Goal: Task Accomplishment & Management: Manage account settings

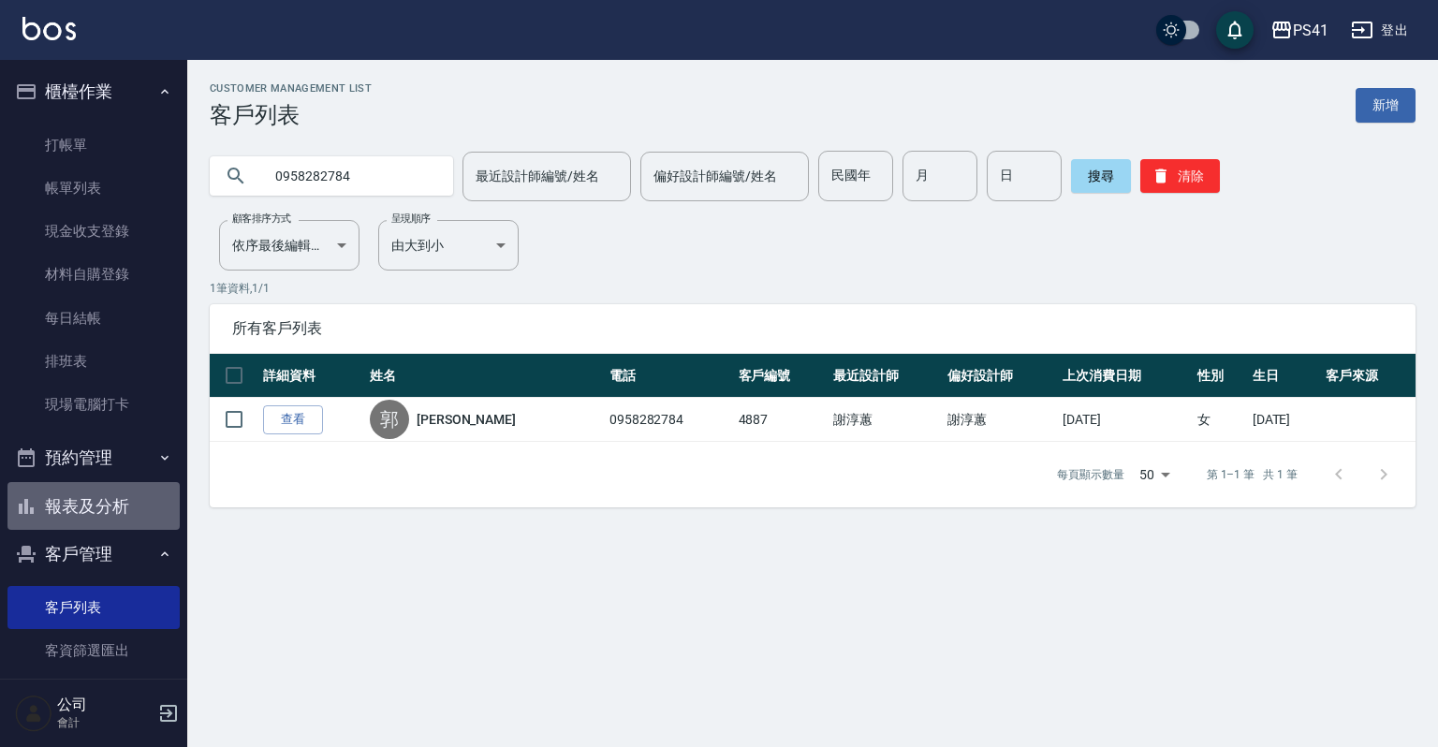
click at [139, 501] on button "報表及分析" at bounding box center [93, 506] width 172 height 49
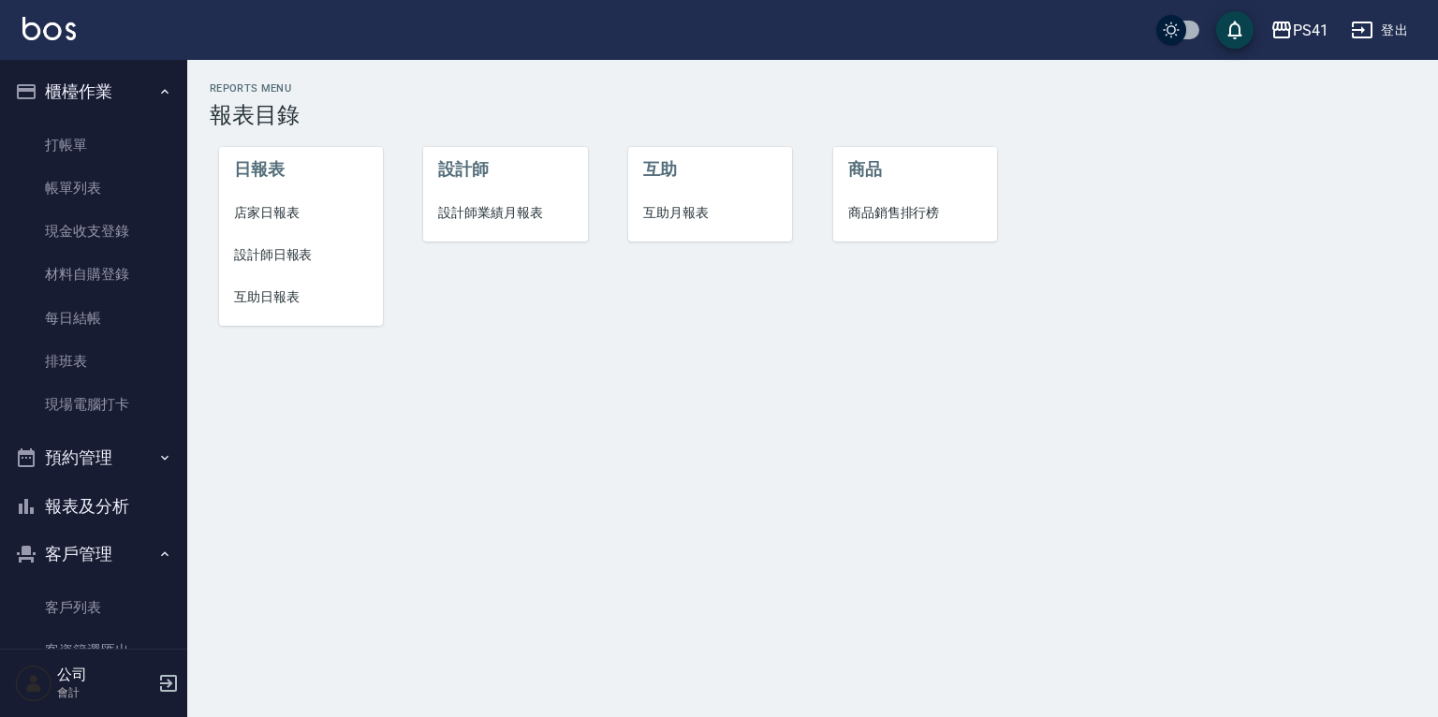
click at [288, 289] on span "互助日報表" at bounding box center [301, 297] width 134 height 20
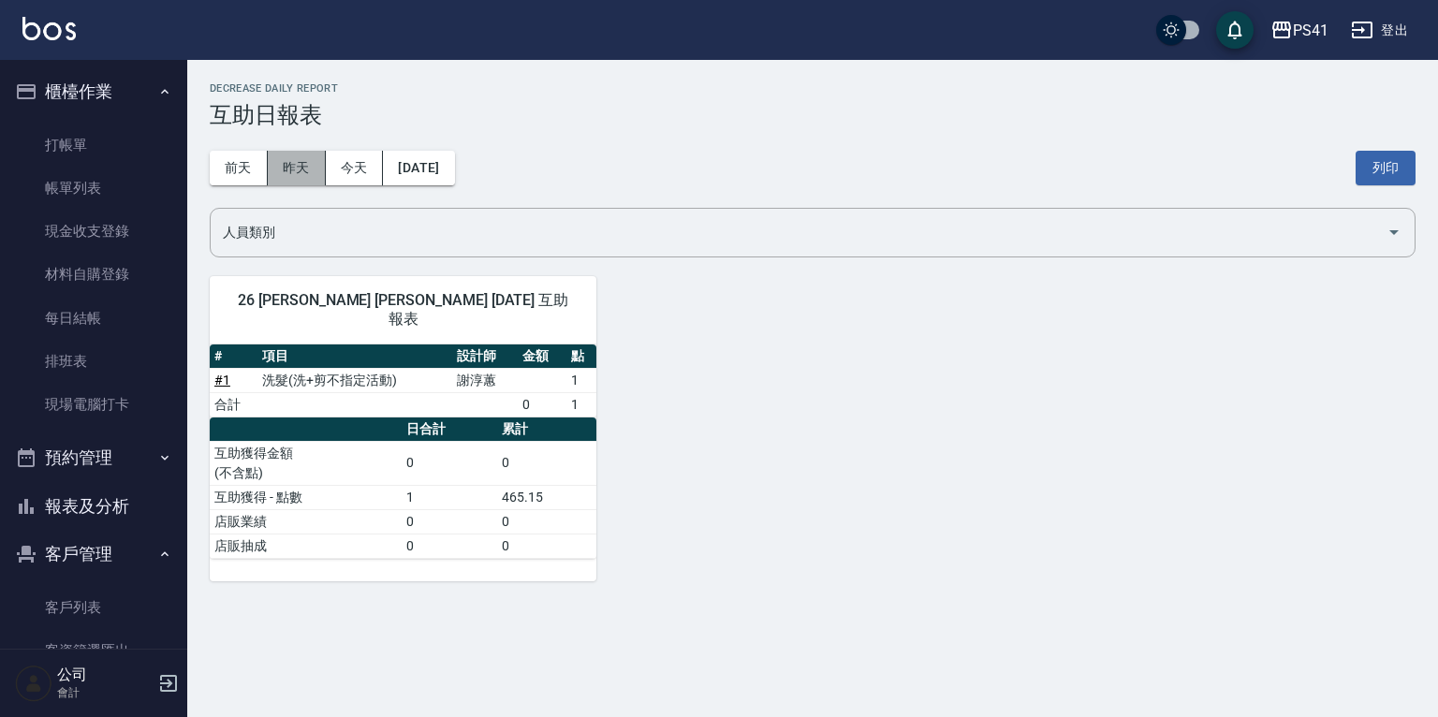
click at [309, 169] on button "昨天" at bounding box center [297, 168] width 58 height 35
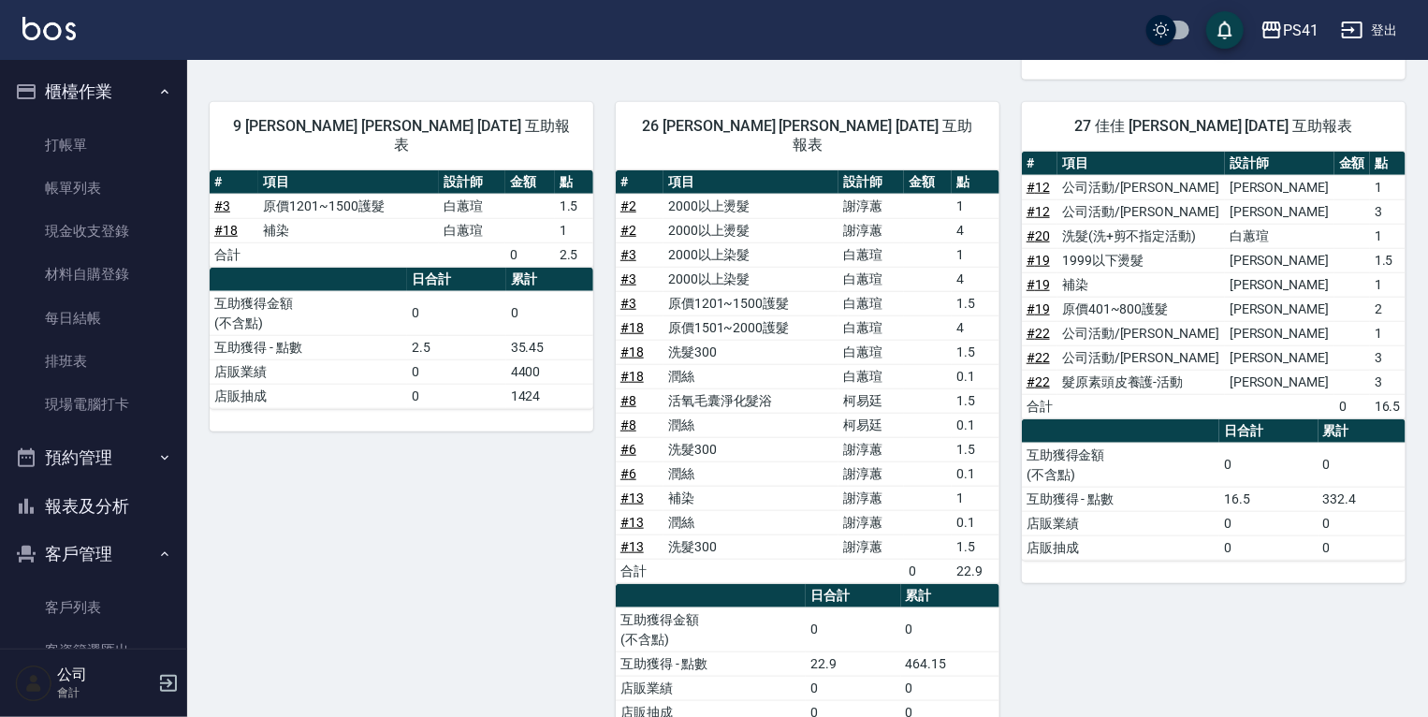
scroll to position [728, 0]
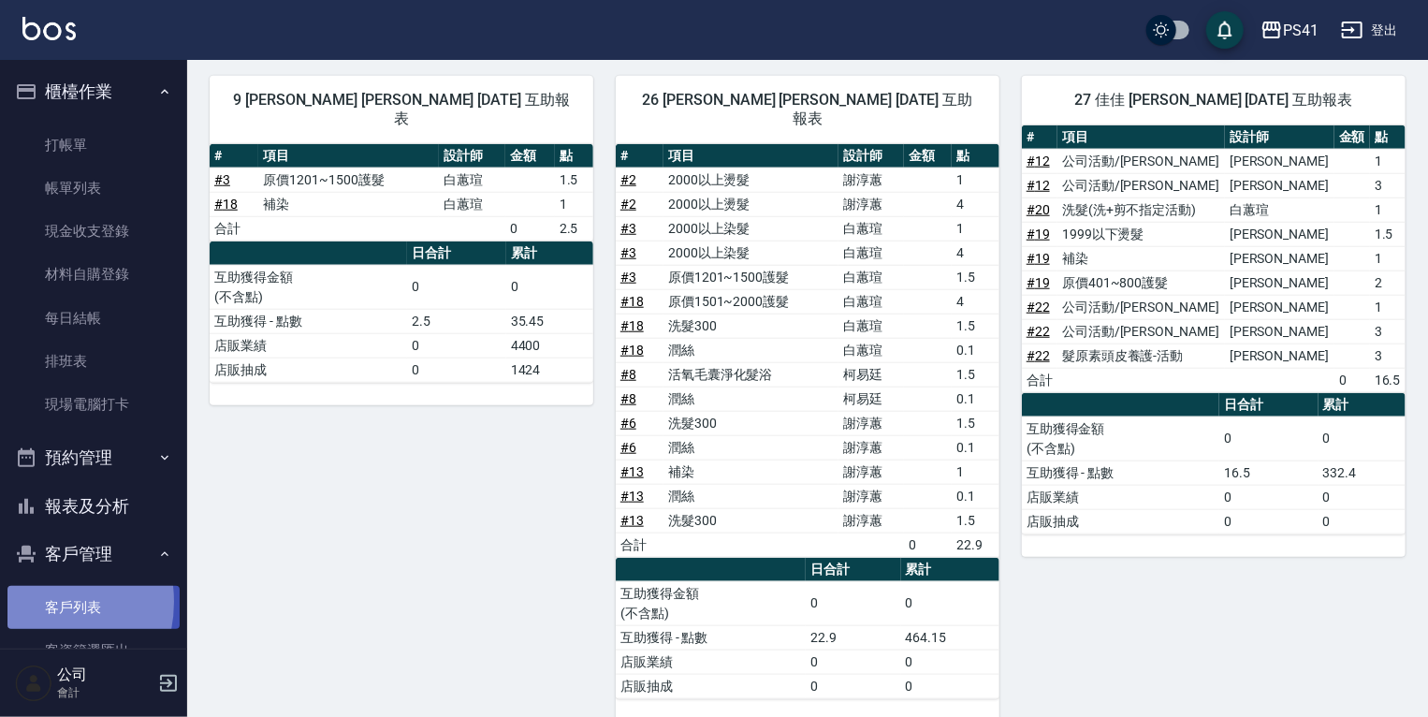
click at [30, 602] on link "客戶列表" at bounding box center [93, 607] width 172 height 43
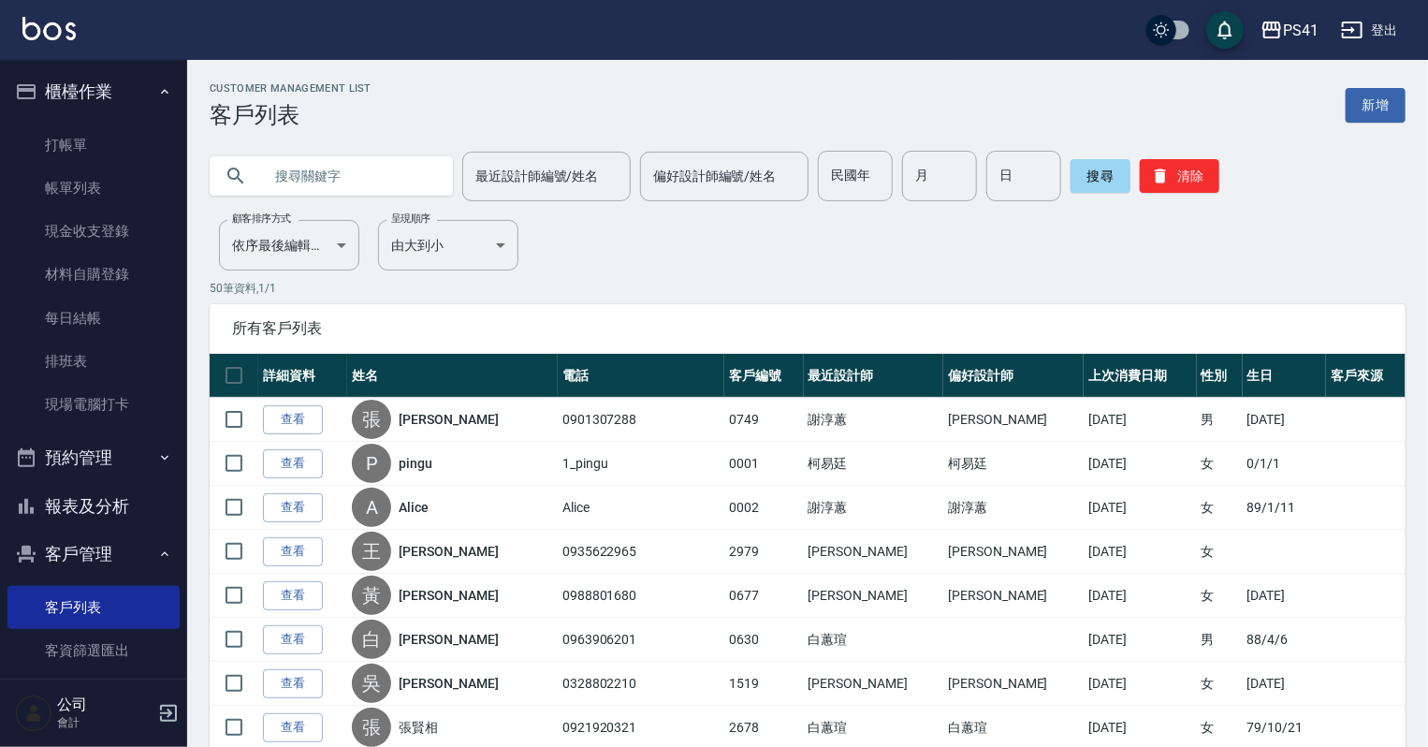
click at [143, 494] on button "報表及分析" at bounding box center [93, 506] width 172 height 49
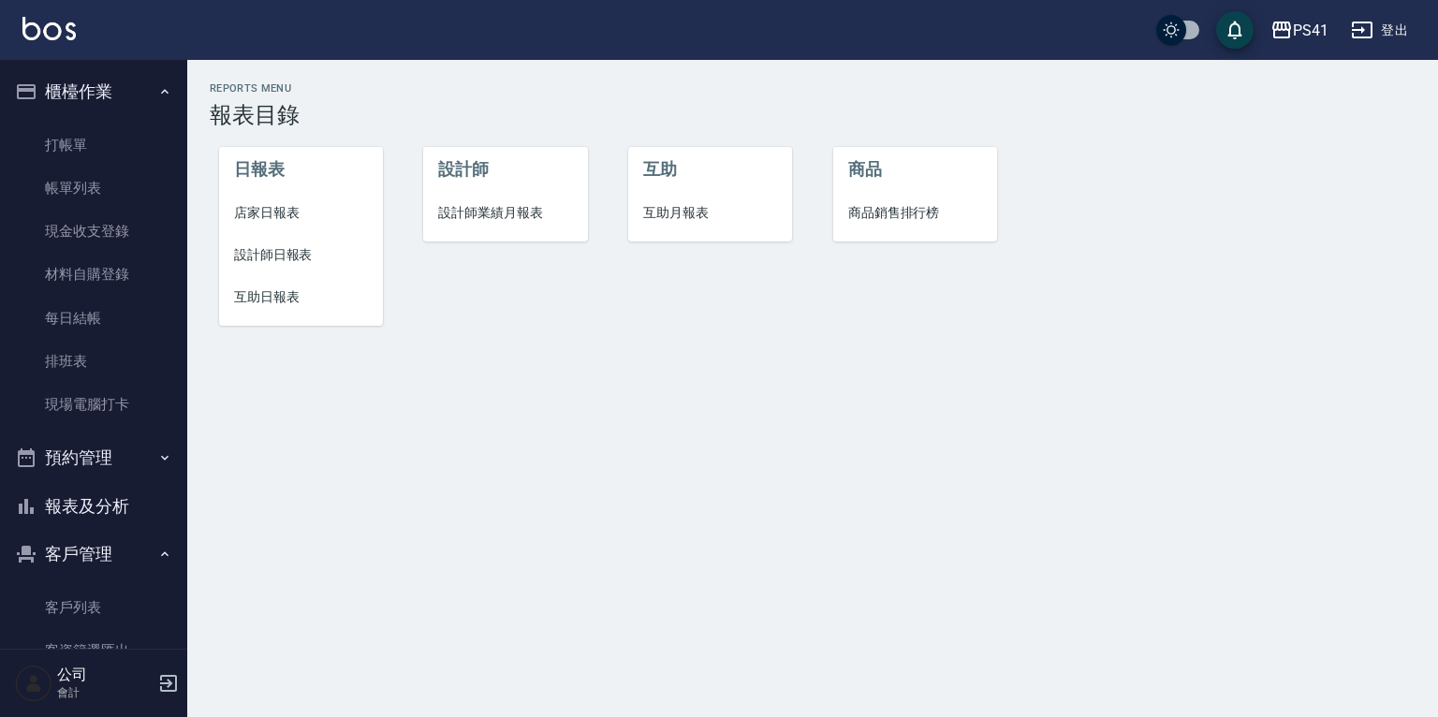
click at [227, 296] on li "互助日報表" at bounding box center [301, 297] width 164 height 42
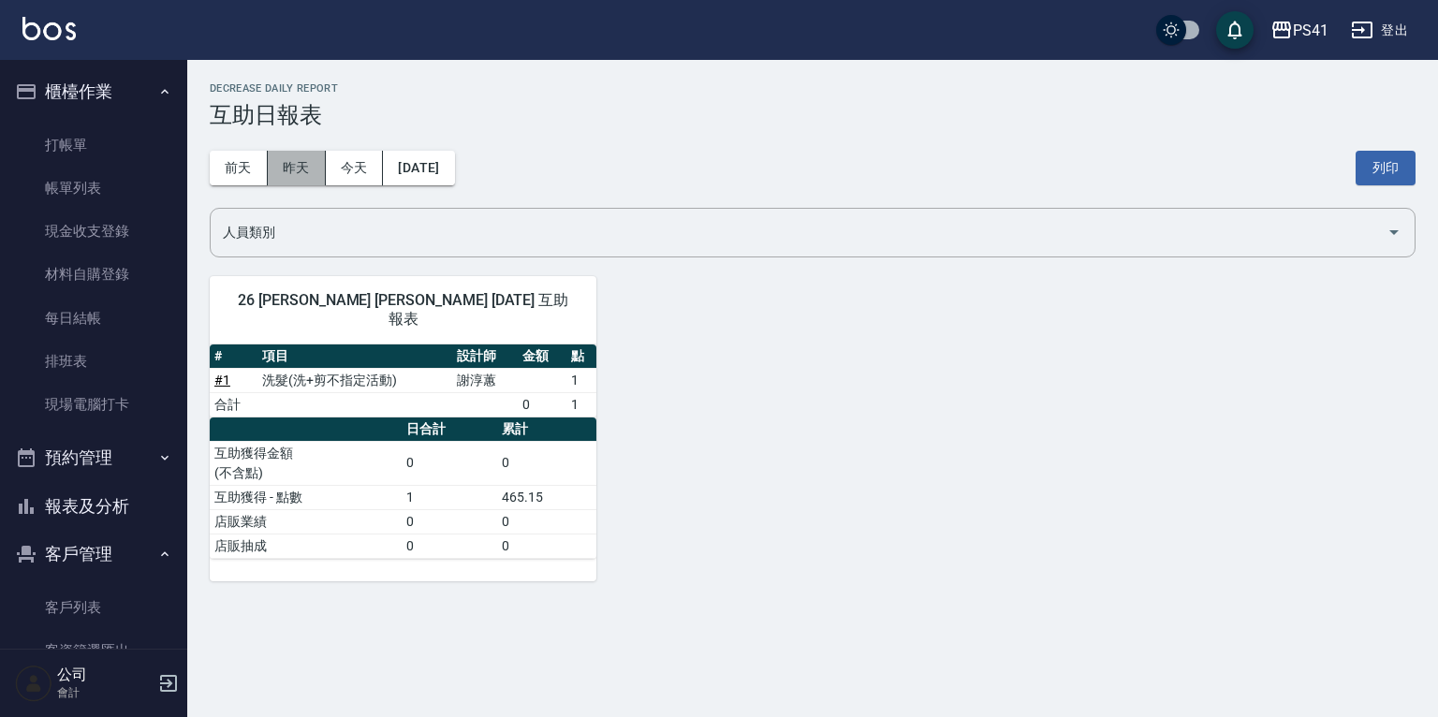
drag, startPoint x: 302, startPoint y: 175, endPoint x: 581, endPoint y: 110, distance: 286.3
click at [305, 174] on button "昨天" at bounding box center [297, 168] width 58 height 35
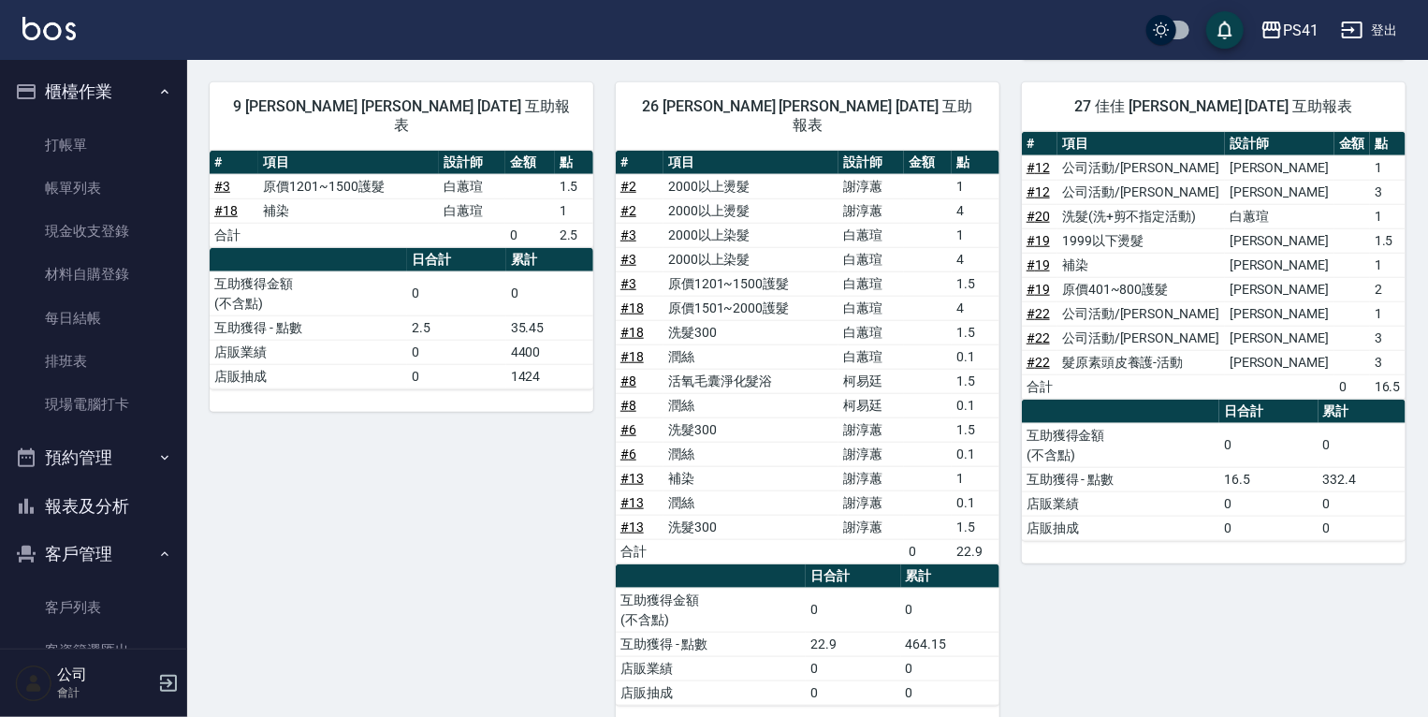
scroll to position [728, 0]
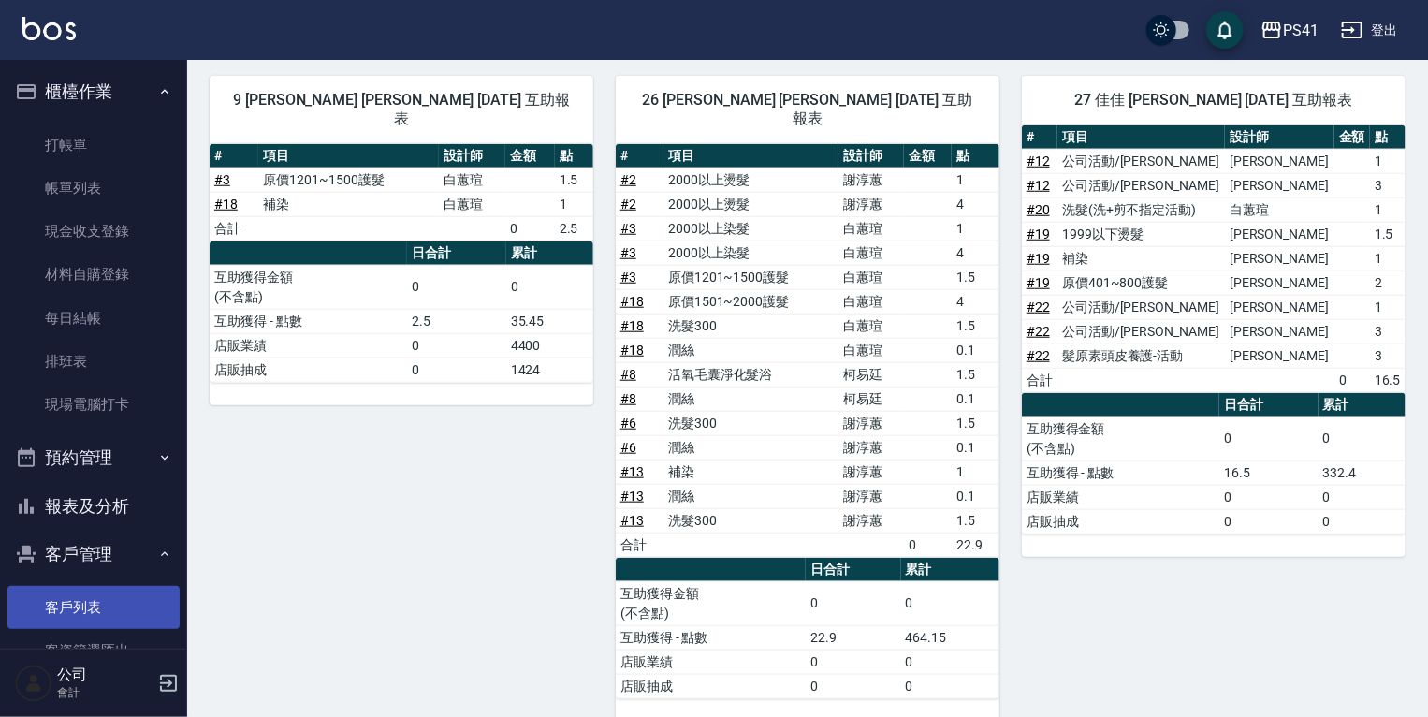
drag, startPoint x: 47, startPoint y: 594, endPoint x: 64, endPoint y: 621, distance: 31.2
click at [47, 595] on link "客戶列表" at bounding box center [93, 607] width 172 height 43
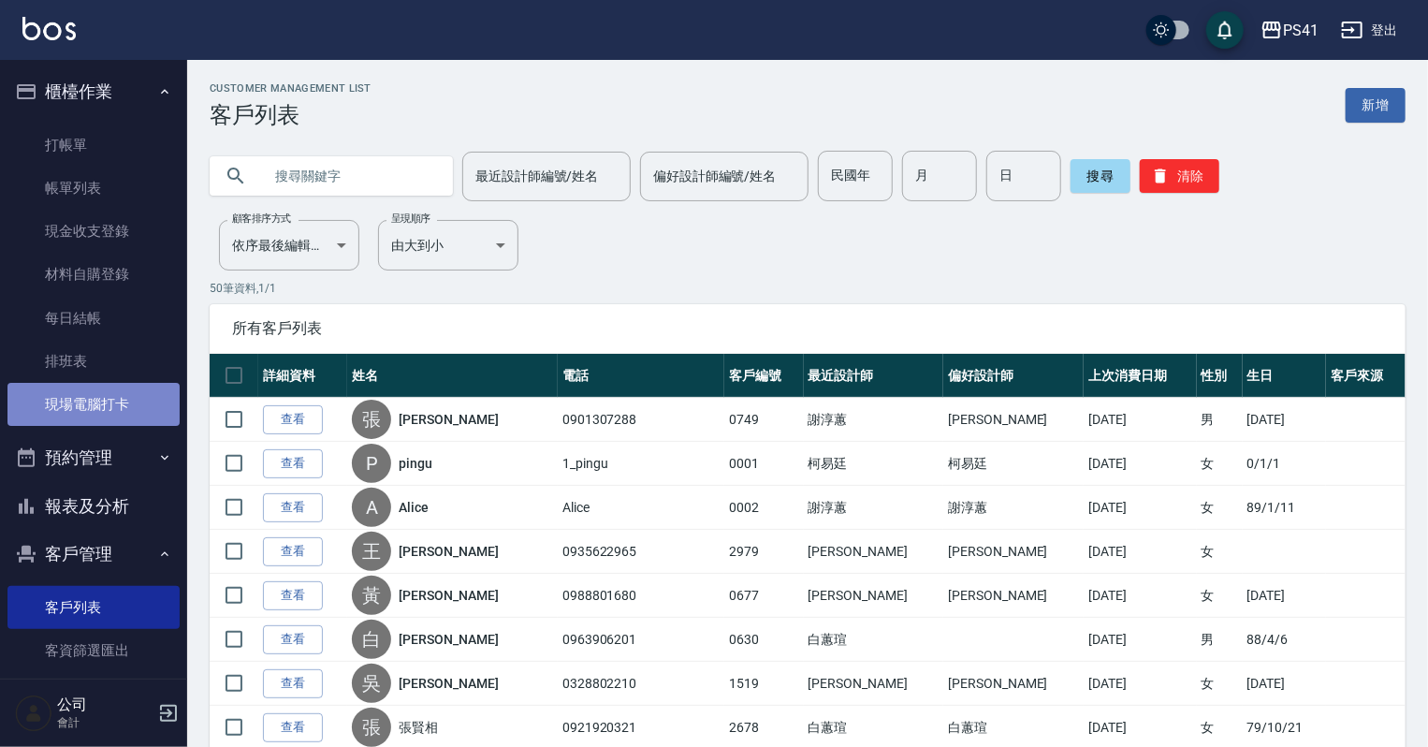
click at [106, 401] on link "現場電腦打卡" at bounding box center [93, 404] width 172 height 43
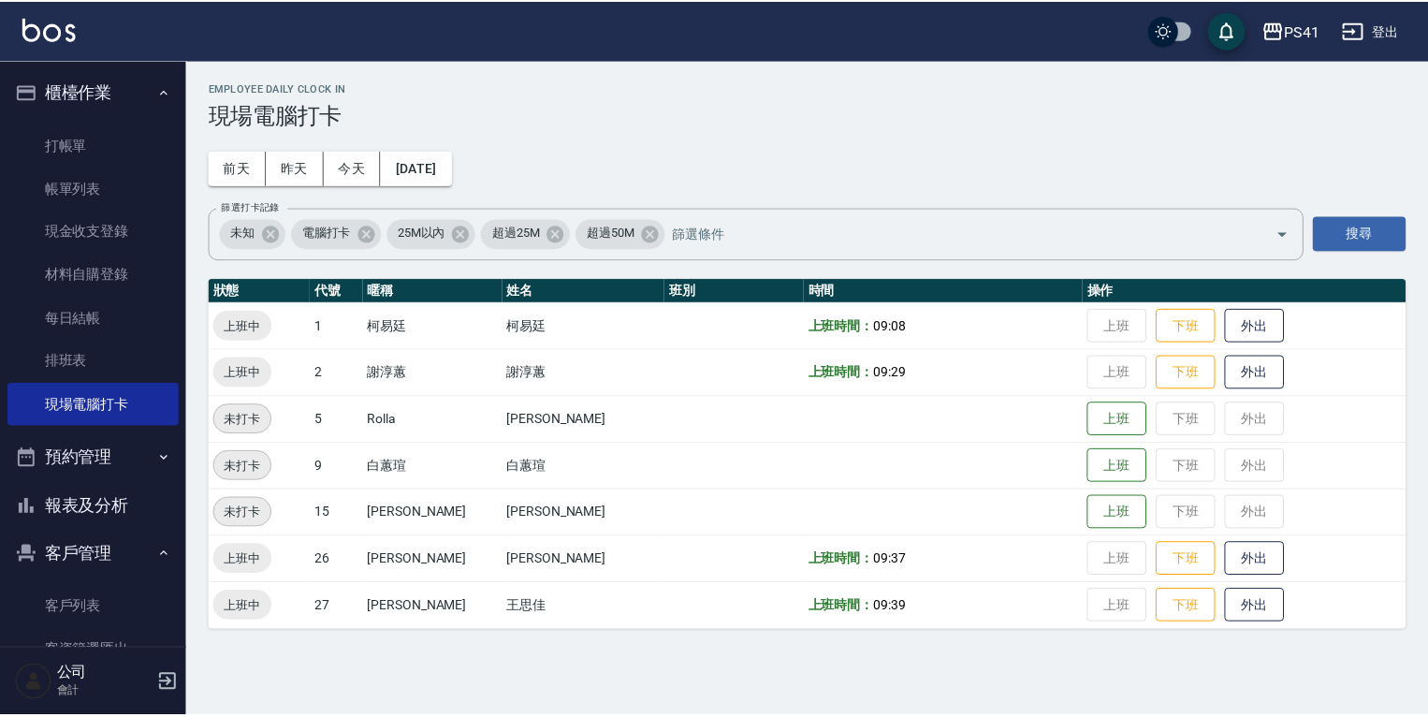
scroll to position [75, 0]
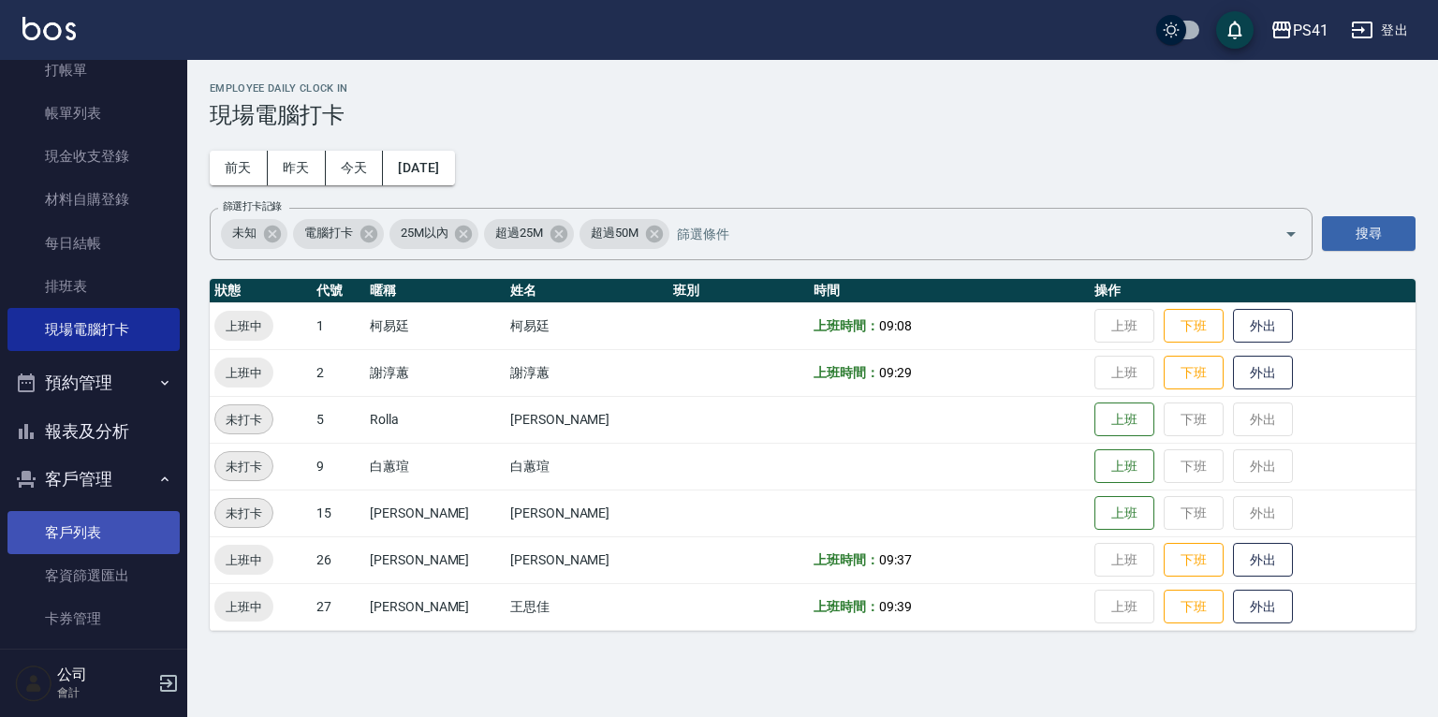
drag, startPoint x: 37, startPoint y: 519, endPoint x: 37, endPoint y: 549, distance: 30.9
click at [37, 520] on link "客戶列表" at bounding box center [93, 532] width 172 height 43
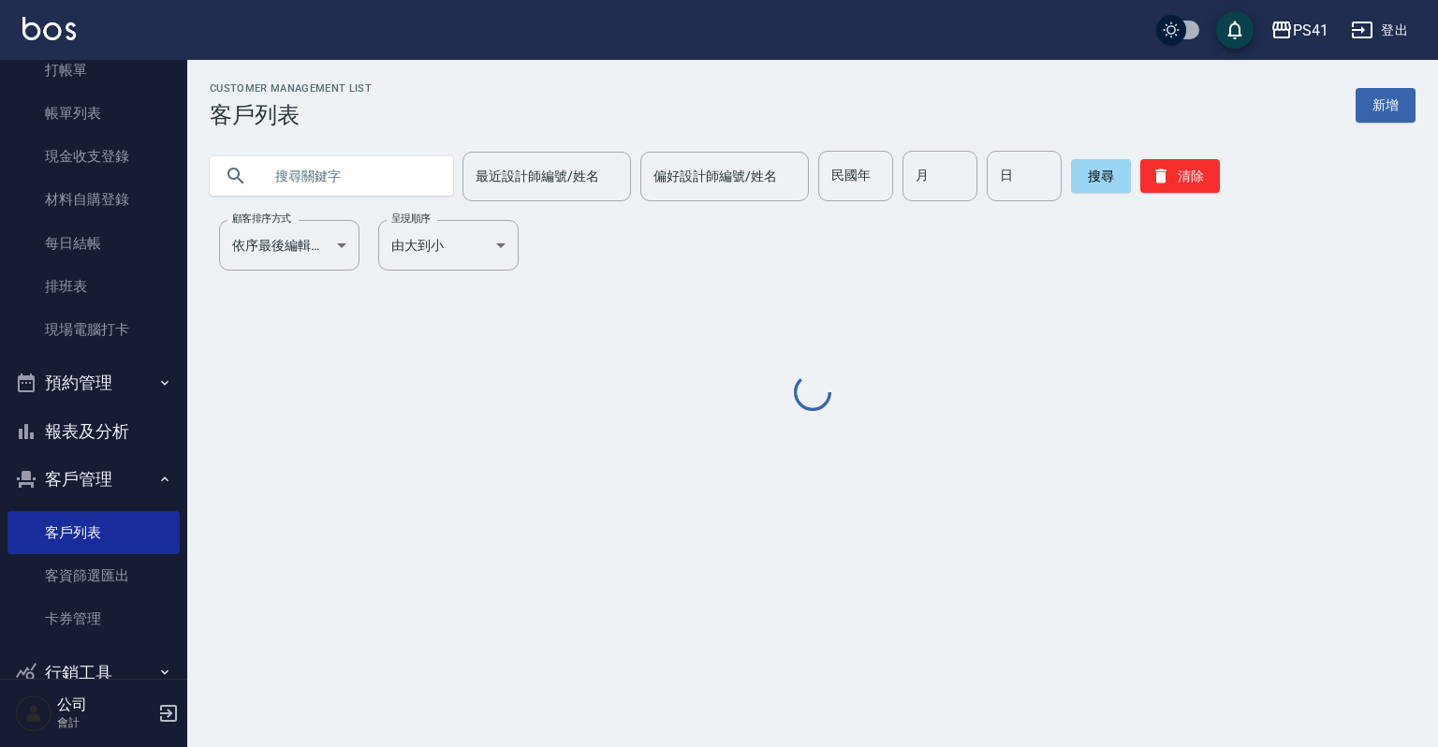
click at [334, 169] on input "text" at bounding box center [350, 176] width 176 height 51
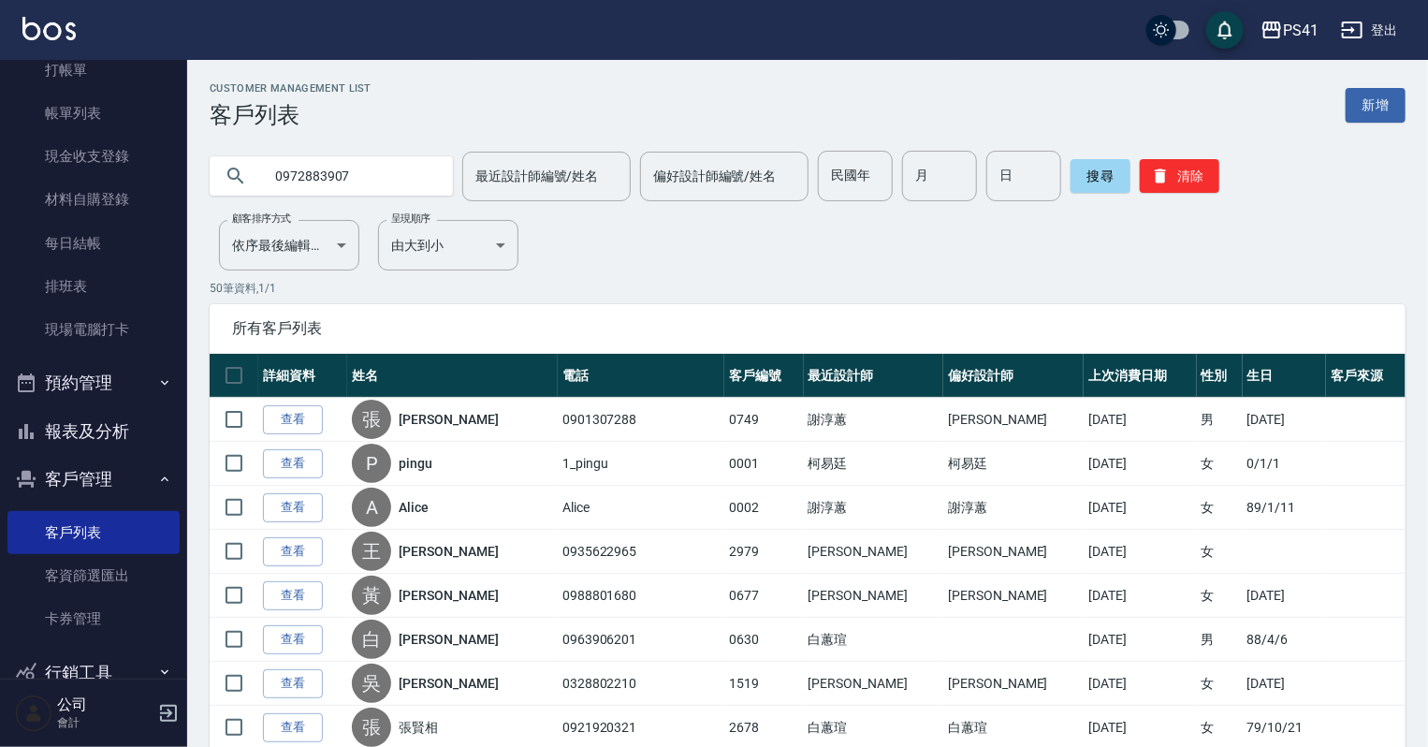
type input "0972883907"
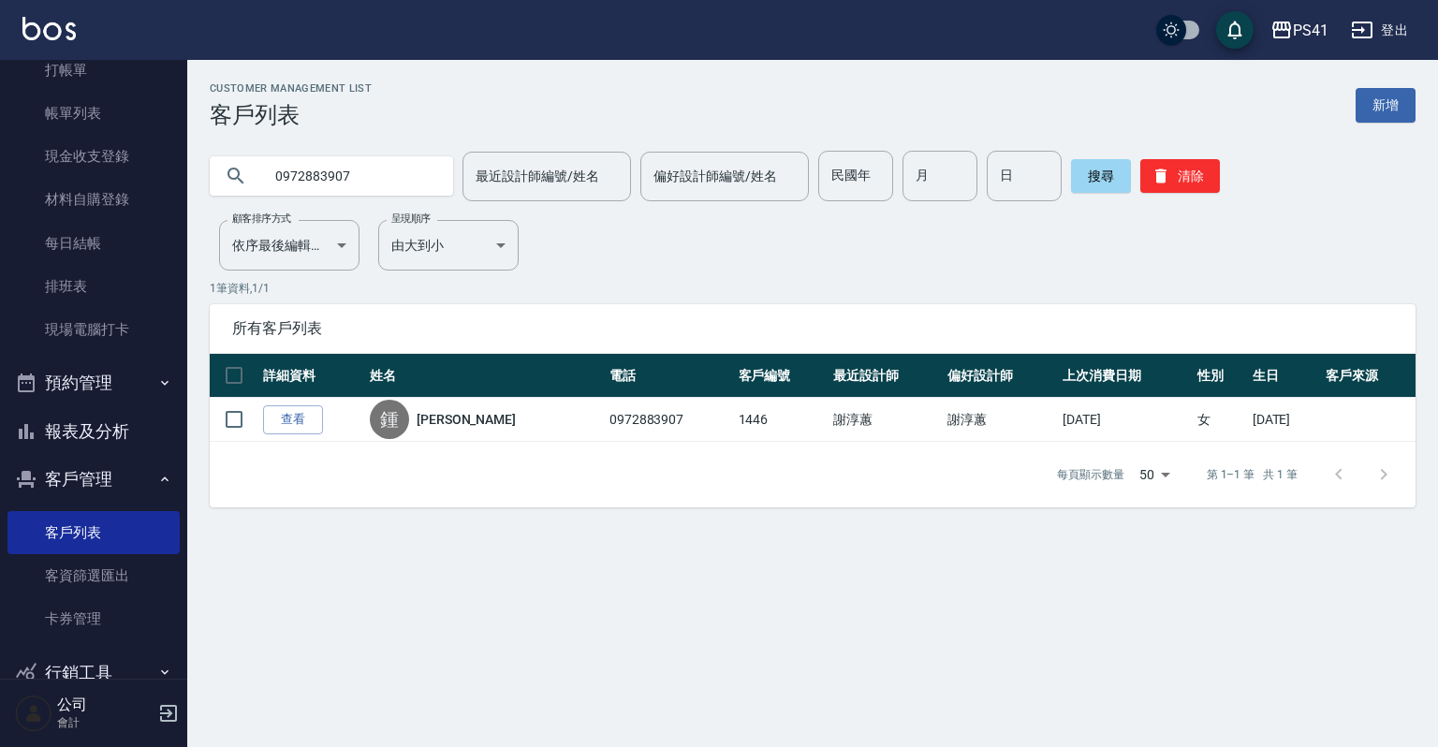
click at [117, 424] on button "報表及分析" at bounding box center [93, 431] width 172 height 49
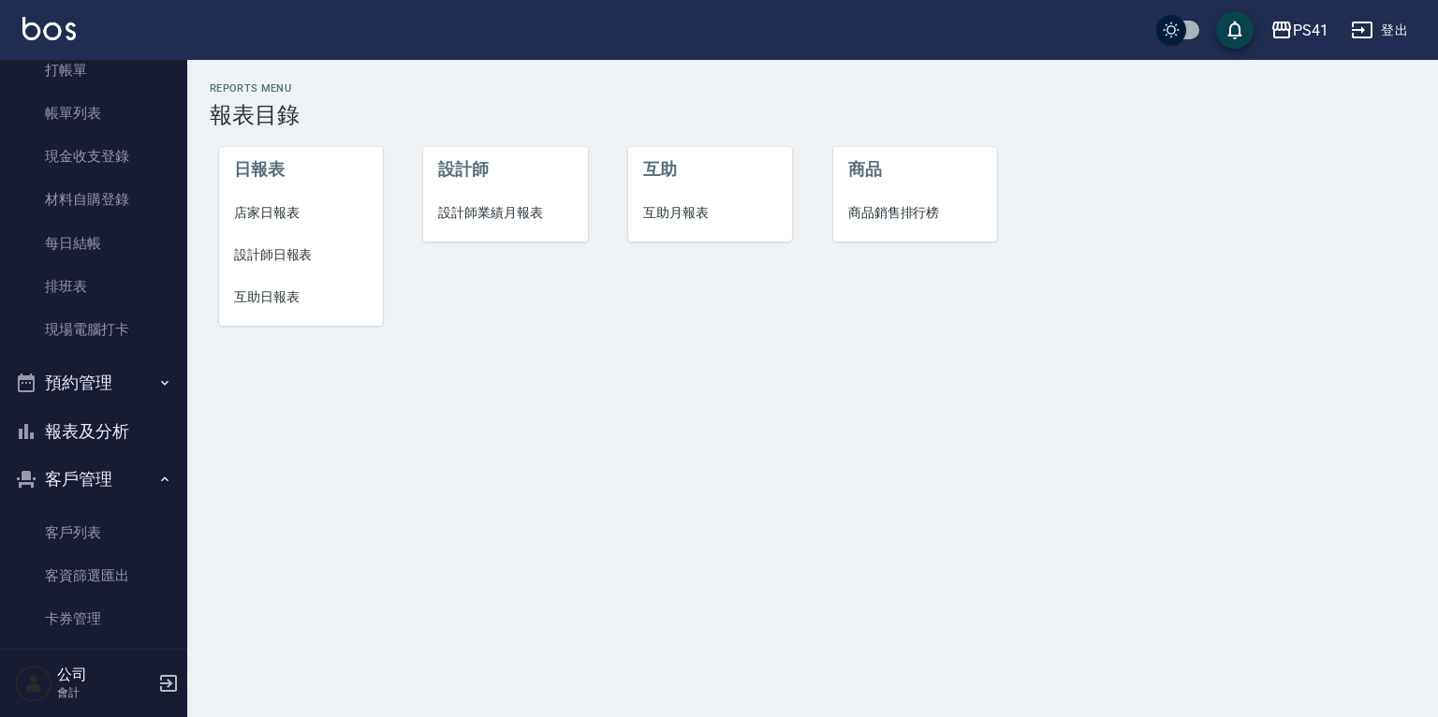
click at [270, 252] on span "設計師日報表" at bounding box center [301, 255] width 134 height 20
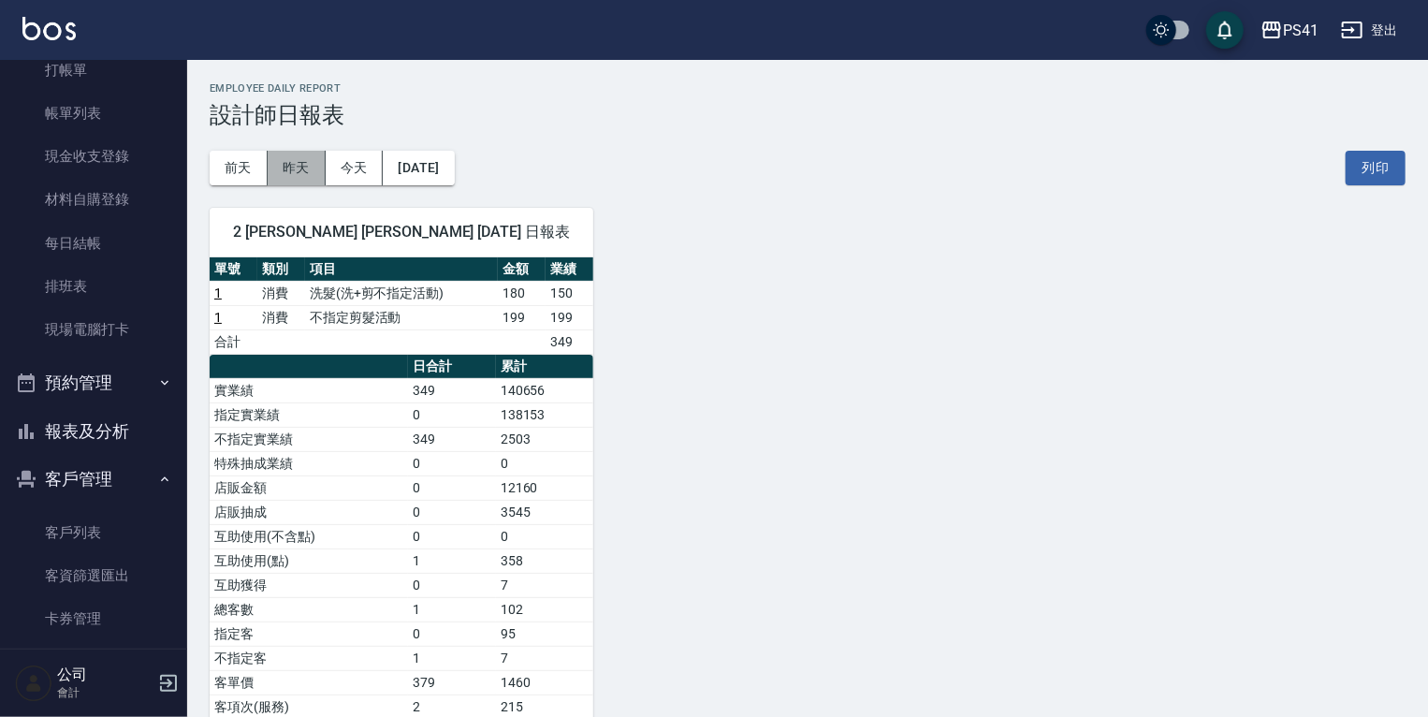
click at [286, 170] on button "昨天" at bounding box center [297, 168] width 58 height 35
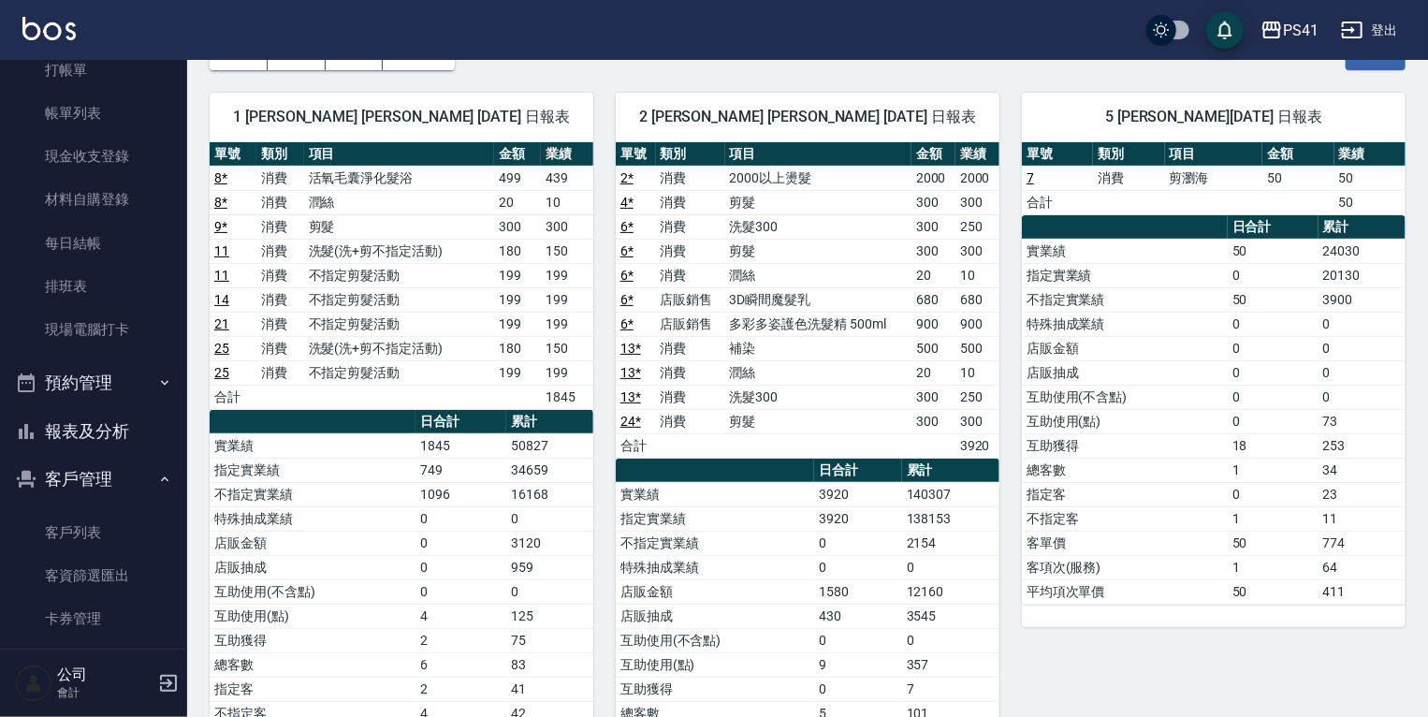
scroll to position [75, 0]
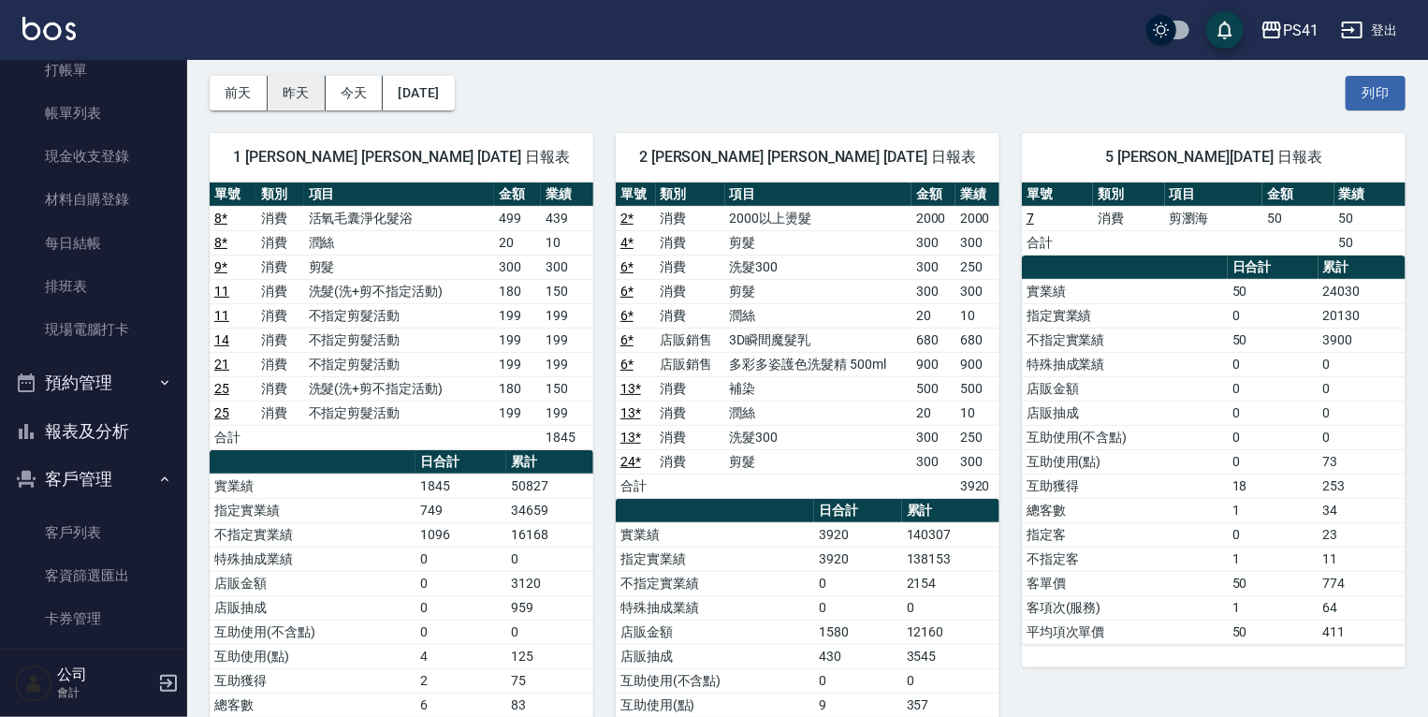
click at [308, 97] on button "昨天" at bounding box center [297, 93] width 58 height 35
click at [245, 89] on button "前天" at bounding box center [239, 93] width 58 height 35
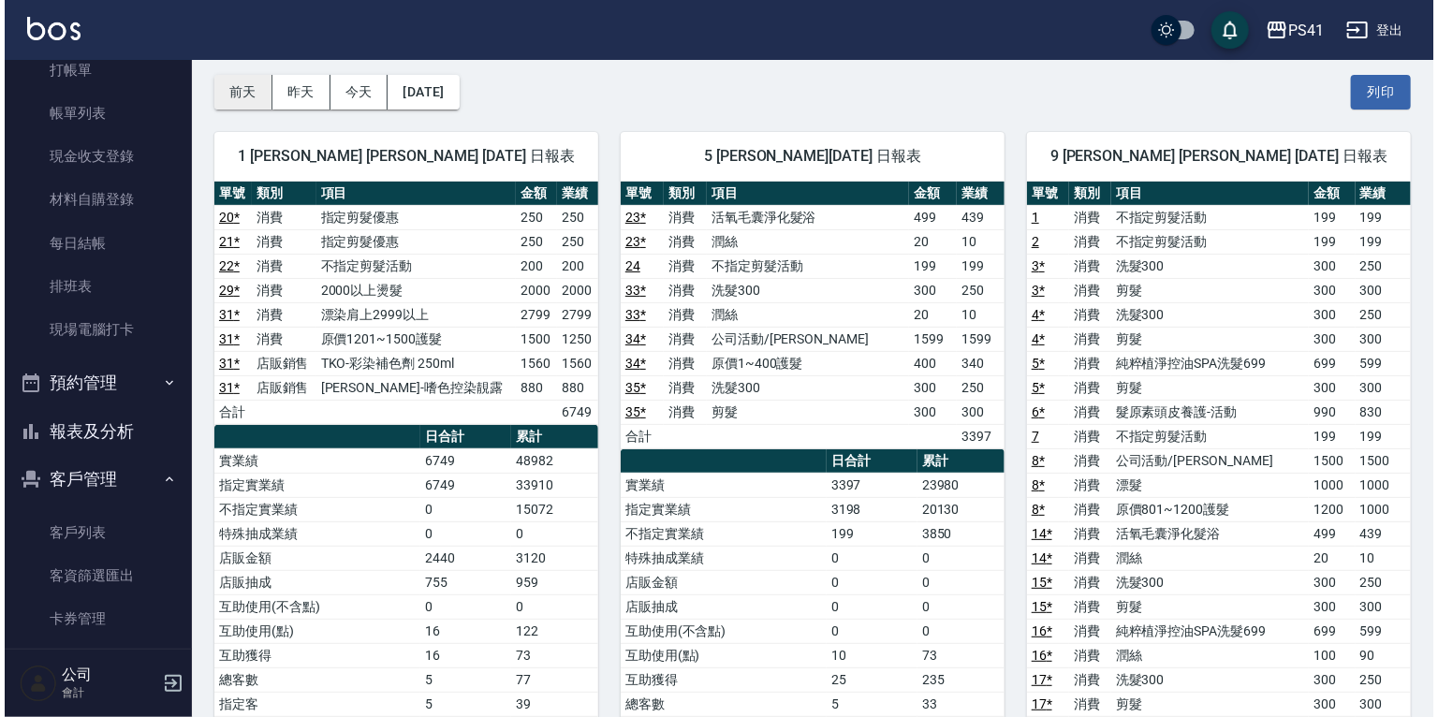
scroll to position [75, 0]
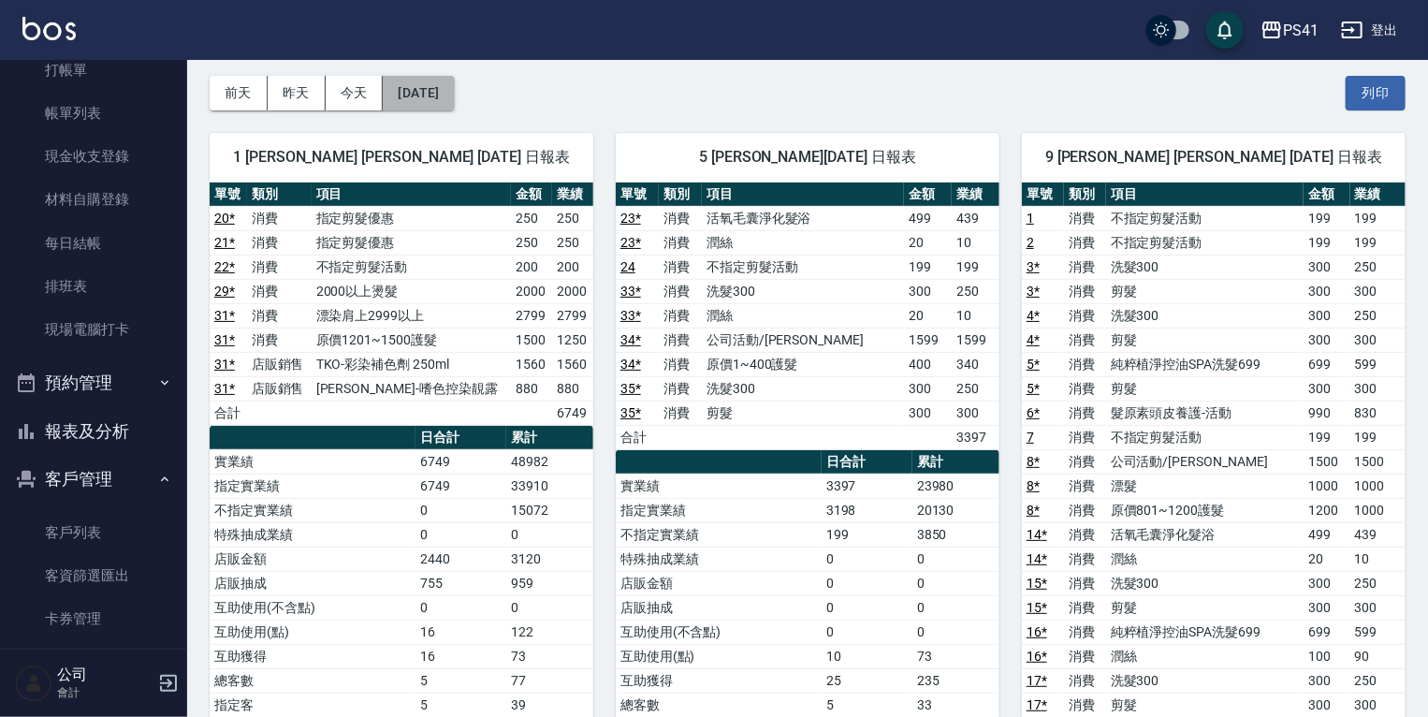
click at [439, 84] on button "[DATE]" at bounding box center [418, 93] width 71 height 35
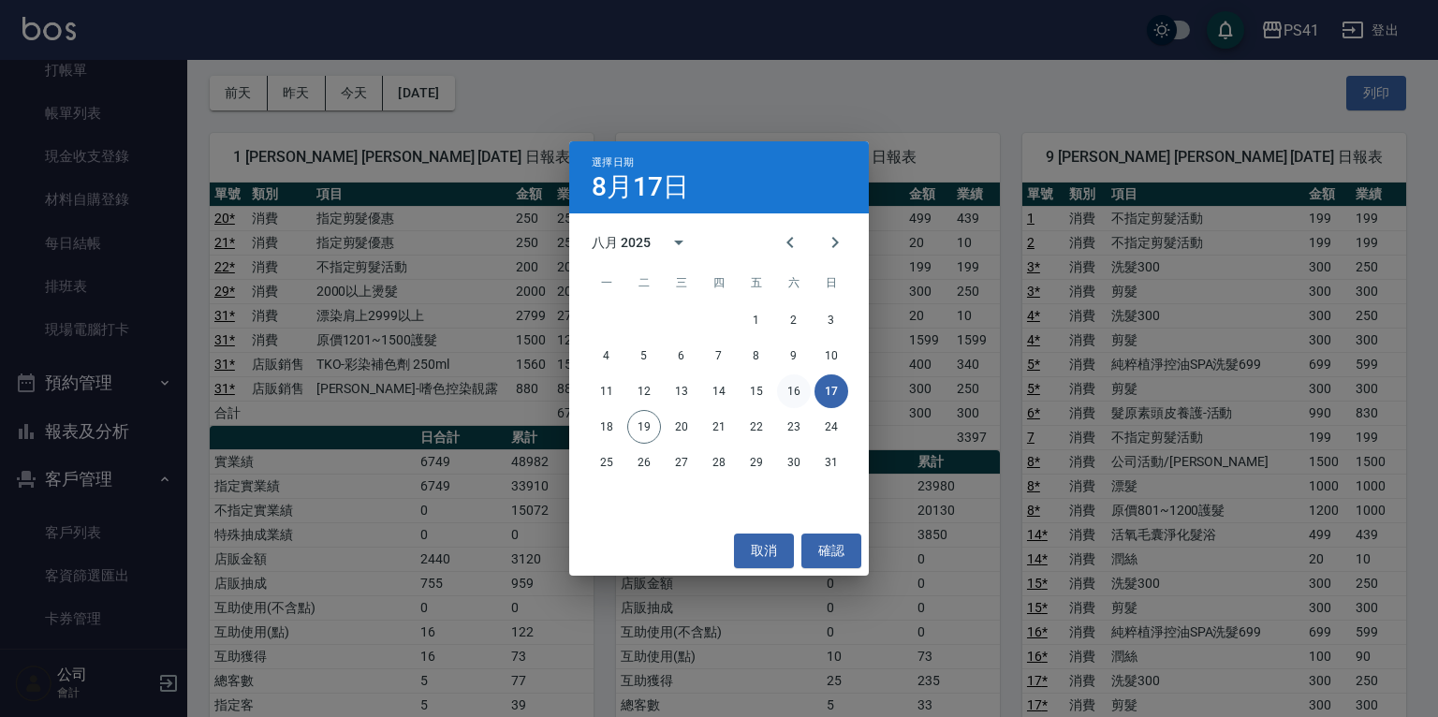
click at [799, 389] on button "16" at bounding box center [794, 391] width 34 height 34
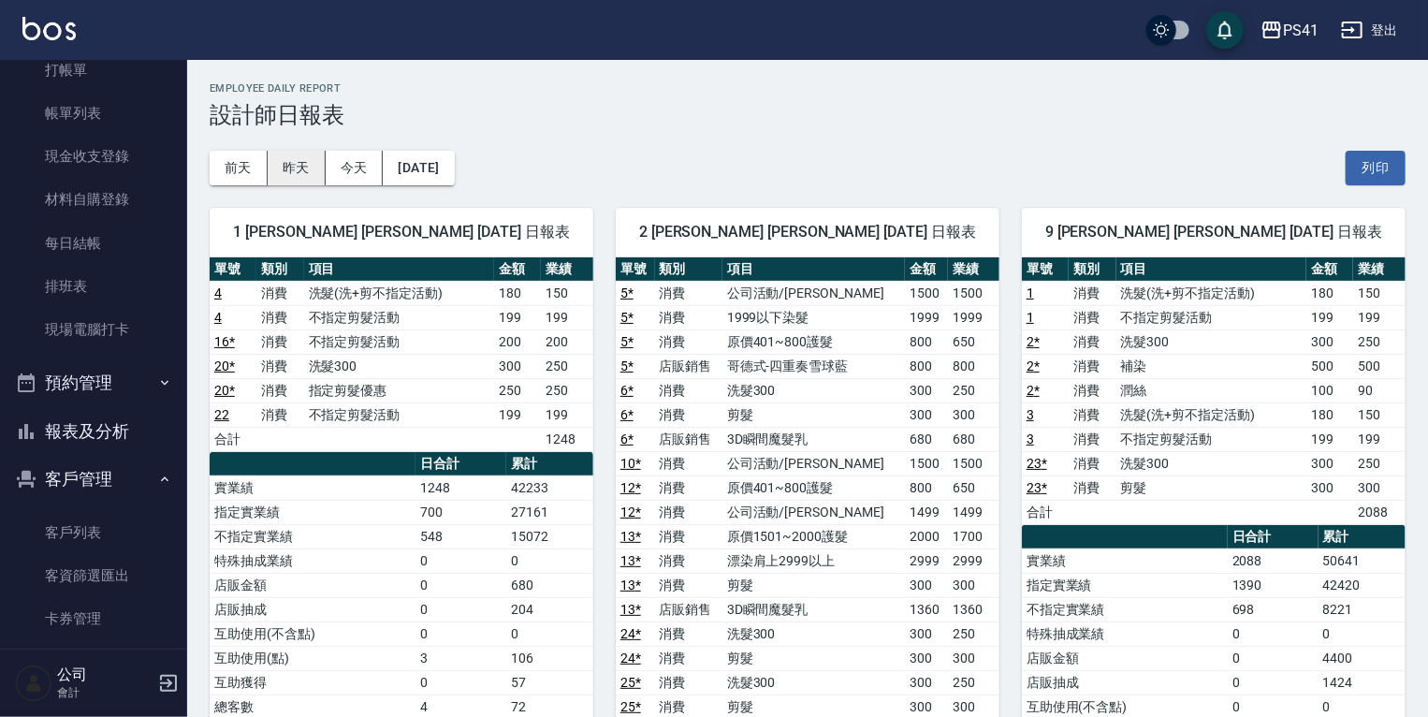
click at [306, 162] on button "昨天" at bounding box center [297, 168] width 58 height 35
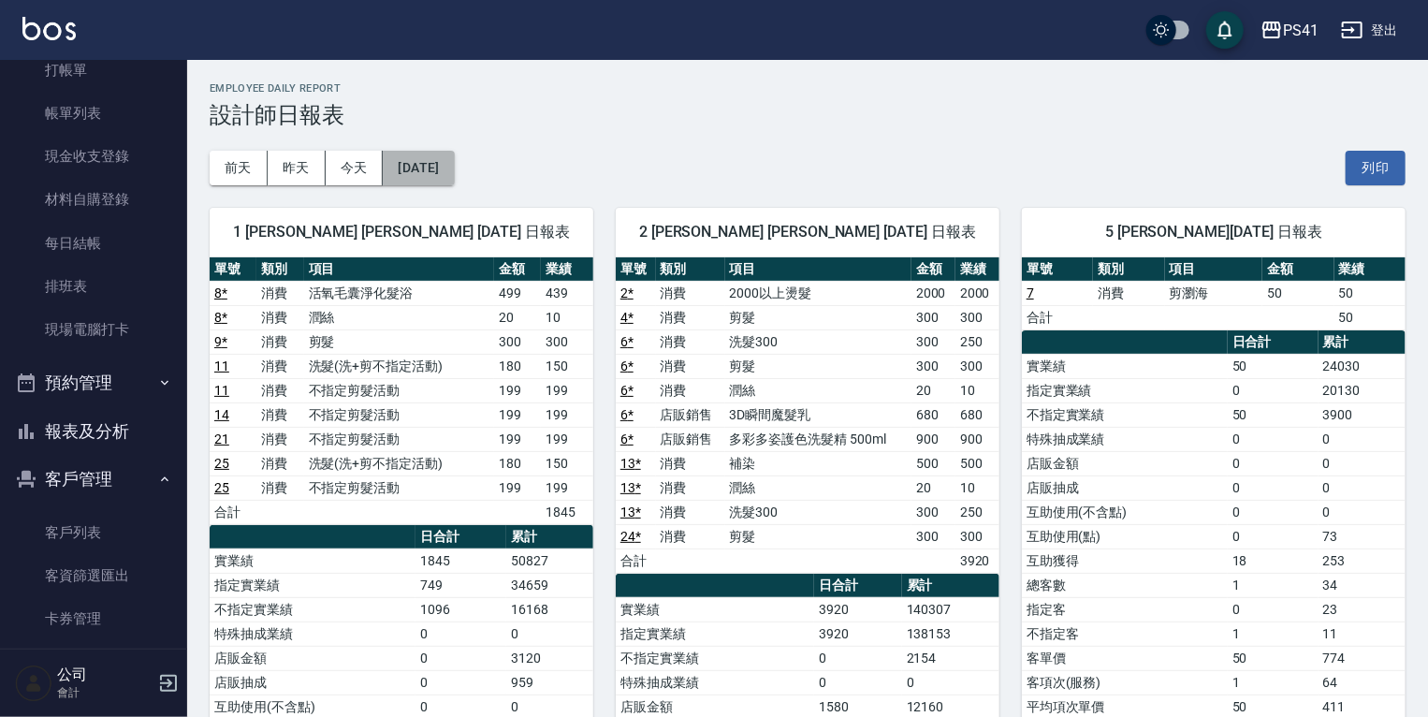
click at [453, 180] on button "[DATE]" at bounding box center [418, 168] width 71 height 35
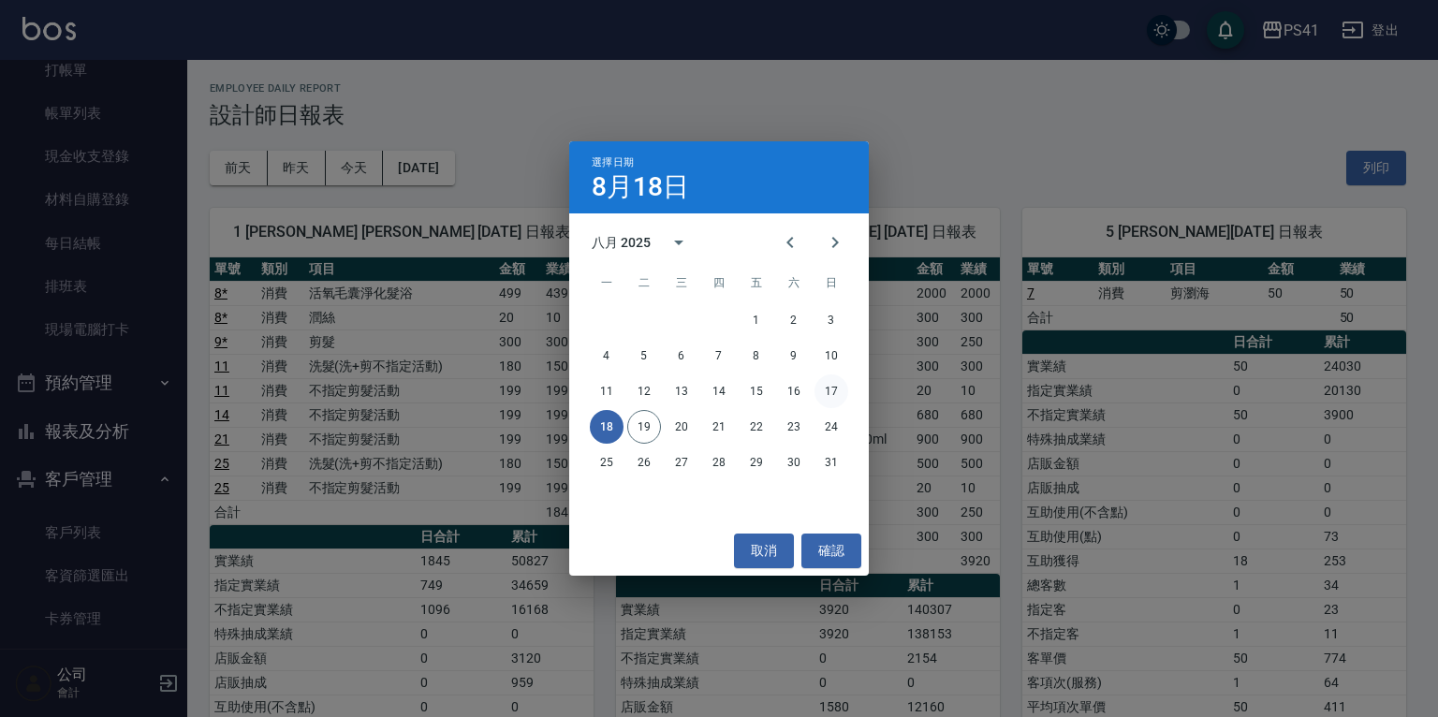
click at [827, 386] on button "17" at bounding box center [831, 391] width 34 height 34
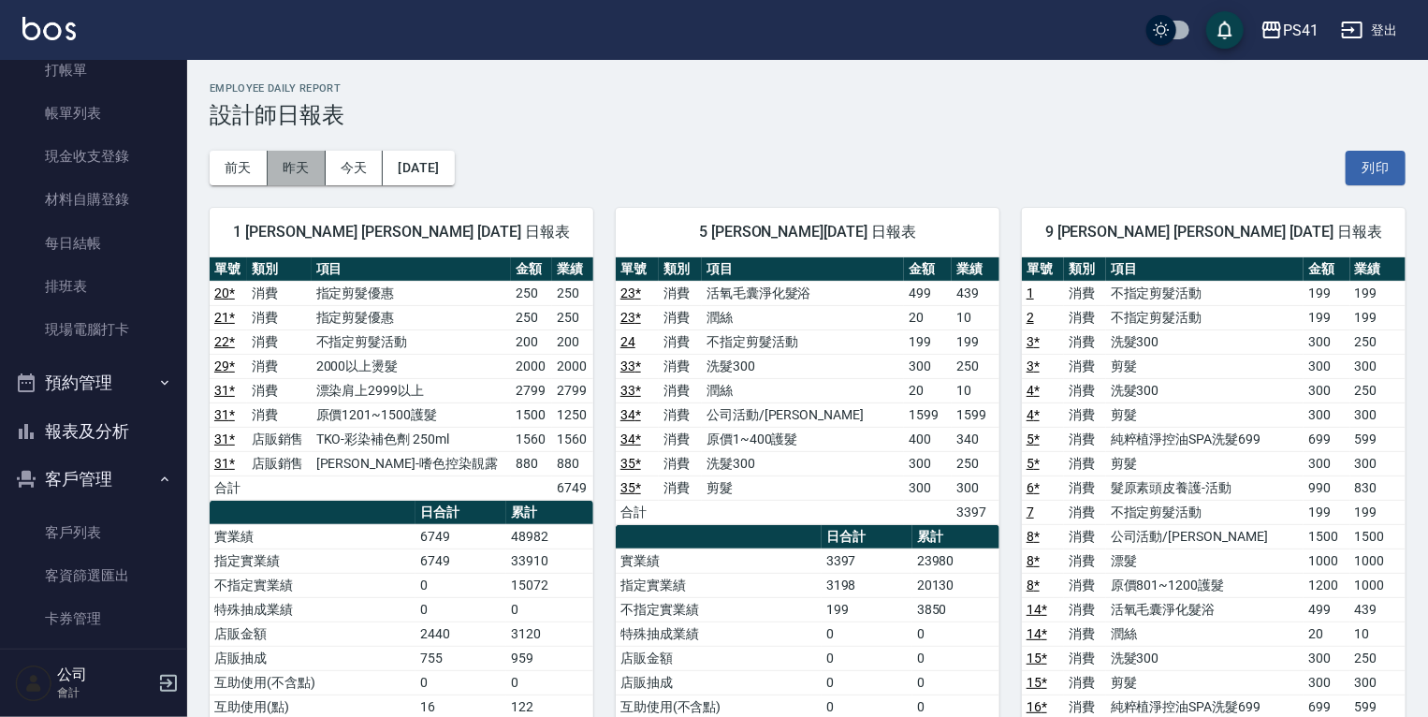
click at [304, 157] on button "昨天" at bounding box center [297, 168] width 58 height 35
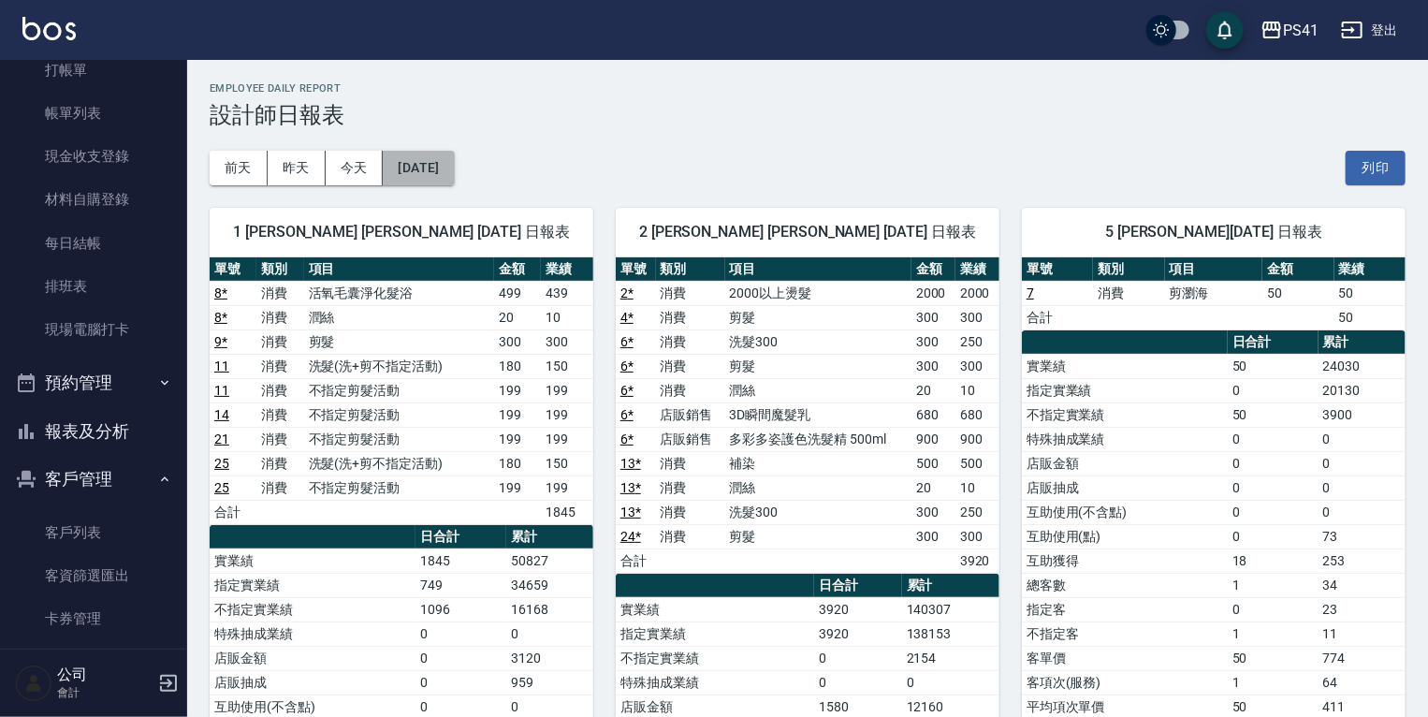
click at [454, 170] on button "[DATE]" at bounding box center [418, 168] width 71 height 35
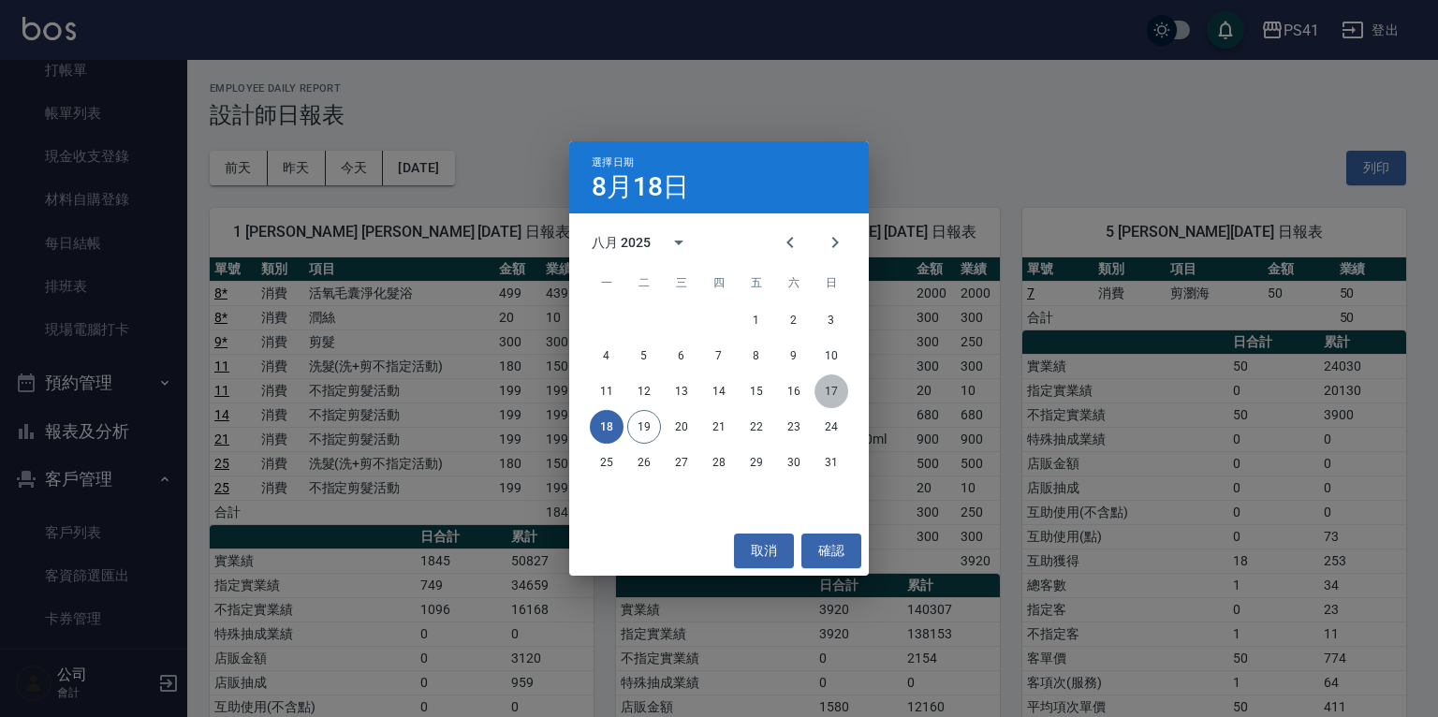
click at [828, 388] on button "17" at bounding box center [831, 391] width 34 height 34
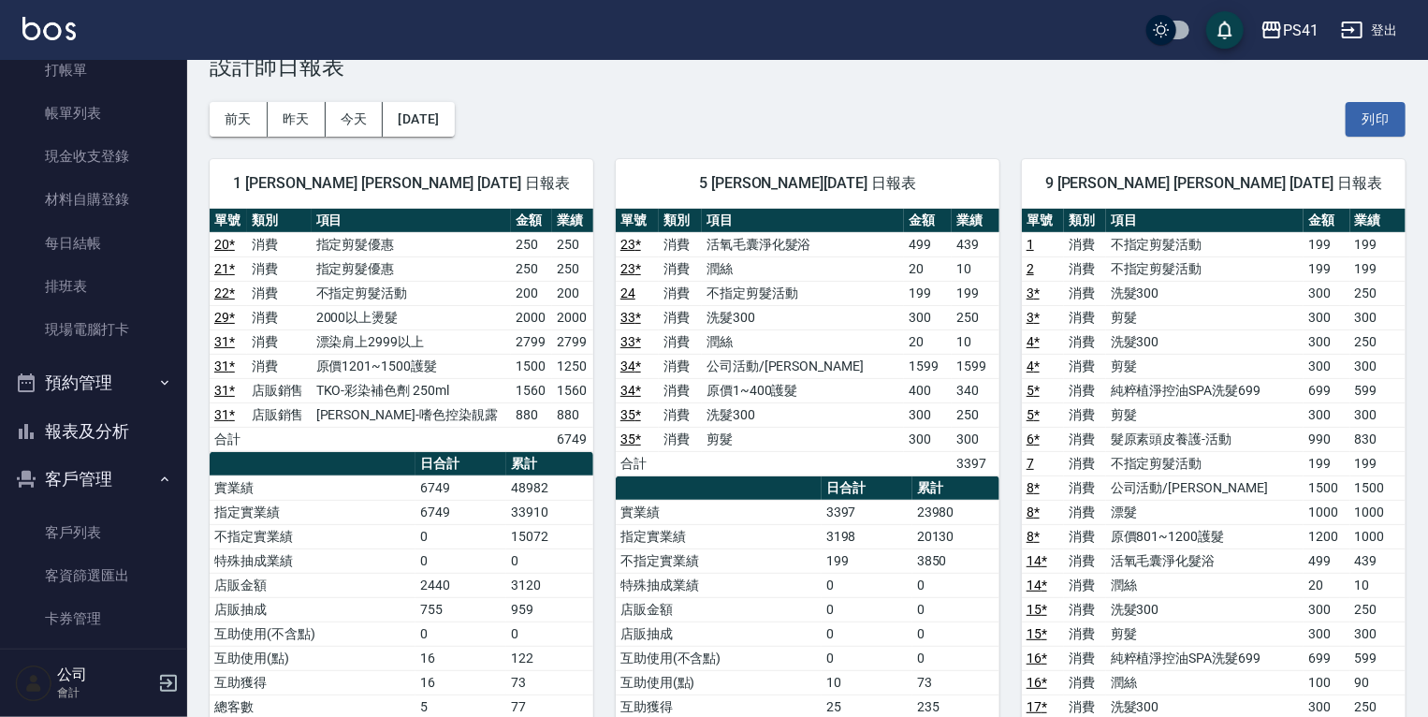
scroll to position [75, 0]
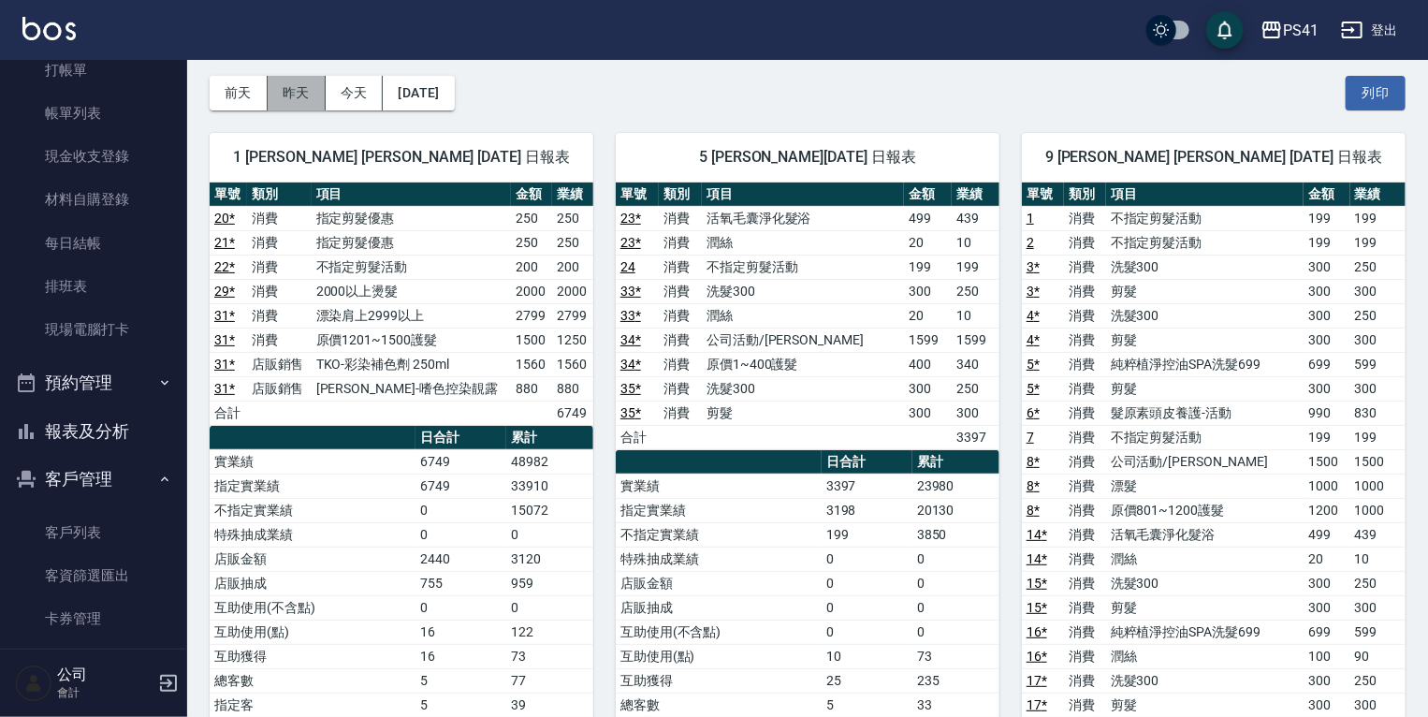
click at [285, 87] on button "昨天" at bounding box center [297, 93] width 58 height 35
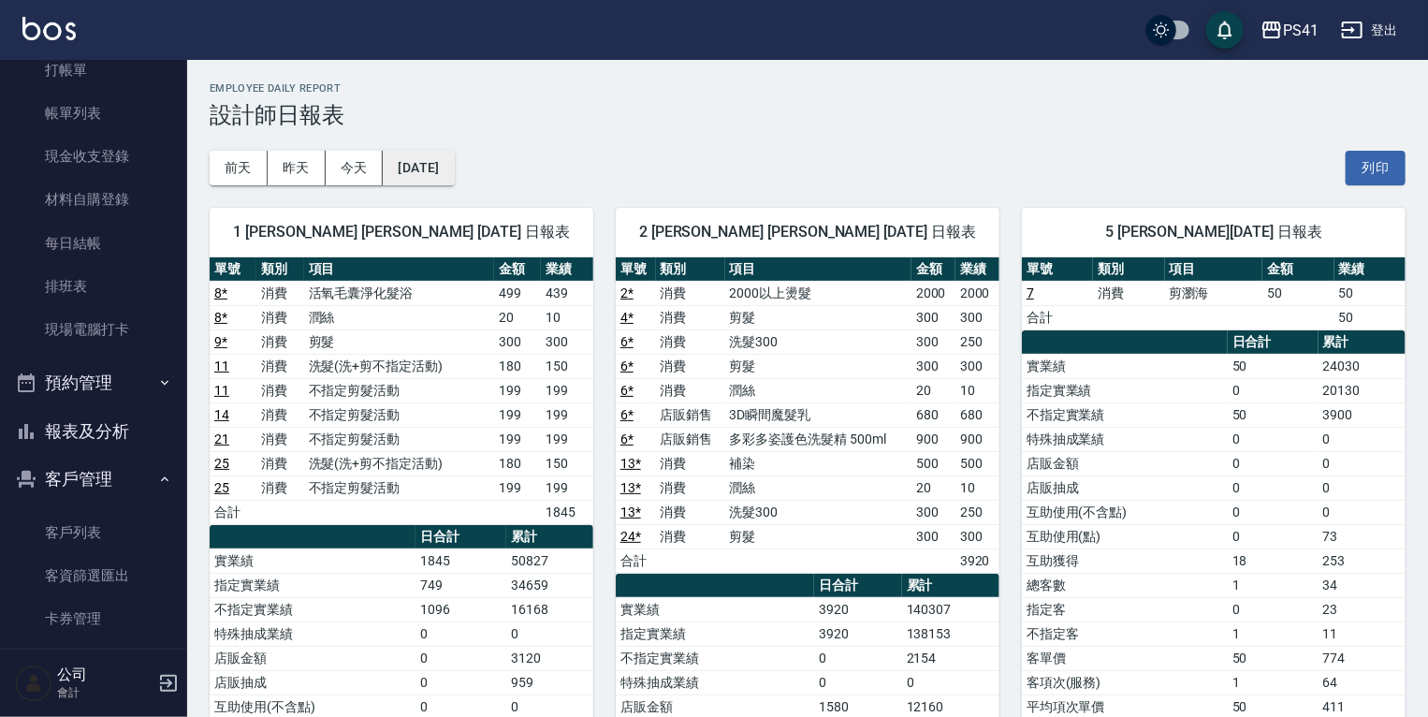
click at [405, 159] on button "[DATE]" at bounding box center [418, 168] width 71 height 35
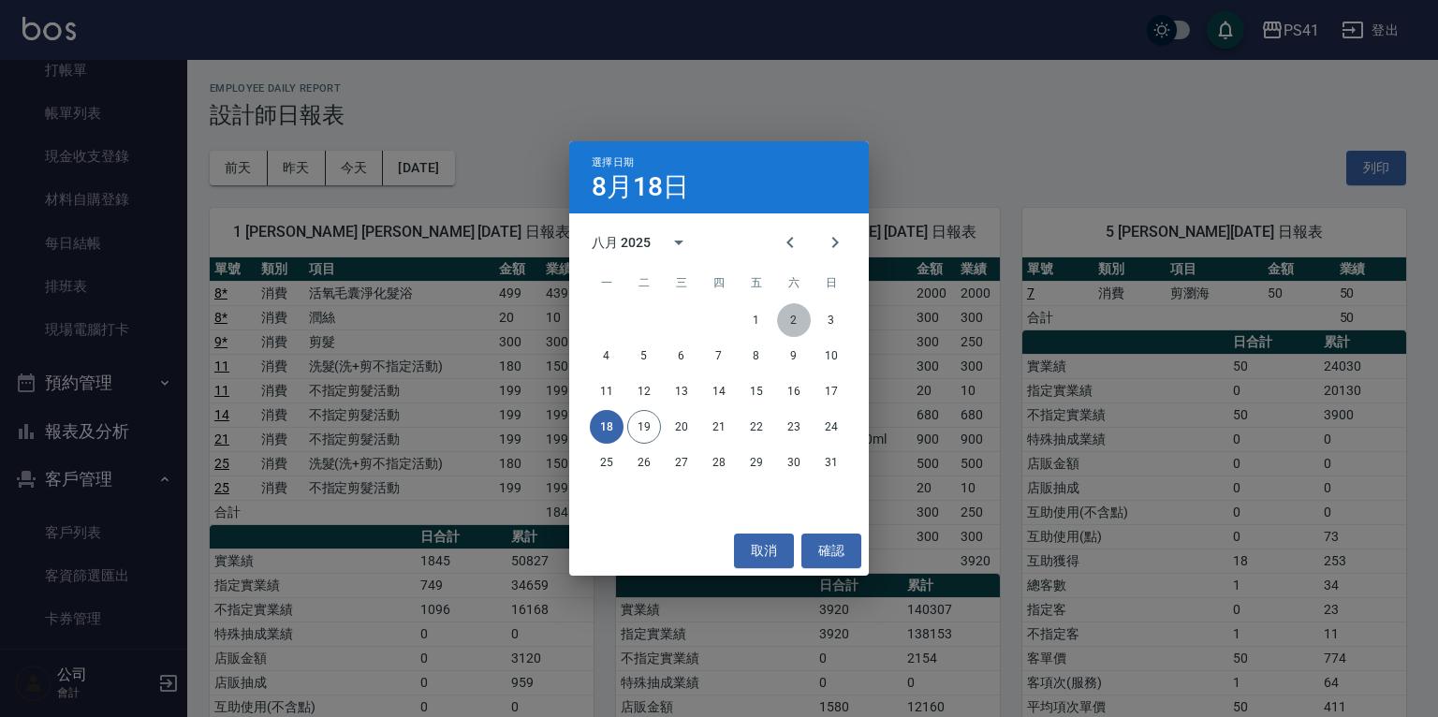
click at [795, 321] on button "2" at bounding box center [794, 320] width 34 height 34
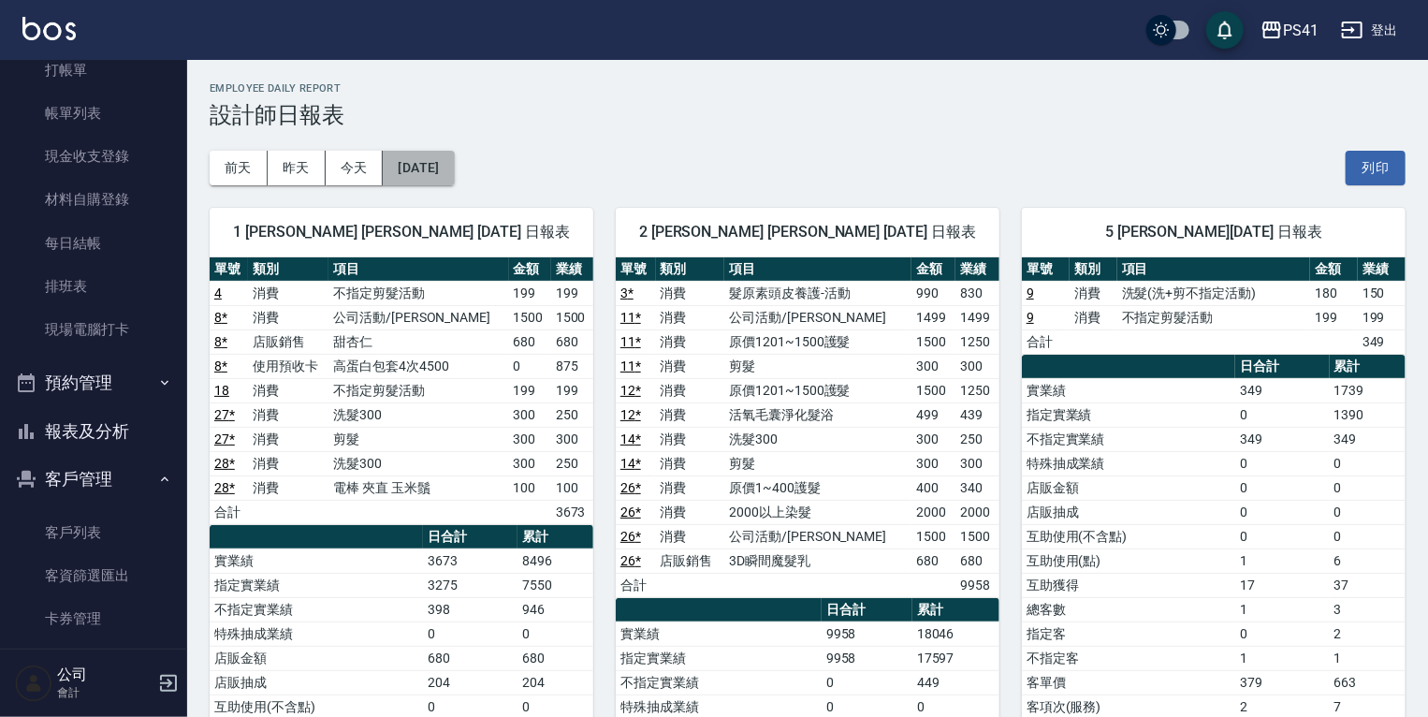
click at [454, 168] on button "[DATE]" at bounding box center [418, 168] width 71 height 35
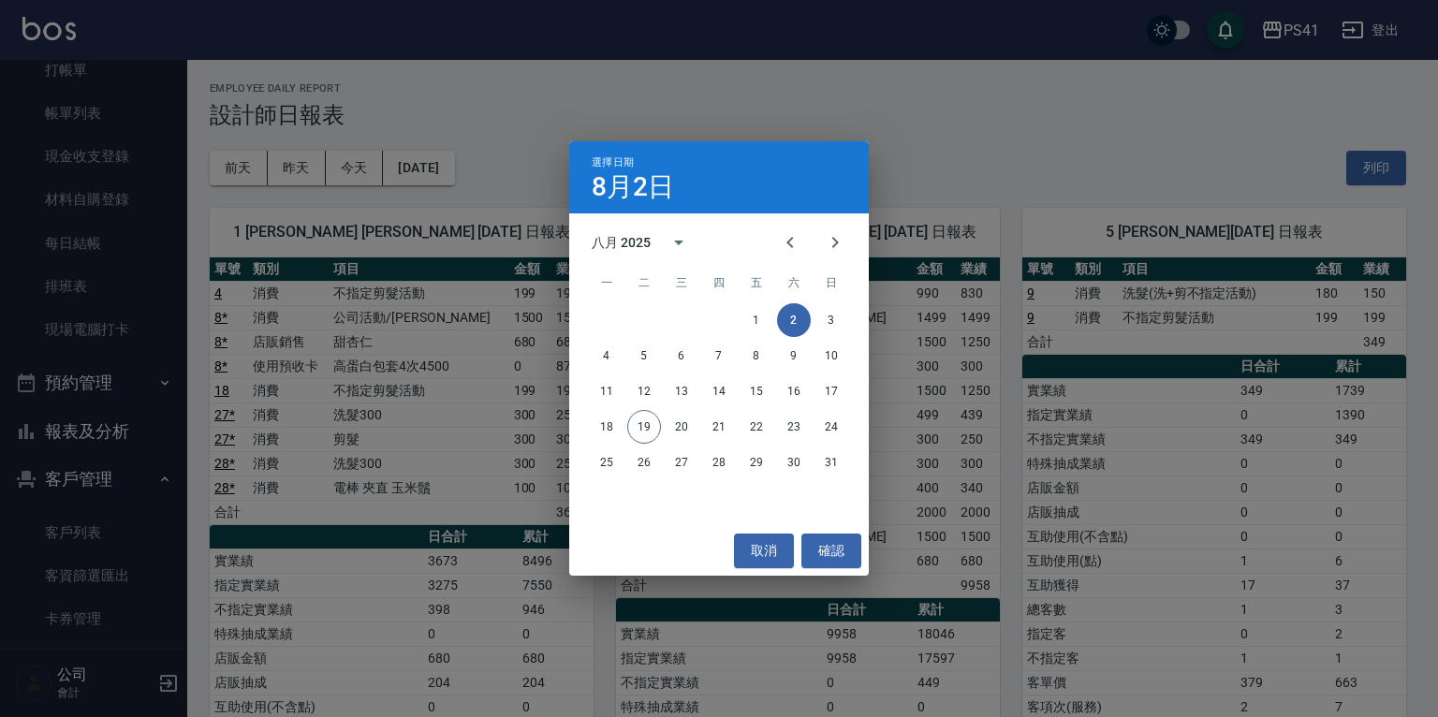
click at [931, 154] on div "選擇日期 [DATE] 八月 2025 一 二 三 四 五 六 日 1 2 3 4 5 6 7 8 9 10 11 12 13 14 15 16 17 18 …" at bounding box center [719, 358] width 1438 height 717
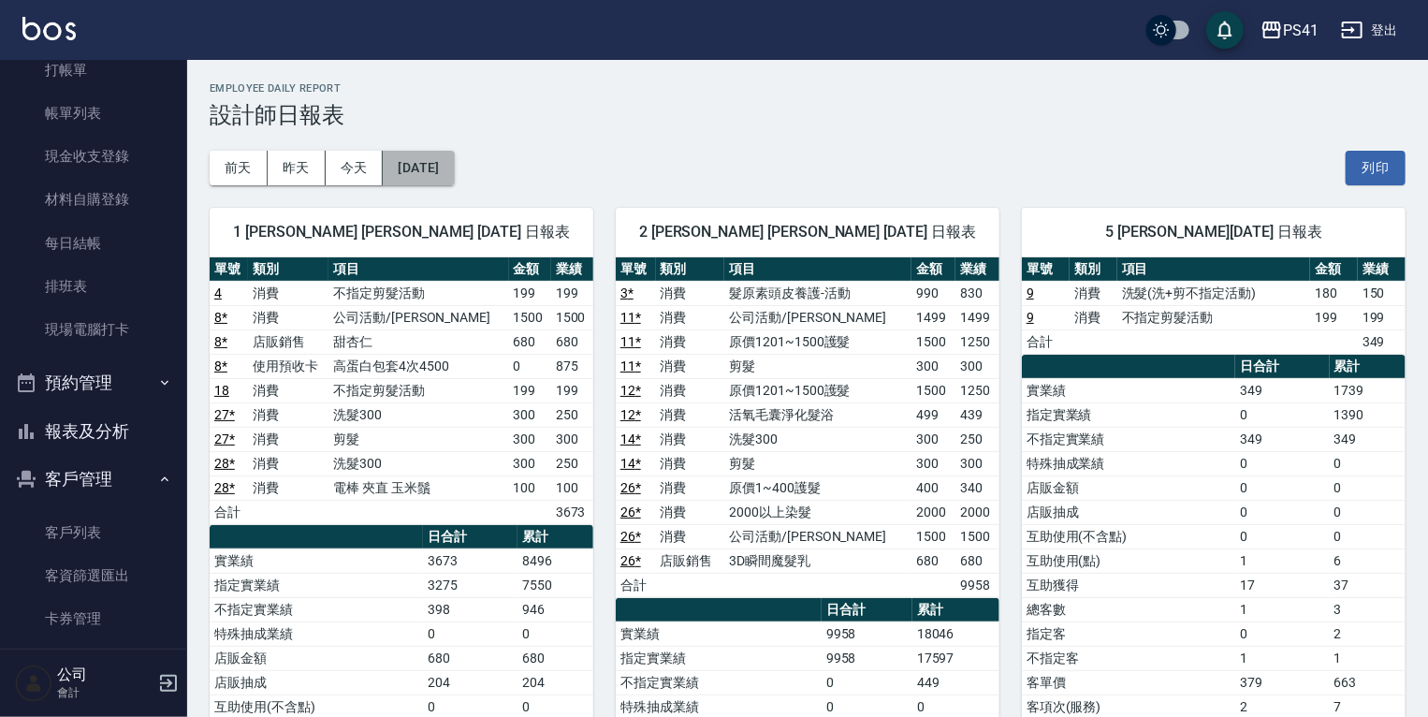
click at [454, 168] on button "[DATE]" at bounding box center [418, 168] width 71 height 35
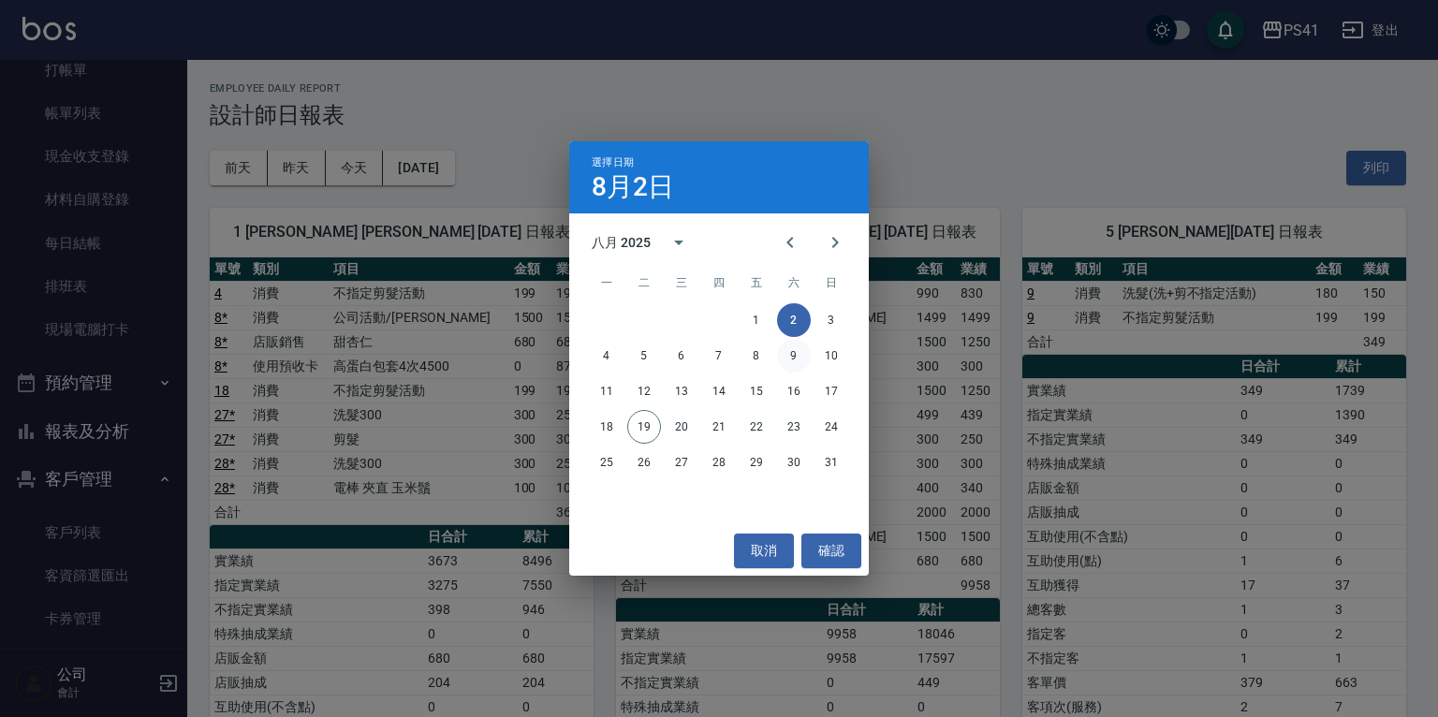
click at [797, 356] on button "9" at bounding box center [794, 356] width 34 height 34
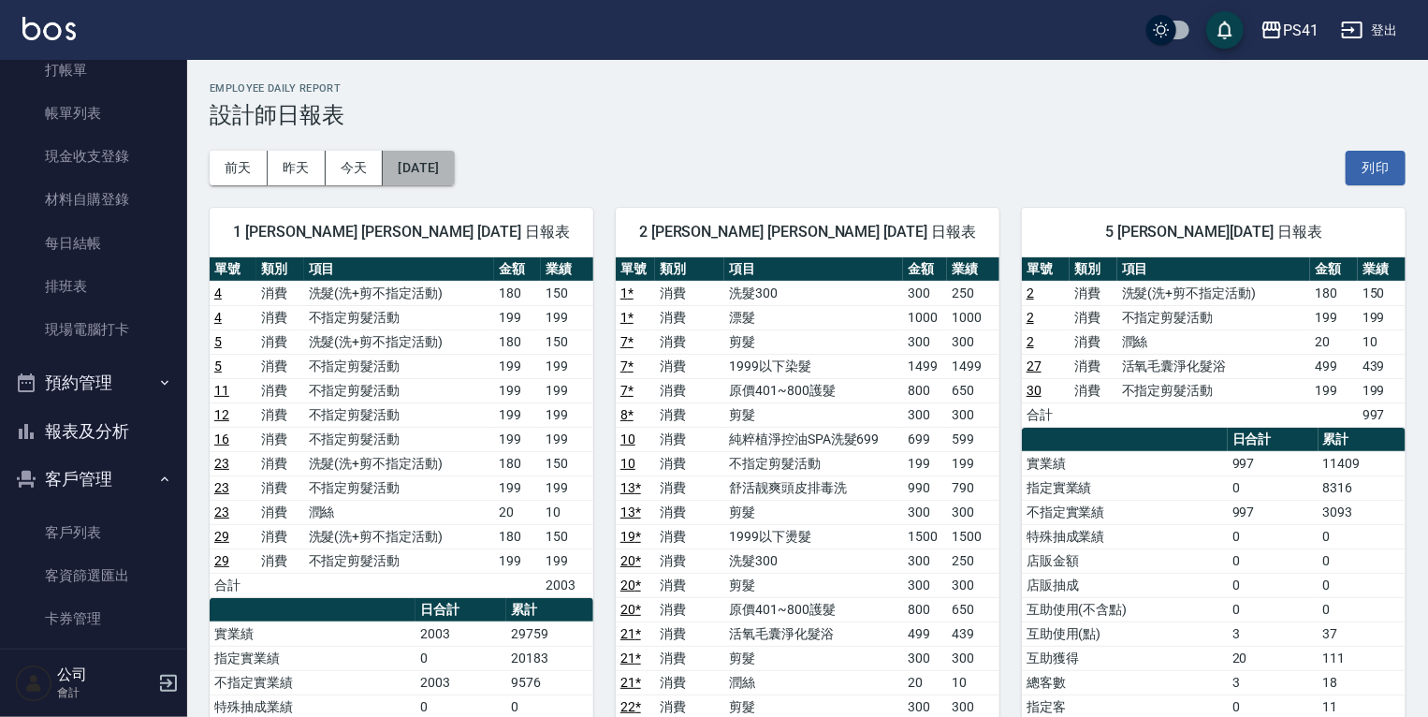
click at [423, 157] on button "[DATE]" at bounding box center [418, 168] width 71 height 35
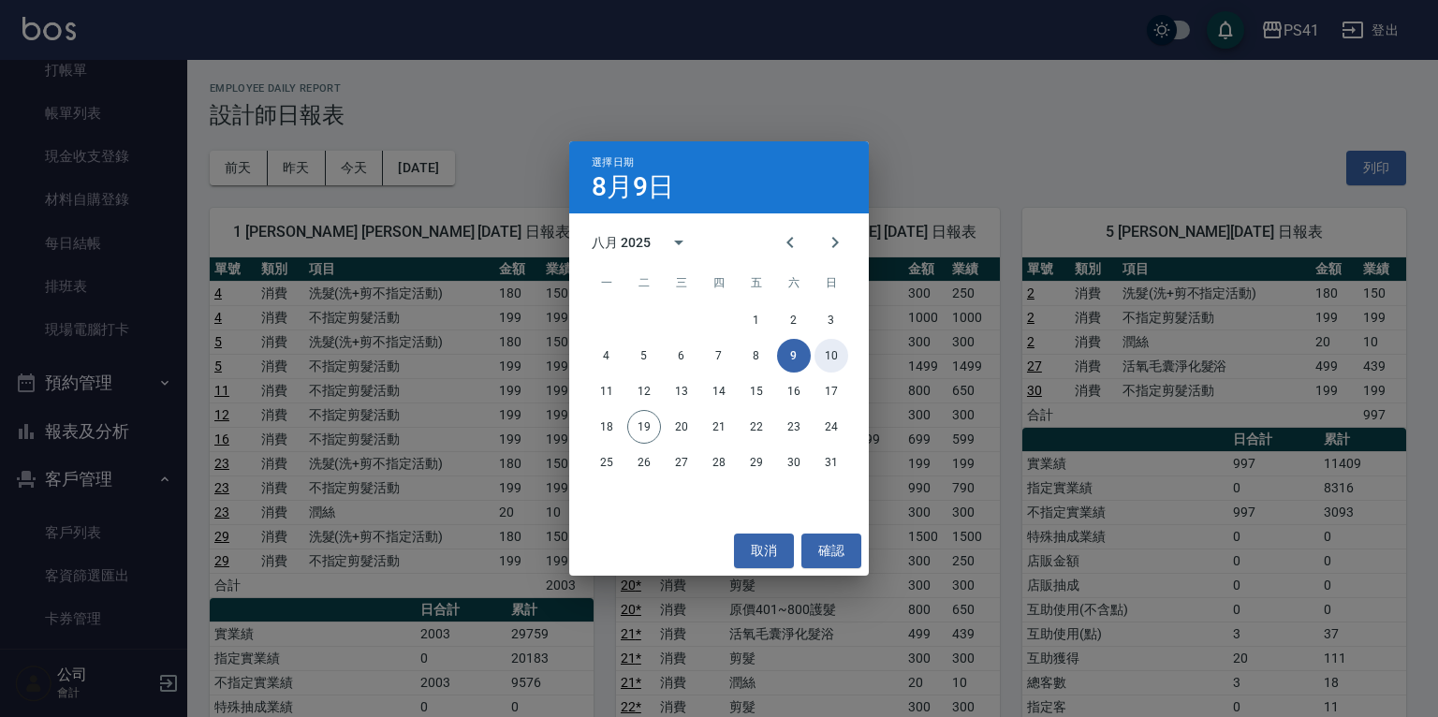
click at [828, 352] on button "10" at bounding box center [831, 356] width 34 height 34
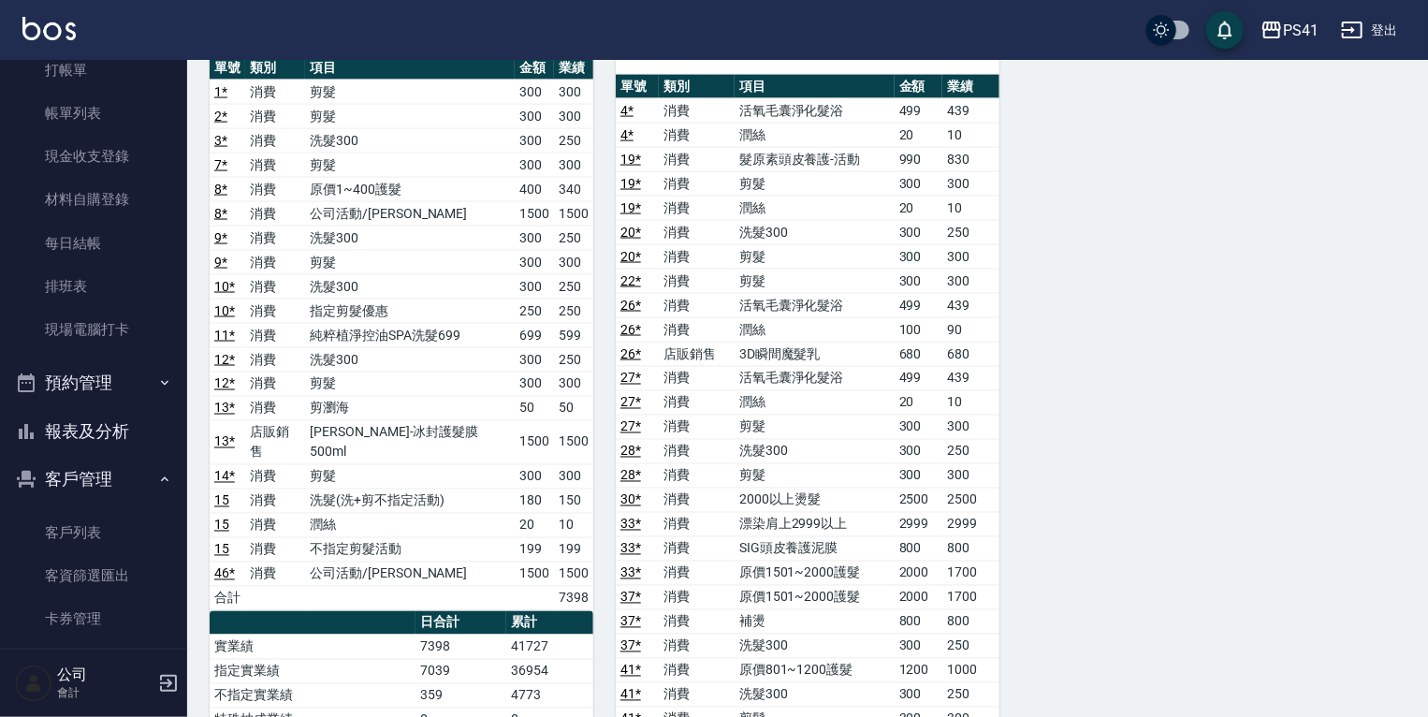
scroll to position [1198, 0]
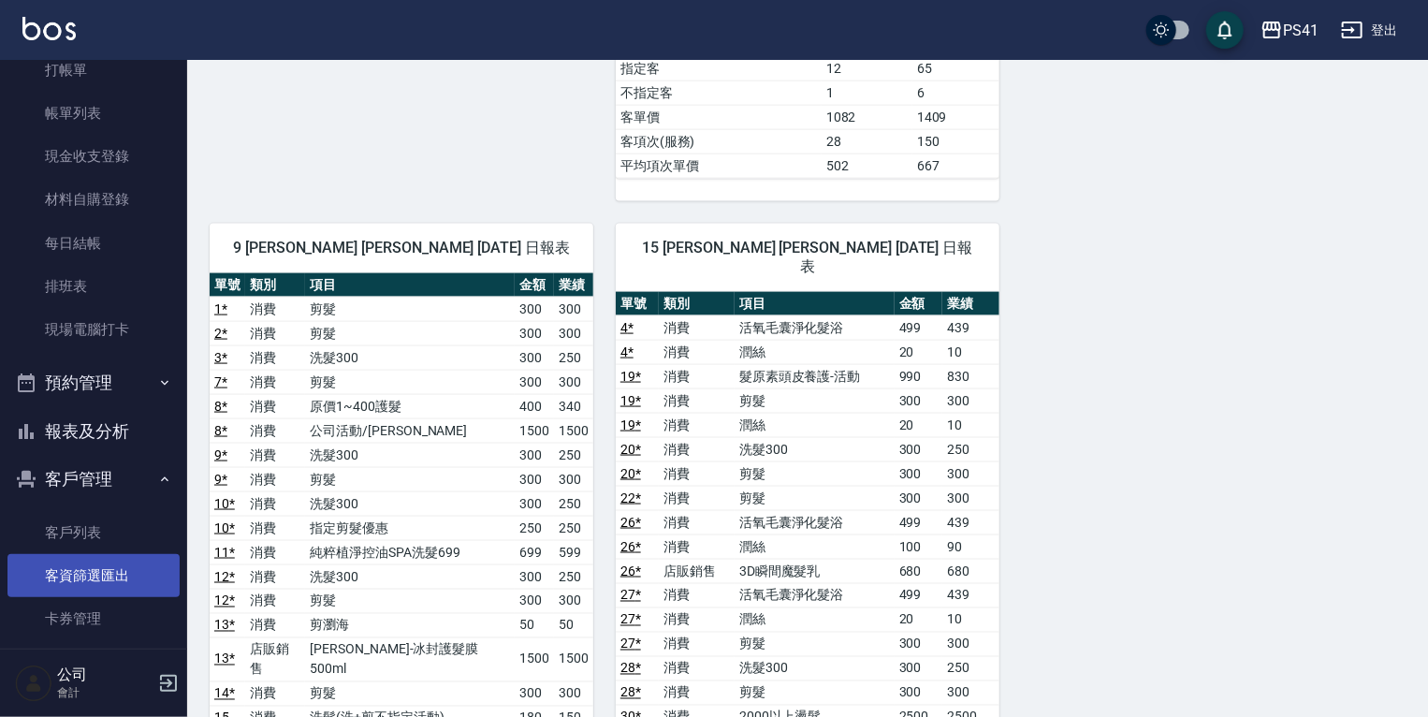
drag, startPoint x: 85, startPoint y: 524, endPoint x: 85, endPoint y: 554, distance: 30.0
click at [85, 524] on link "客戶列表" at bounding box center [93, 532] width 172 height 43
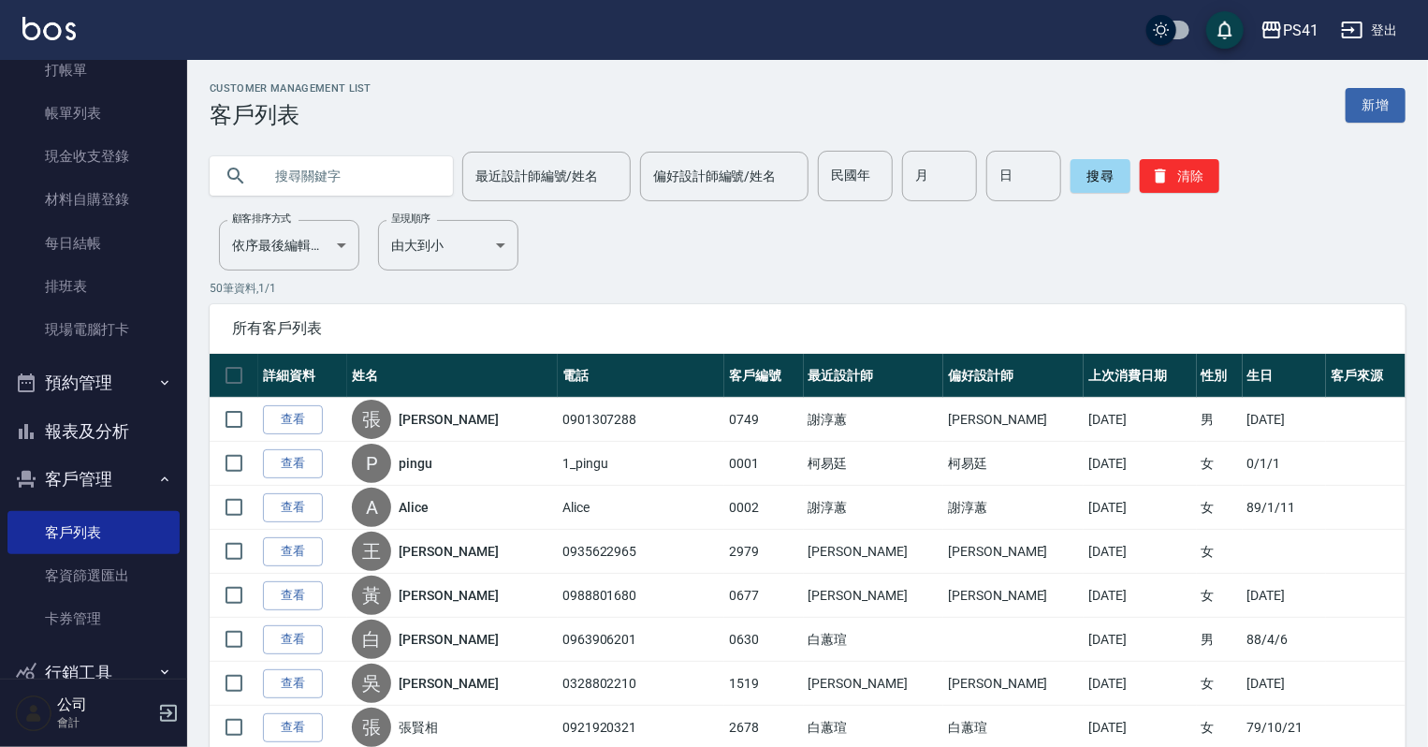
click at [310, 173] on input "text" at bounding box center [350, 176] width 176 height 51
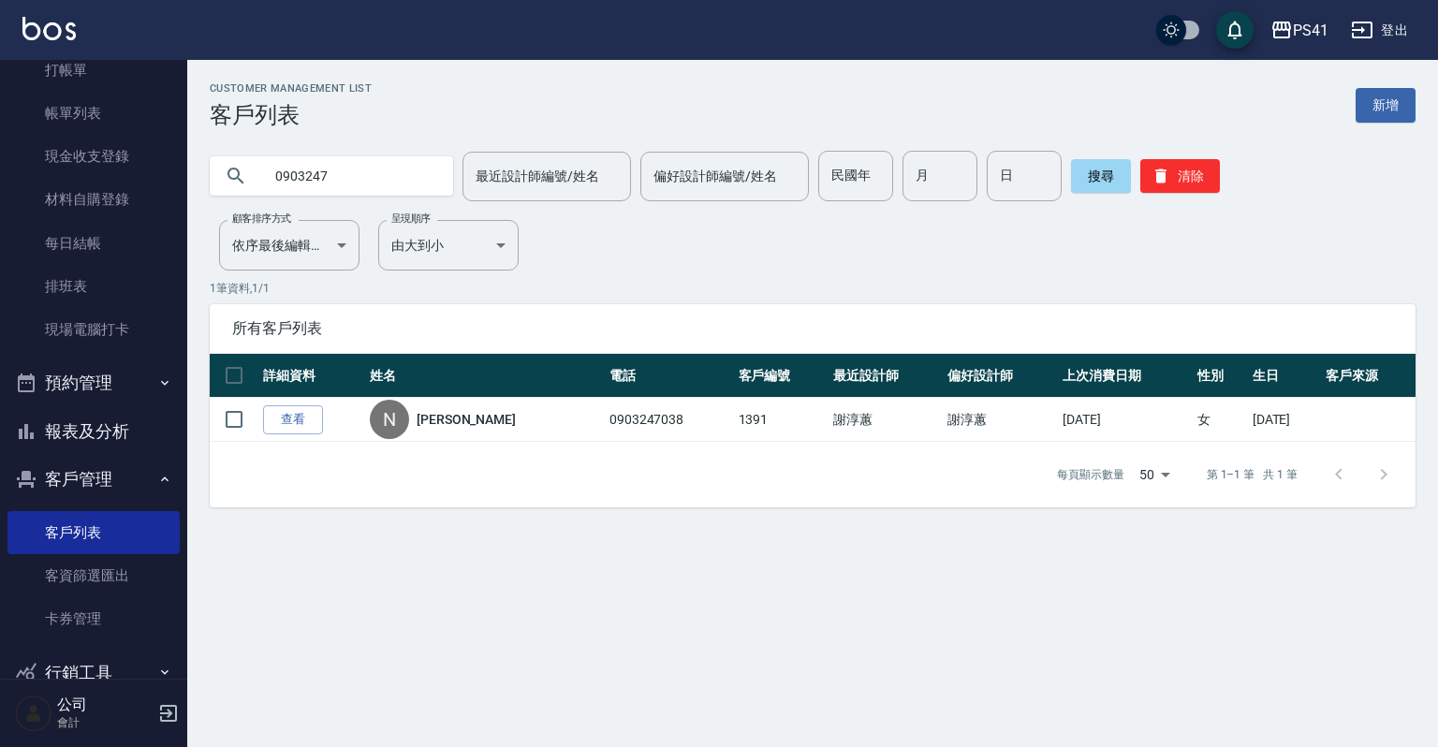
drag, startPoint x: 326, startPoint y: 167, endPoint x: 294, endPoint y: 290, distance: 127.6
click at [187, 218] on div "Customer Management List 客戶列表 新增 0903247 最近設計師編號/姓名 最近設計師編號/姓名 偏好設計師編號/姓名 偏好設計師…" at bounding box center [812, 294] width 1251 height 425
type input "0965631195"
click at [52, 64] on link "打帳單" at bounding box center [93, 70] width 172 height 43
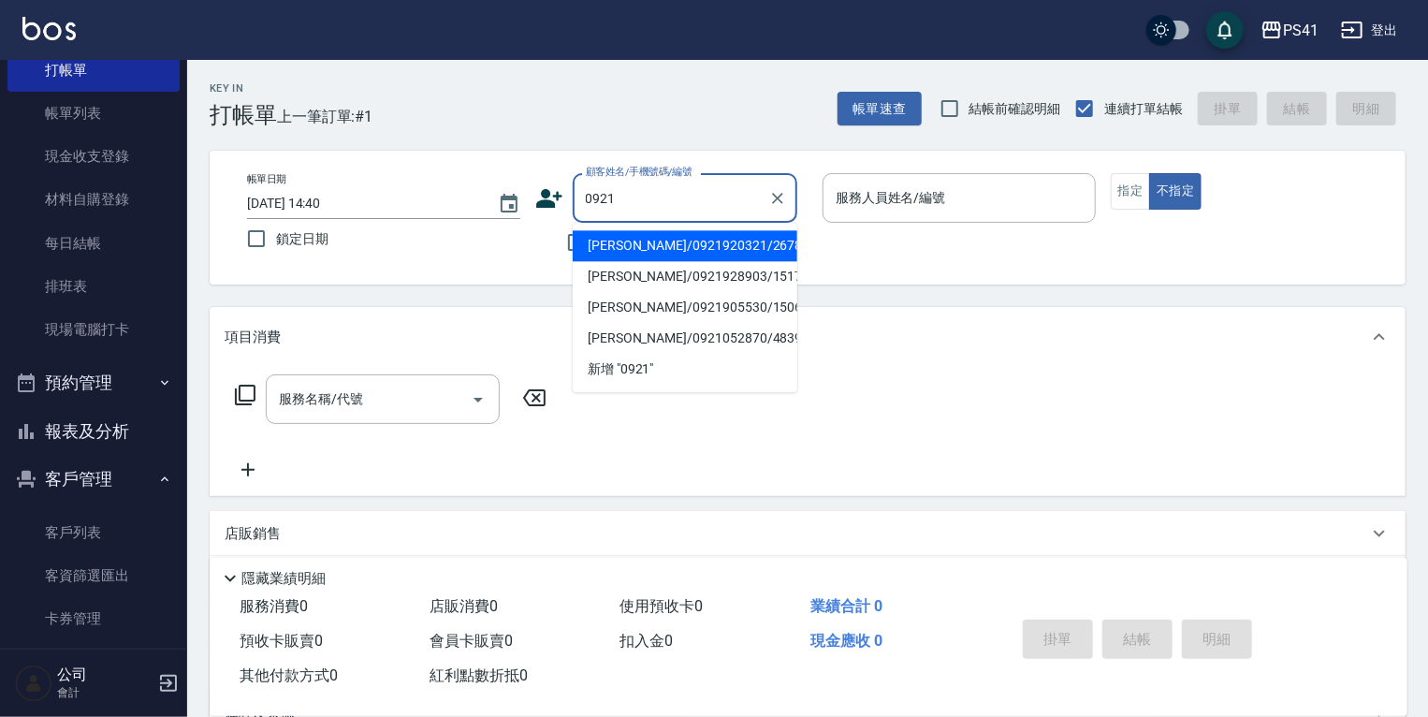
type input "[PERSON_NAME]/0921920321/2678"
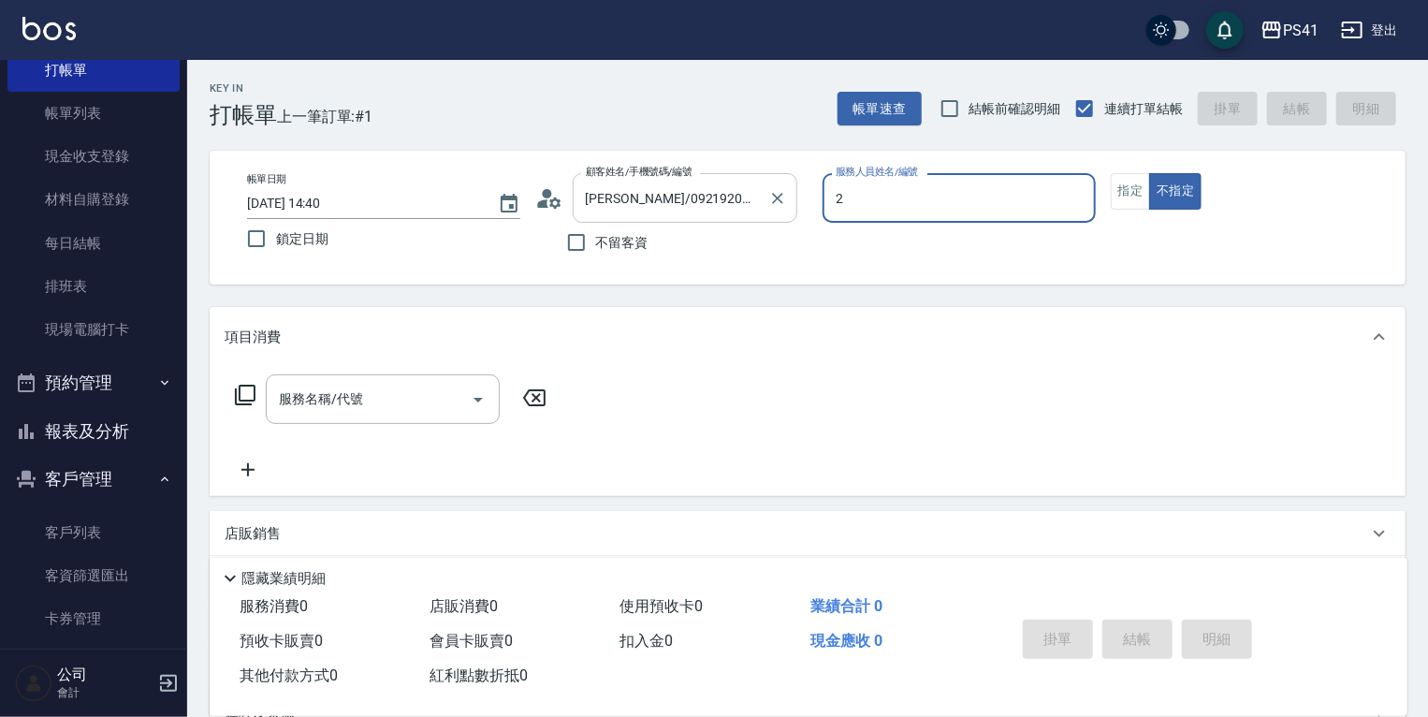
type input "[PERSON_NAME]-2"
type button "false"
type input "[PERSON_NAME]/0965631195/0921"
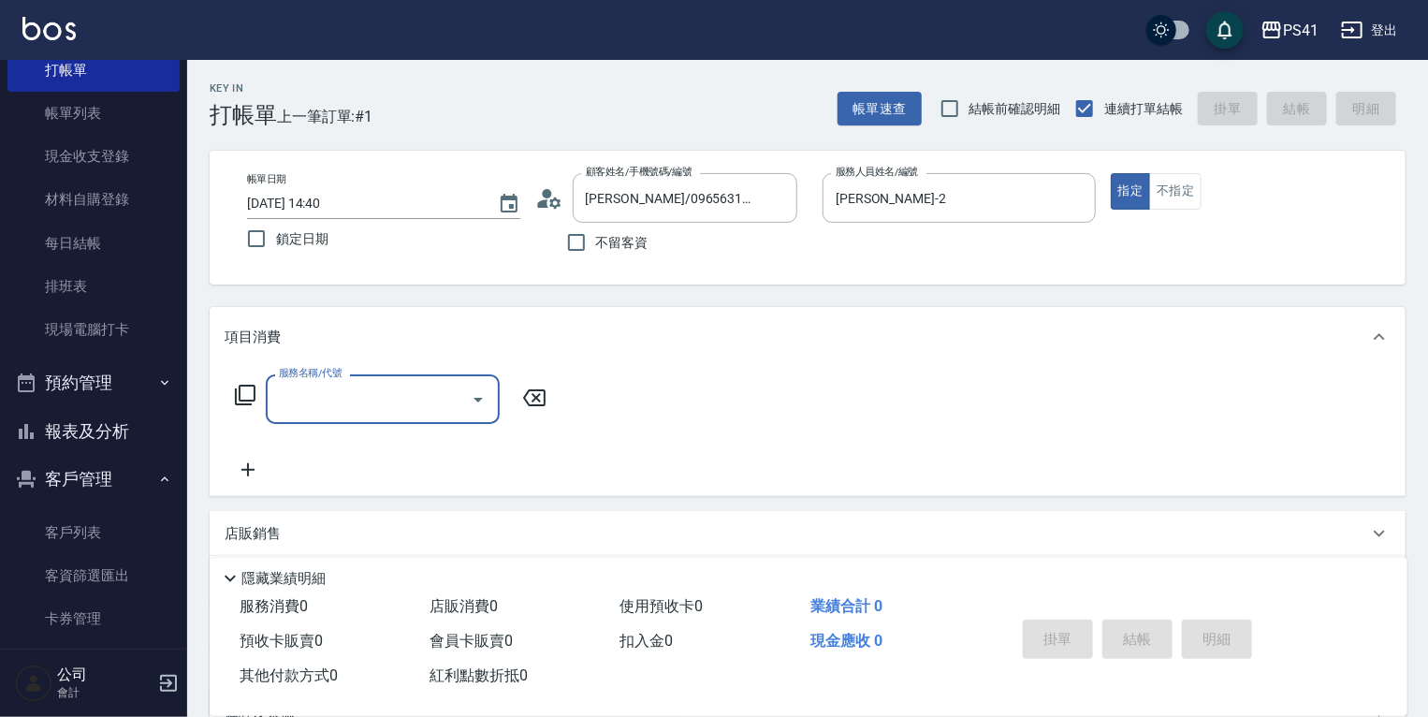
click at [341, 406] on input "服務名稱/代號" at bounding box center [368, 399] width 189 height 33
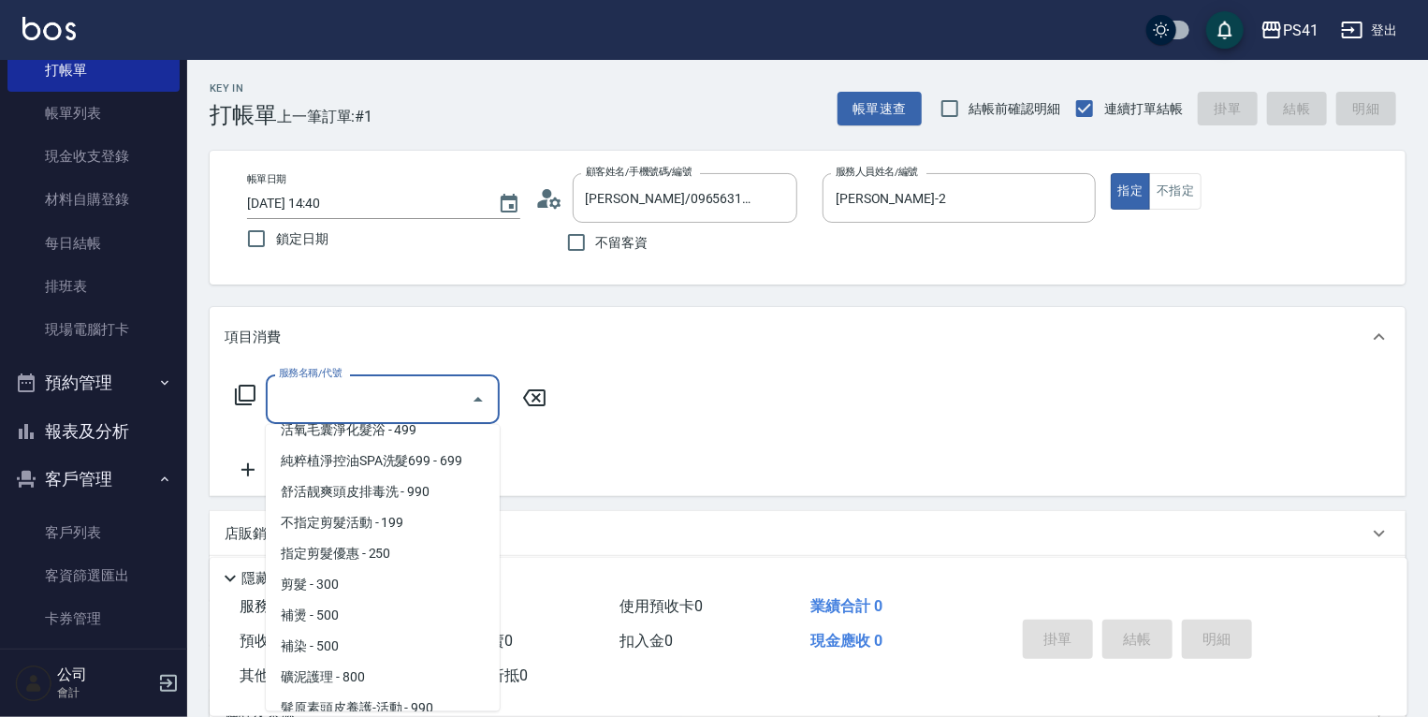
scroll to position [300, 0]
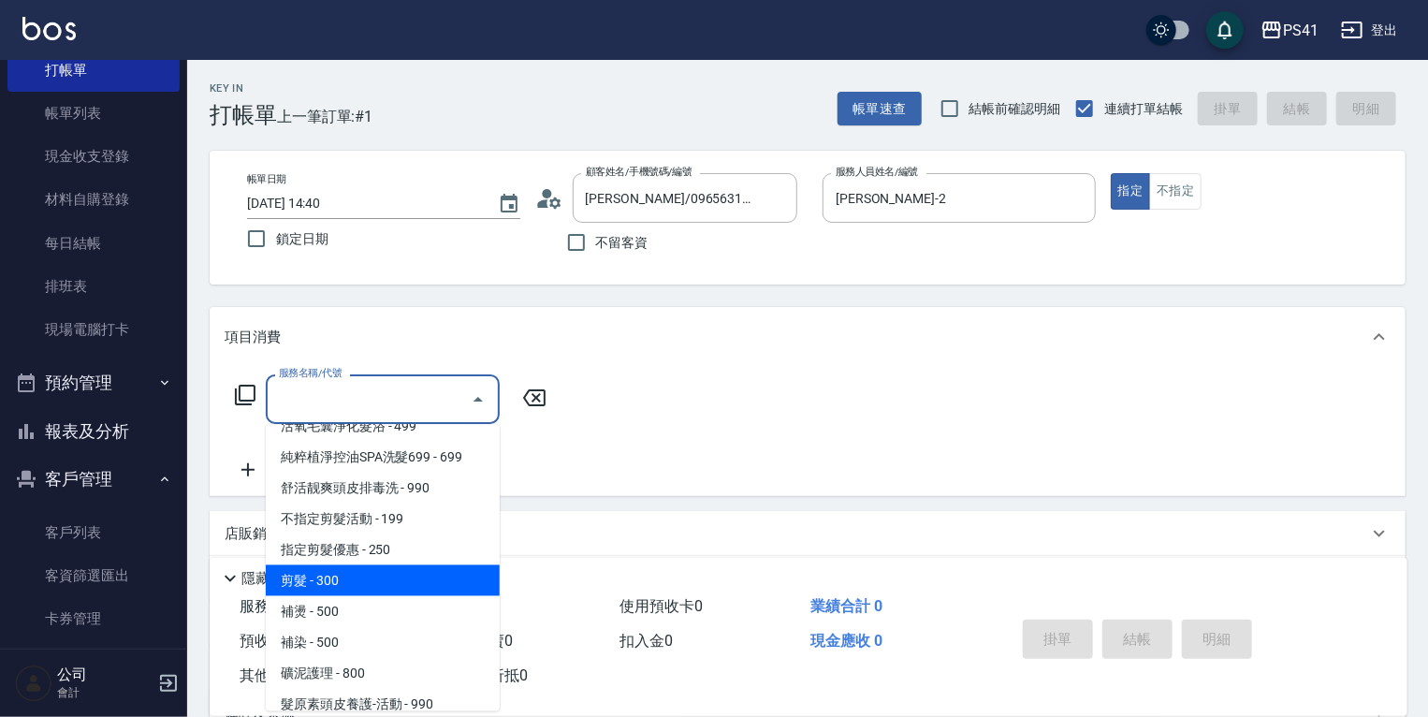
click at [351, 574] on span "剪髮 - 300" at bounding box center [383, 580] width 234 height 31
type input "剪髮(2300)"
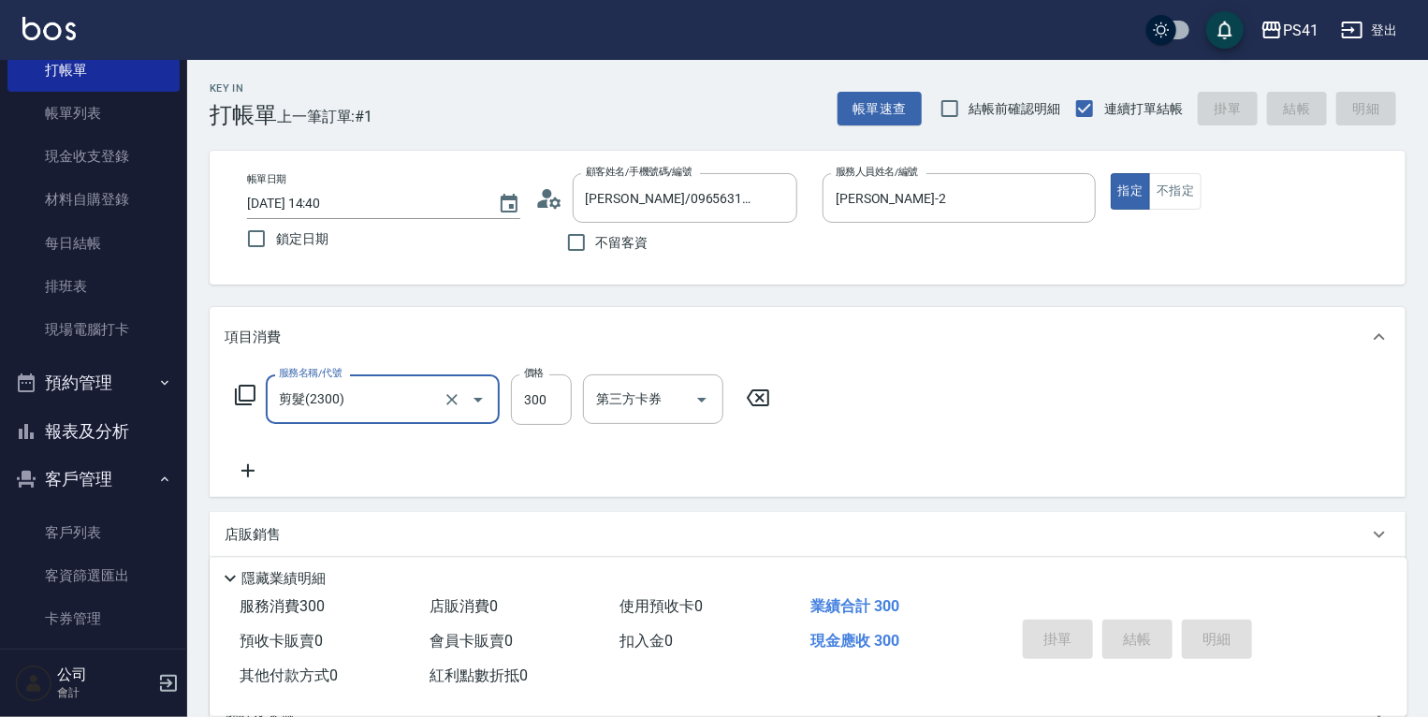
type input "[DATE] 14:41"
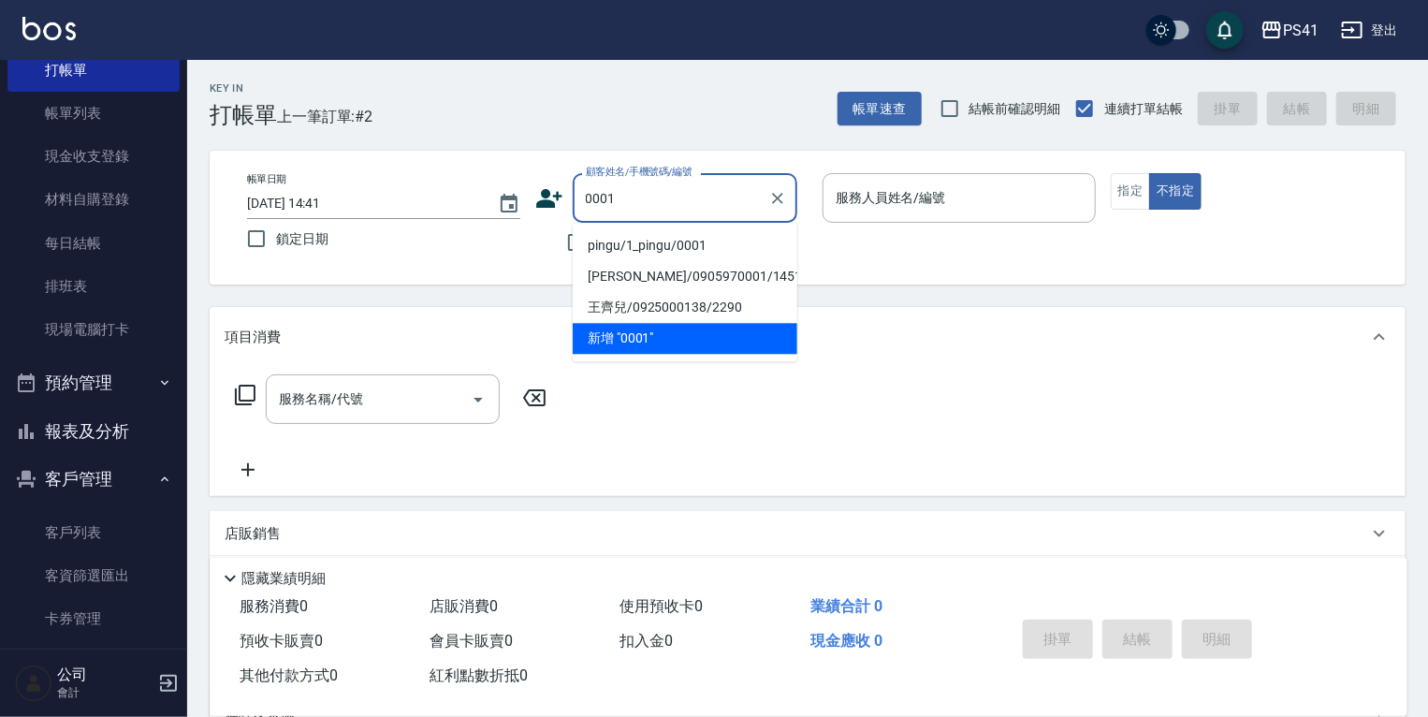
type input "pingu/1_pingu/0001"
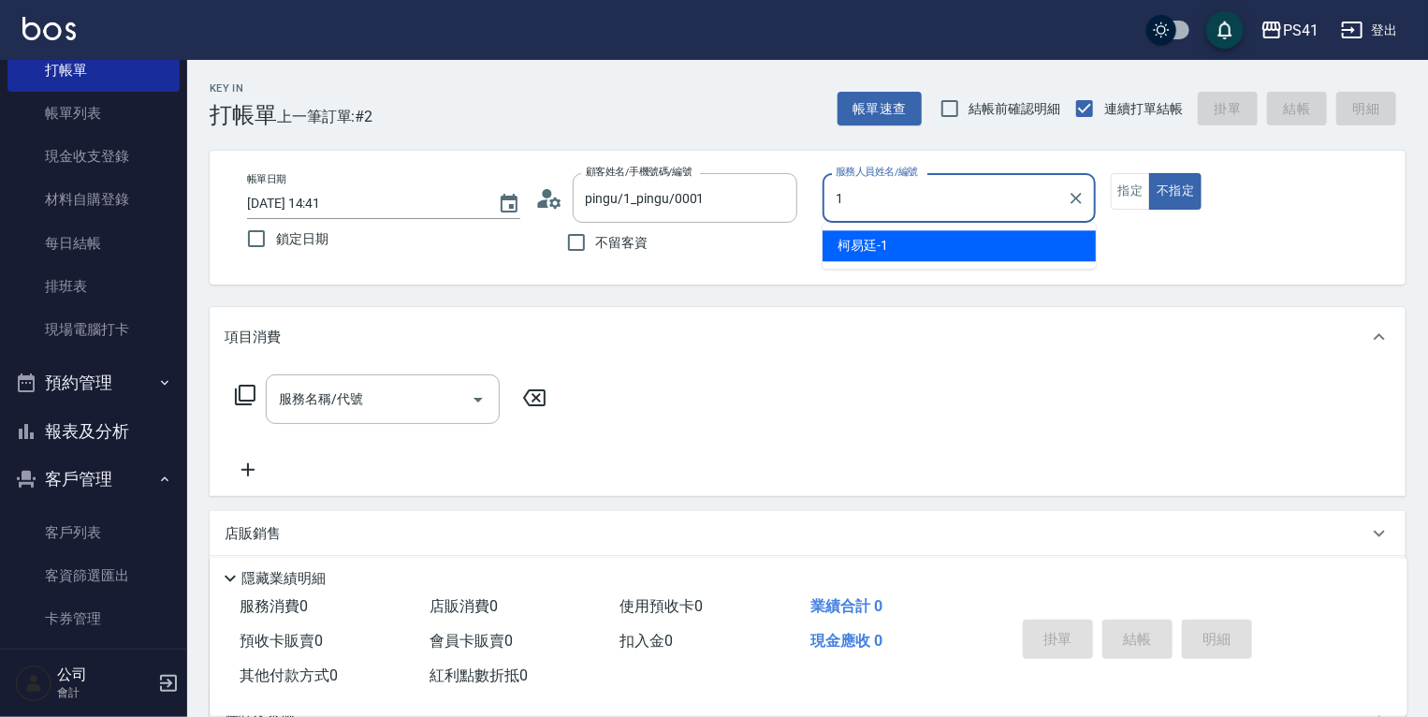
type input "[PERSON_NAME]-1"
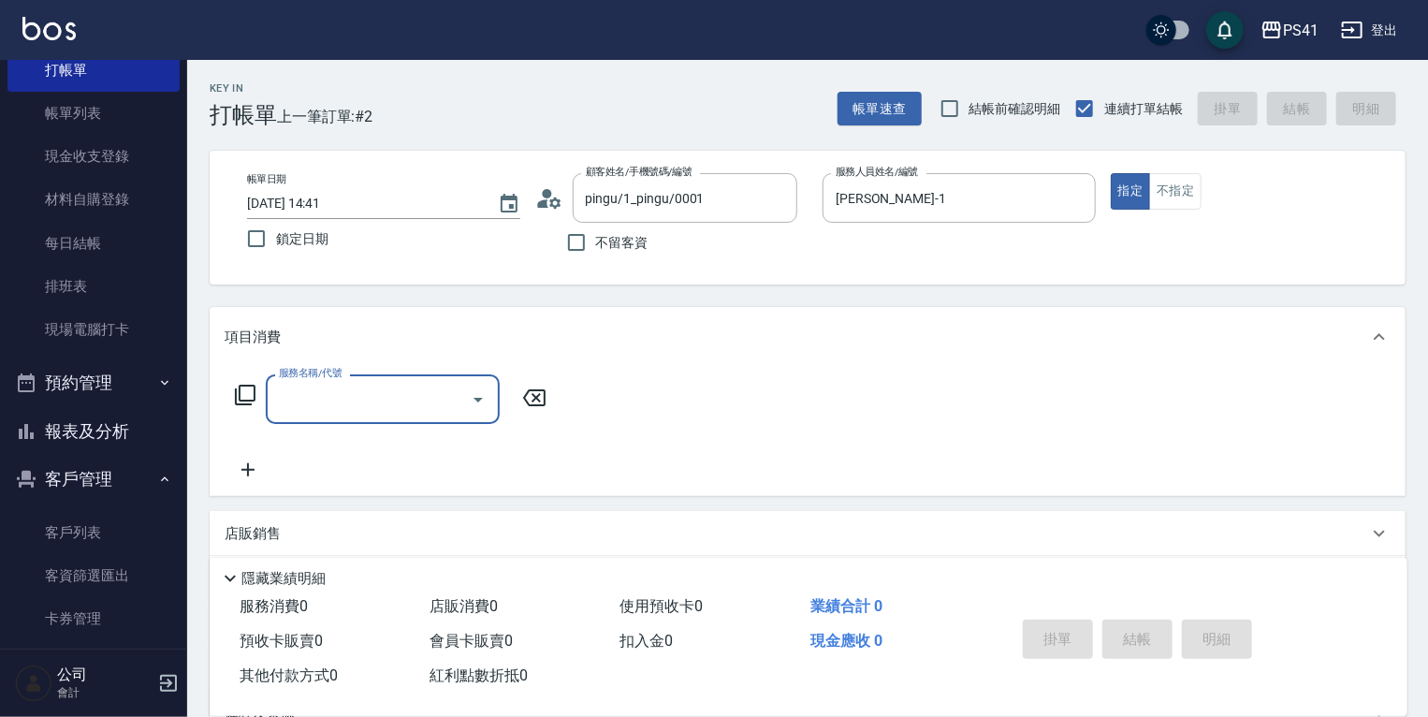
click at [427, 405] on input "服務名稱/代號" at bounding box center [368, 399] width 189 height 33
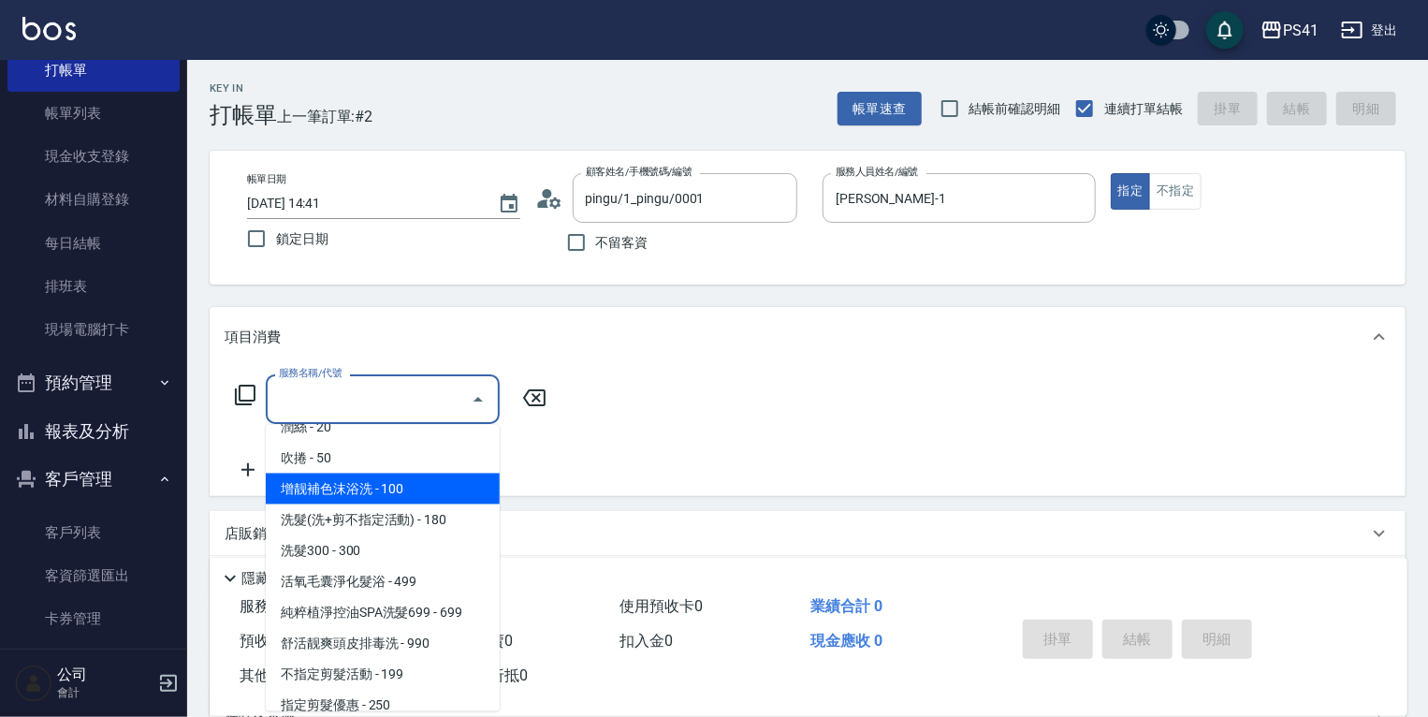
scroll to position [150, 0]
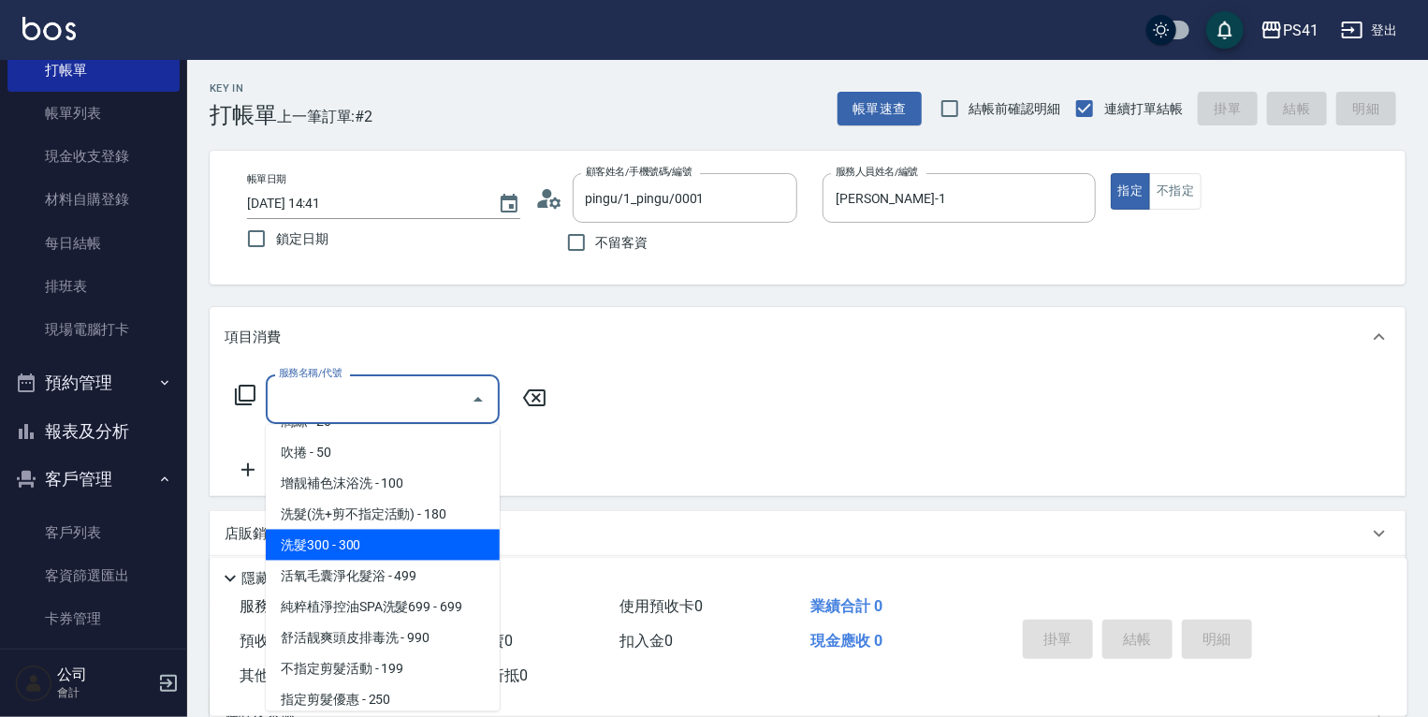
click at [426, 548] on span "洗髮300 - 300" at bounding box center [383, 545] width 234 height 31
type input "洗髮300(1300)"
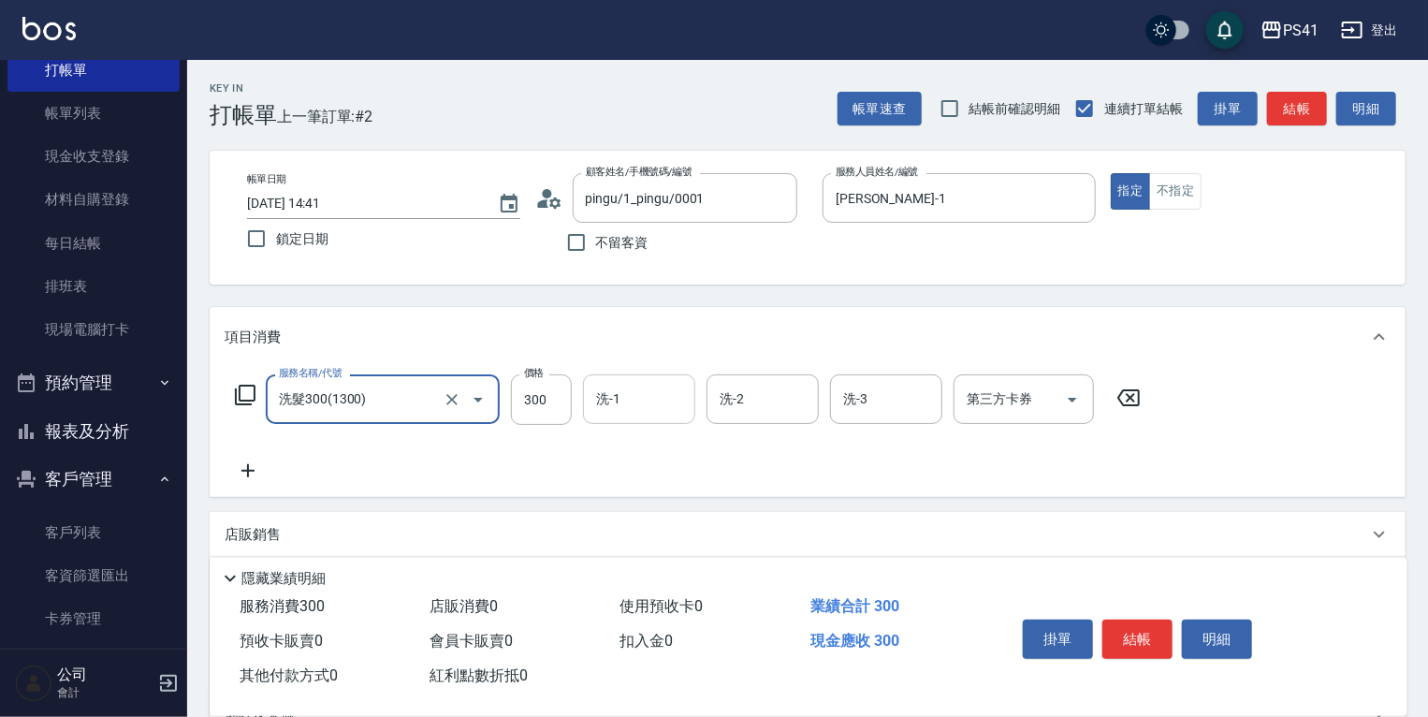
click at [642, 415] on input "洗-1" at bounding box center [639, 399] width 95 height 33
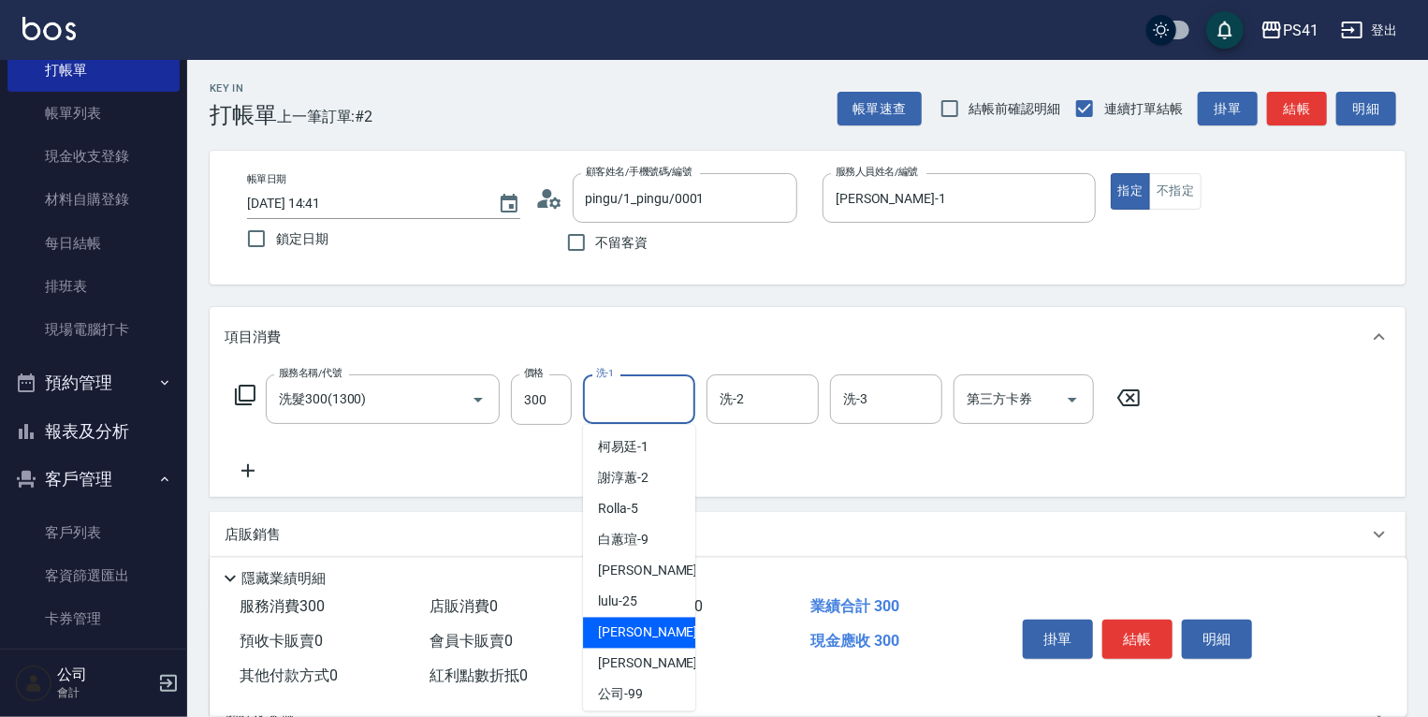
click at [646, 638] on span "[PERSON_NAME] -26" at bounding box center [657, 633] width 118 height 20
type input "[PERSON_NAME]-26"
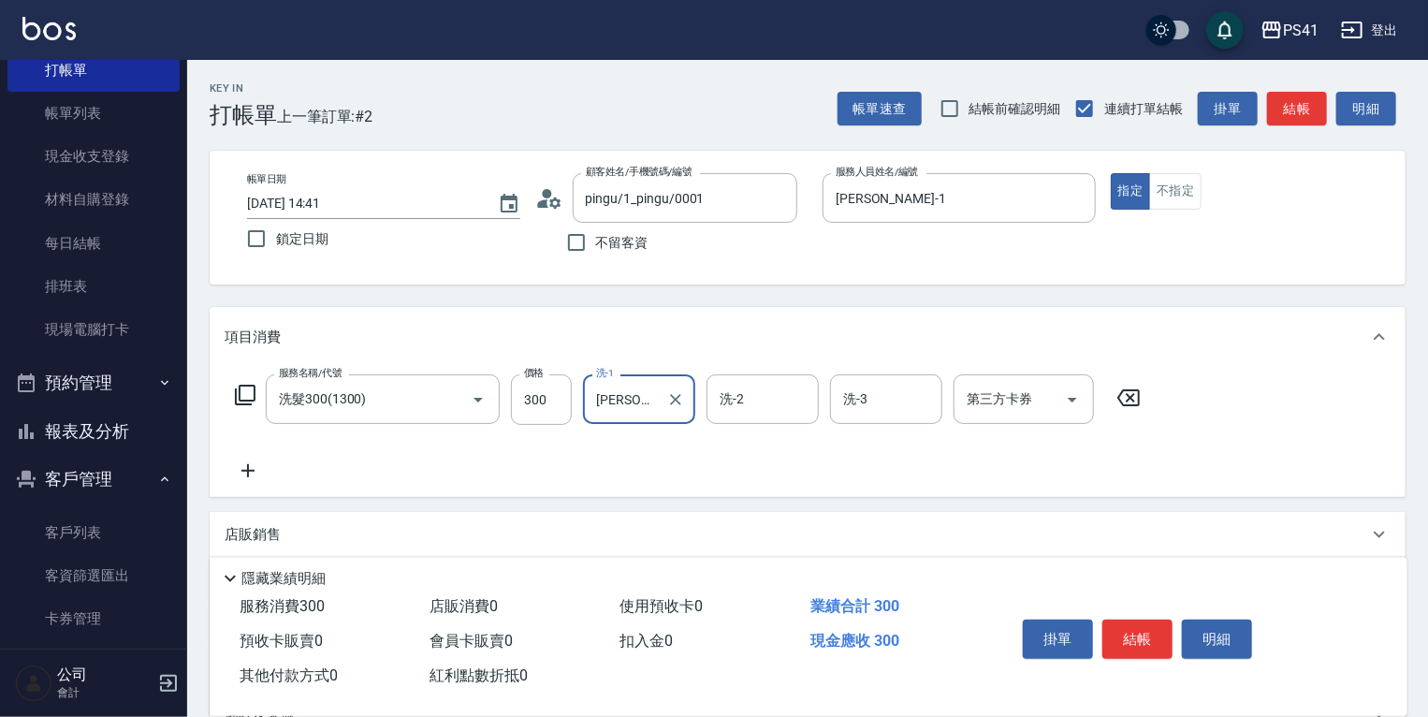
click at [243, 480] on icon at bounding box center [248, 471] width 47 height 22
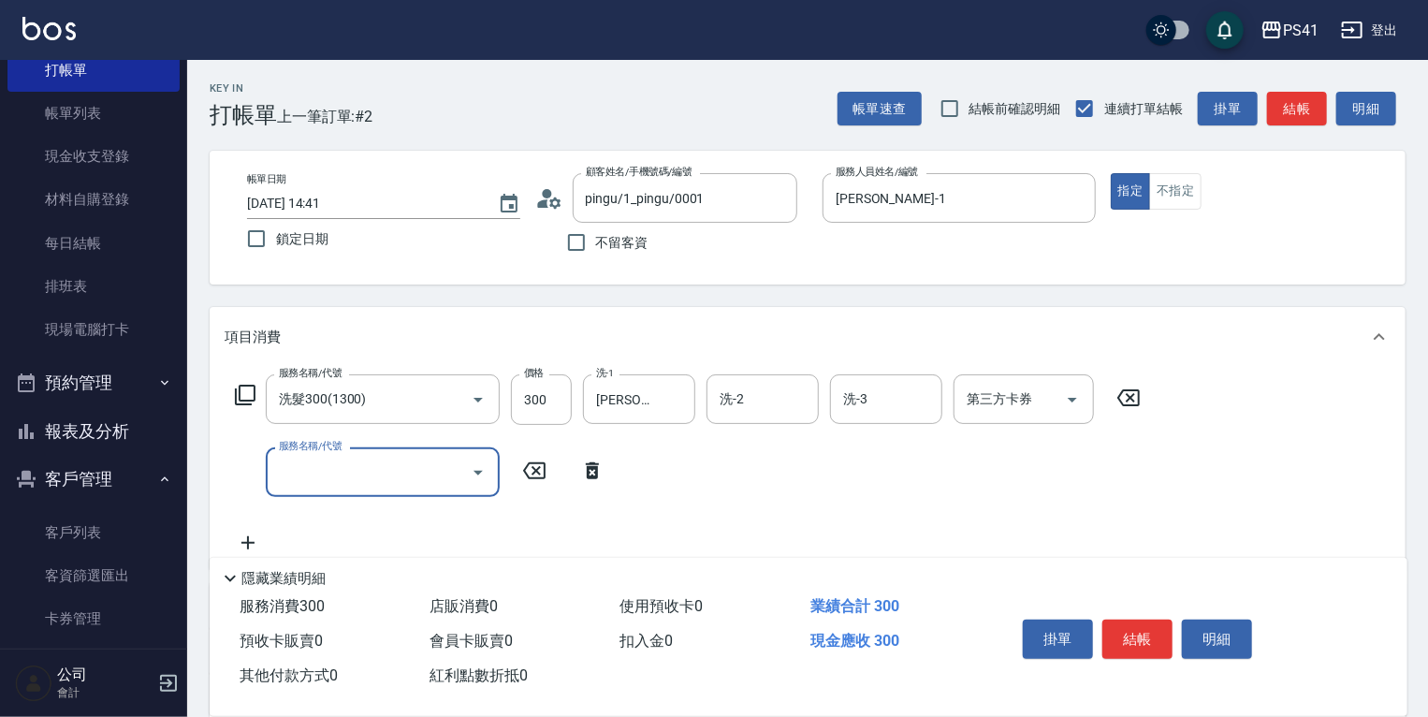
click at [352, 471] on input "服務名稱/代號" at bounding box center [368, 472] width 189 height 33
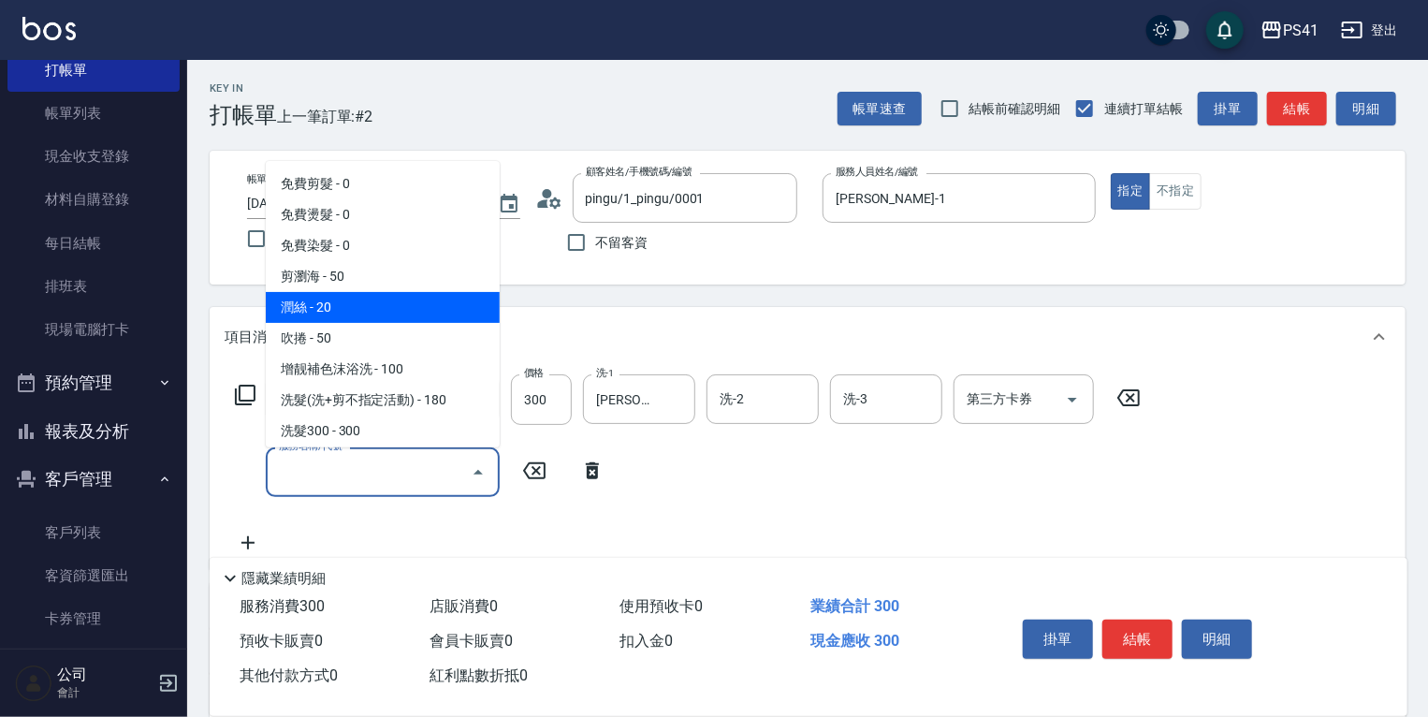
click at [354, 311] on span "潤絲 - 20" at bounding box center [383, 307] width 234 height 31
type input "潤絲(820)"
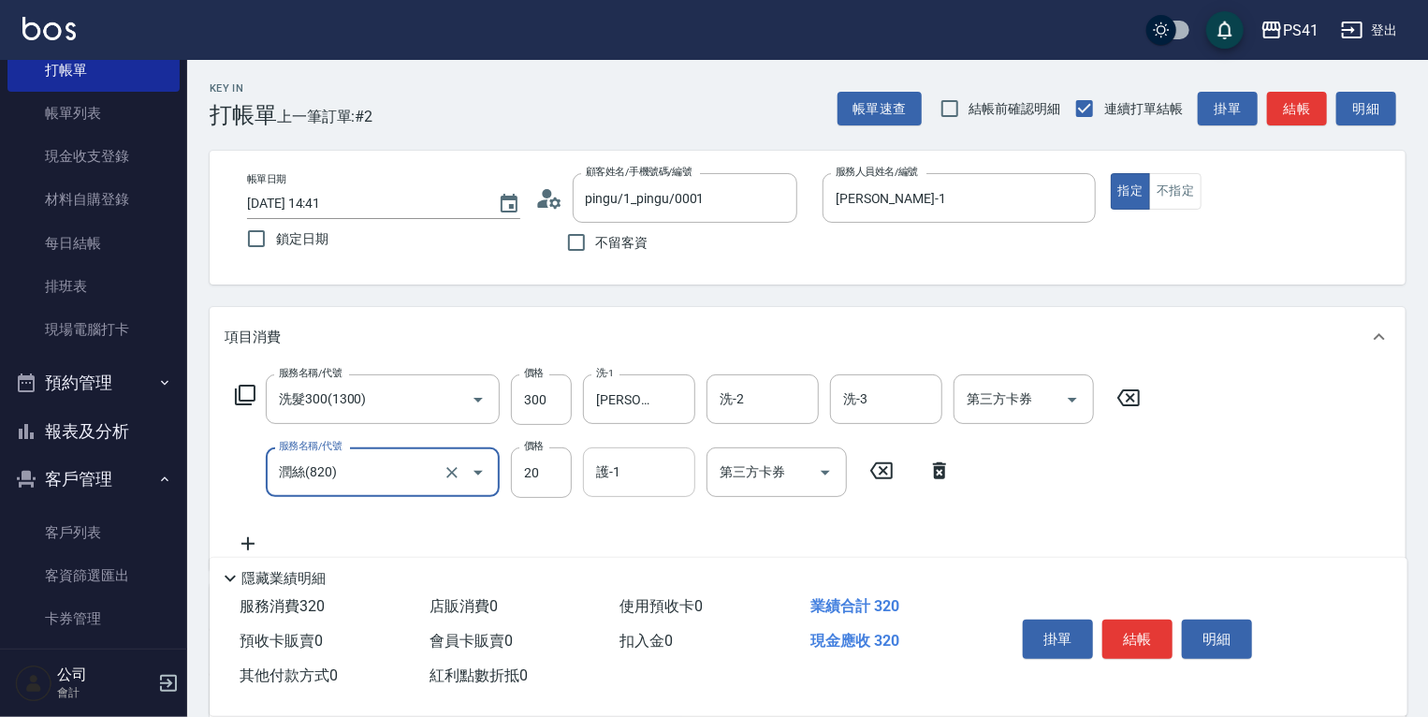
click at [636, 476] on input "護-1" at bounding box center [639, 472] width 95 height 33
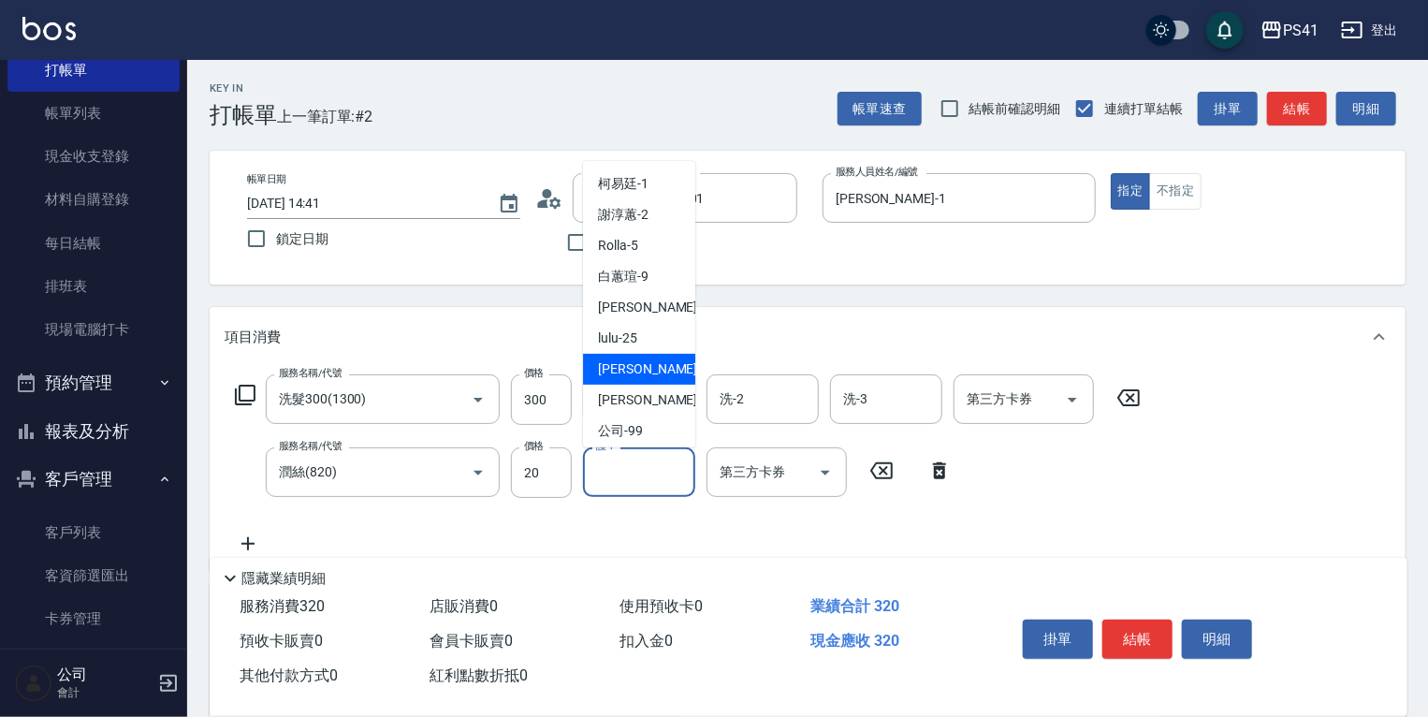
click at [629, 365] on span "[PERSON_NAME] -26" at bounding box center [657, 369] width 118 height 20
type input "[PERSON_NAME]-26"
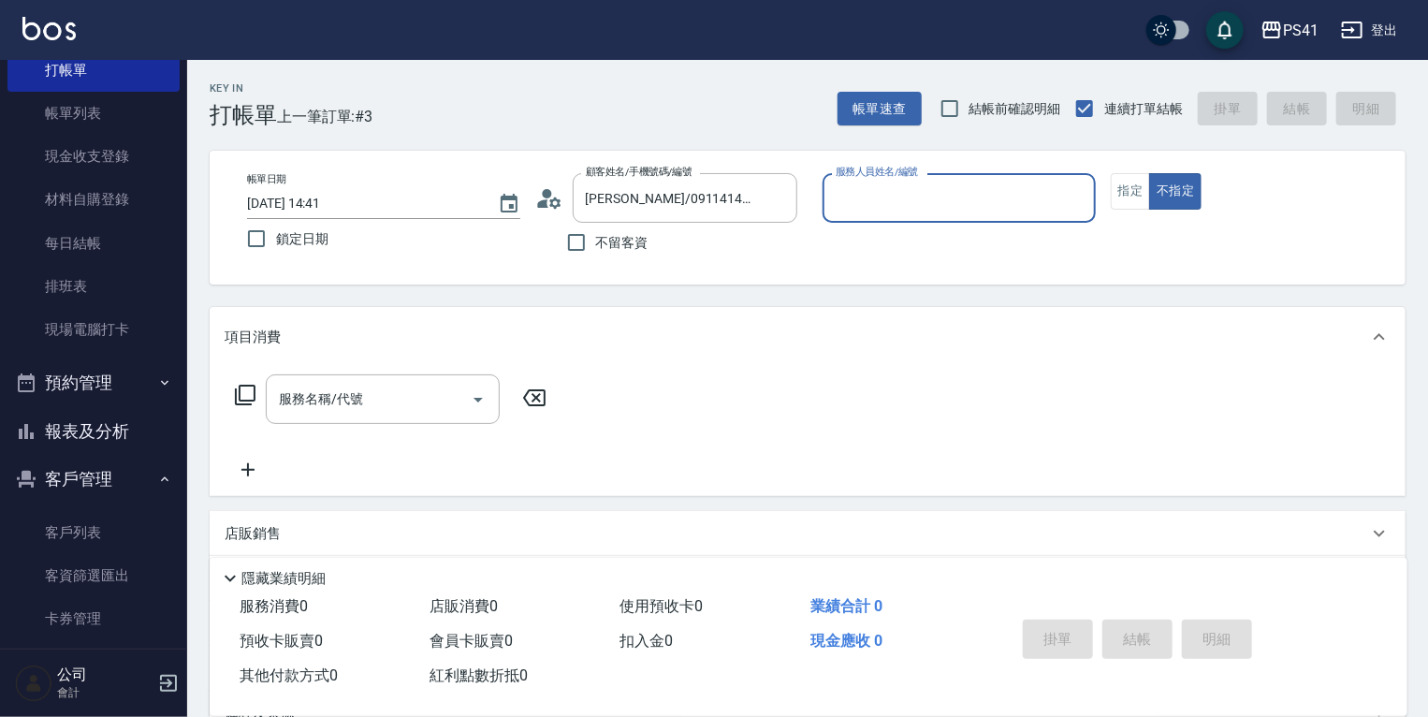
type input "[PERSON_NAME]蔽/0958282784/4887"
type input "[PERSON_NAME]-2"
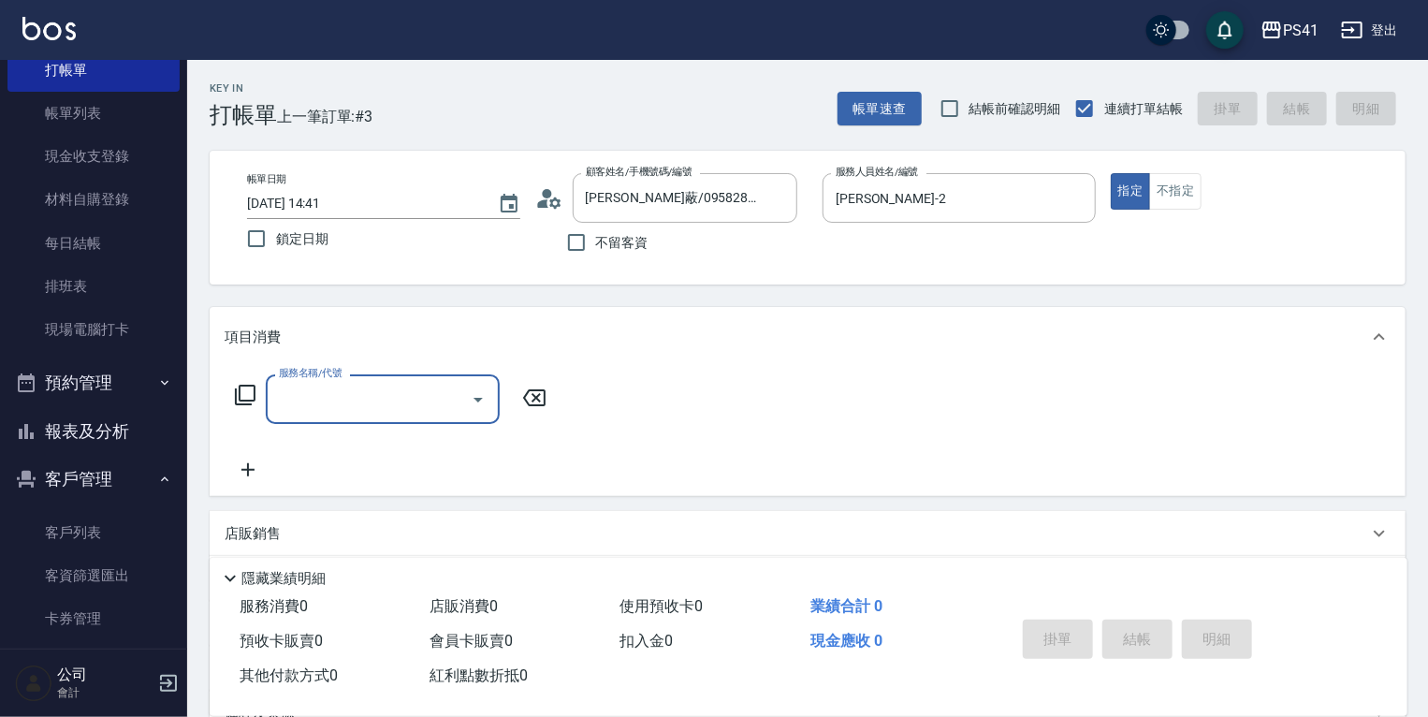
click at [337, 391] on input "服務名稱/代號" at bounding box center [368, 399] width 189 height 33
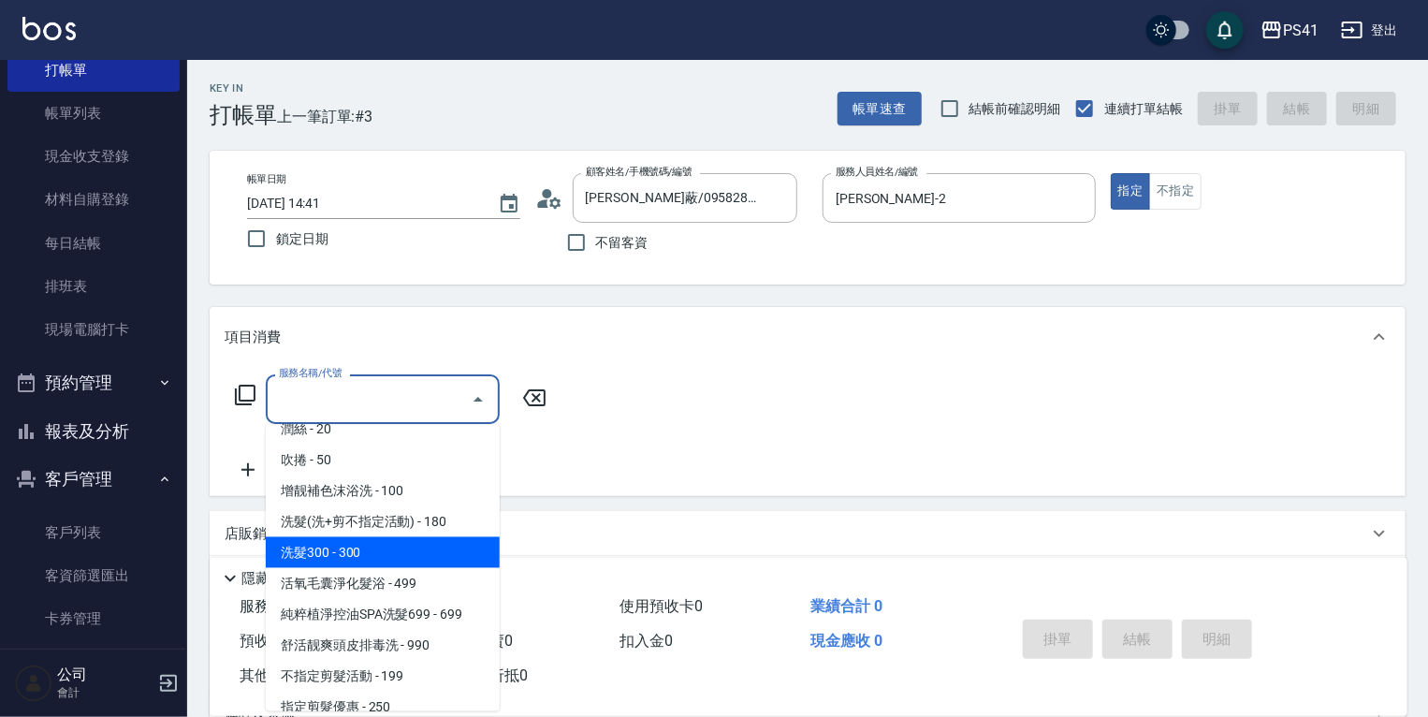
scroll to position [225, 0]
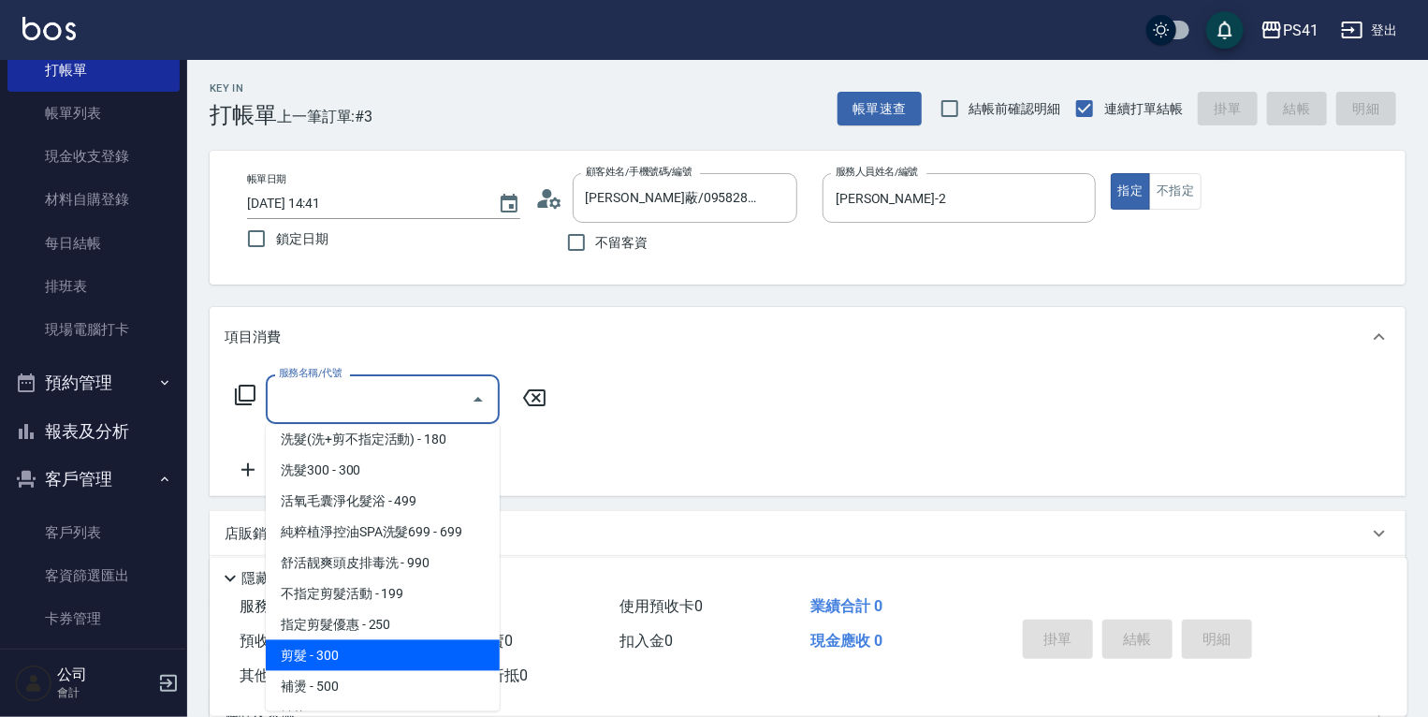
click at [299, 654] on span "剪髮 - 300" at bounding box center [383, 655] width 234 height 31
type input "剪髮(2300)"
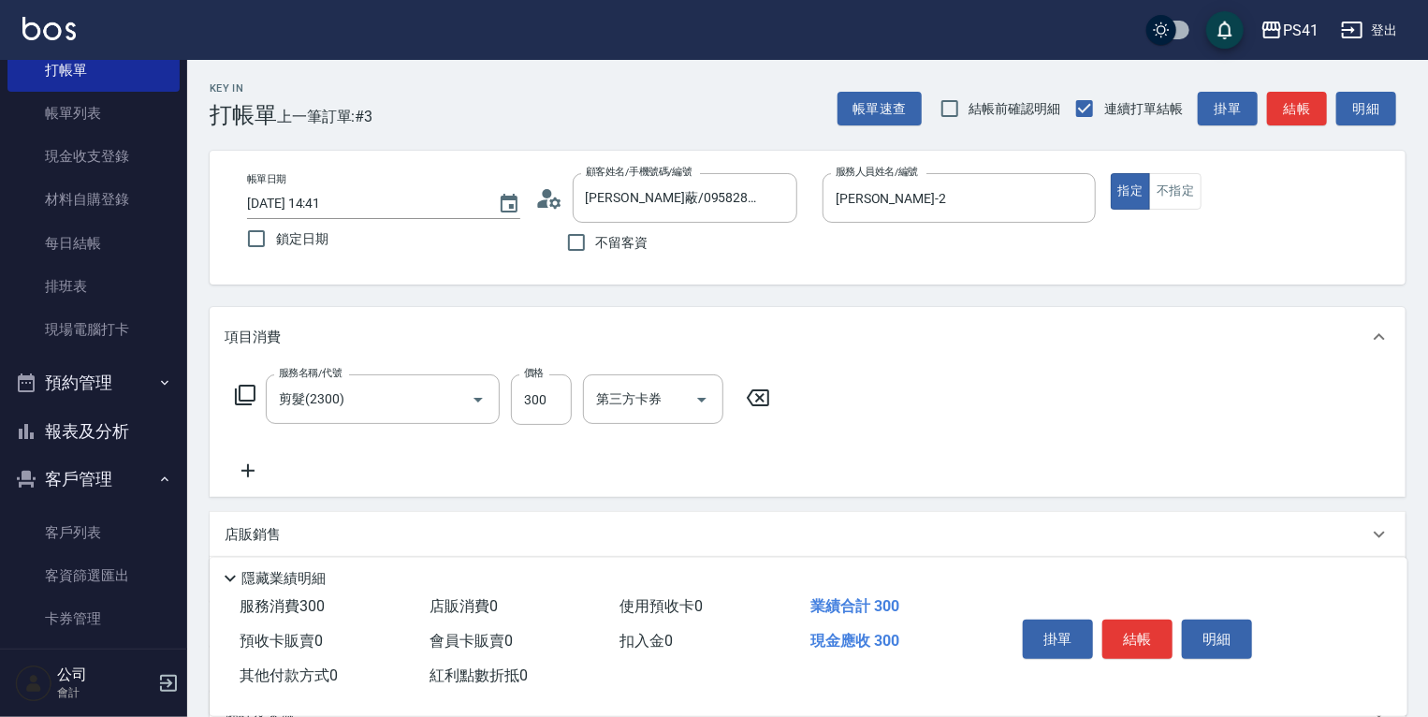
click at [249, 460] on icon at bounding box center [248, 471] width 47 height 22
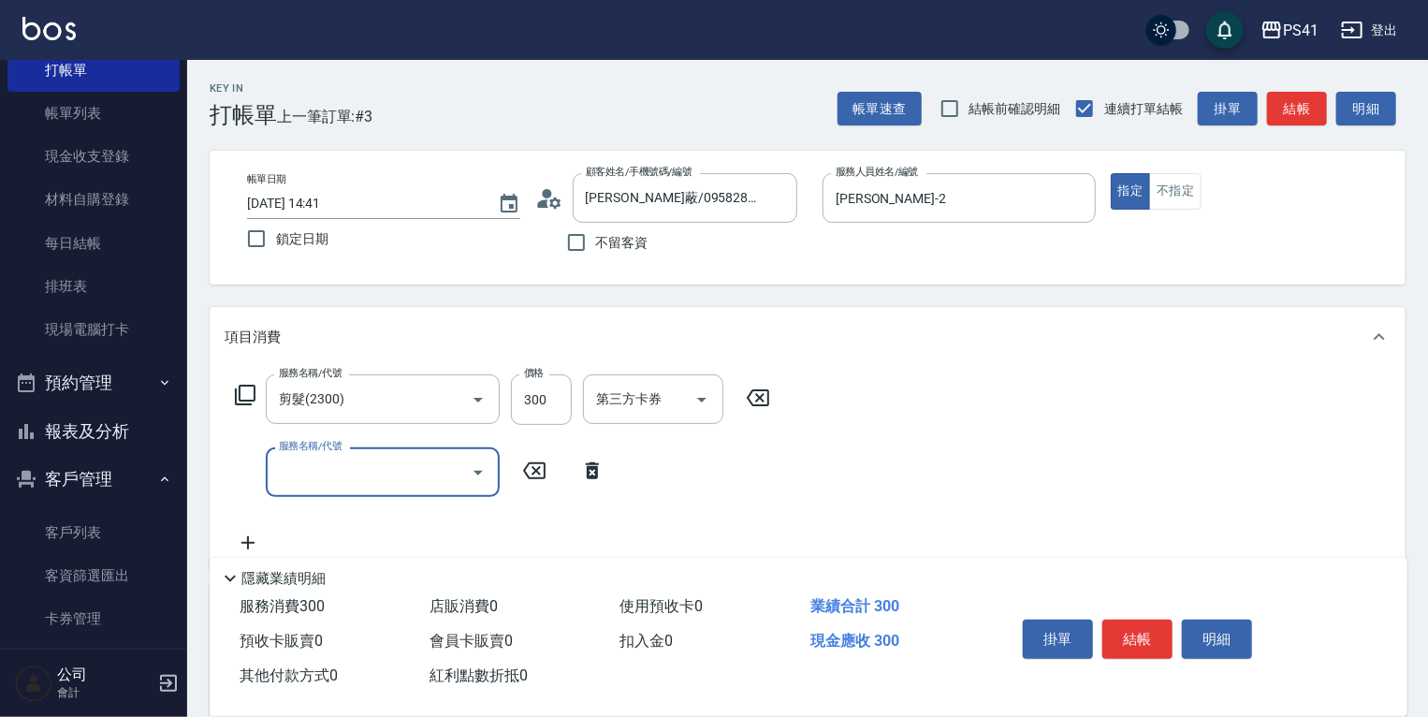
click at [307, 458] on input "服務名稱/代號" at bounding box center [368, 472] width 189 height 33
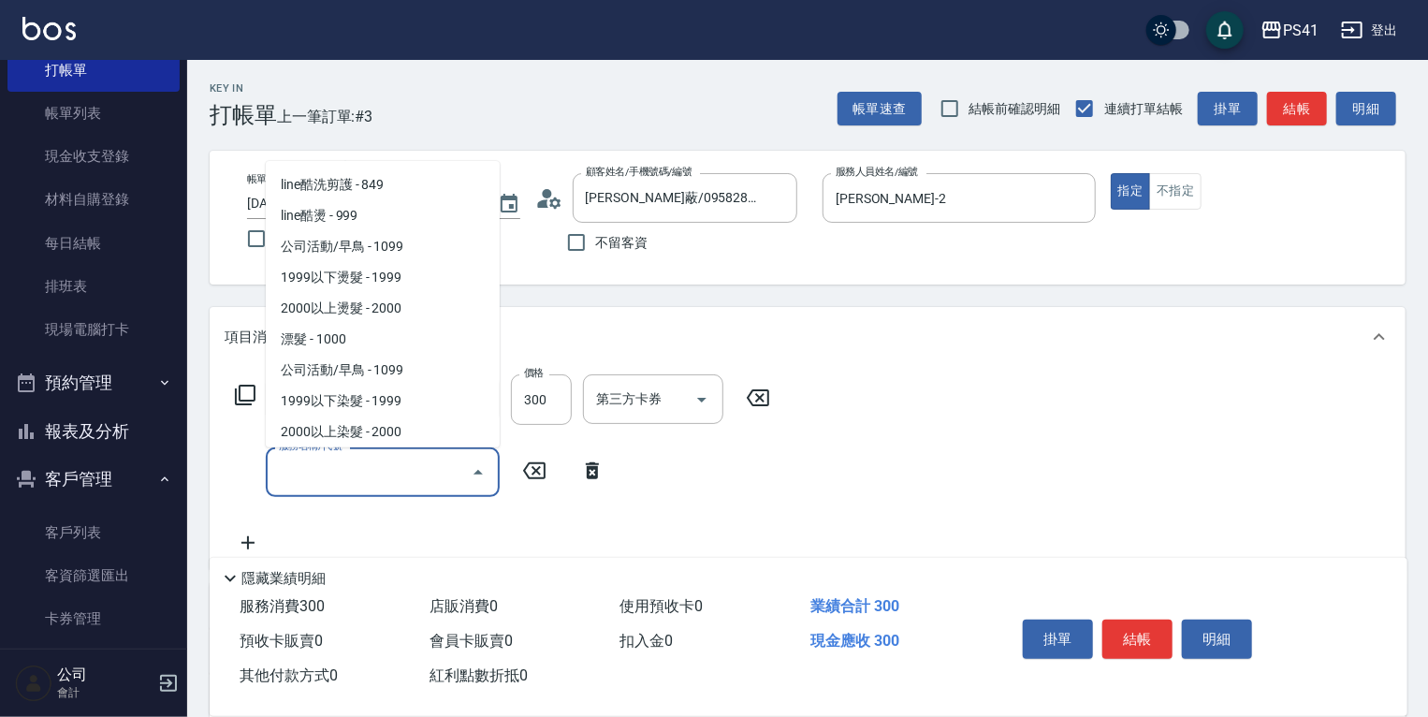
scroll to position [899, 0]
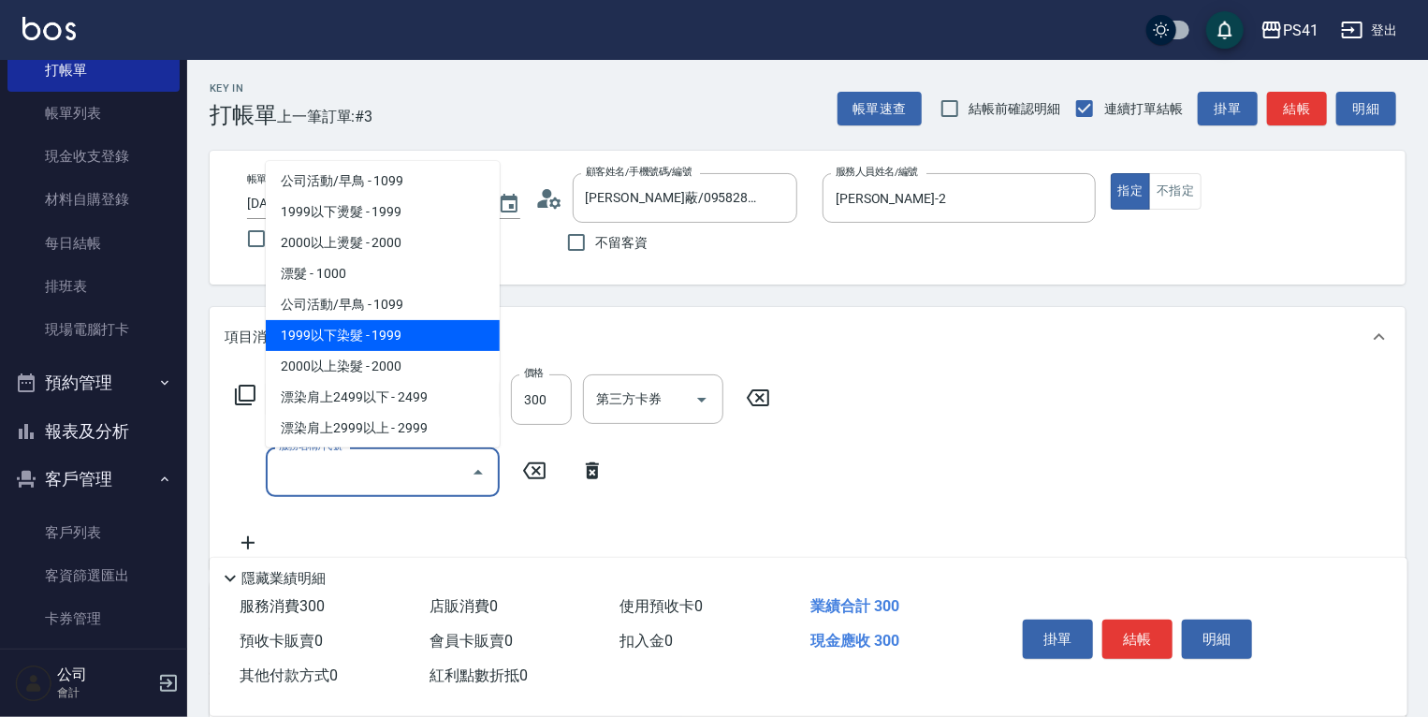
click at [315, 330] on span "1999以下染髮 - 1999" at bounding box center [383, 335] width 234 height 31
type input "1999以下染髮(41999)"
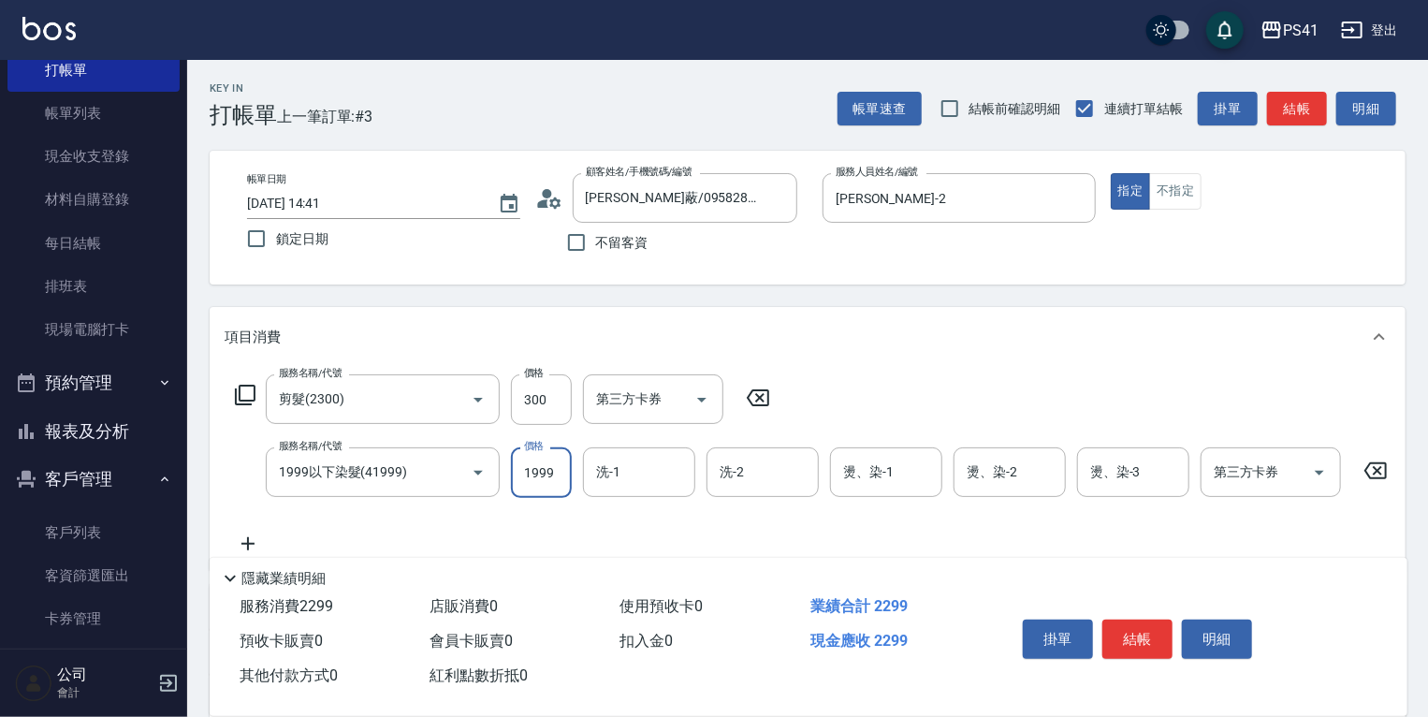
drag, startPoint x: 535, startPoint y: 477, endPoint x: 535, endPoint y: 461, distance: 15.9
click at [535, 476] on input "1999" at bounding box center [541, 472] width 61 height 51
type input "1499"
type input "[PERSON_NAME]-26"
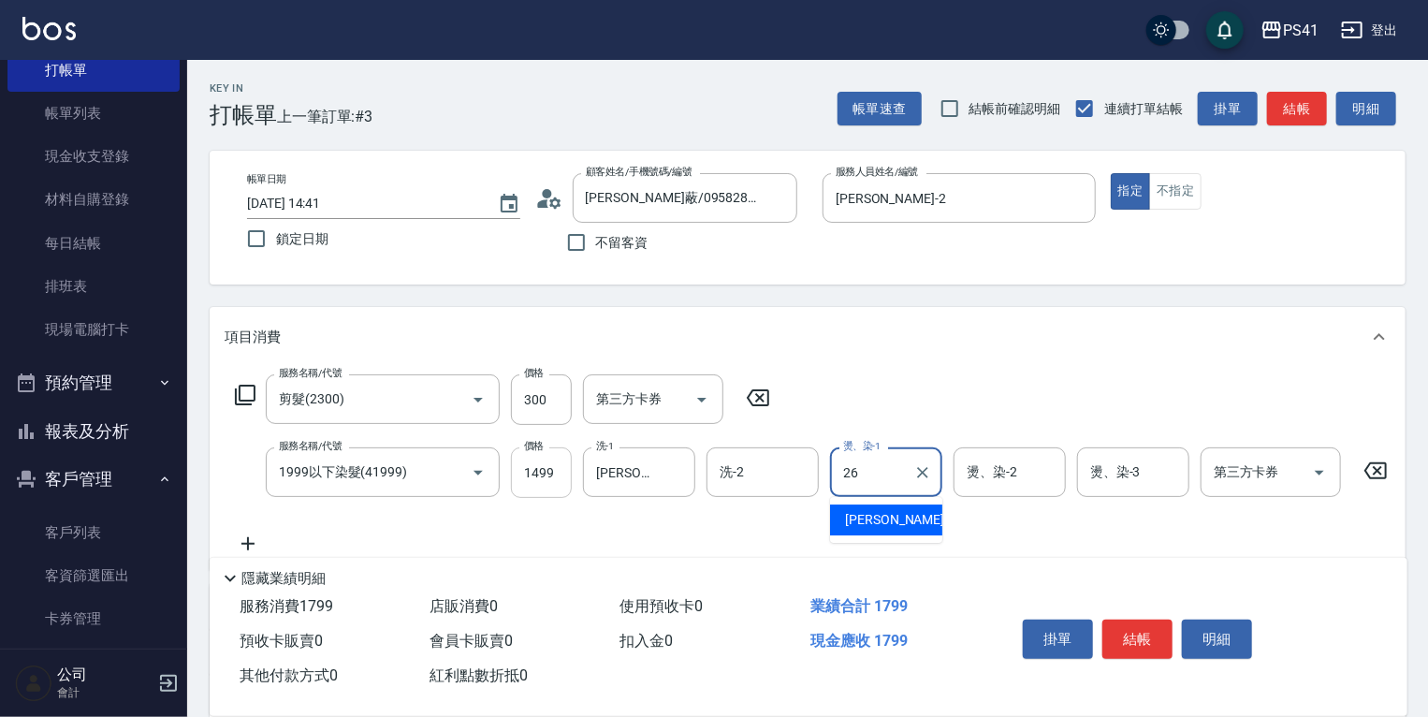
type input "[PERSON_NAME]-26"
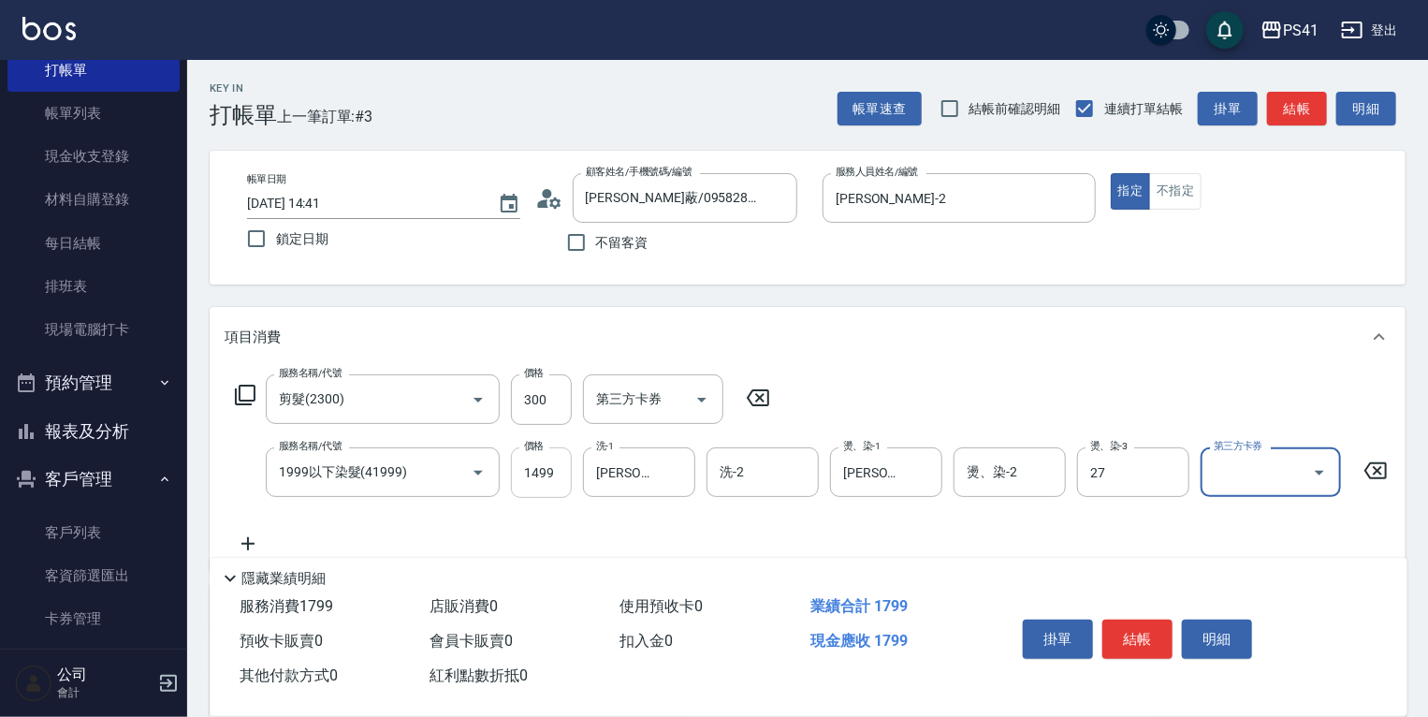
type input "佳佳-27"
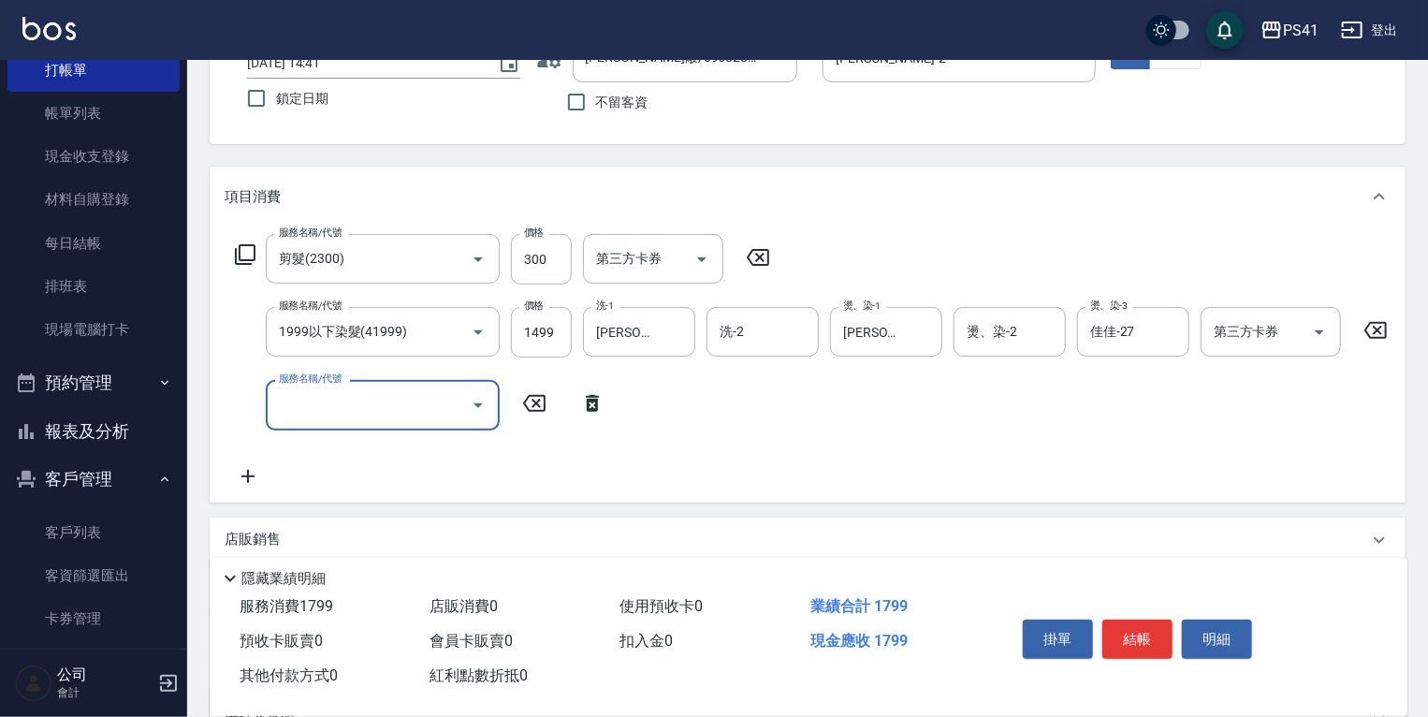
scroll to position [150, 0]
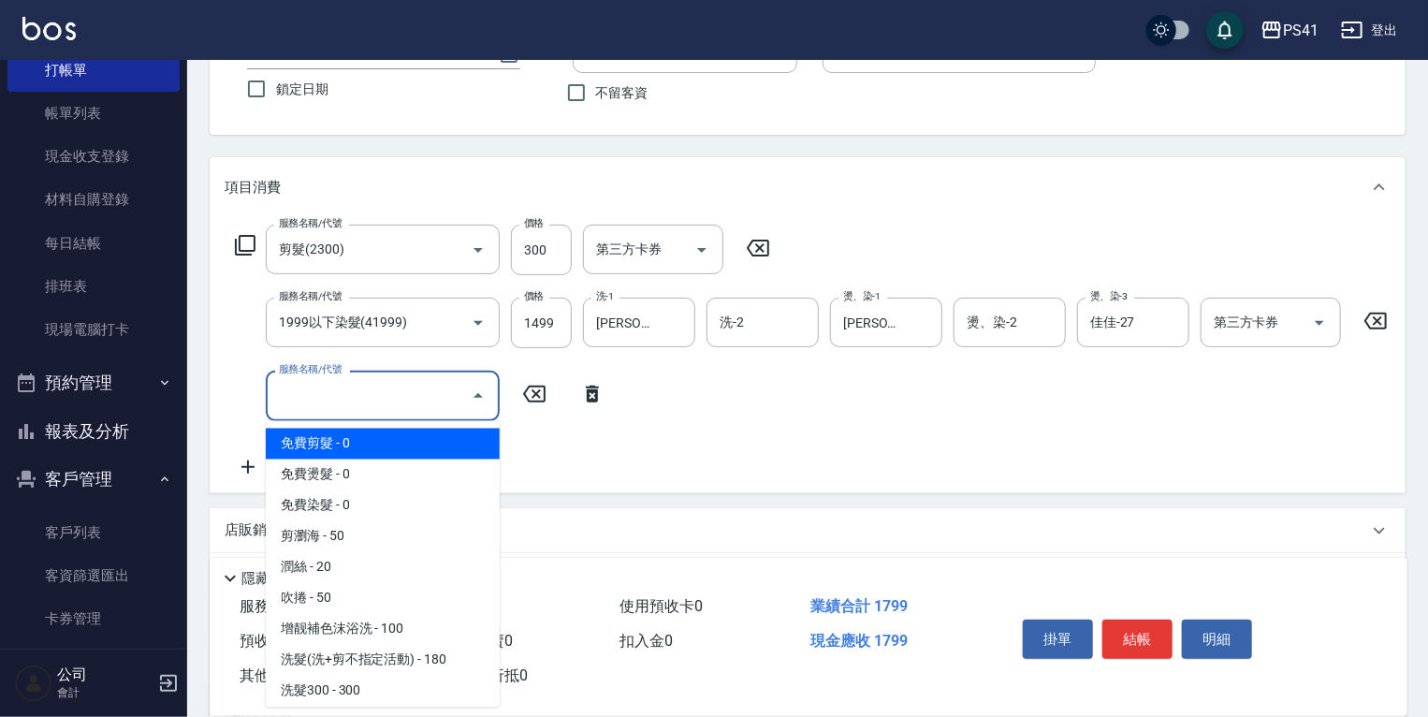
click at [366, 403] on input "服務名稱/代號" at bounding box center [368, 395] width 189 height 33
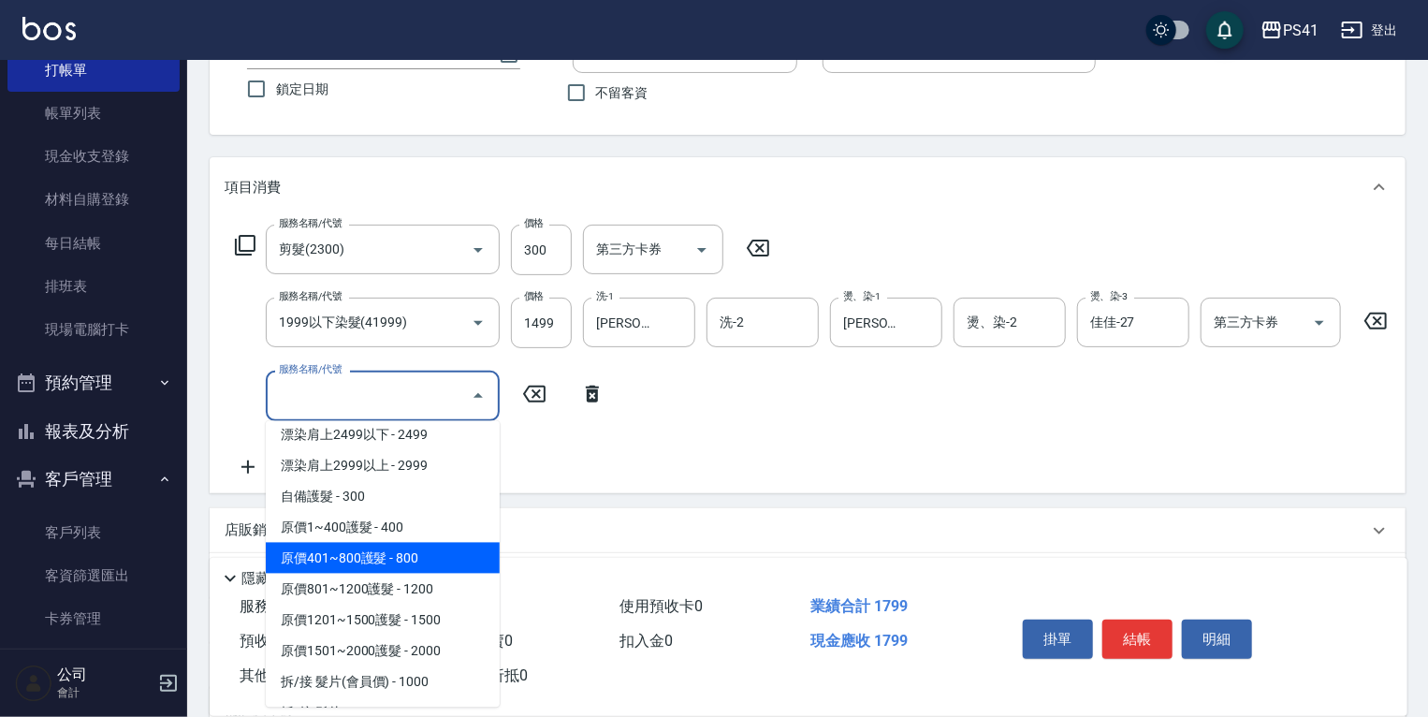
scroll to position [1123, 0]
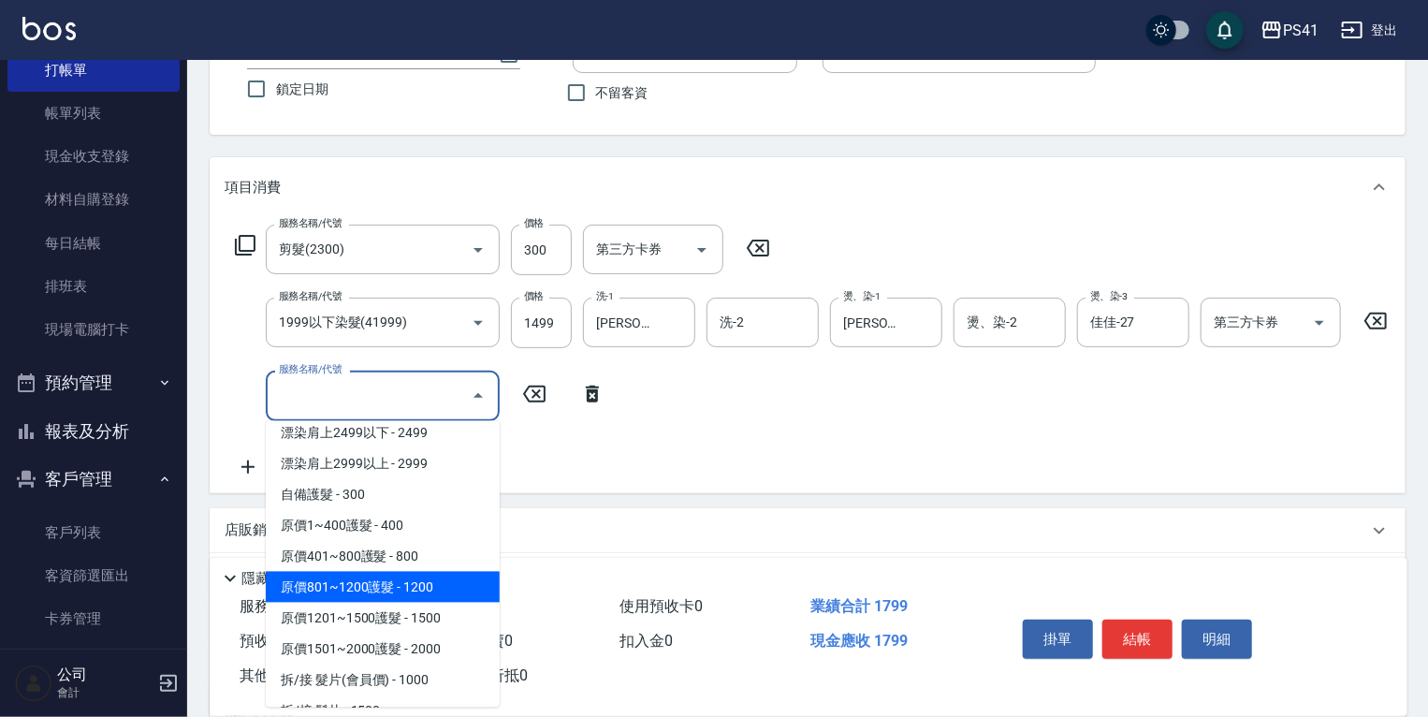
click at [412, 592] on span "原價801~1200護髮 - 1200" at bounding box center [383, 587] width 234 height 31
type input "原價801~1200護髮(51200)"
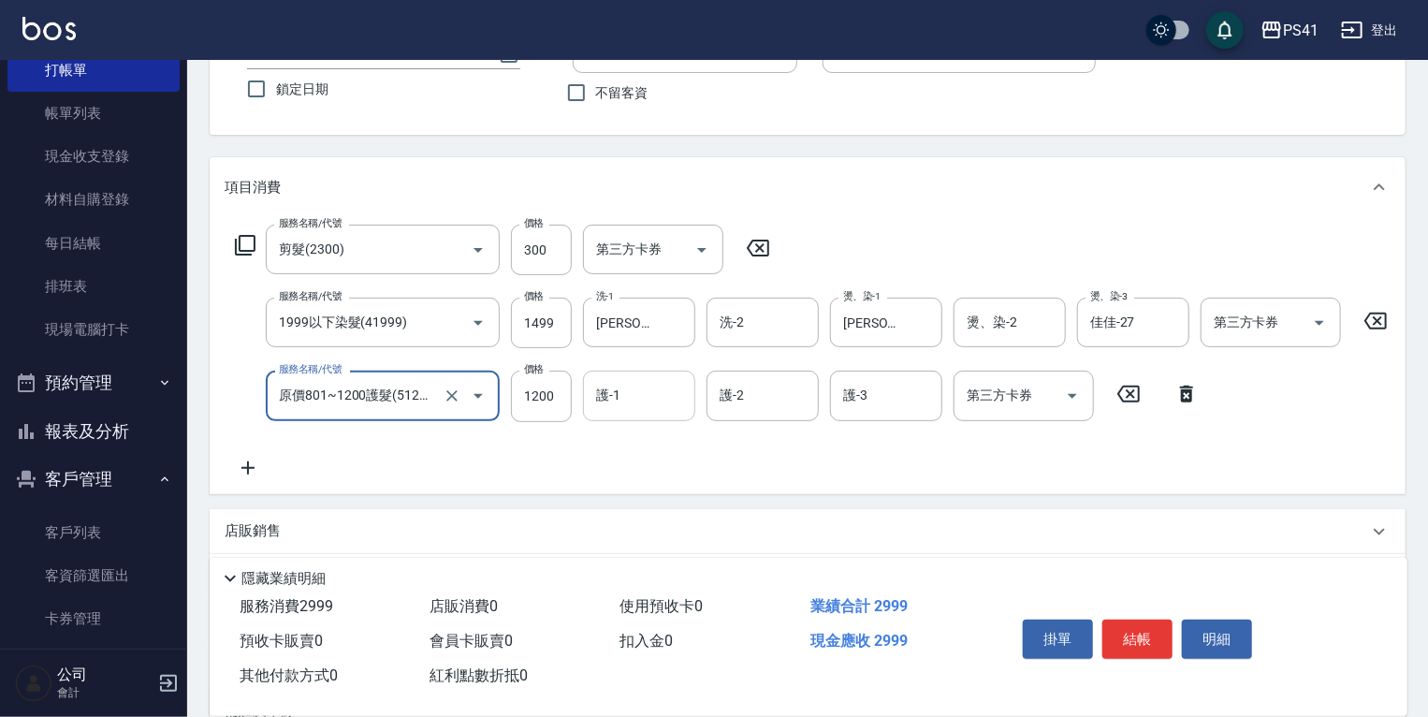
click at [634, 415] on div "護-1" at bounding box center [639, 396] width 112 height 50
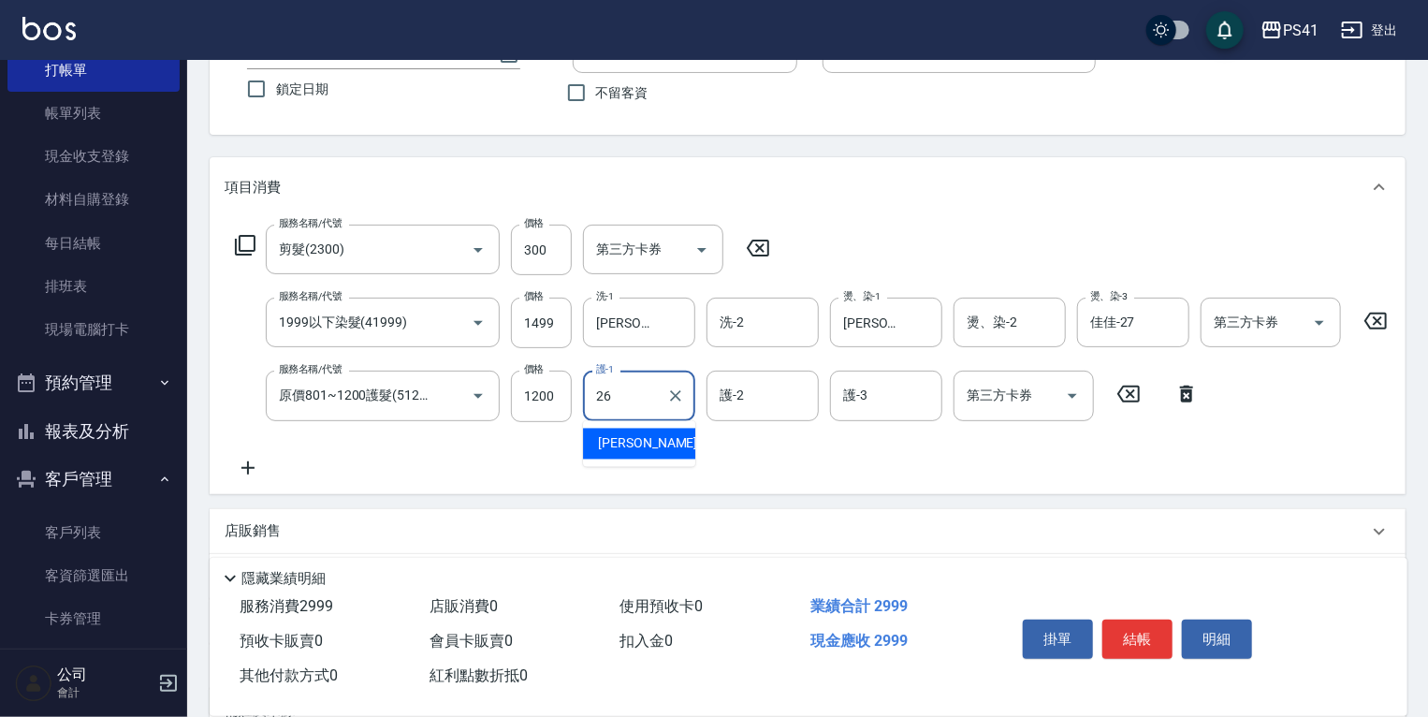
type input "[PERSON_NAME]-26"
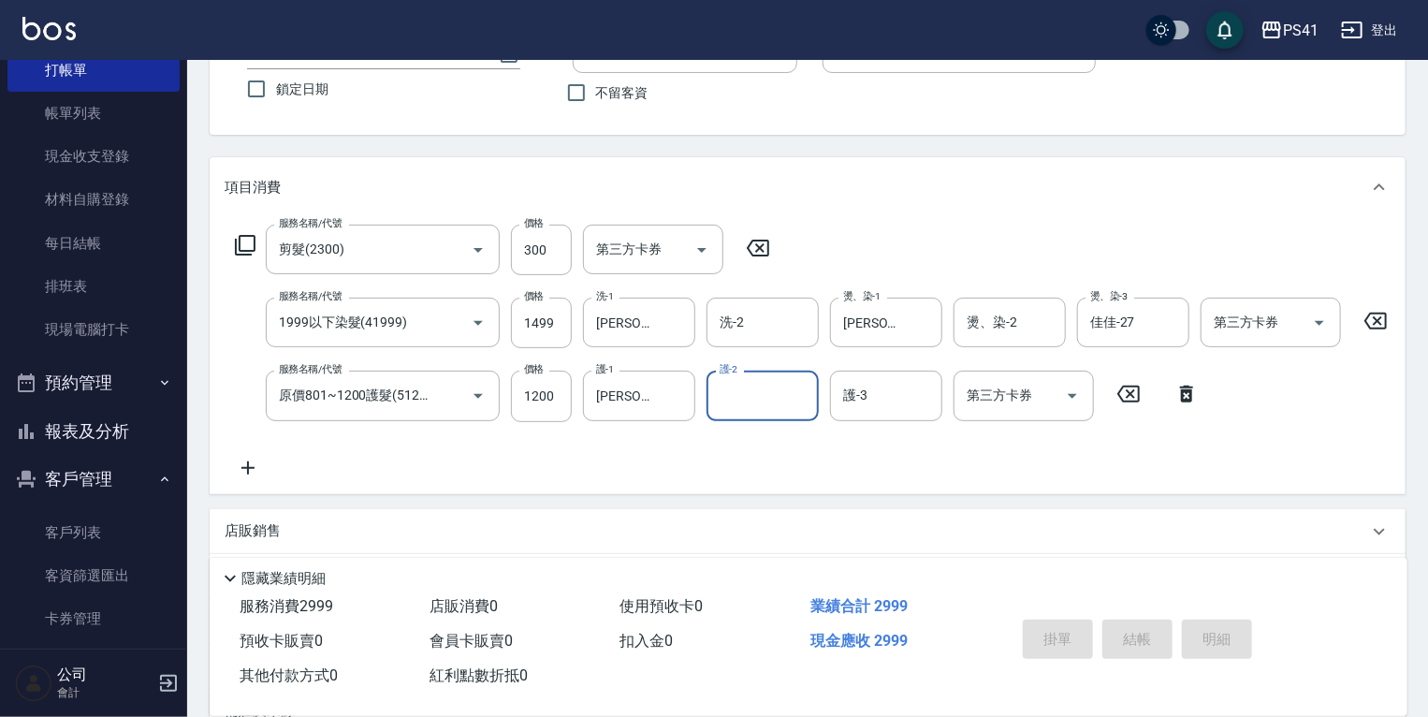
type input "[DATE] 14:42"
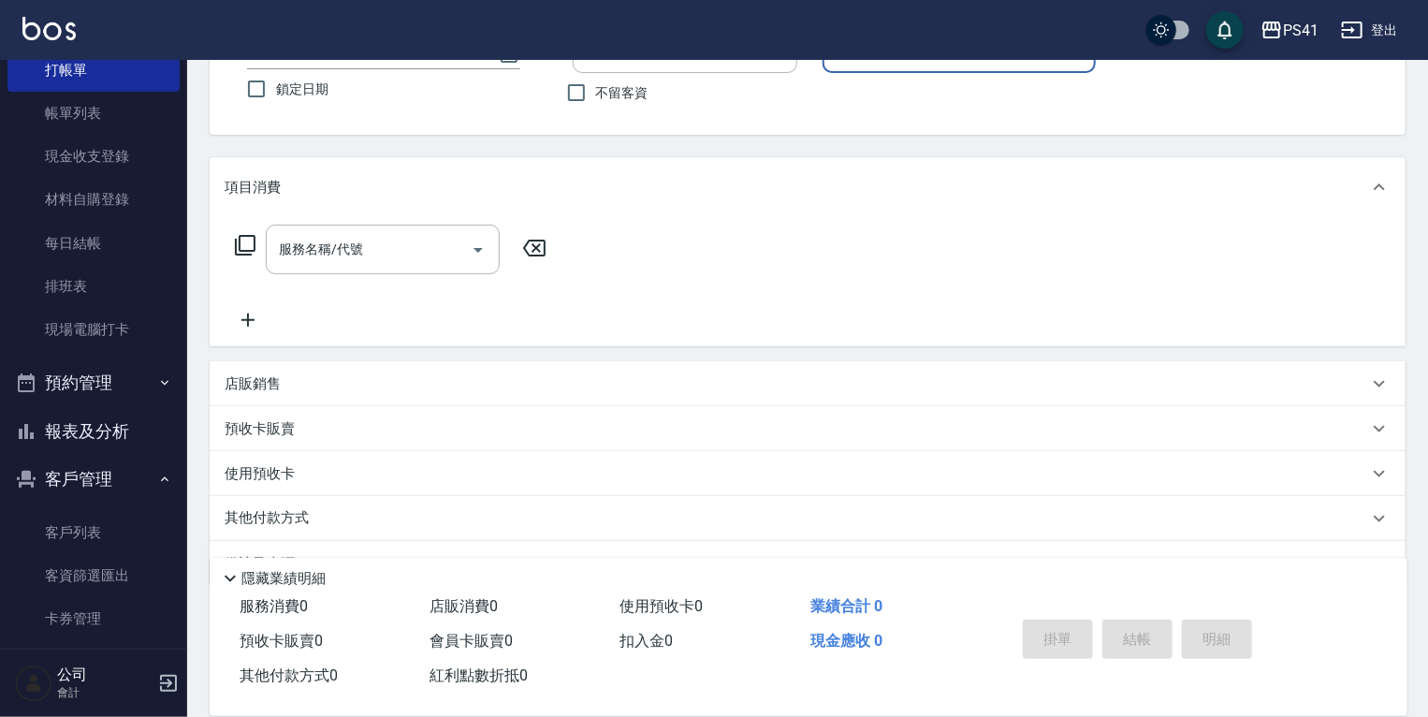
type input "[PERSON_NAME]/0933567706/0383"
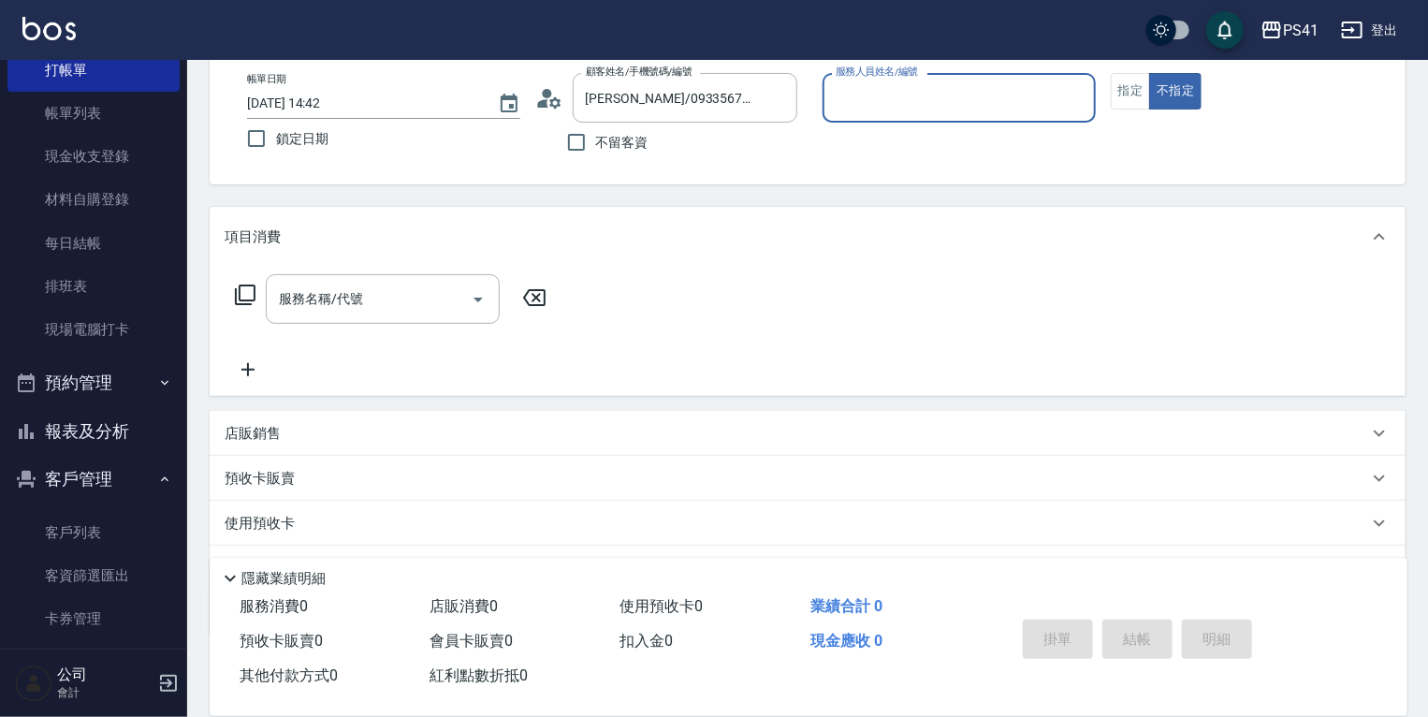
scroll to position [0, 0]
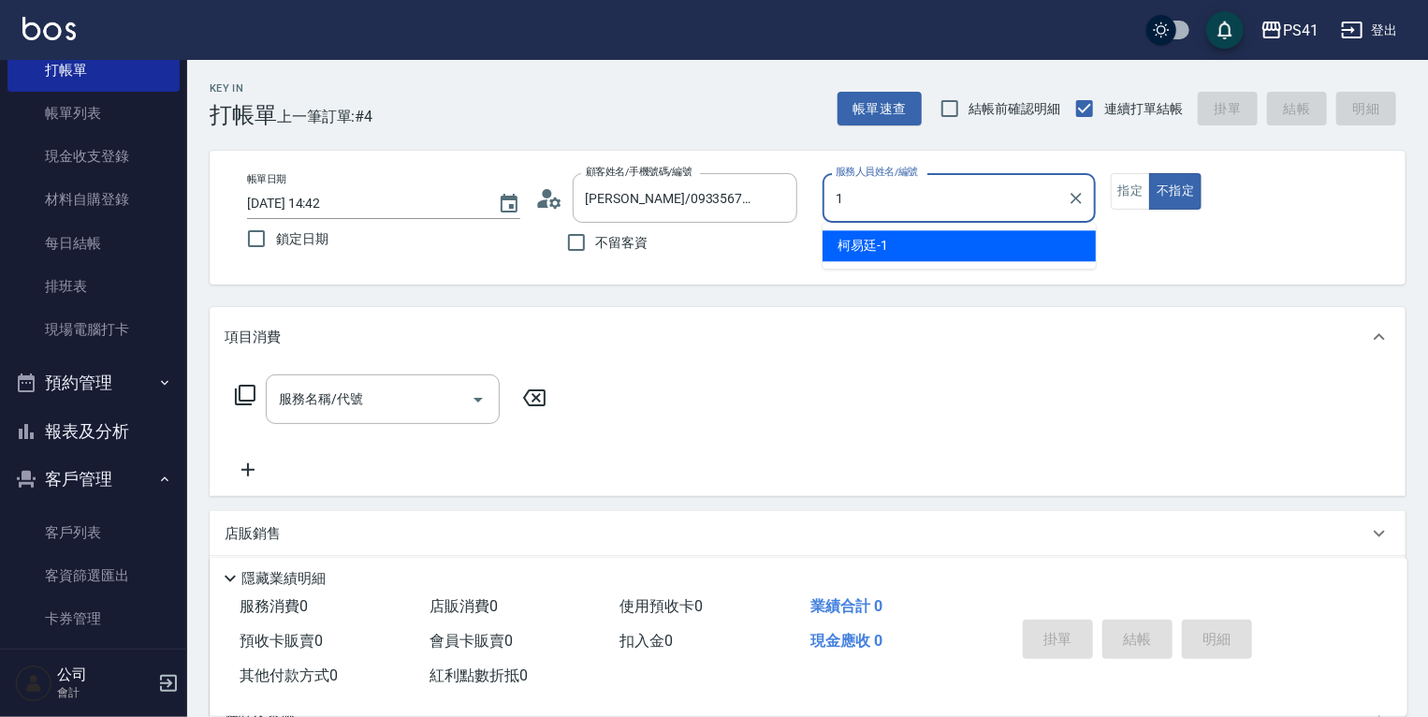
type input "[PERSON_NAME]-1"
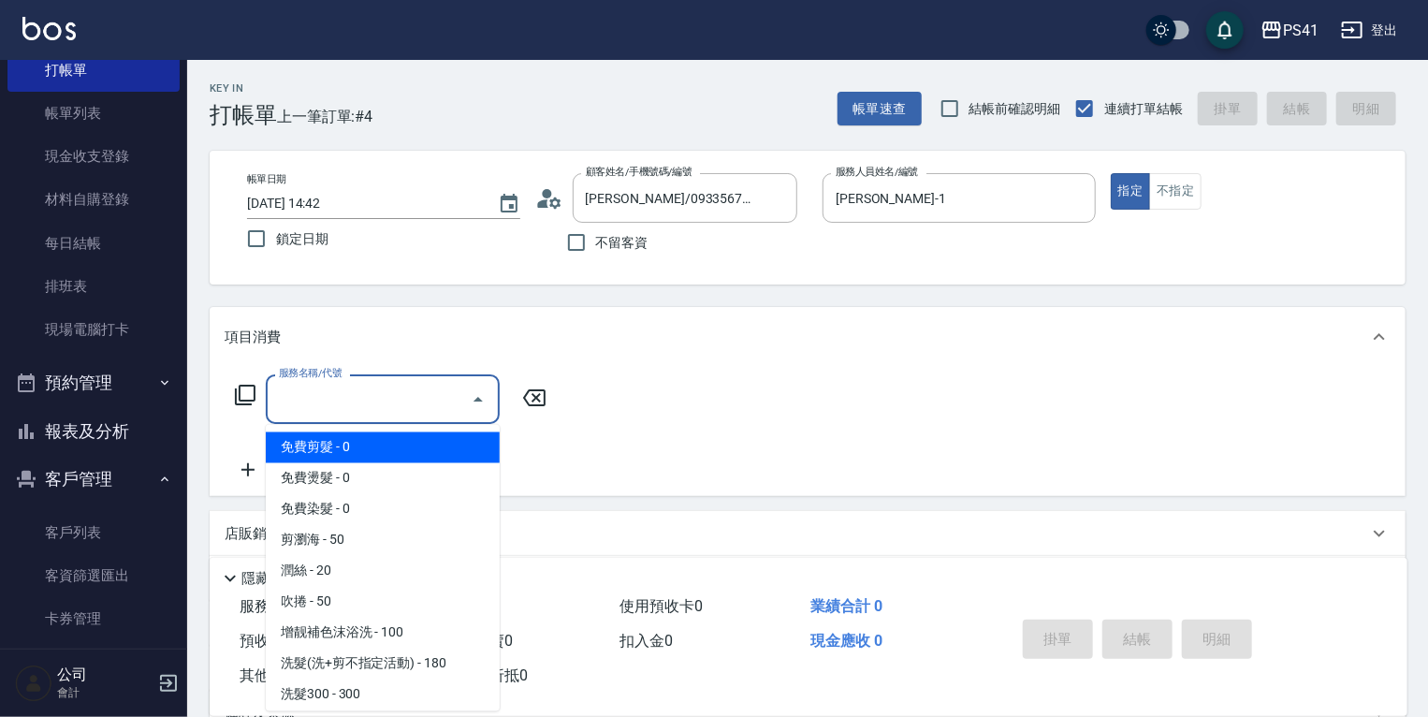
click at [351, 394] on input "服務名稱/代號" at bounding box center [368, 399] width 189 height 33
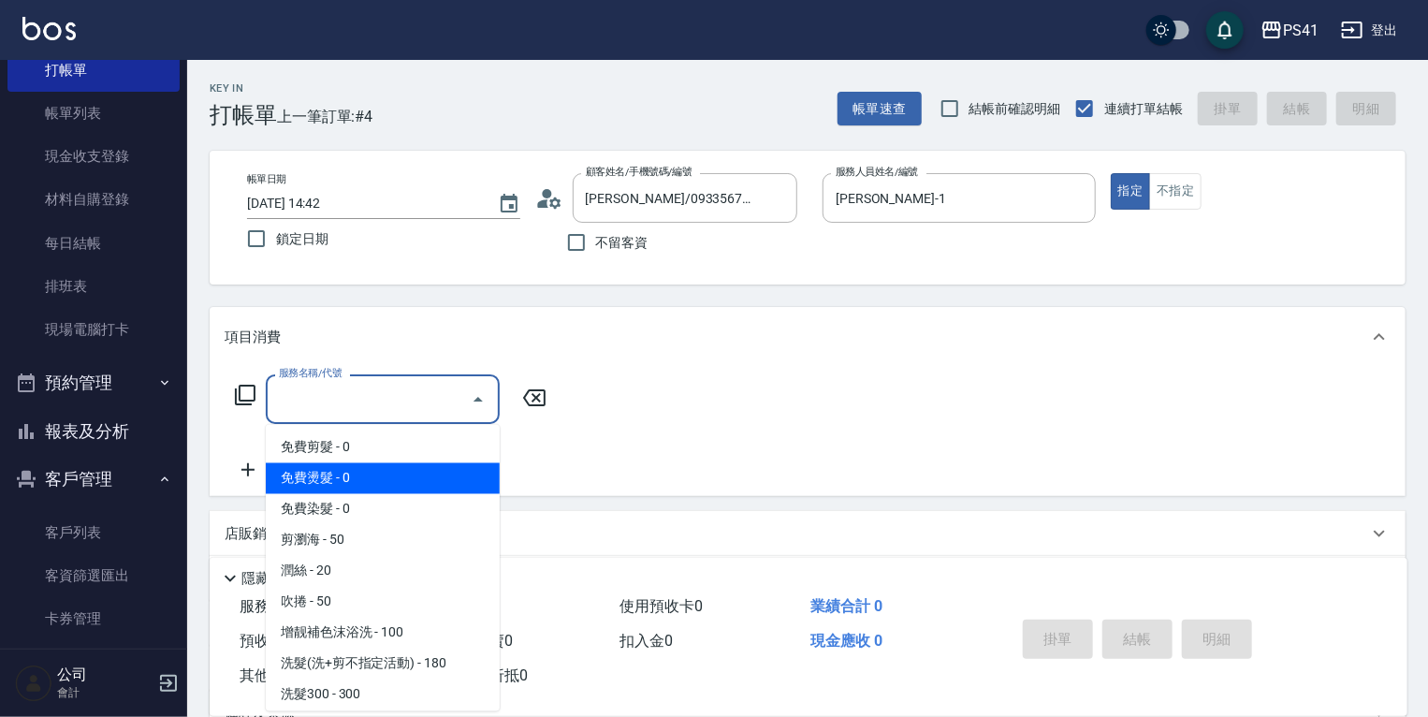
scroll to position [150, 0]
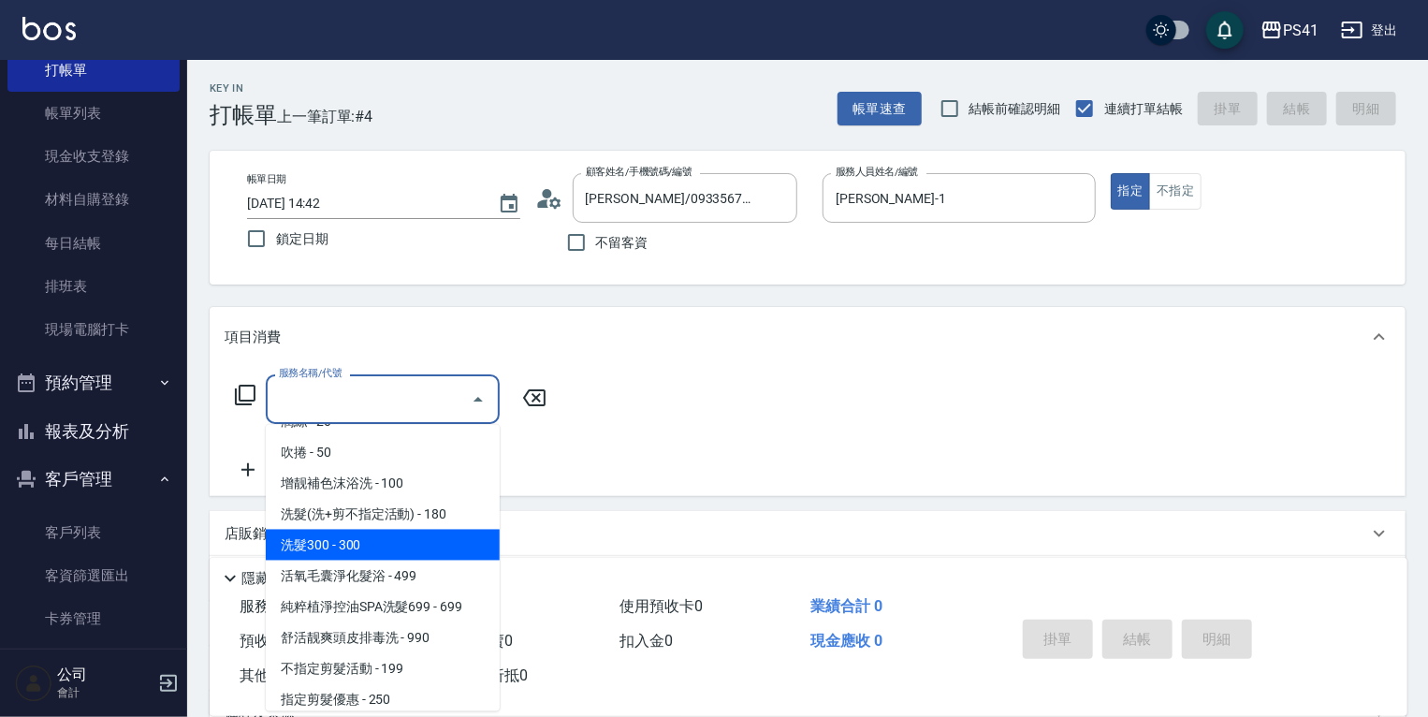
click at [401, 547] on span "洗髮300 - 300" at bounding box center [383, 545] width 234 height 31
type input "洗髮300(1300)"
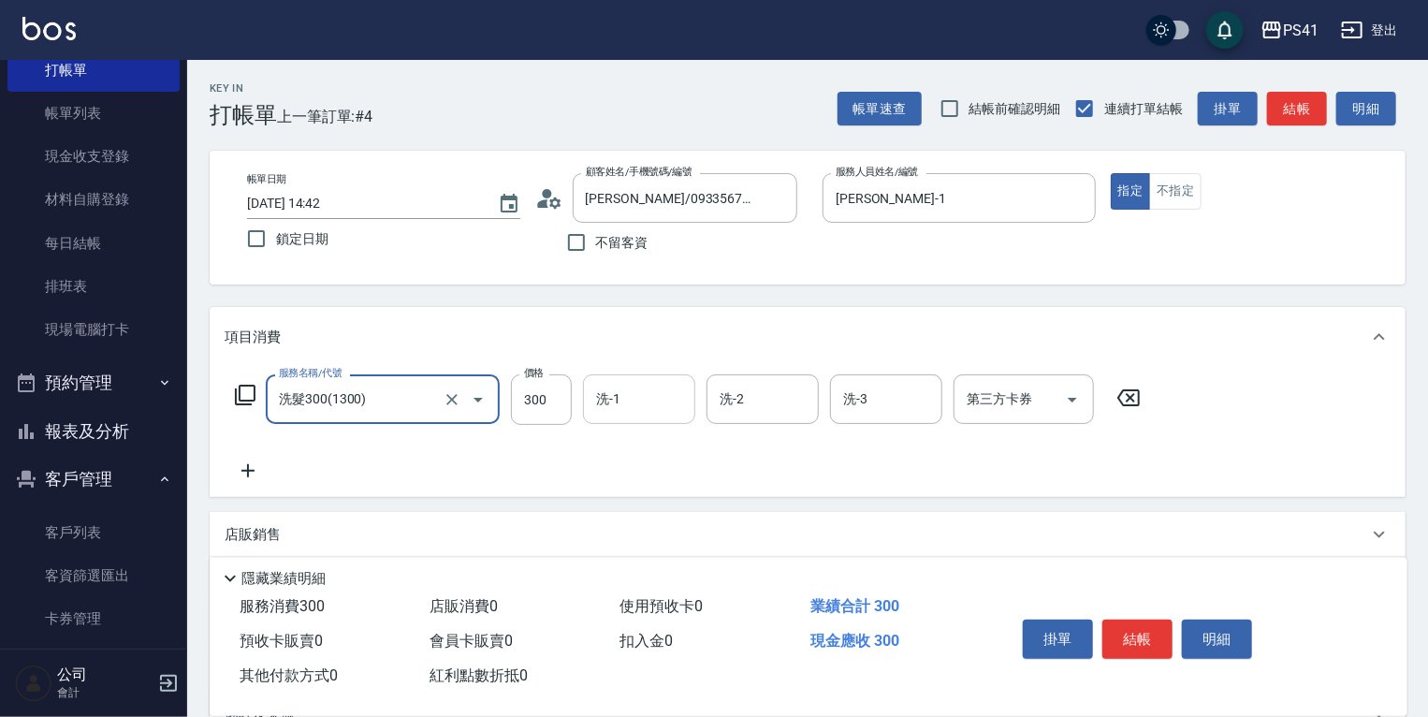
click at [612, 412] on input "洗-1" at bounding box center [639, 399] width 95 height 33
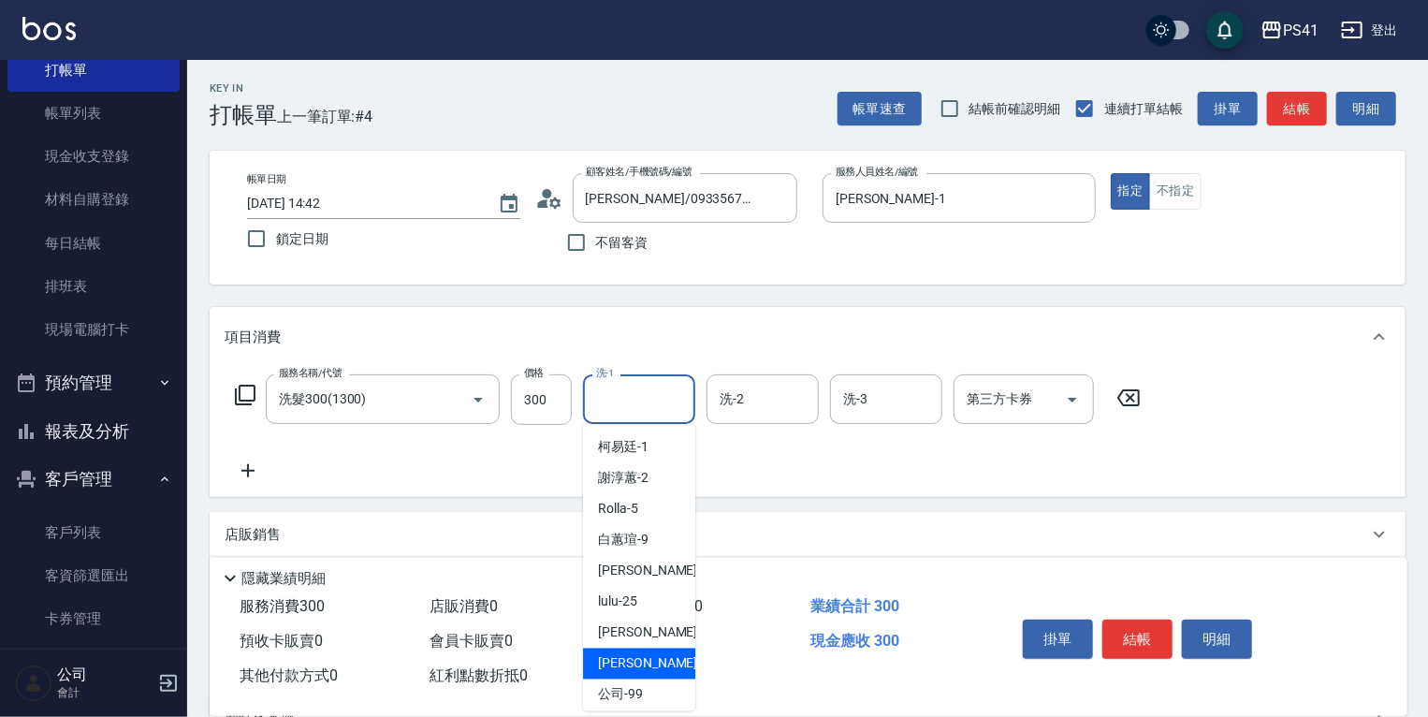
click at [667, 655] on div "佳佳 -27" at bounding box center [639, 664] width 112 height 31
type input "佳佳-27"
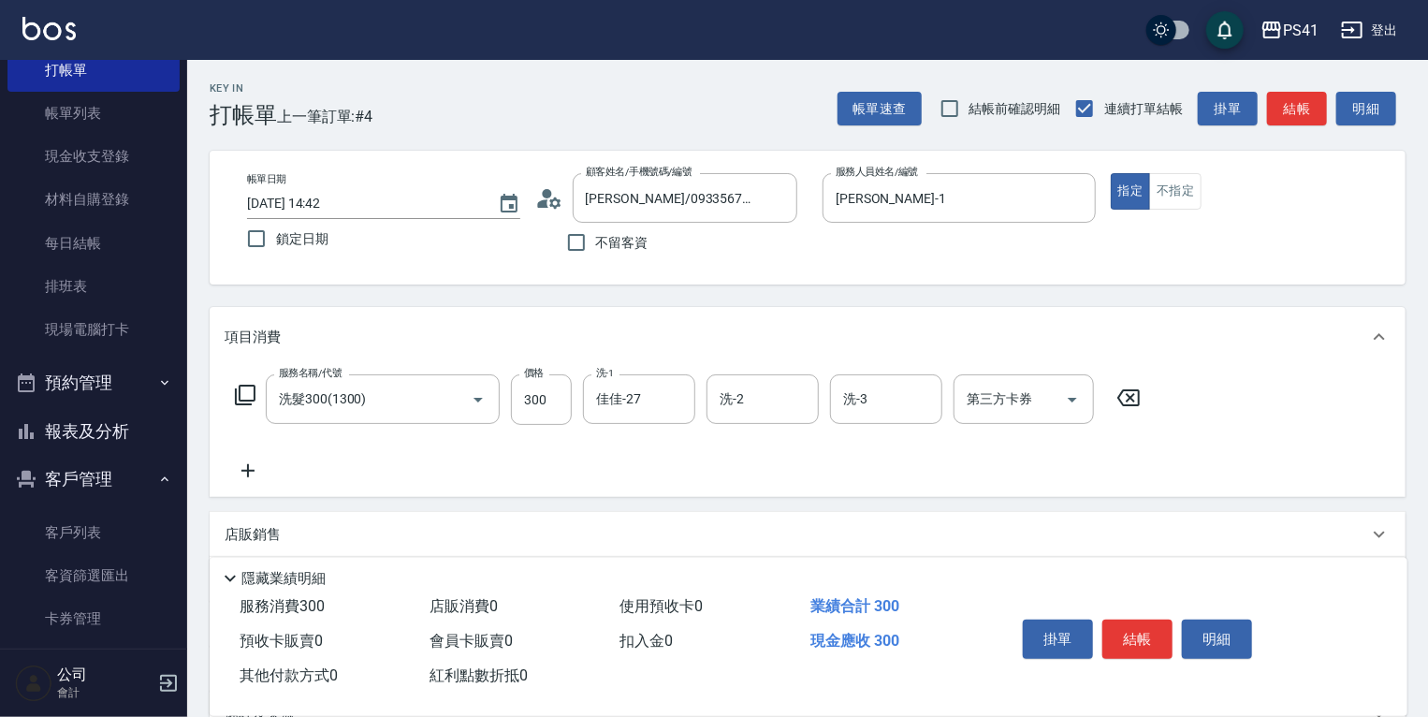
click at [245, 479] on icon at bounding box center [248, 471] width 47 height 22
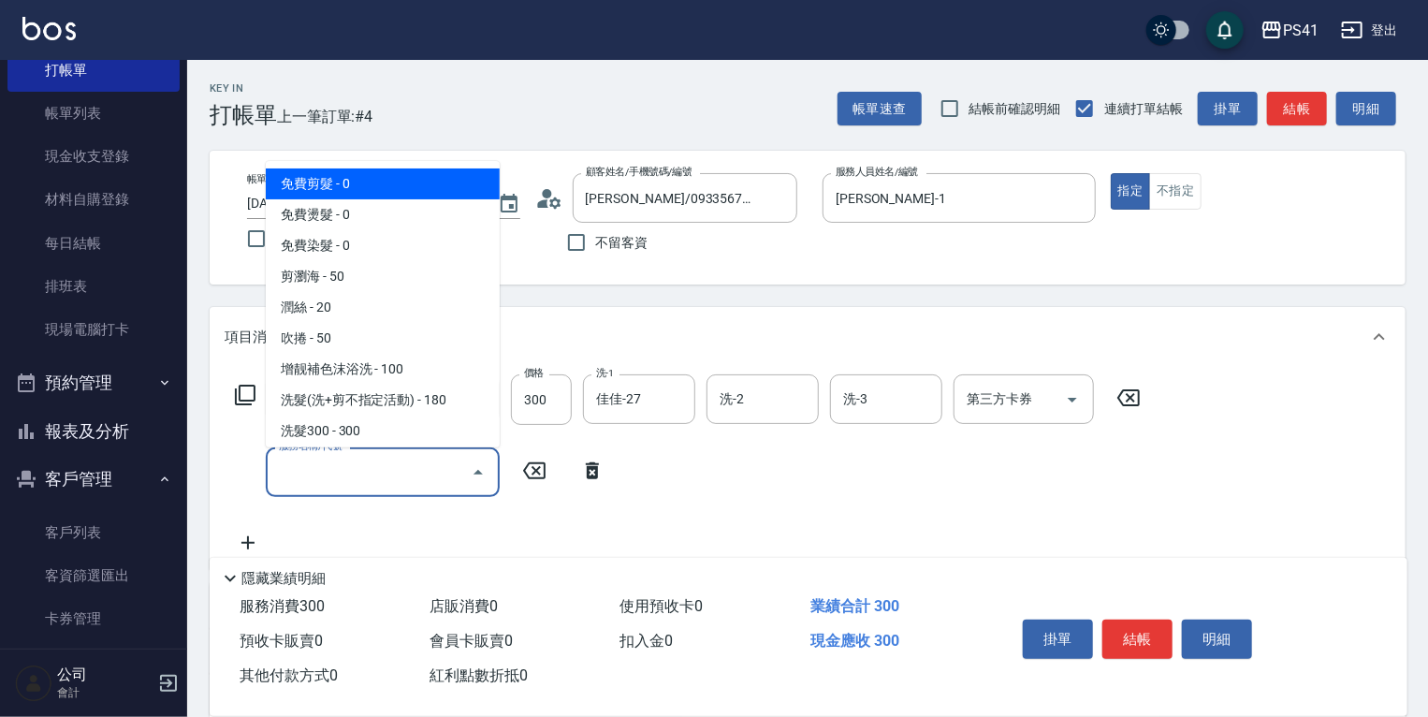
click at [301, 467] on input "服務名稱/代號" at bounding box center [368, 472] width 189 height 33
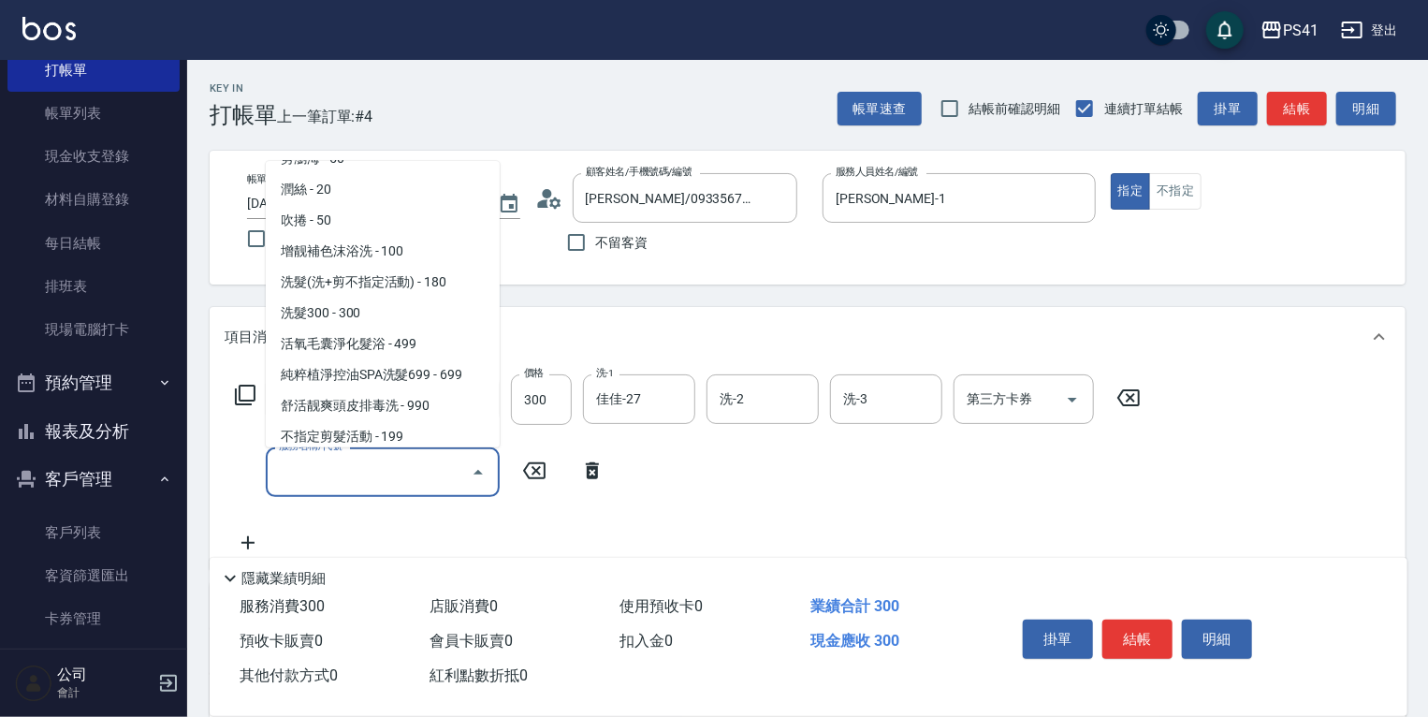
scroll to position [225, 0]
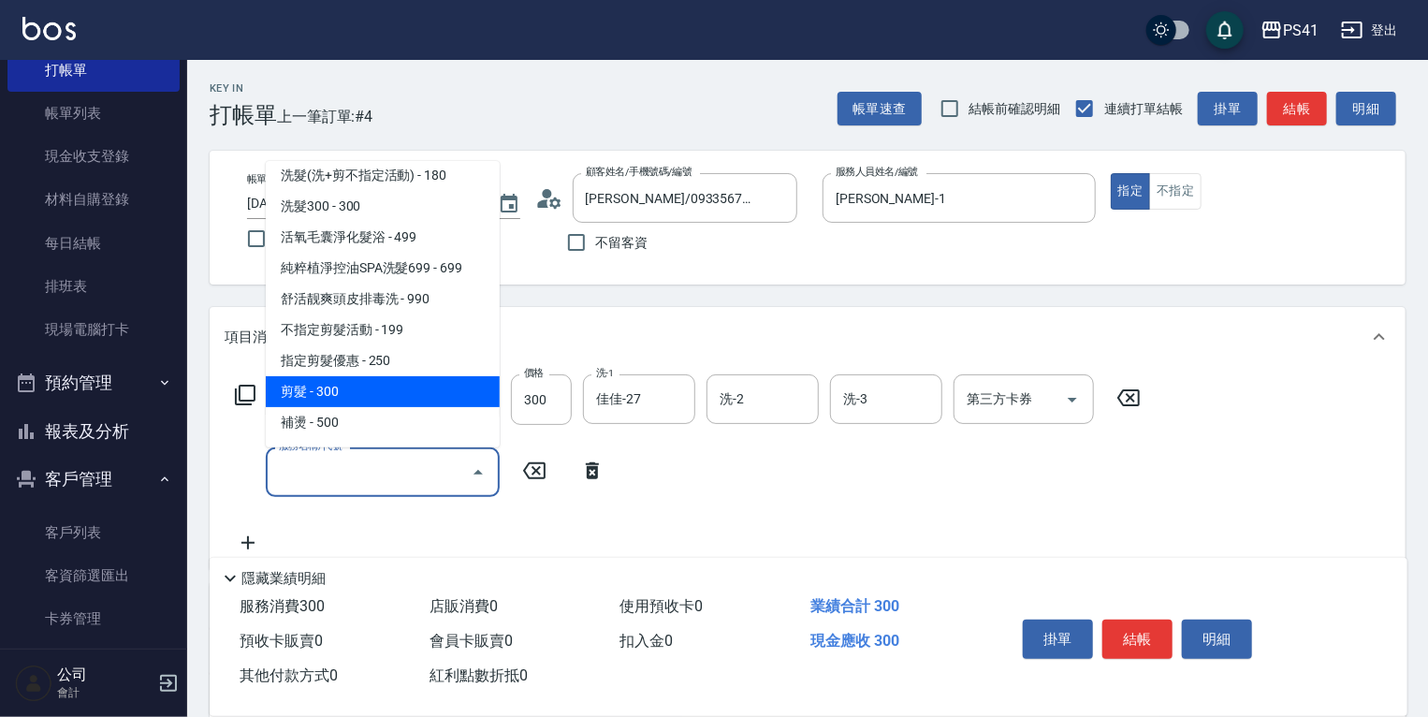
click at [334, 393] on span "剪髮 - 300" at bounding box center [383, 391] width 234 height 31
type input "剪髮(2300)"
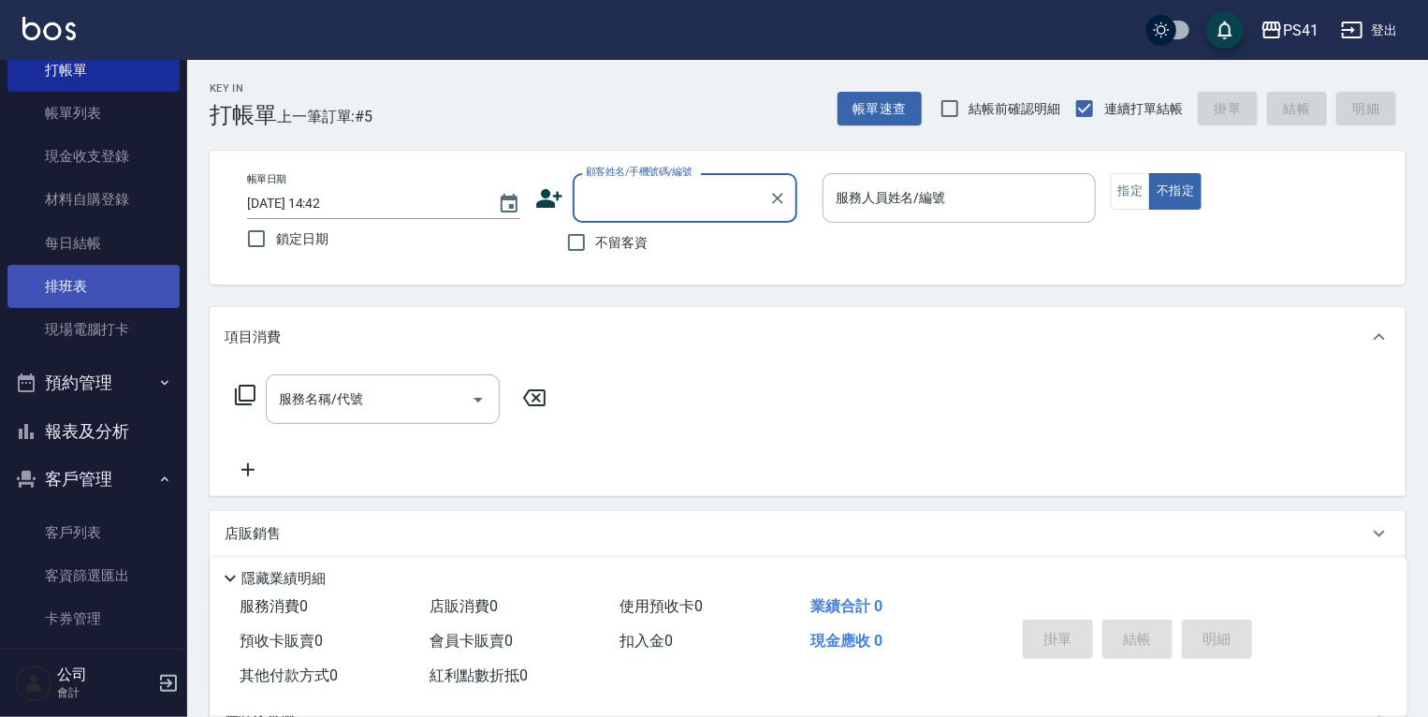
click at [83, 276] on link "排班表" at bounding box center [93, 286] width 172 height 43
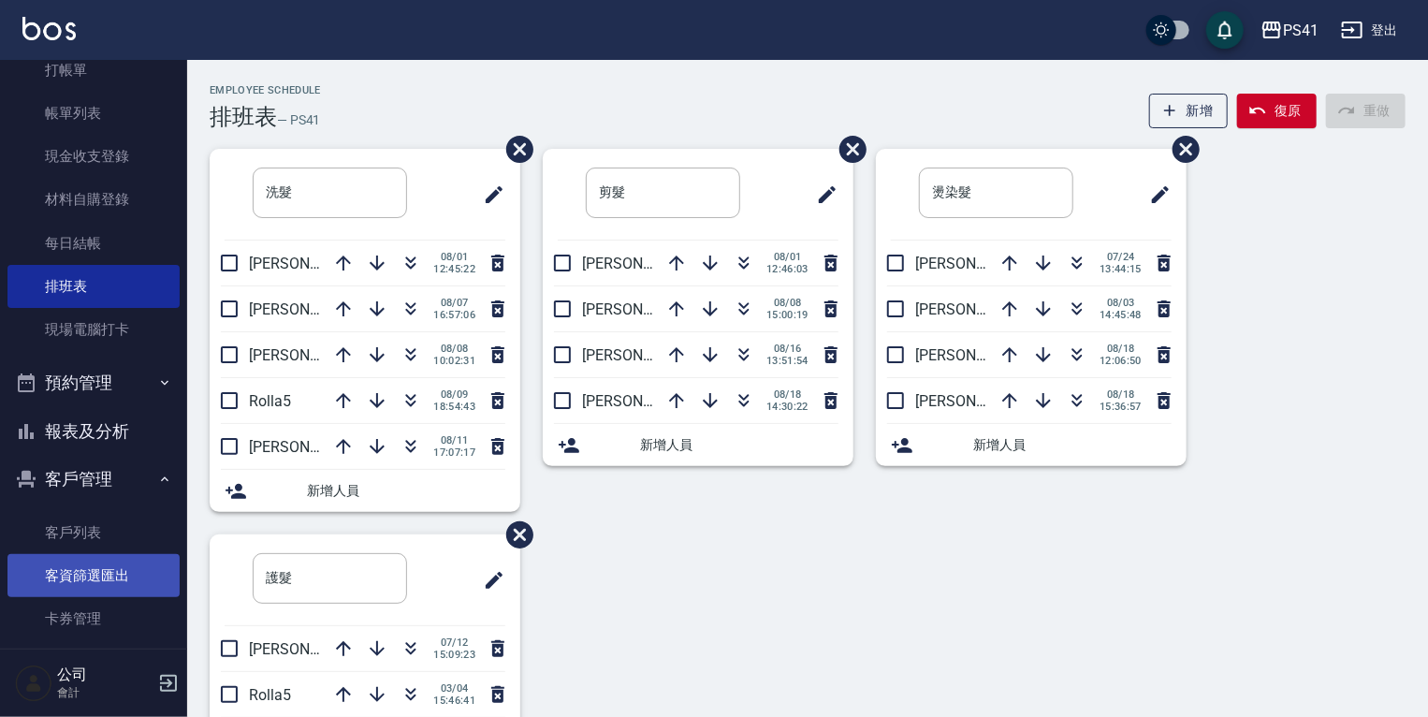
drag, startPoint x: 141, startPoint y: 548, endPoint x: 141, endPoint y: 577, distance: 29.0
click at [141, 547] on link "客戶列表" at bounding box center [93, 532] width 172 height 43
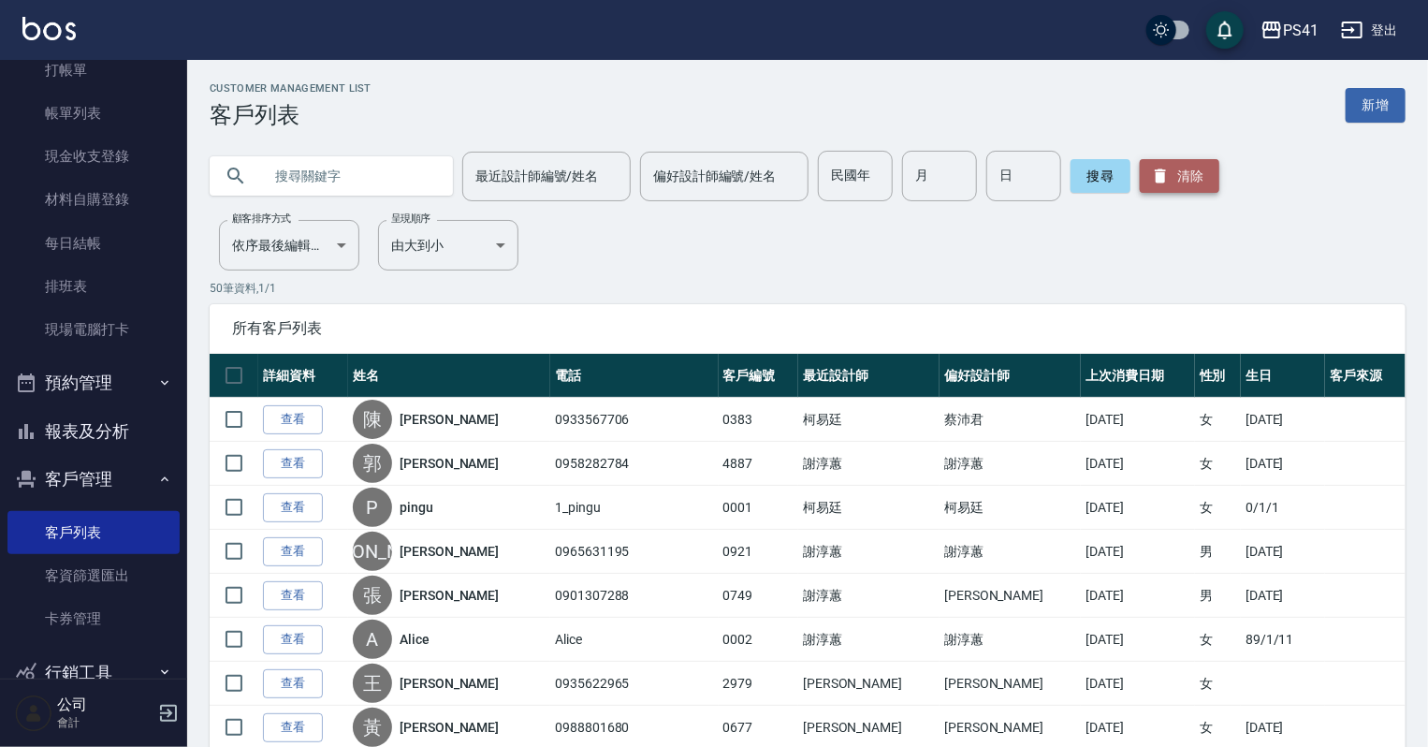
drag, startPoint x: 1193, startPoint y: 183, endPoint x: 1175, endPoint y: 183, distance: 17.8
click at [1193, 183] on button "清除" at bounding box center [1180, 176] width 80 height 34
click at [344, 162] on input "text" at bounding box center [350, 176] width 176 height 51
type input "0986808920"
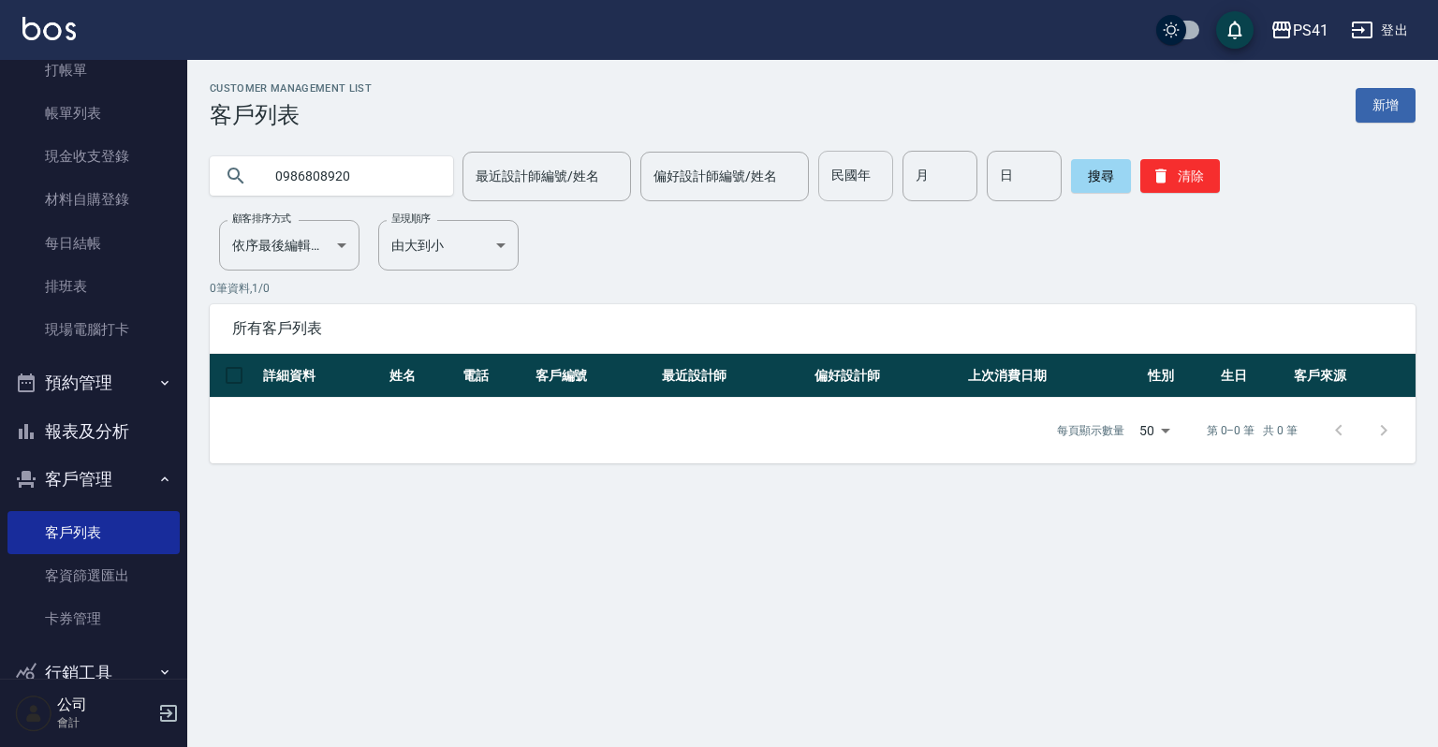
click at [864, 176] on input "民國年" at bounding box center [855, 176] width 75 height 51
type input "97"
drag, startPoint x: 940, startPoint y: 156, endPoint x: 953, endPoint y: 154, distance: 13.2
click at [941, 156] on input "月" at bounding box center [939, 176] width 75 height 51
type input "6"
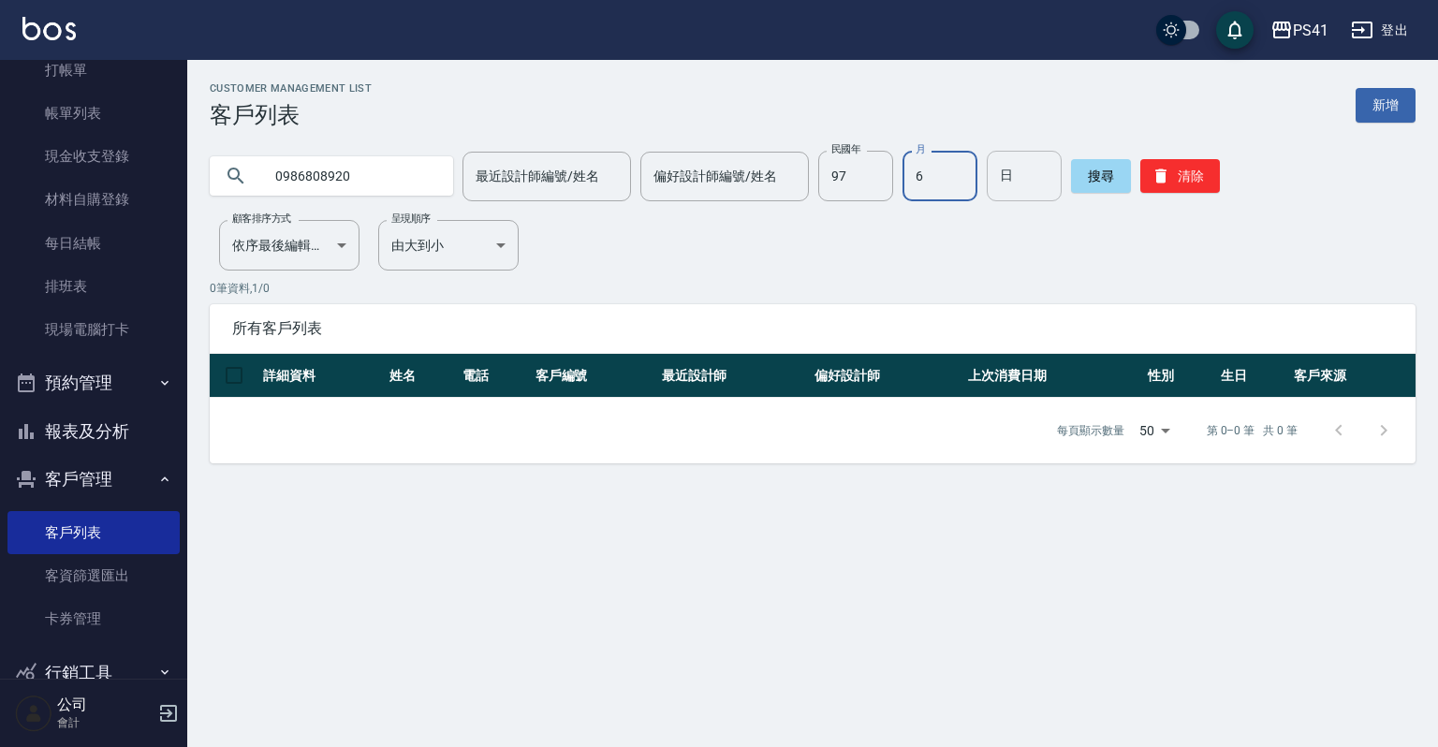
click at [1017, 183] on input "日" at bounding box center [1024, 176] width 75 height 51
type input "13"
click at [41, 82] on link "打帳單" at bounding box center [93, 70] width 172 height 43
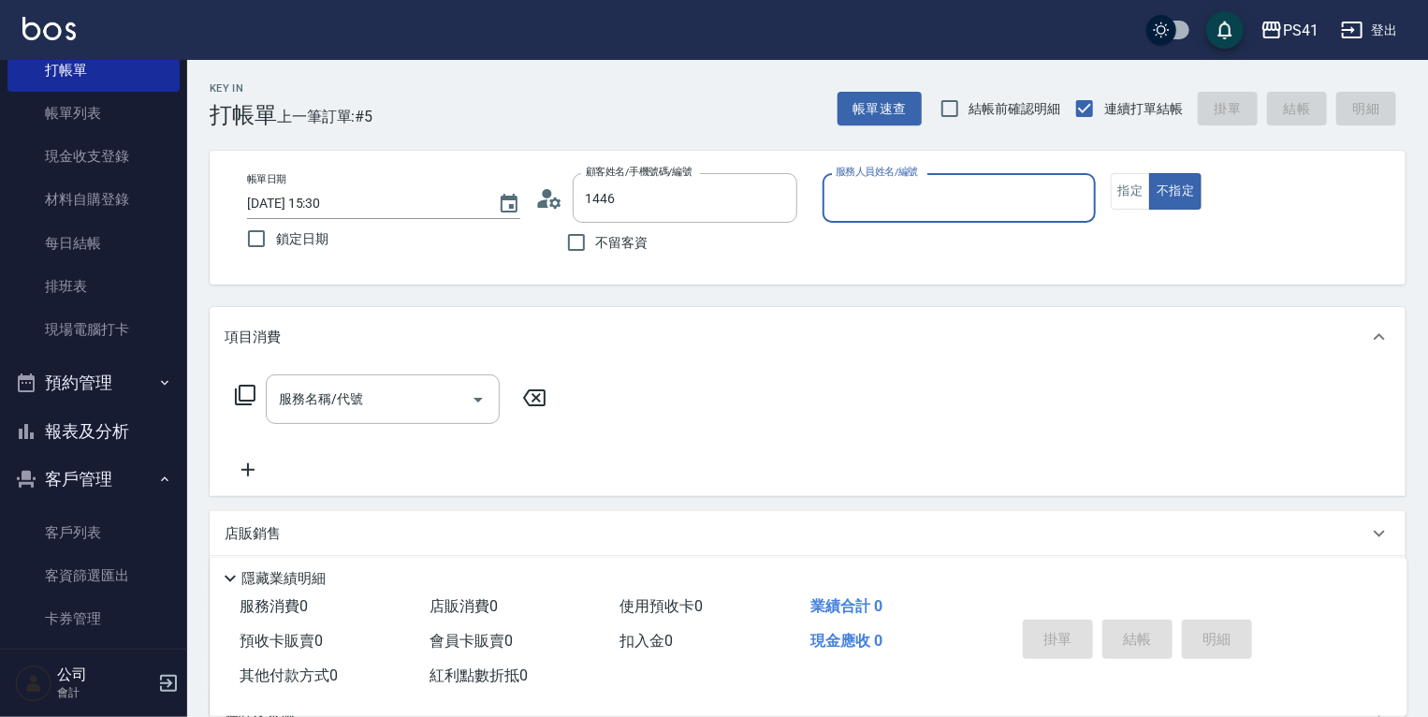
type input "[PERSON_NAME]/0972883907/1446"
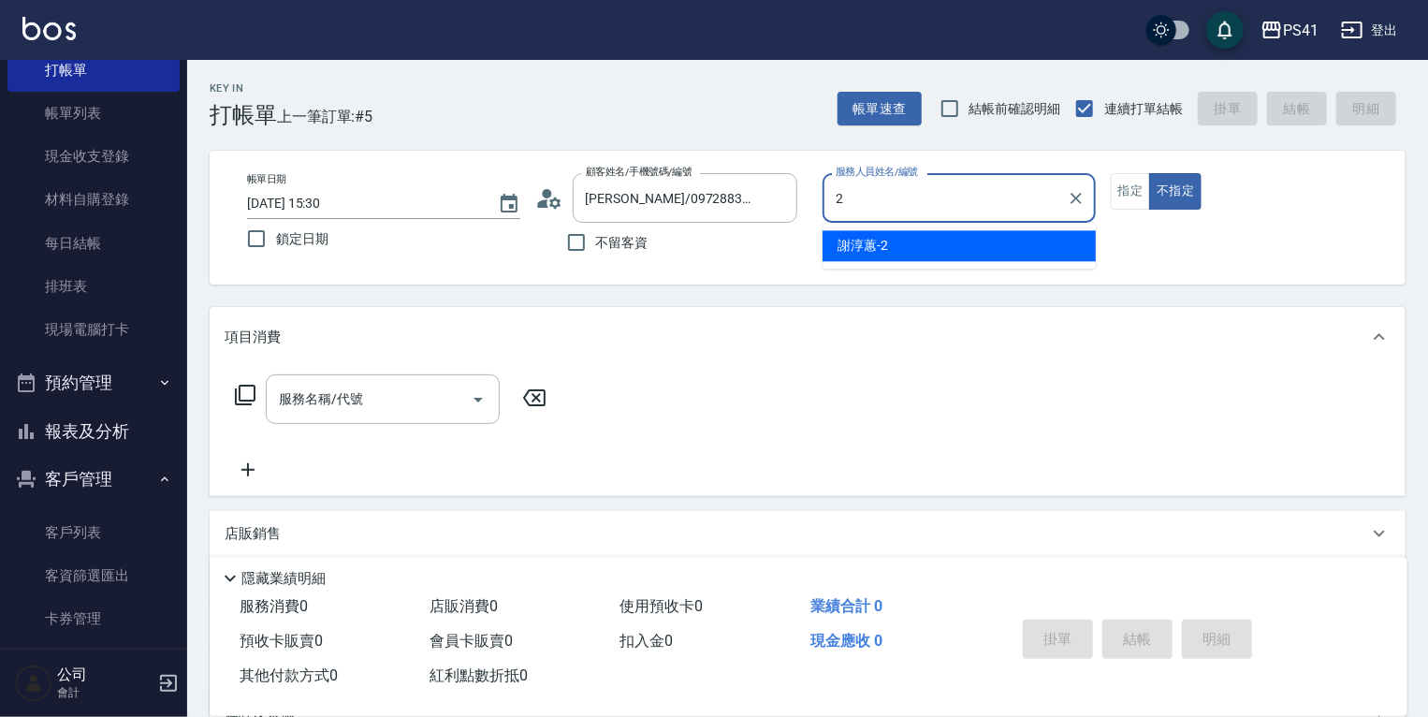
type input "[PERSON_NAME]-2"
type button "false"
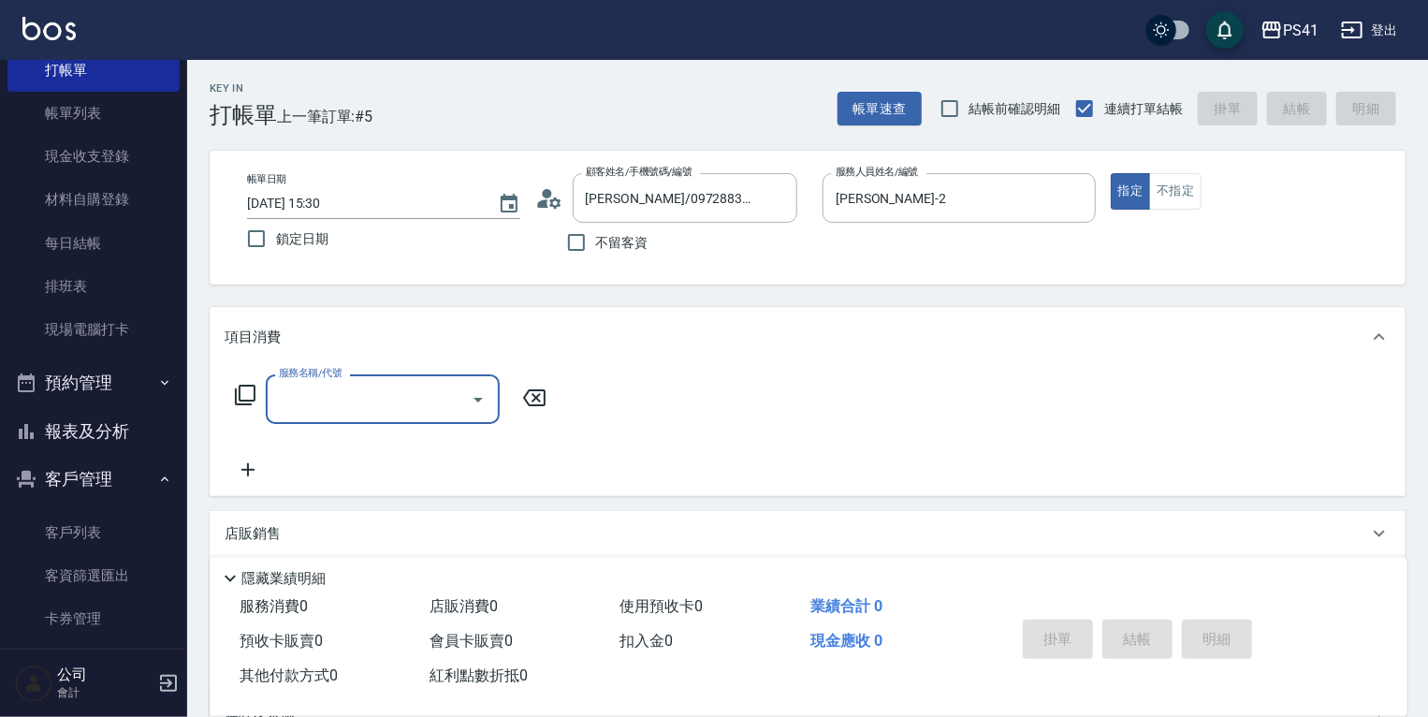
click at [355, 394] on input "服務名稱/代號" at bounding box center [368, 399] width 189 height 33
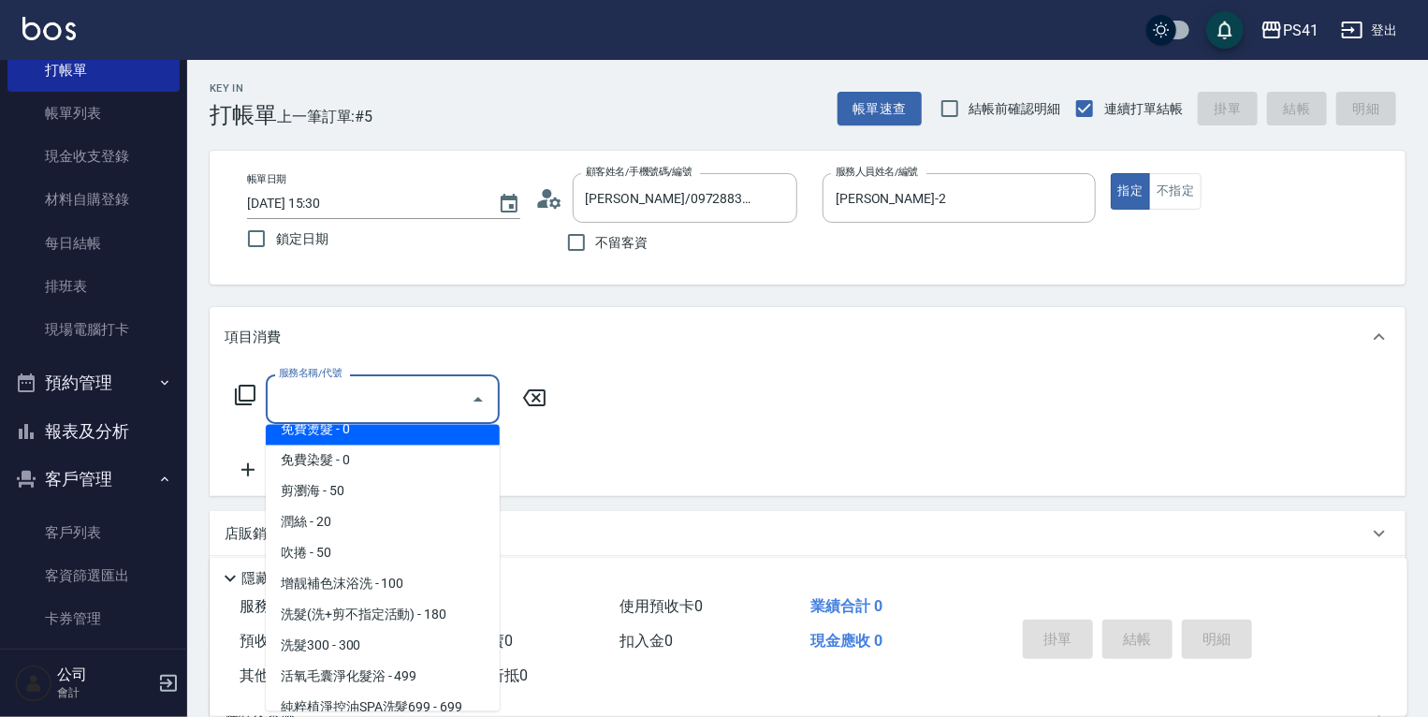
scroll to position [150, 0]
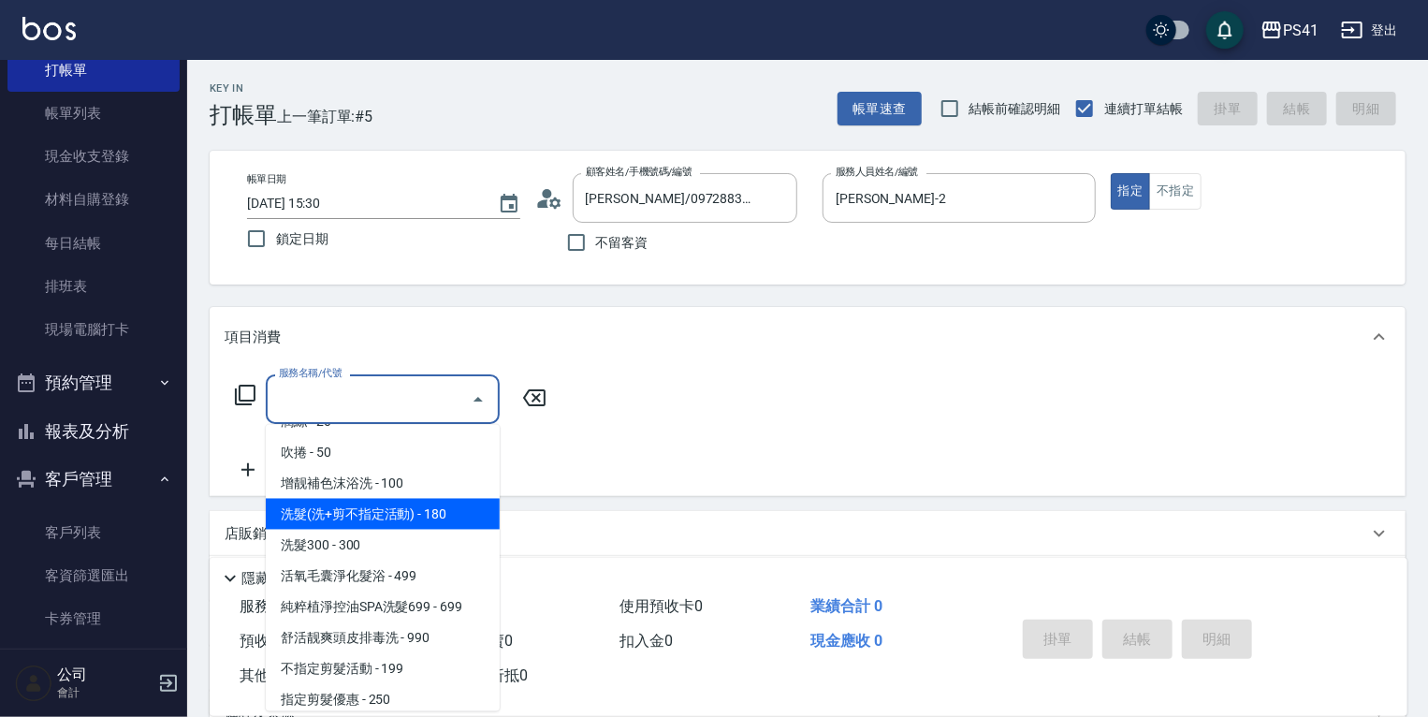
drag, startPoint x: 391, startPoint y: 528, endPoint x: 398, endPoint y: 535, distance: 10.0
click at [393, 528] on span "洗髮(洗+剪不指定活動) - 180" at bounding box center [383, 514] width 234 height 31
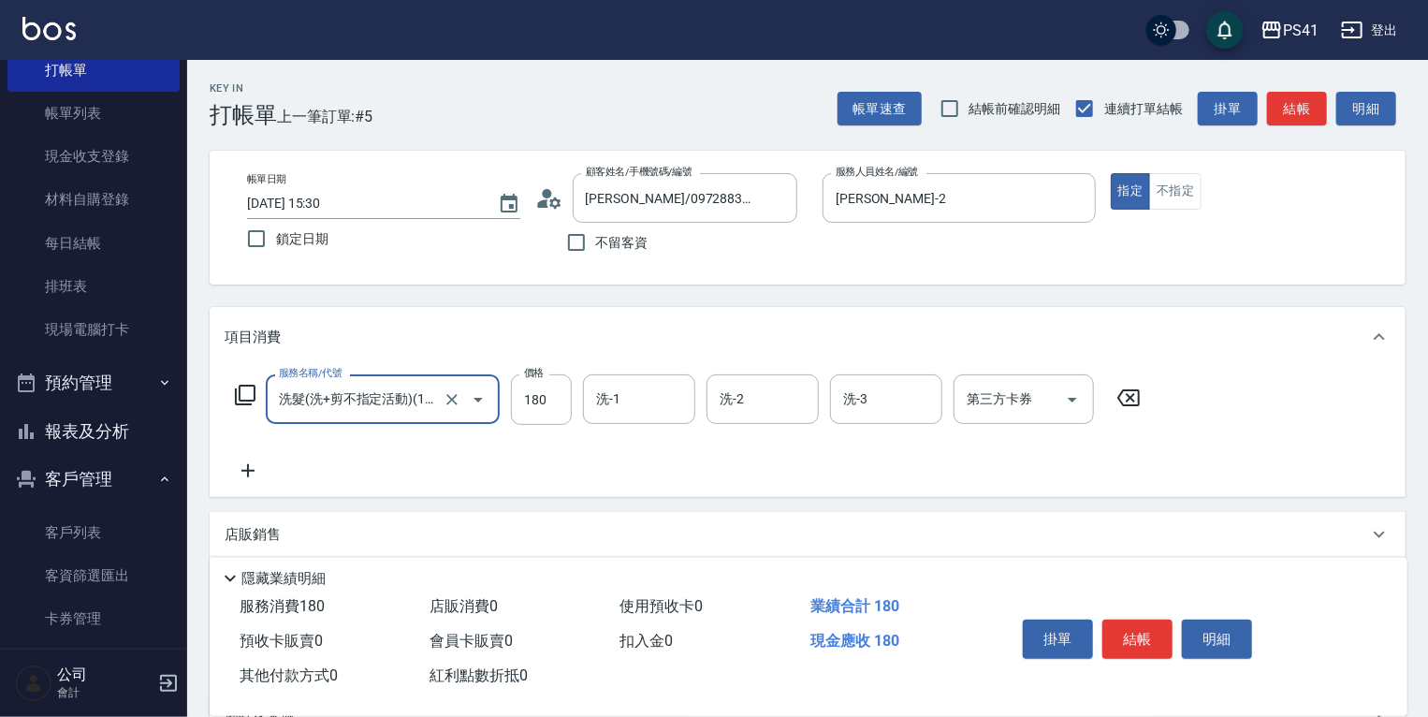
click at [389, 412] on input "洗髮(洗+剪不指定活動)(1180)" at bounding box center [356, 399] width 165 height 33
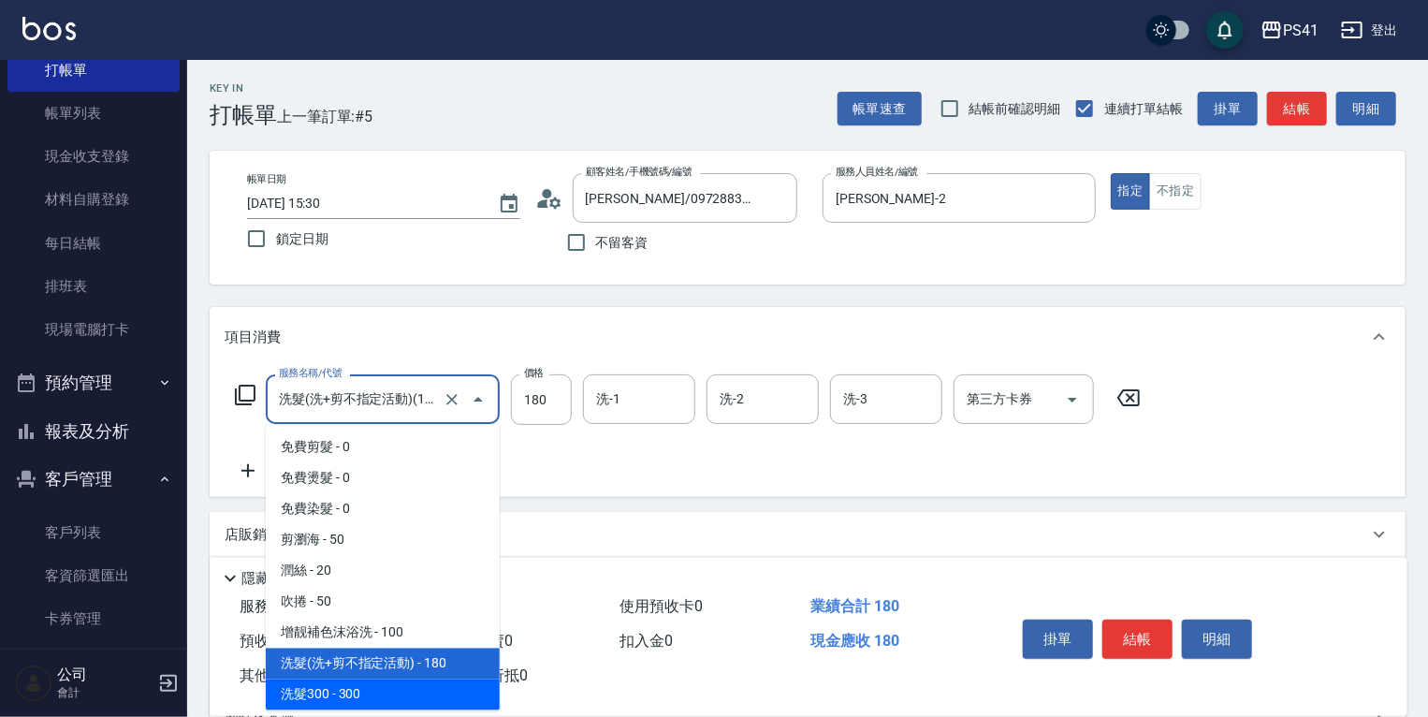
click at [376, 685] on span "洗髮300 - 300" at bounding box center [383, 695] width 234 height 31
type input "洗髮300(1300)"
type input "300"
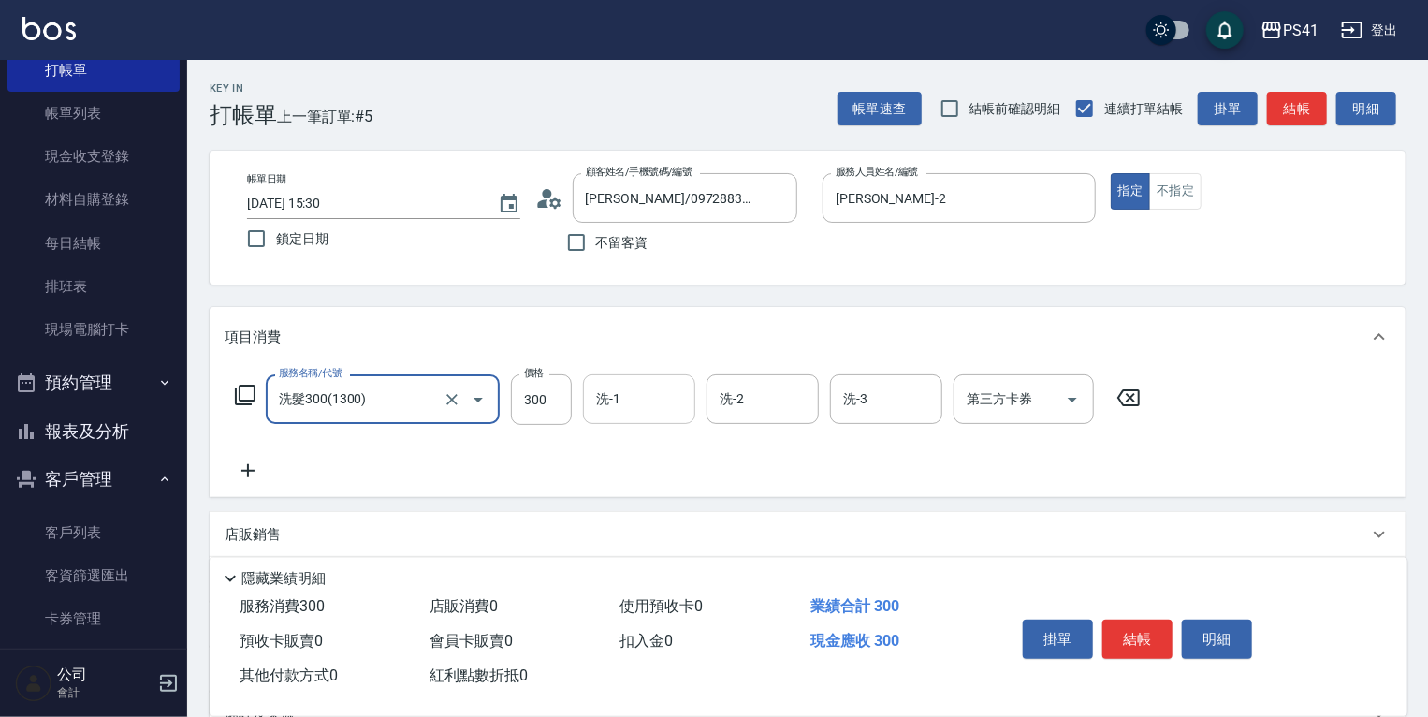
click at [624, 398] on input "洗-1" at bounding box center [639, 399] width 95 height 33
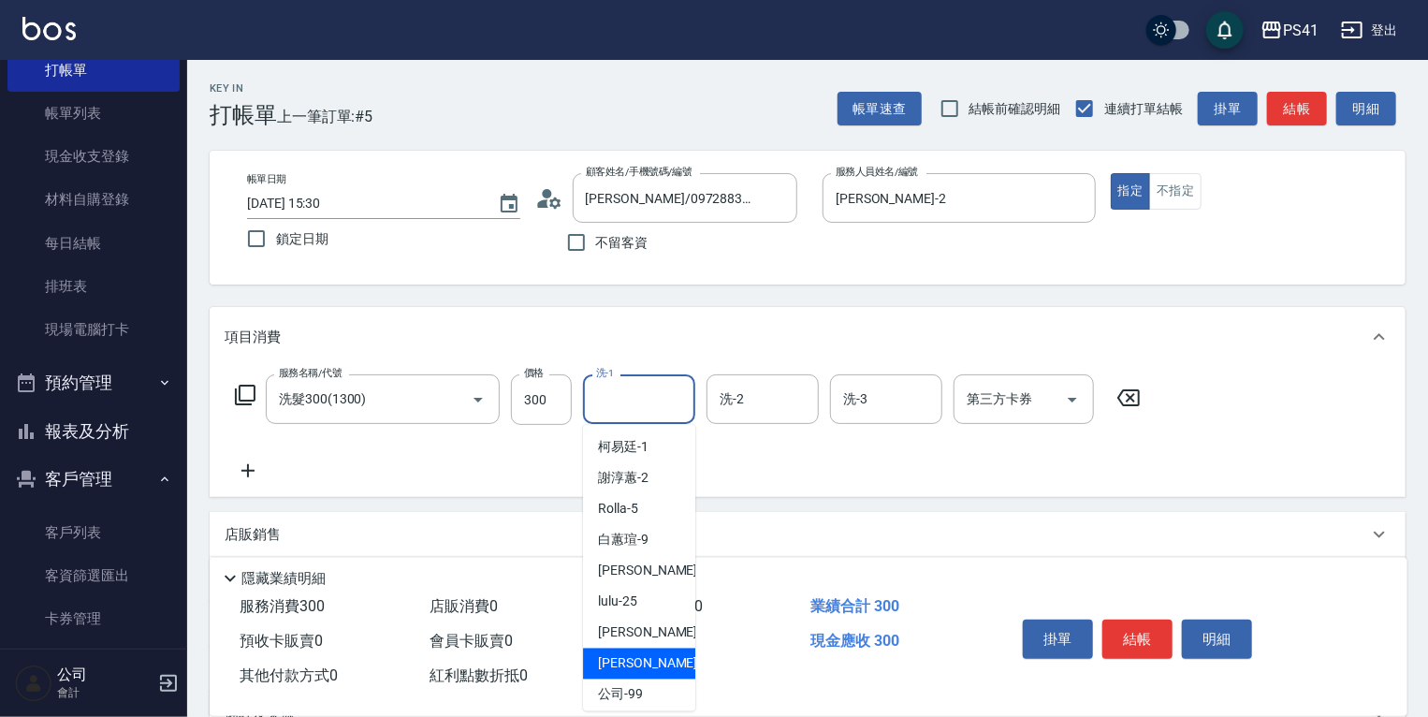
click at [665, 663] on div "佳佳 -27" at bounding box center [639, 664] width 112 height 31
type input "佳佳-27"
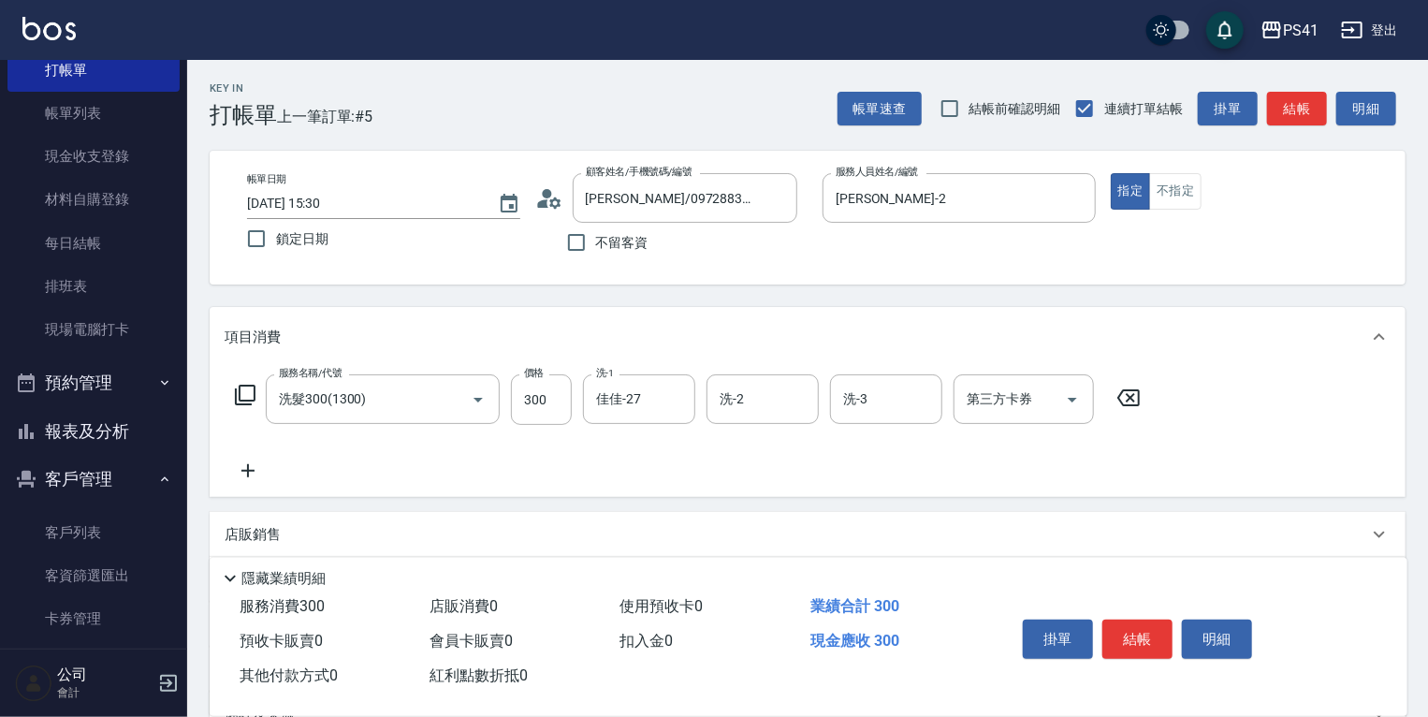
click at [248, 468] on icon at bounding box center [248, 470] width 13 height 13
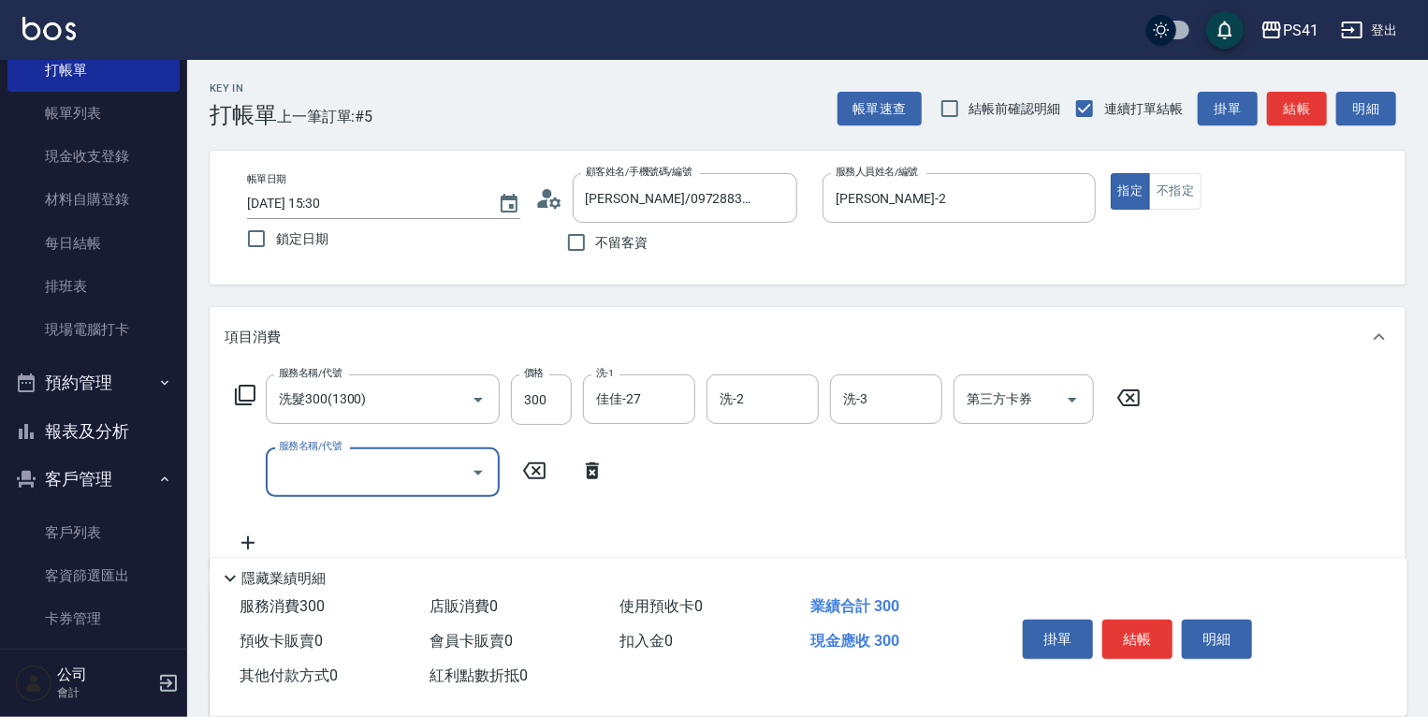
click at [342, 469] on input "服務名稱/代號" at bounding box center [368, 472] width 189 height 33
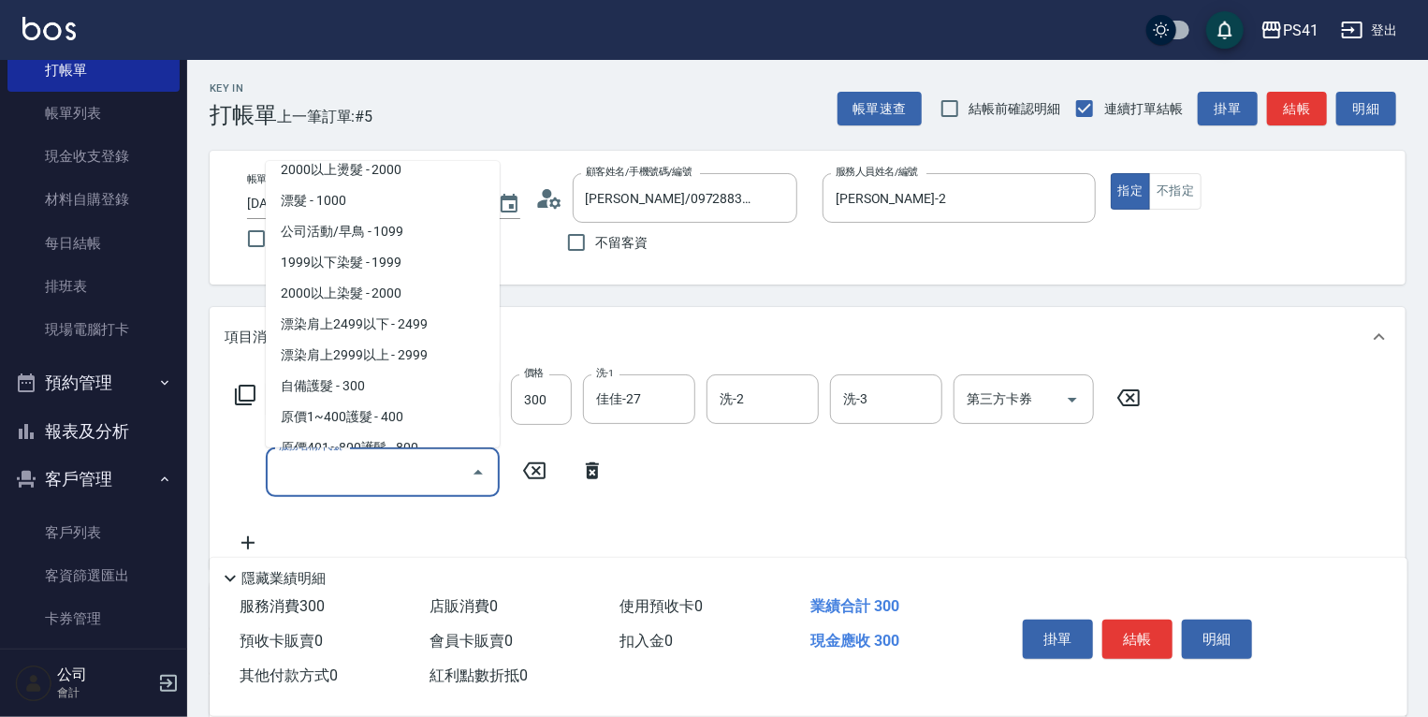
scroll to position [1048, 0]
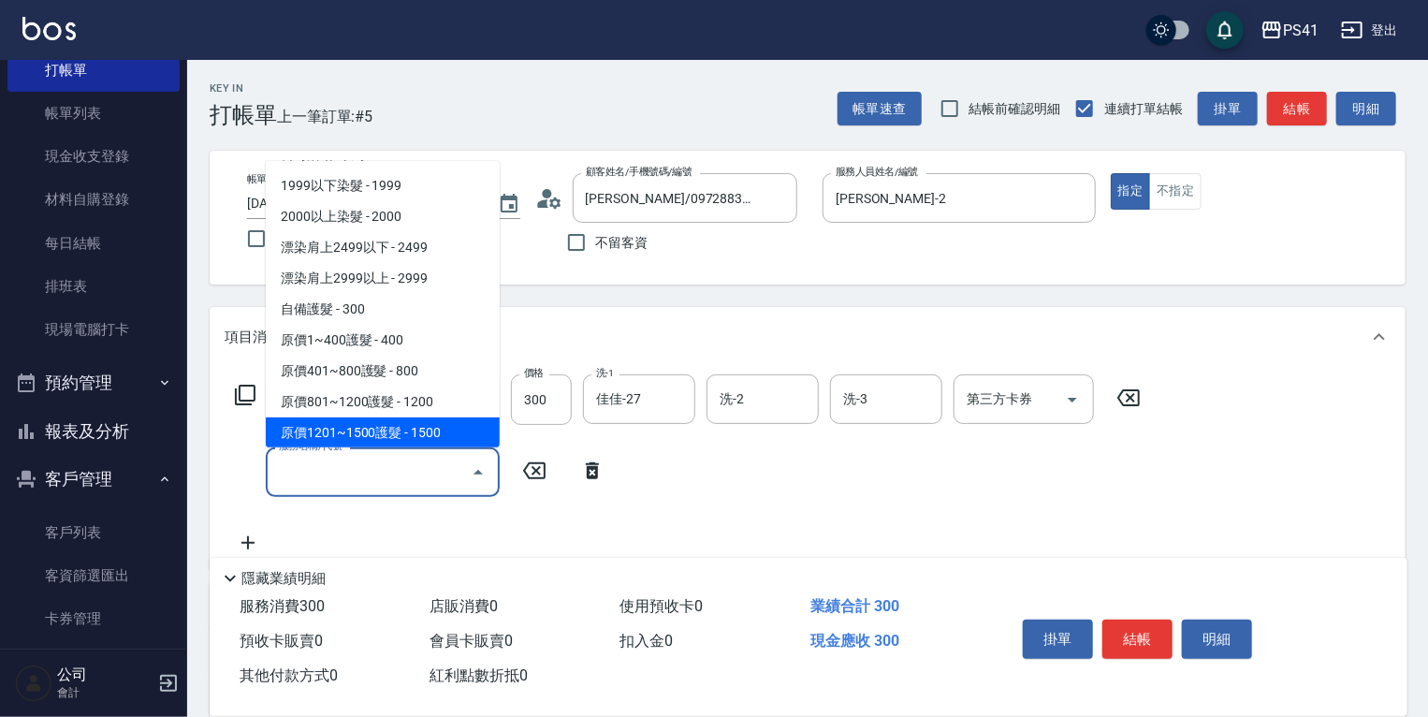
click at [382, 419] on span "原價1201~1500護髮 - 1500" at bounding box center [383, 433] width 234 height 31
type input "原價1201~1500護髮(51500)"
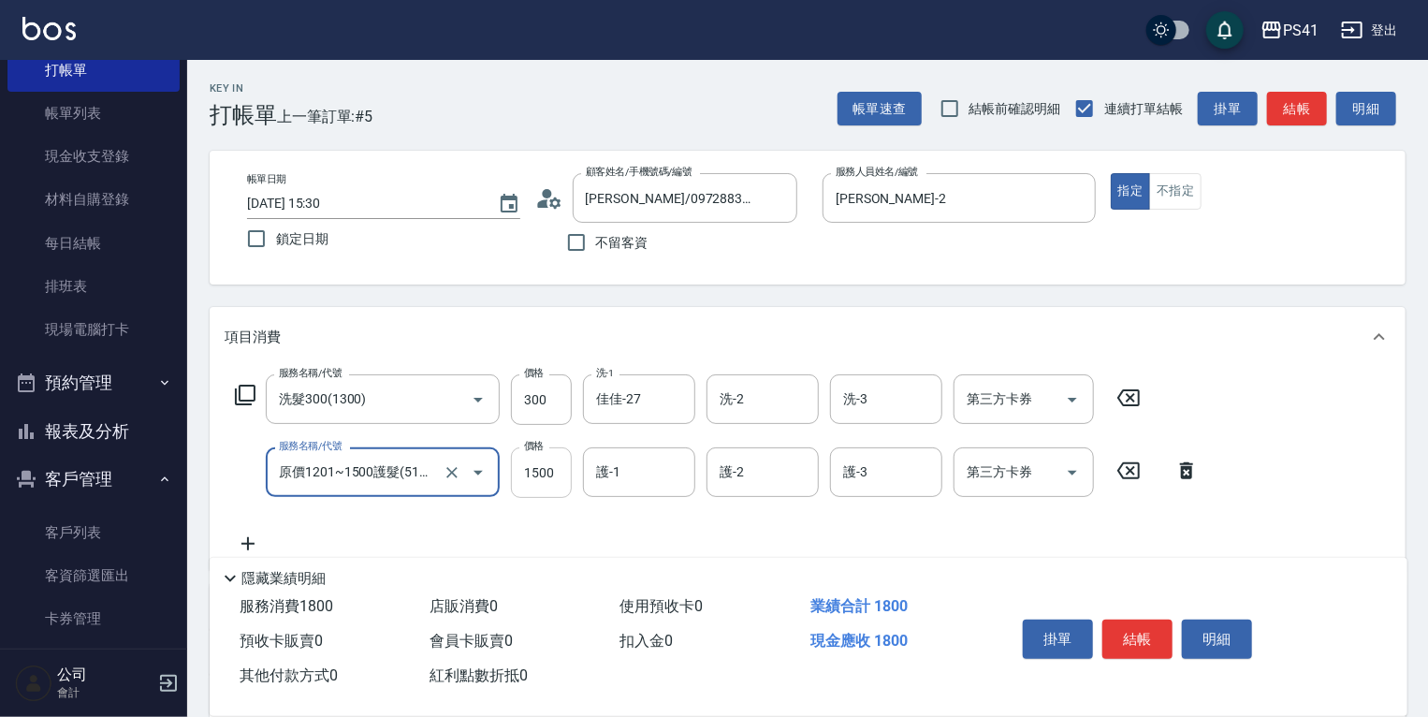
click at [540, 476] on input "1500" at bounding box center [541, 472] width 61 height 51
type input "750"
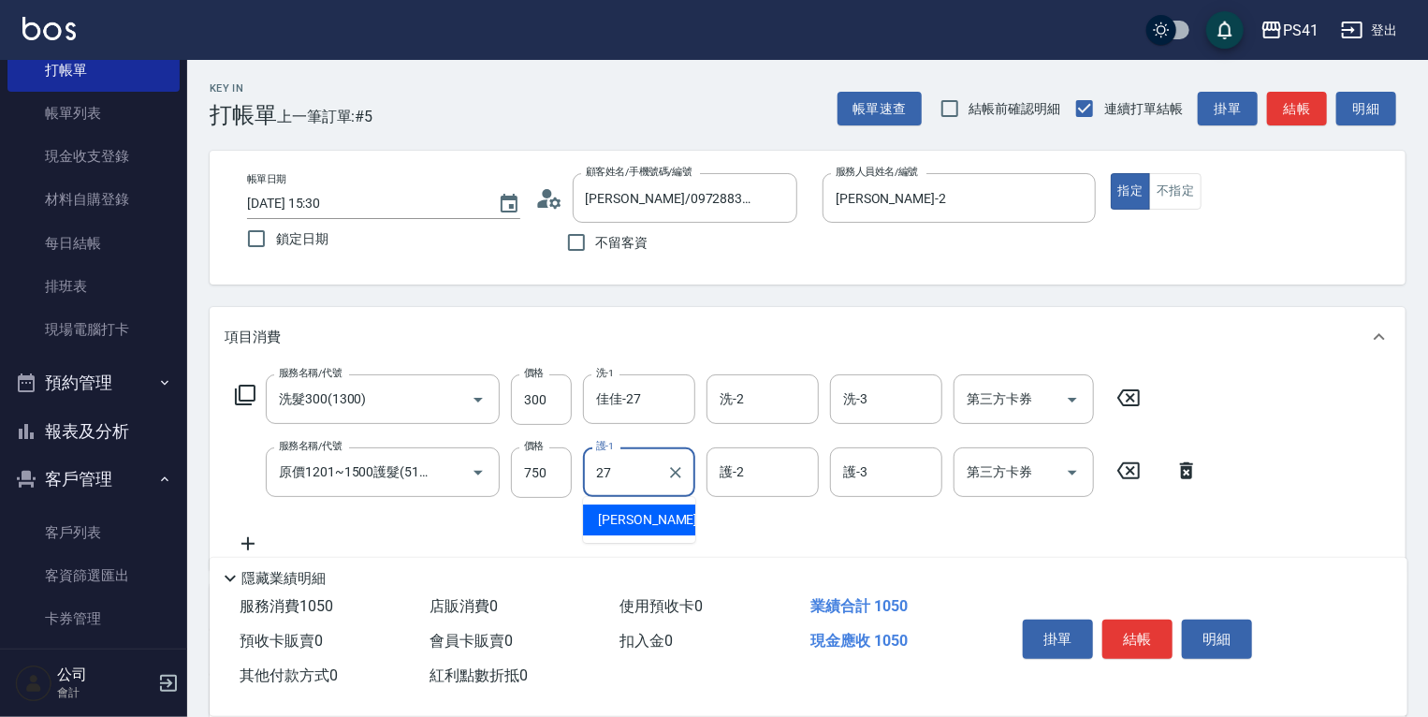
type input "佳佳-27"
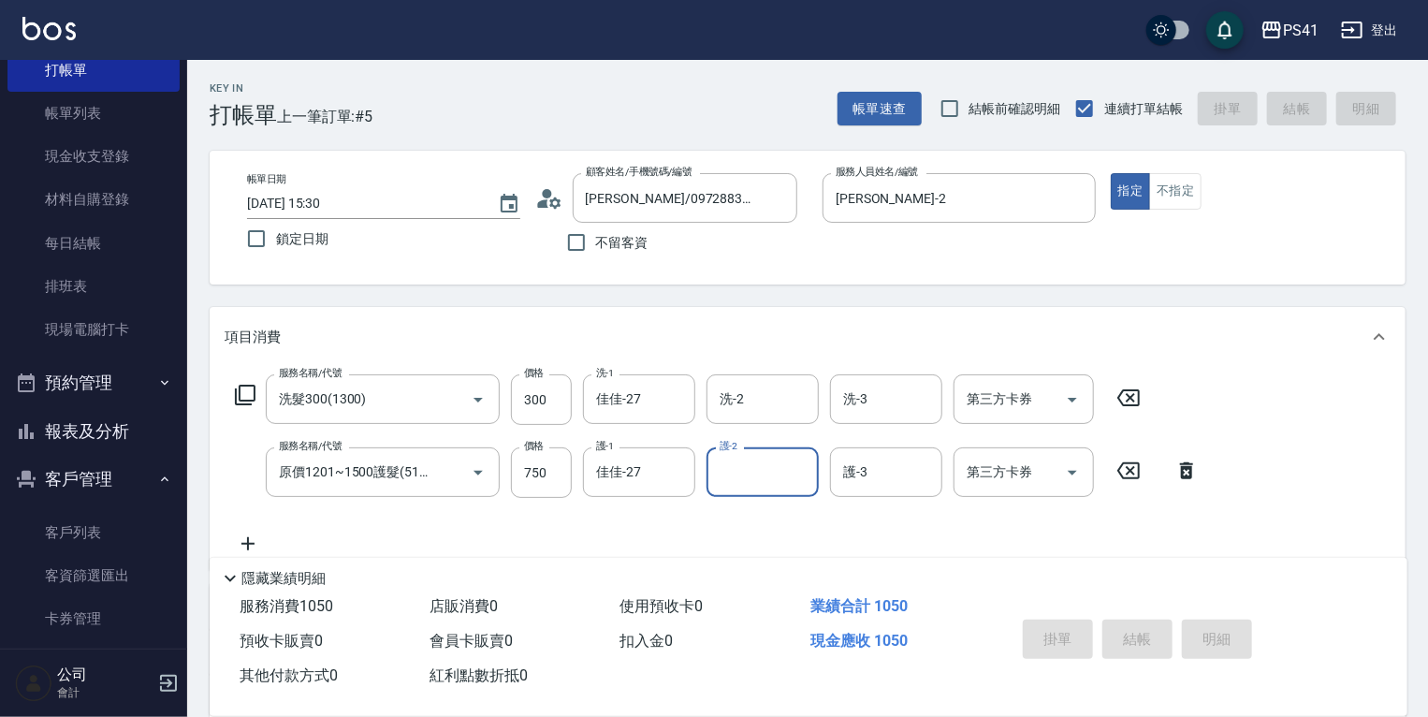
type input "[DATE] 15:31"
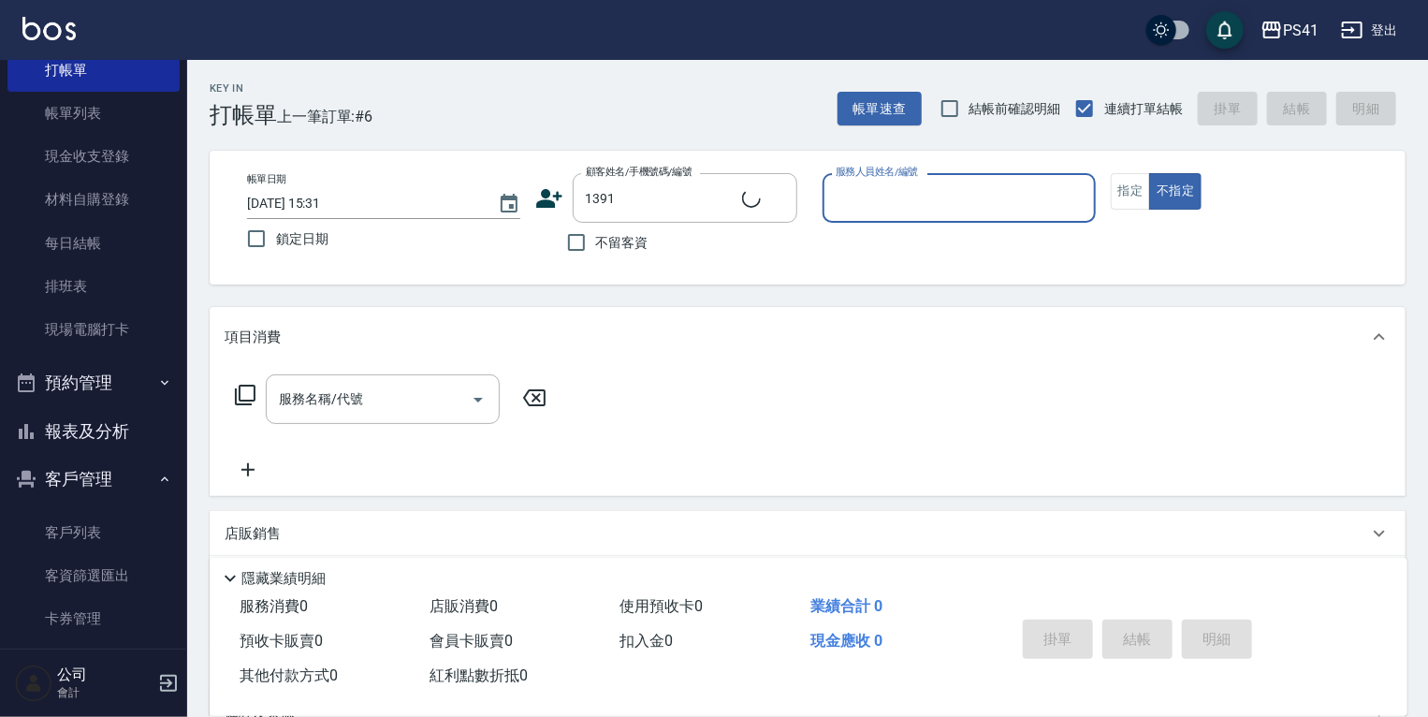
type input "[PERSON_NAME]/0903247038/1391"
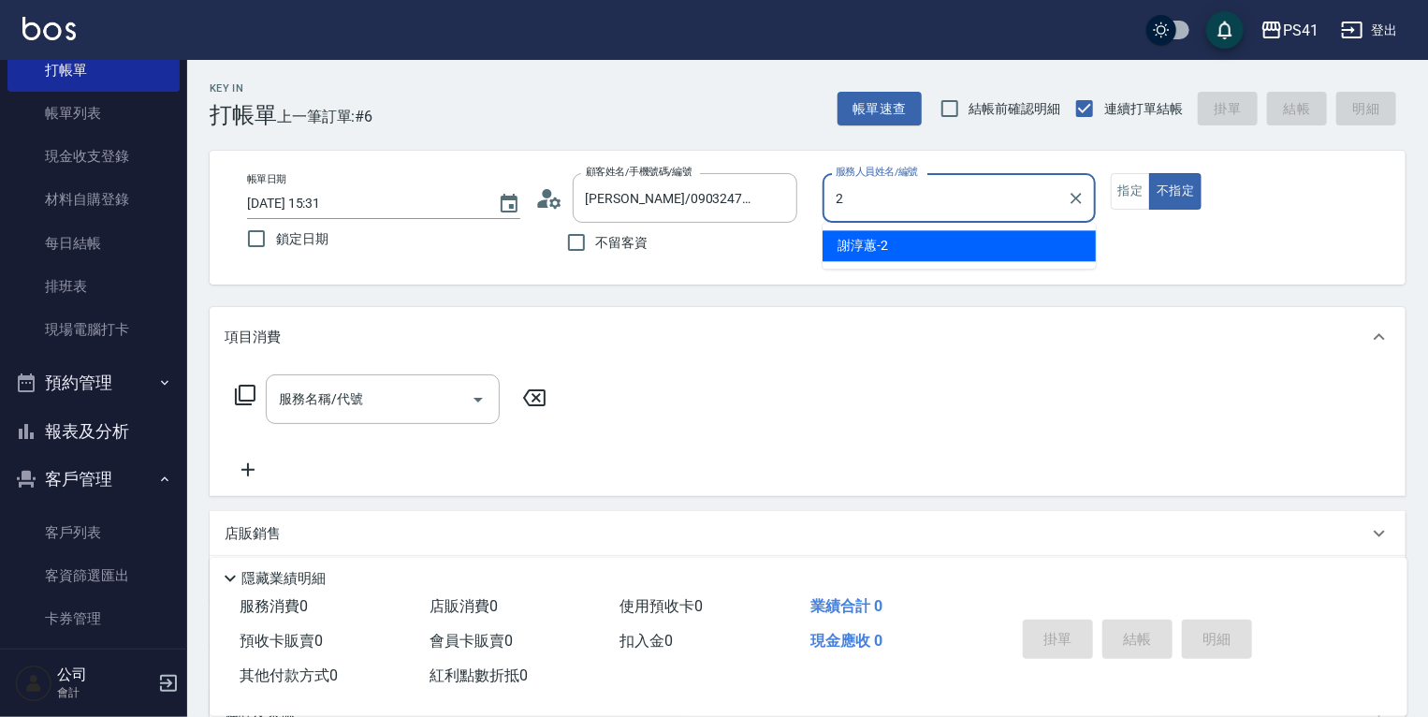
type input "[PERSON_NAME]-2"
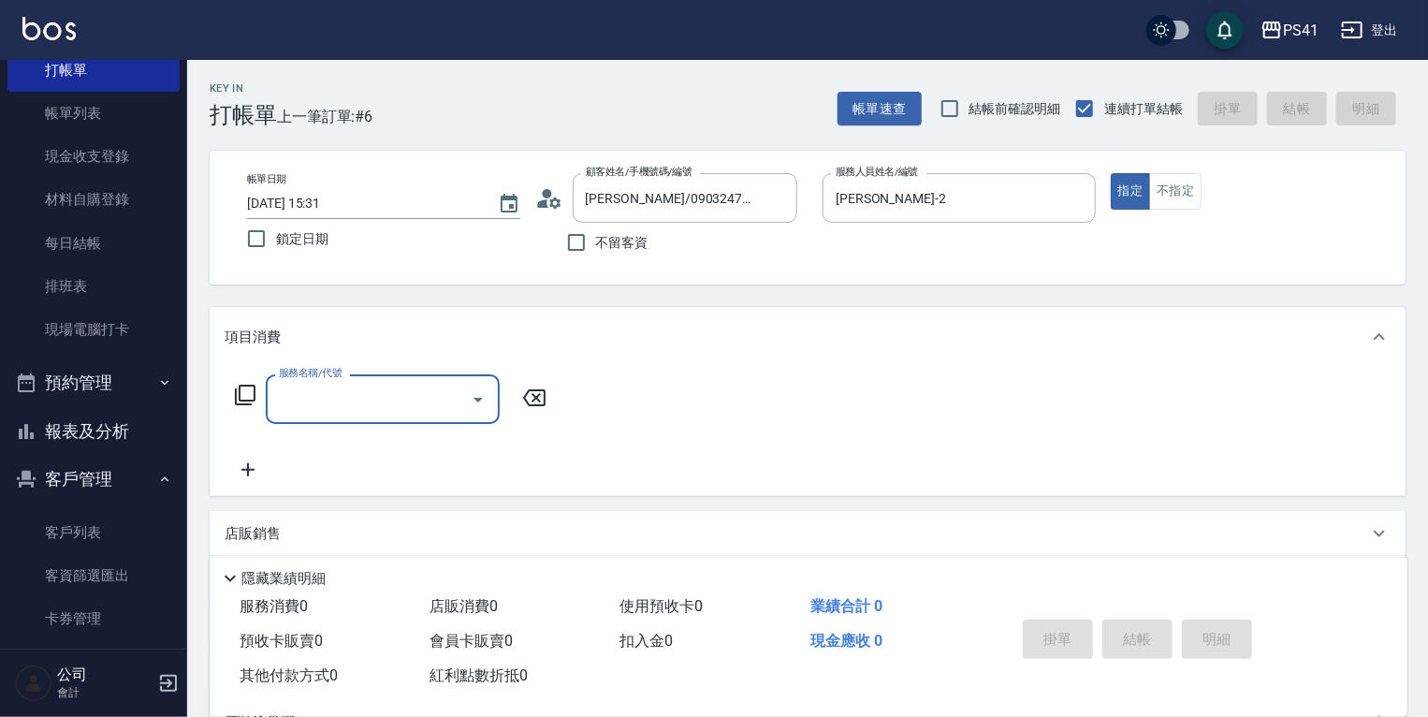
click at [384, 411] on input "服務名稱/代號" at bounding box center [368, 399] width 189 height 33
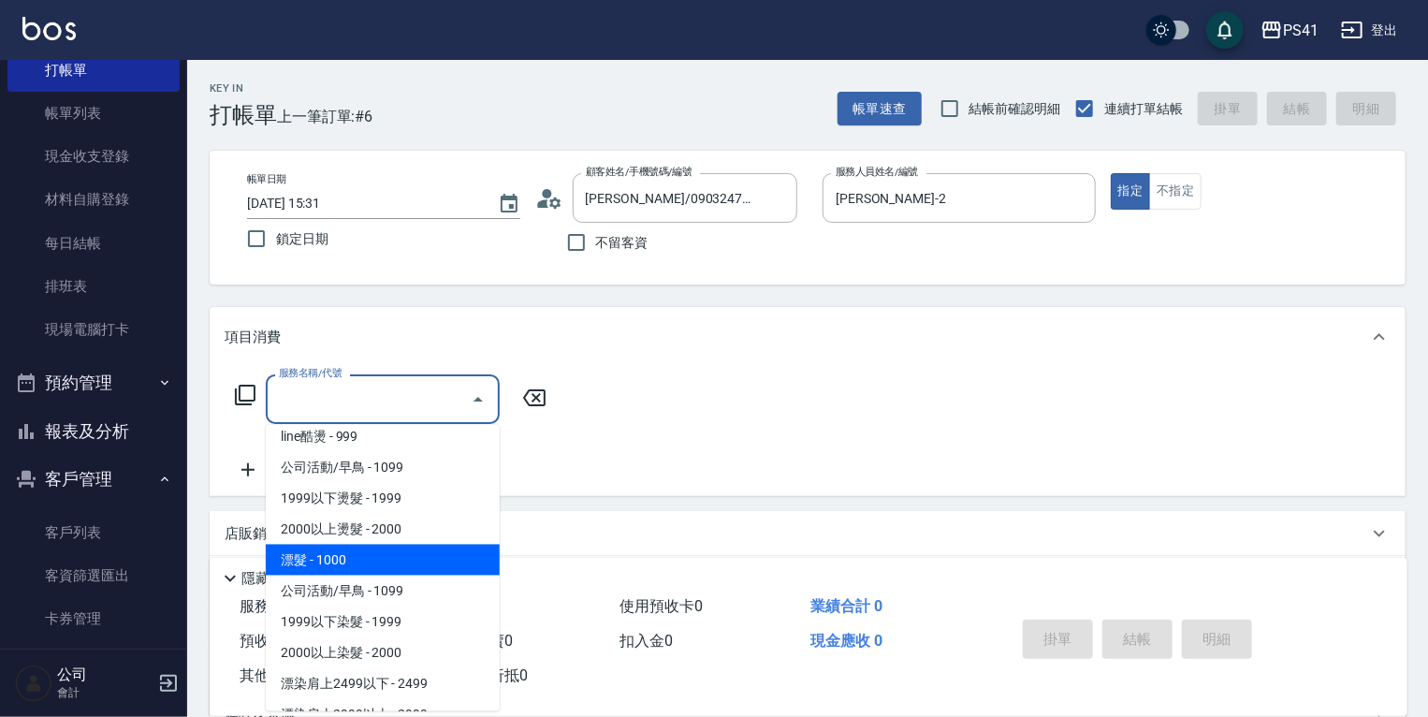
scroll to position [899, 0]
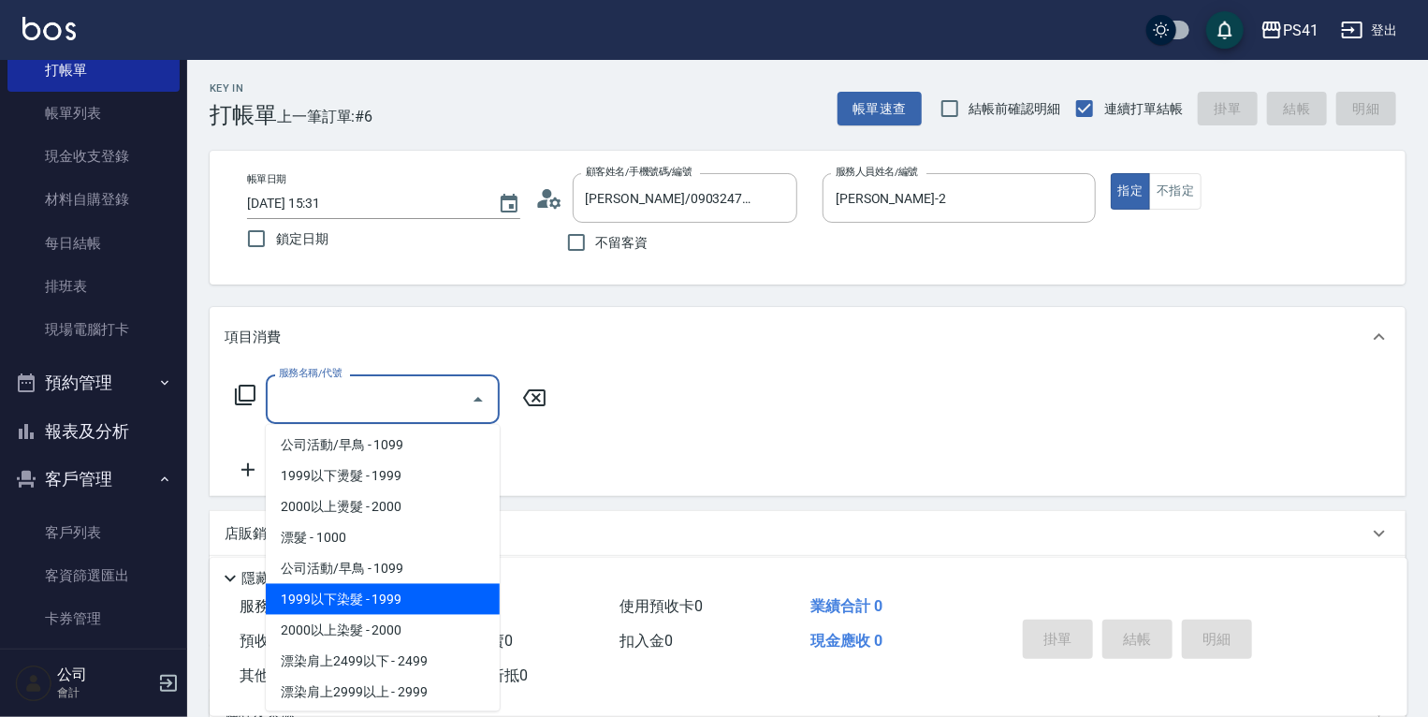
click at [431, 616] on span "2000以上染髮 - 2000" at bounding box center [383, 630] width 234 height 31
type input "2000以上染髮(42000)"
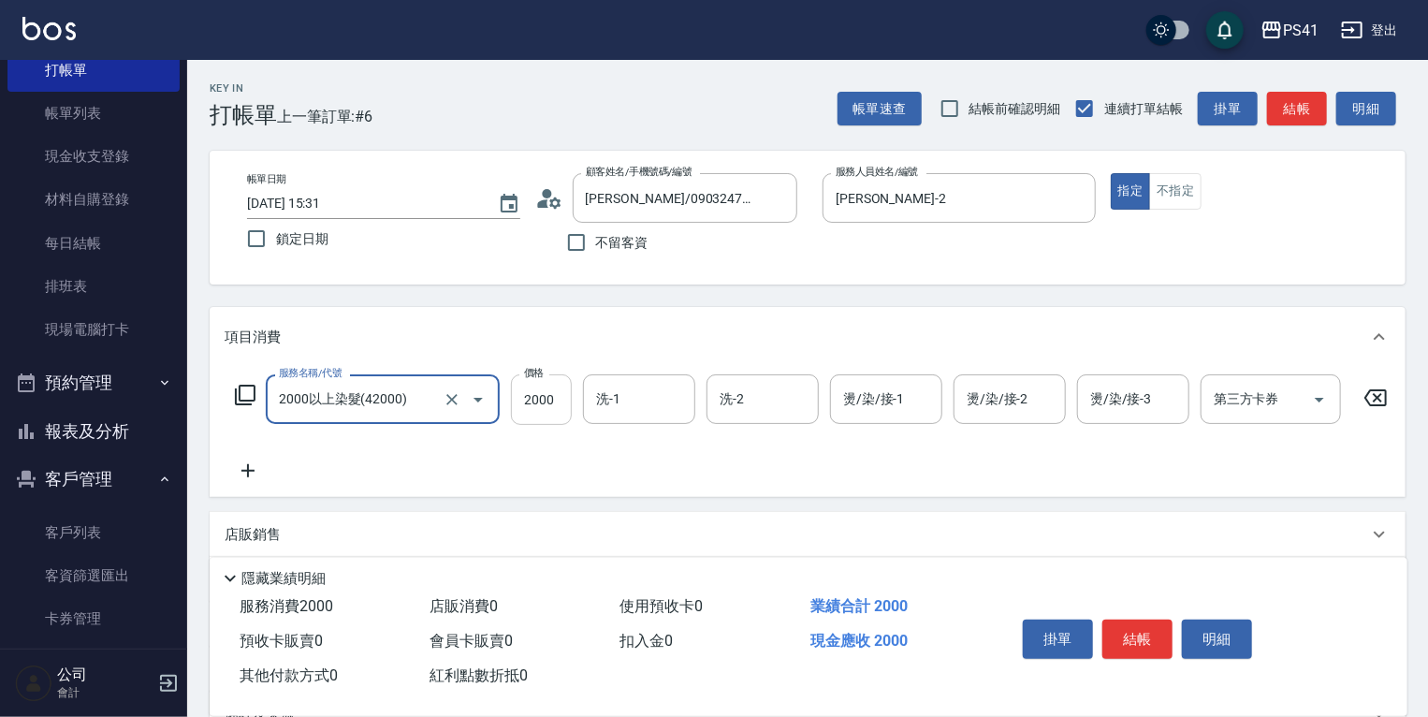
click at [516, 411] on input "2000" at bounding box center [541, 399] width 61 height 51
type input "2499"
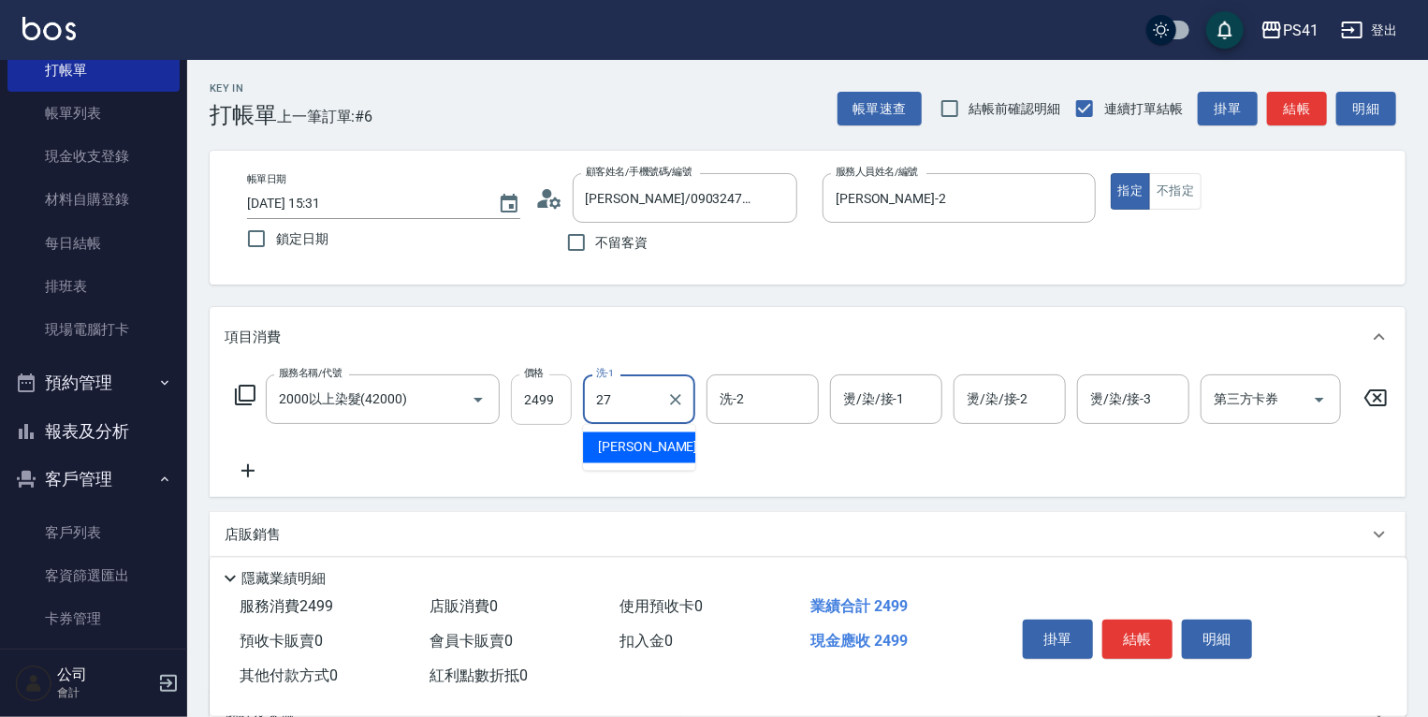
type input "佳佳-27"
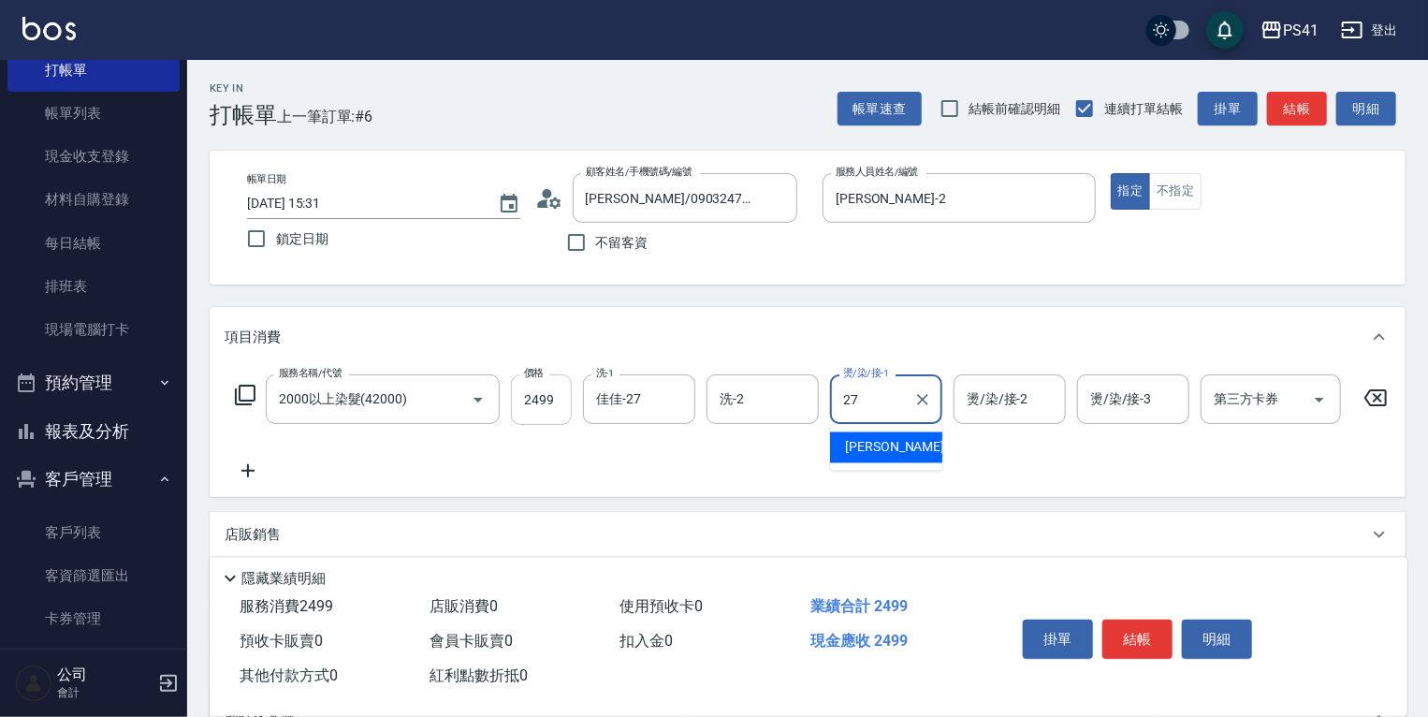
type input "佳佳-27"
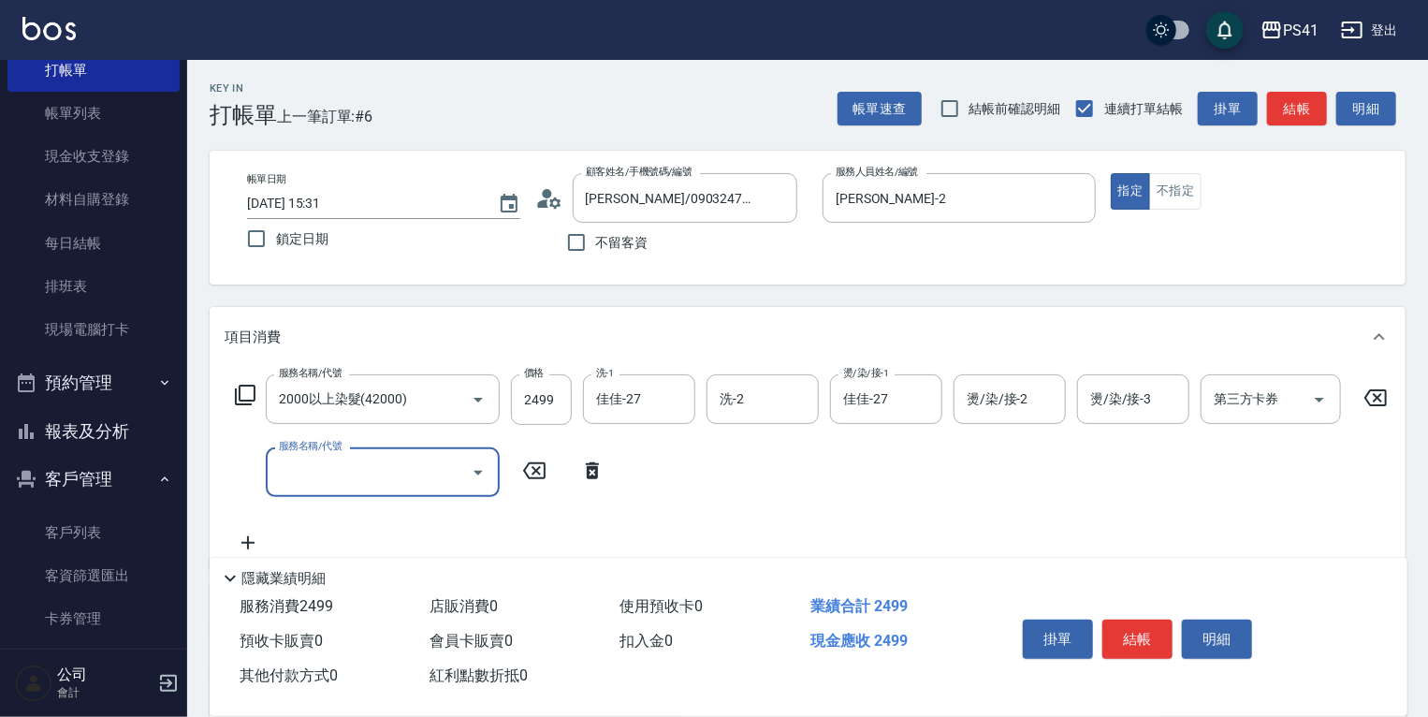
click at [333, 461] on input "服務名稱/代號" at bounding box center [368, 472] width 189 height 33
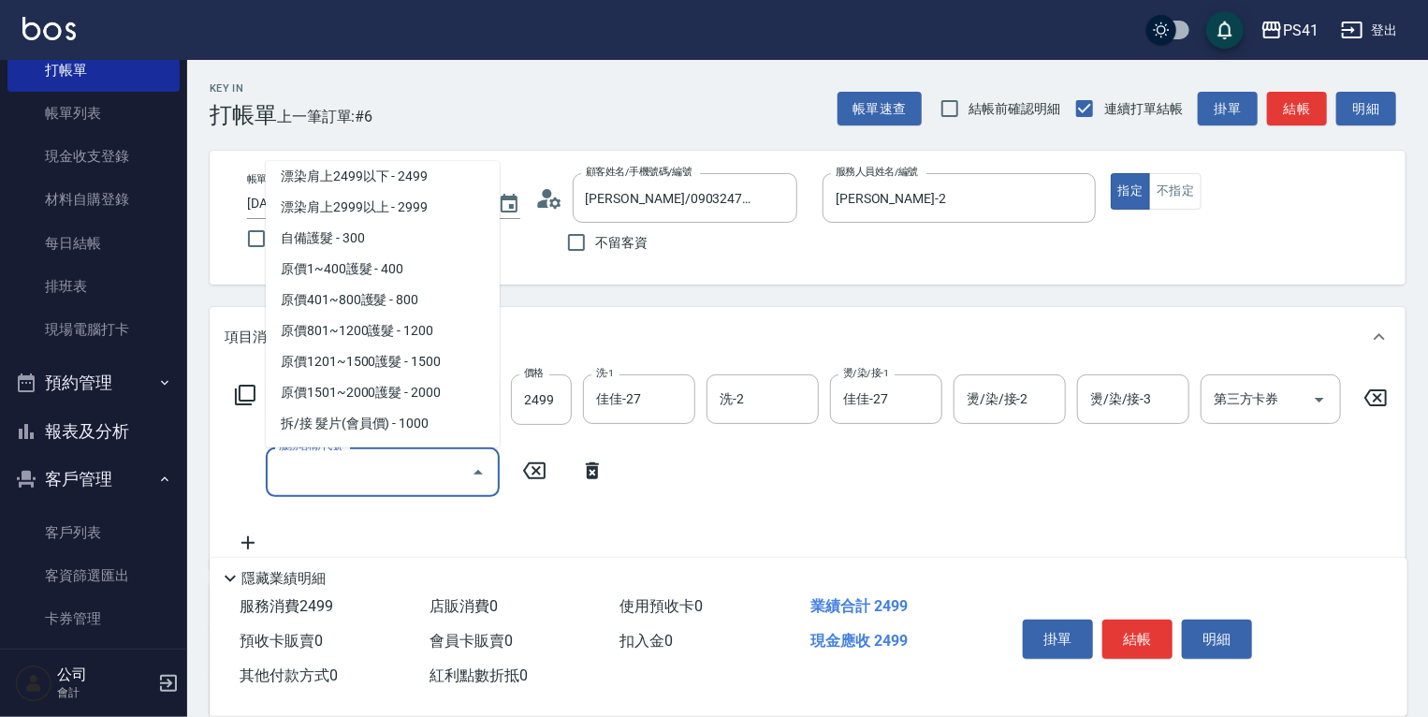
scroll to position [1123, 0]
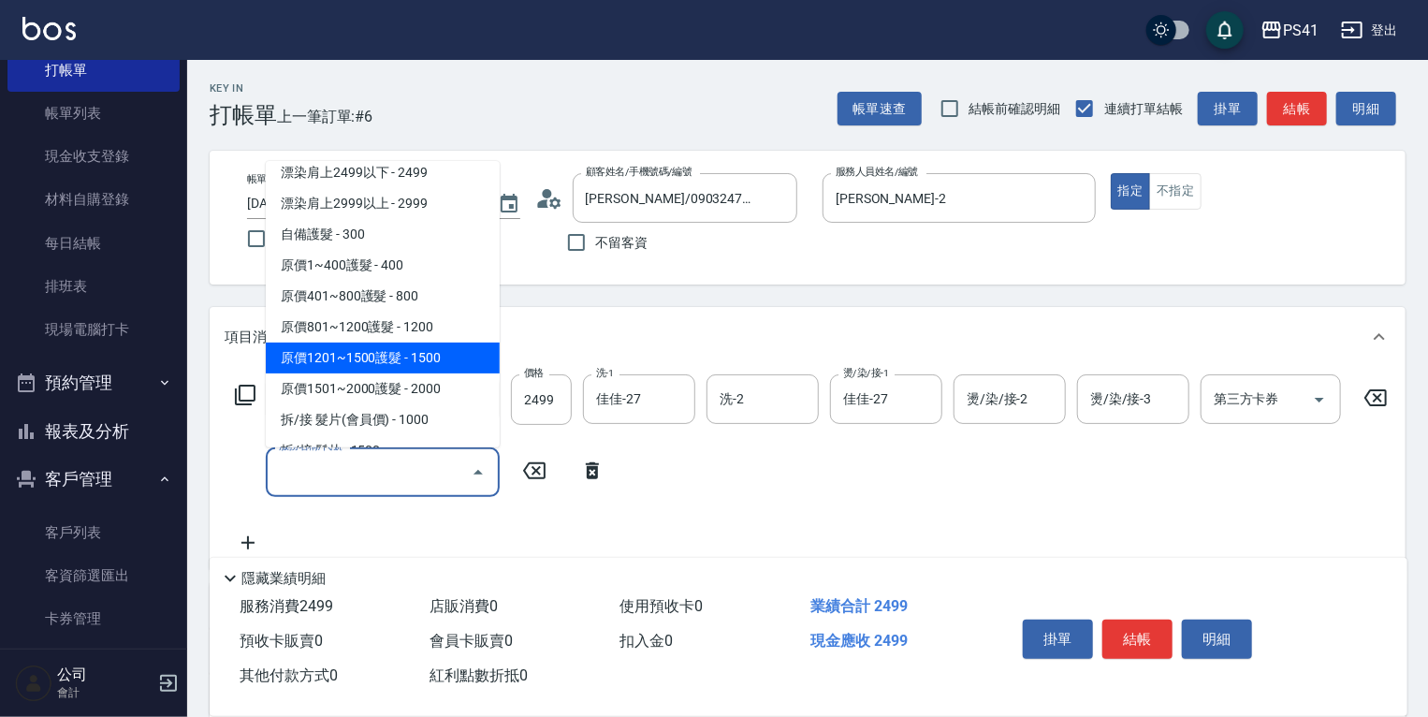
click at [418, 361] on span "原價1201~1500護髮 - 1500" at bounding box center [383, 358] width 234 height 31
type input "原價1201~1500護髮(51500)"
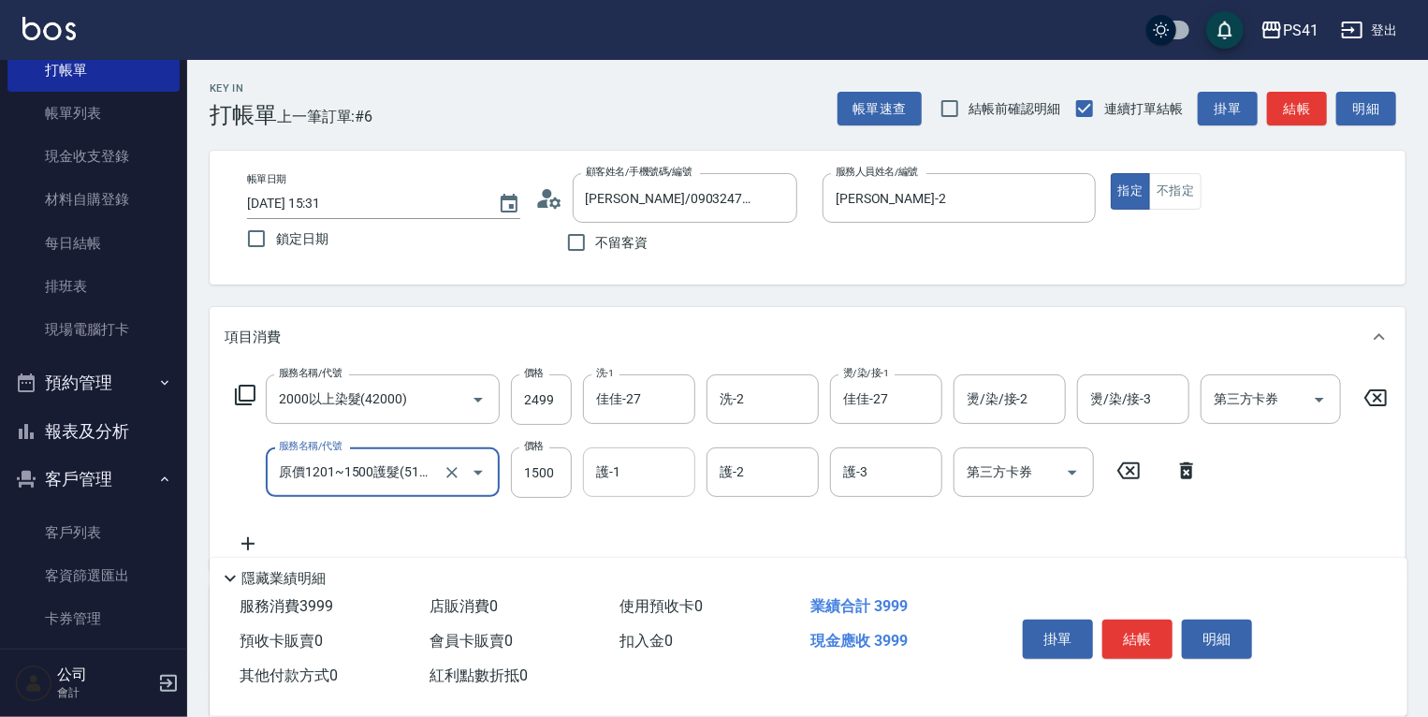
click at [630, 472] on input "護-1" at bounding box center [639, 472] width 95 height 33
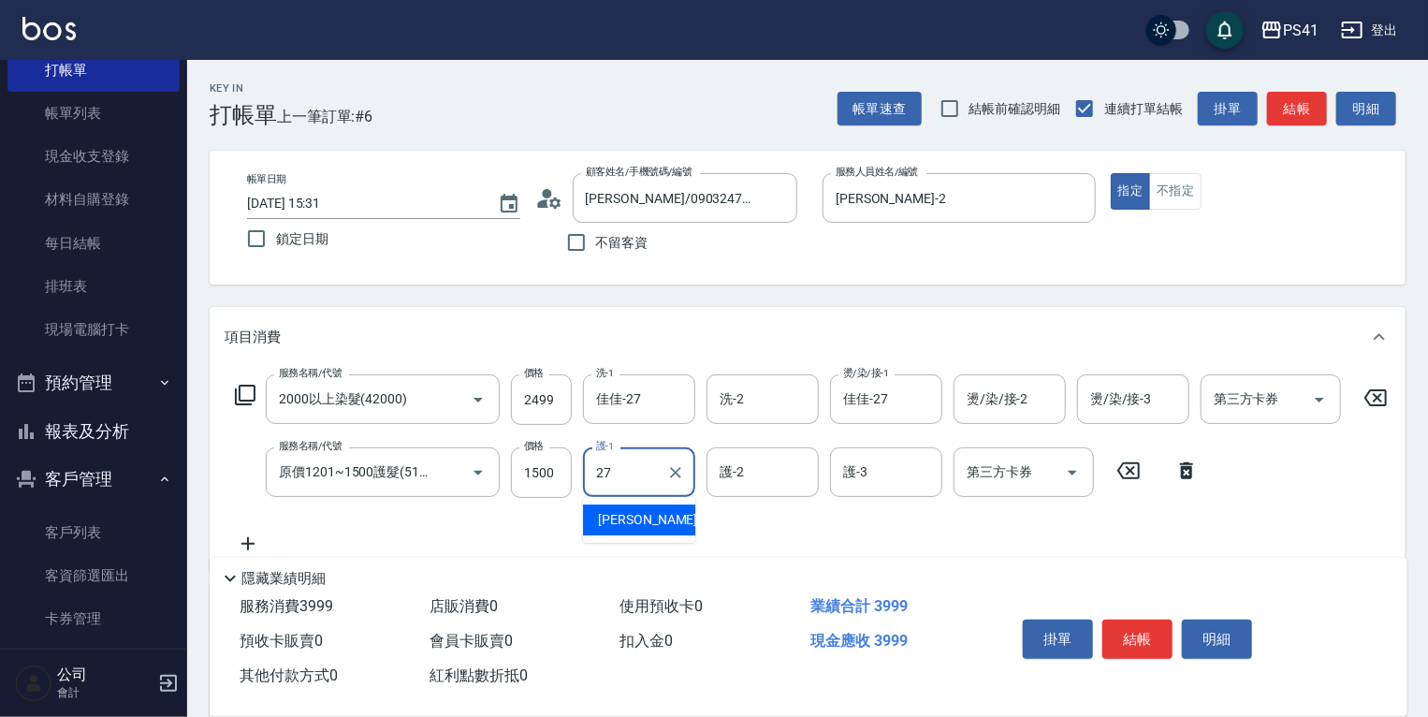
type input "佳佳-27"
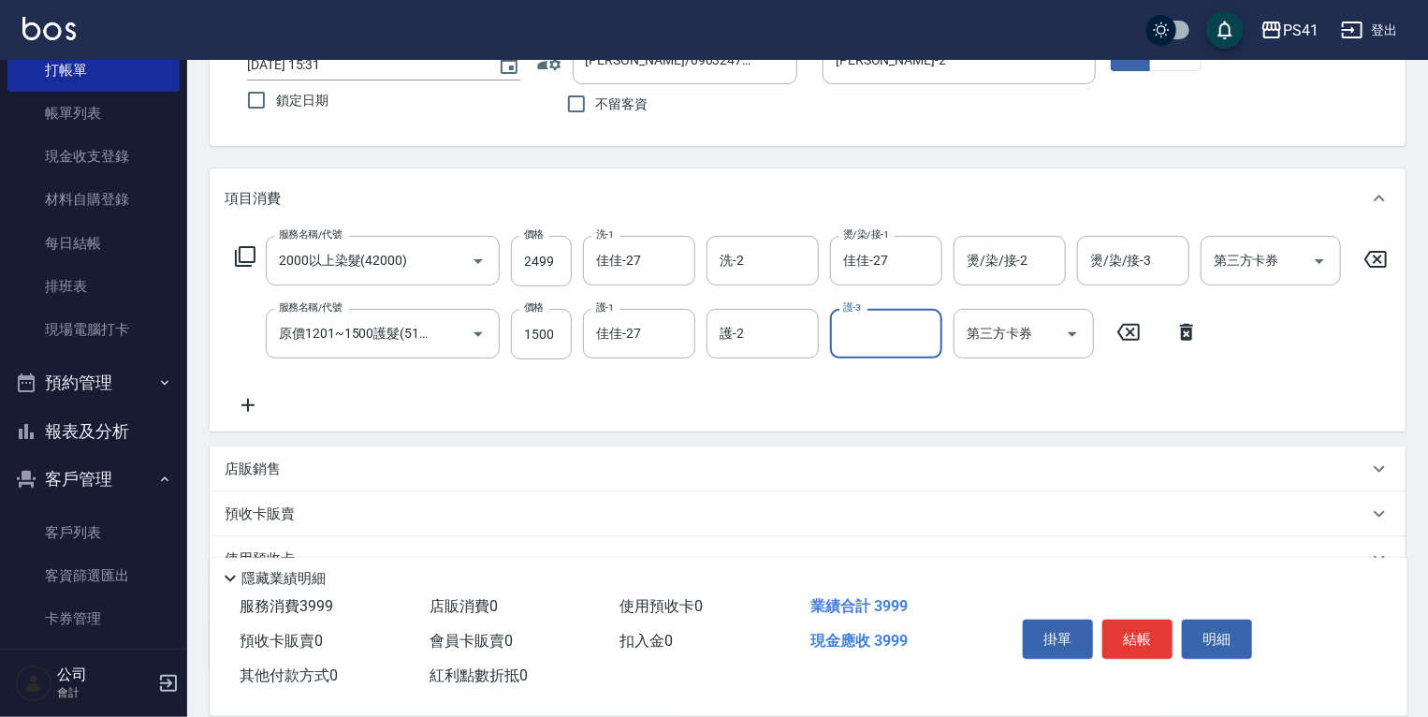
scroll to position [281, 0]
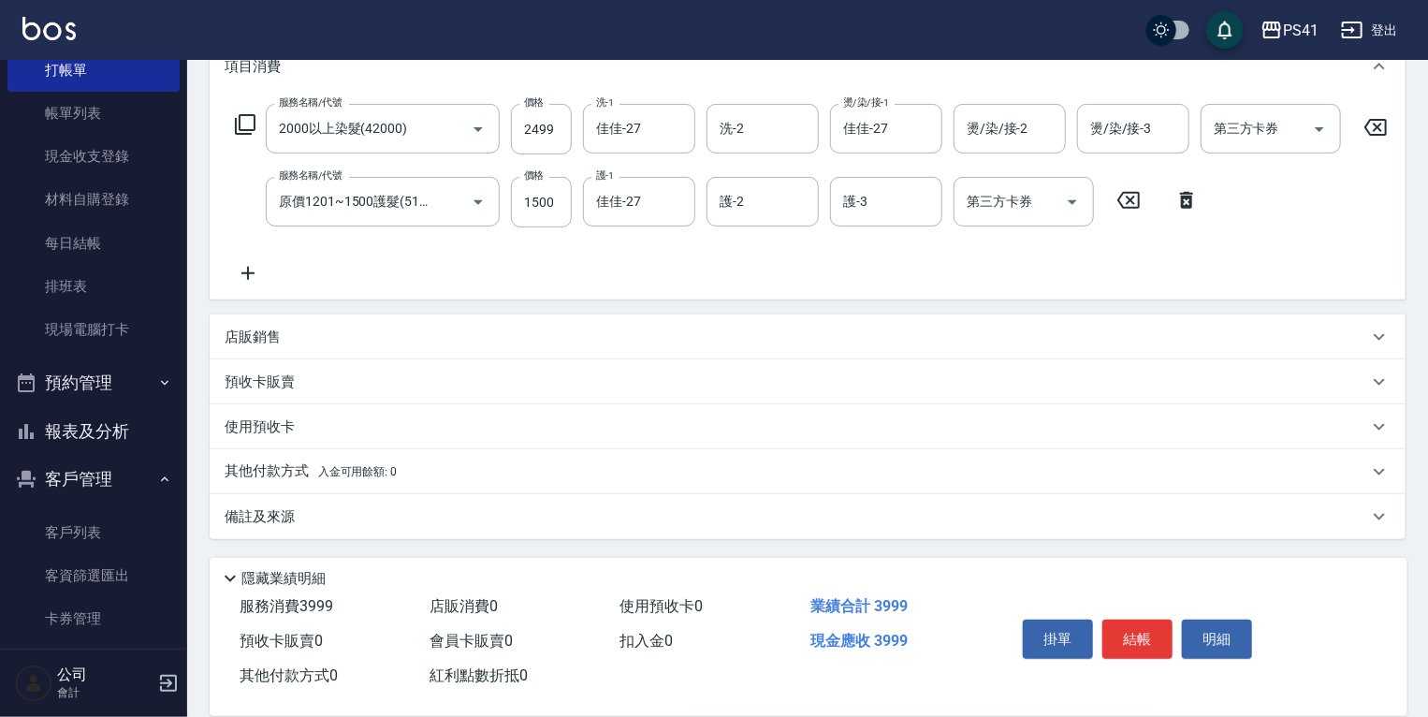
click at [278, 350] on div "店販銷售" at bounding box center [808, 337] width 1196 height 45
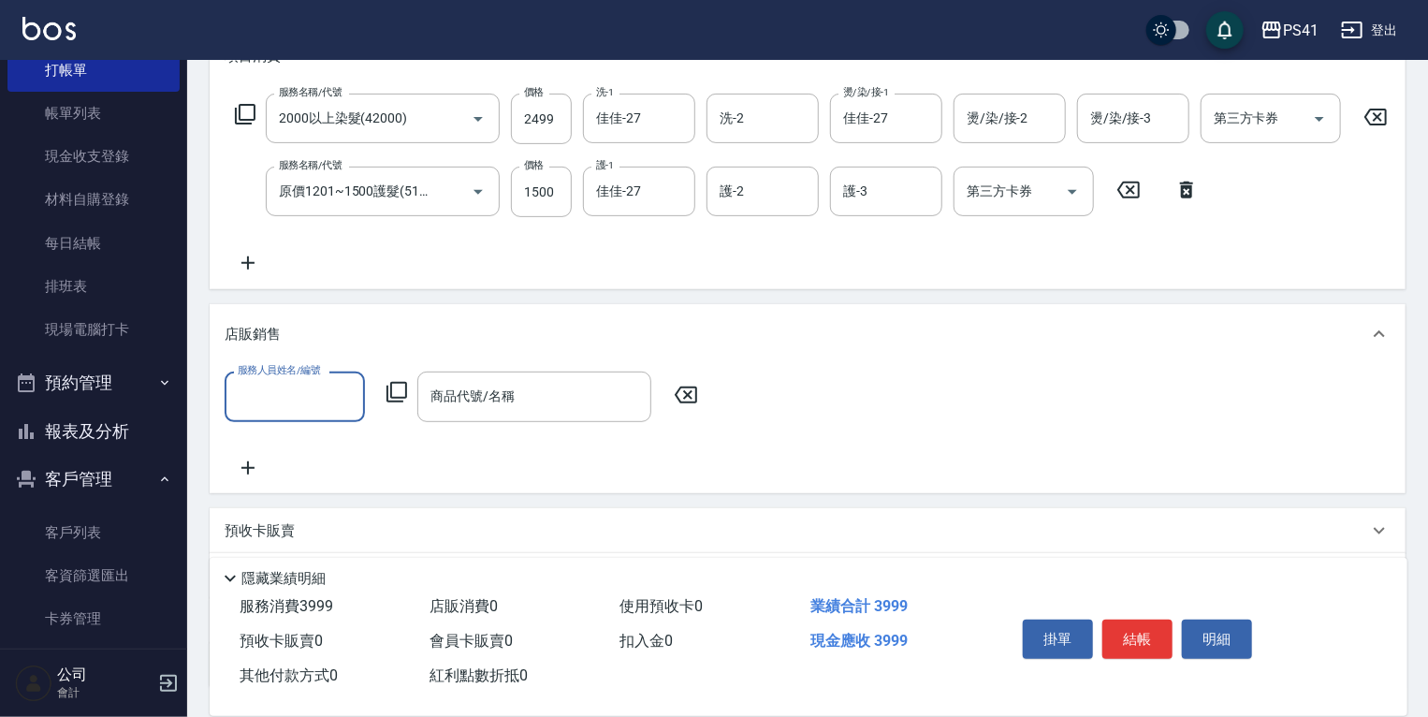
scroll to position [0, 0]
click at [317, 402] on input "服務人員姓名/編號" at bounding box center [295, 396] width 124 height 33
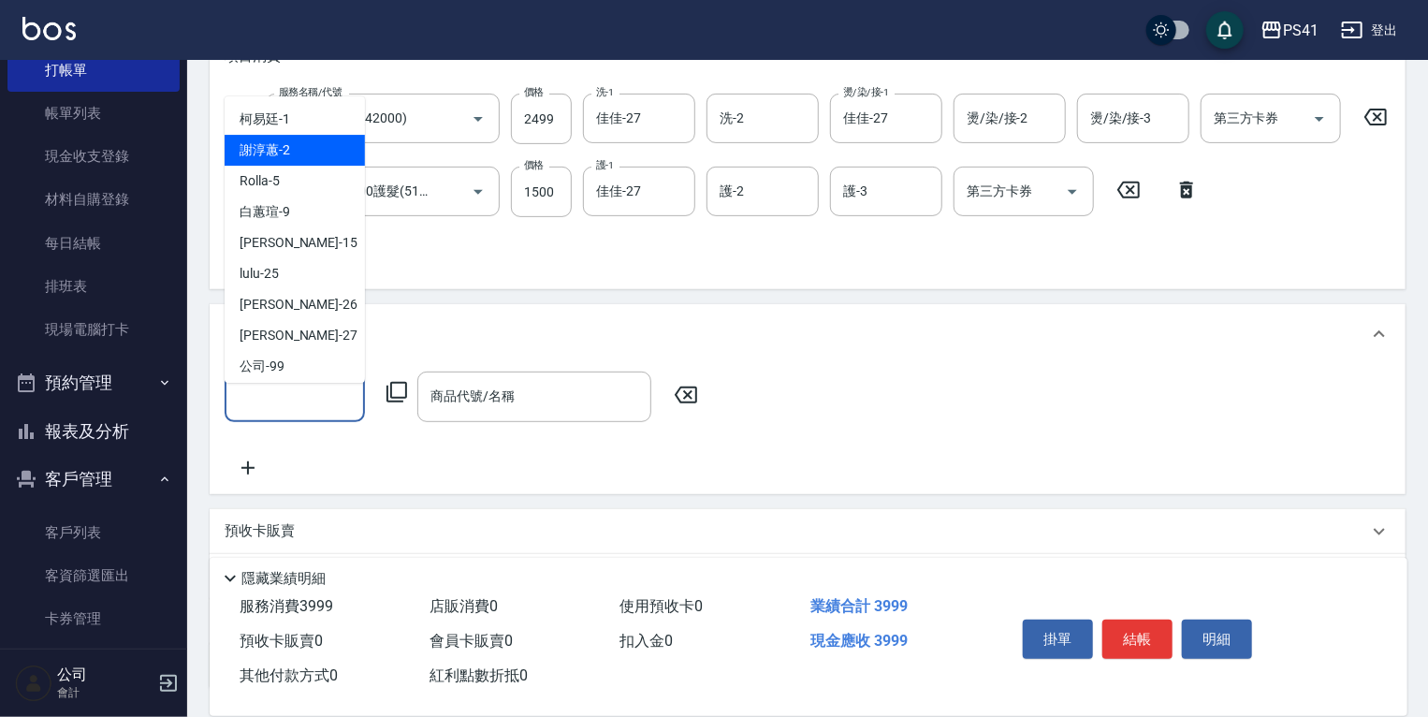
click at [318, 155] on div "[PERSON_NAME]-2" at bounding box center [295, 150] width 140 height 31
type input "[PERSON_NAME]-2"
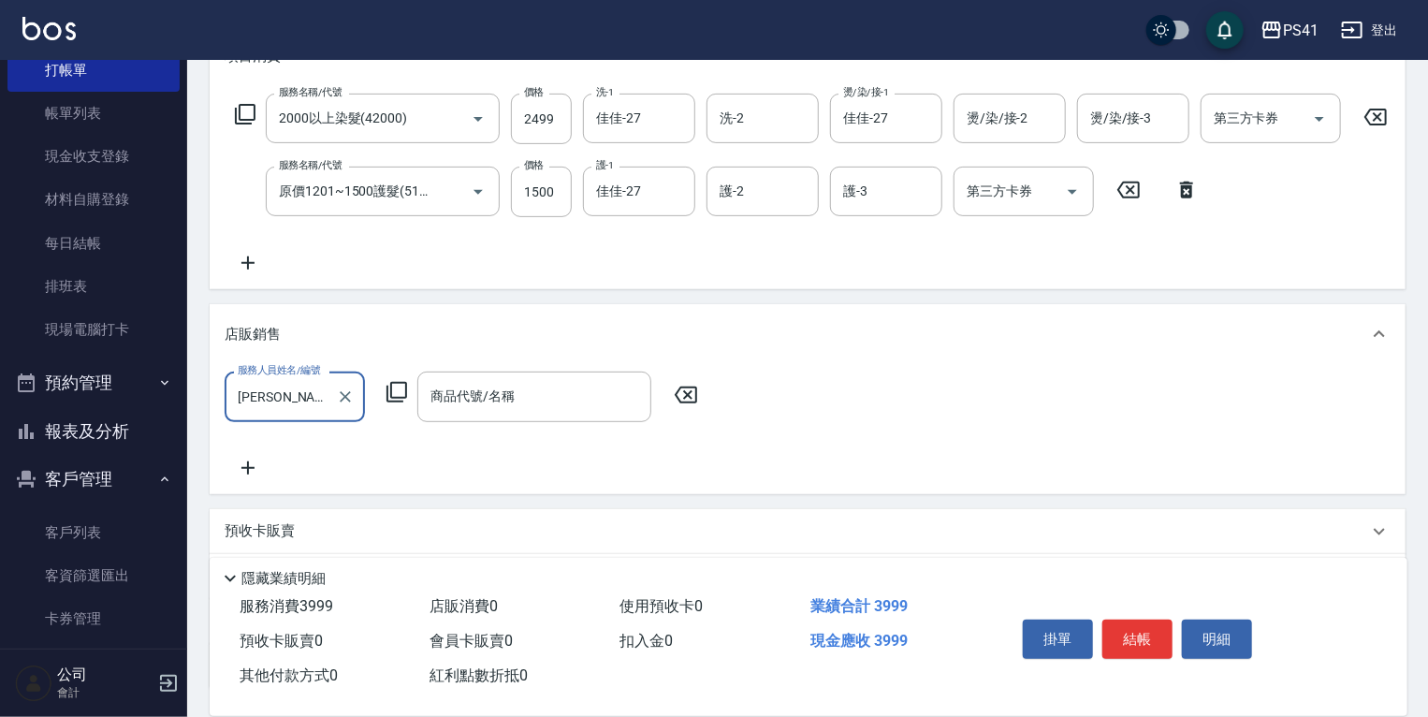
click at [403, 403] on icon at bounding box center [397, 392] width 22 height 22
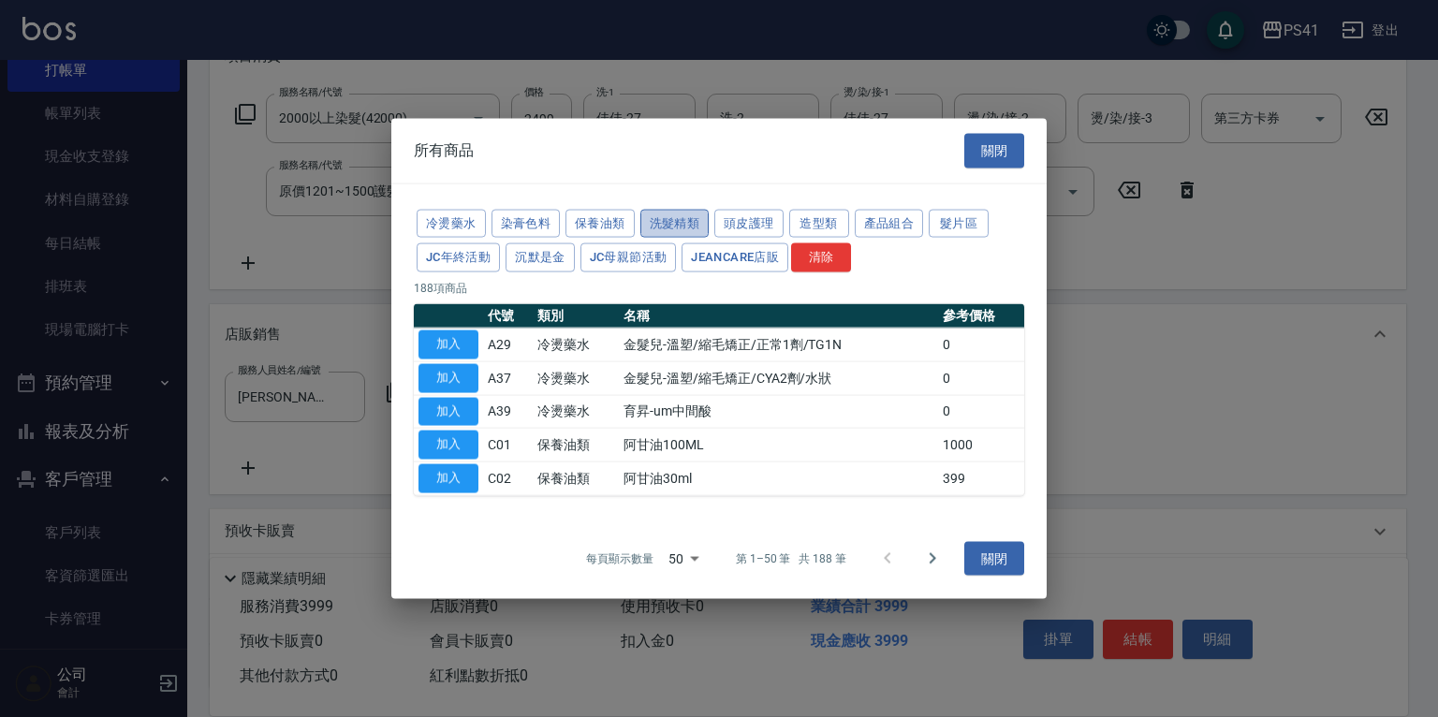
click at [656, 224] on button "洗髮精類" at bounding box center [674, 223] width 69 height 29
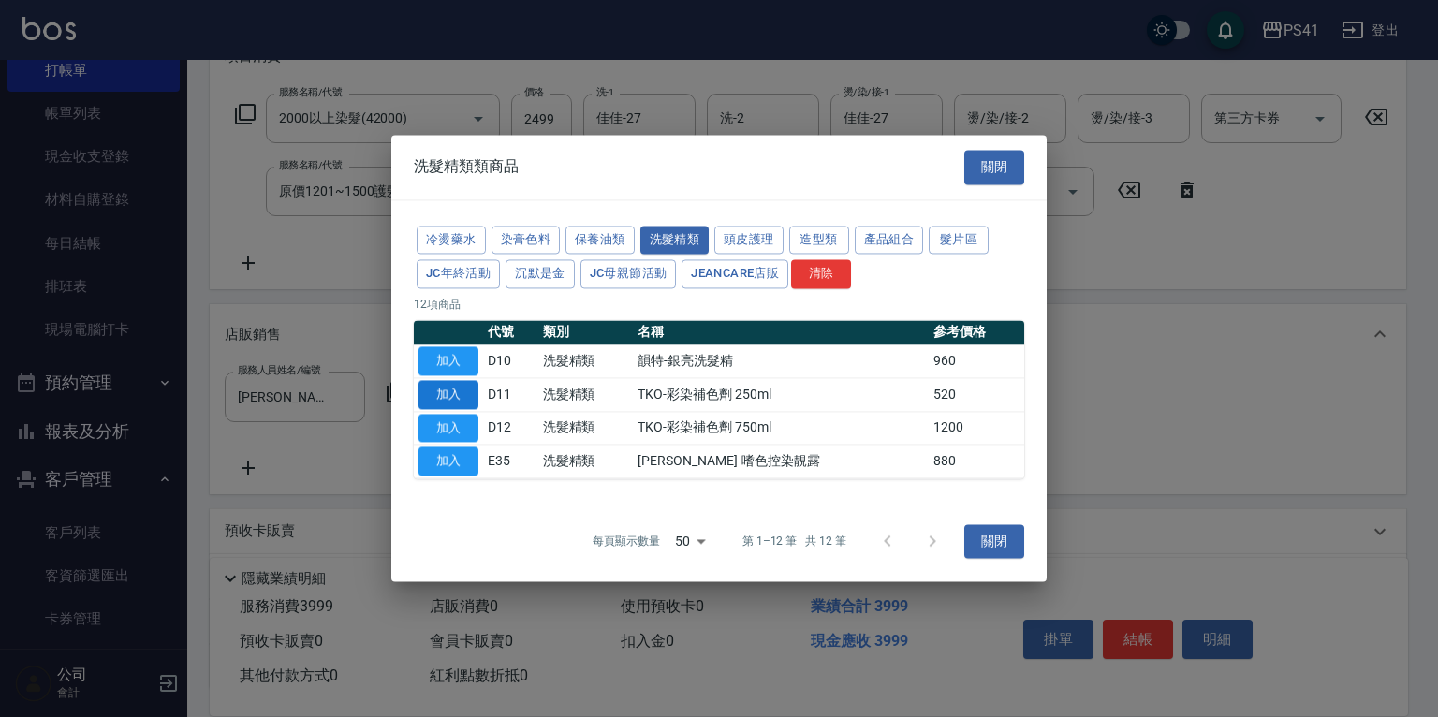
click at [453, 401] on button "加入" at bounding box center [448, 394] width 60 height 29
type input "TKO-彩染補色劑 250ml"
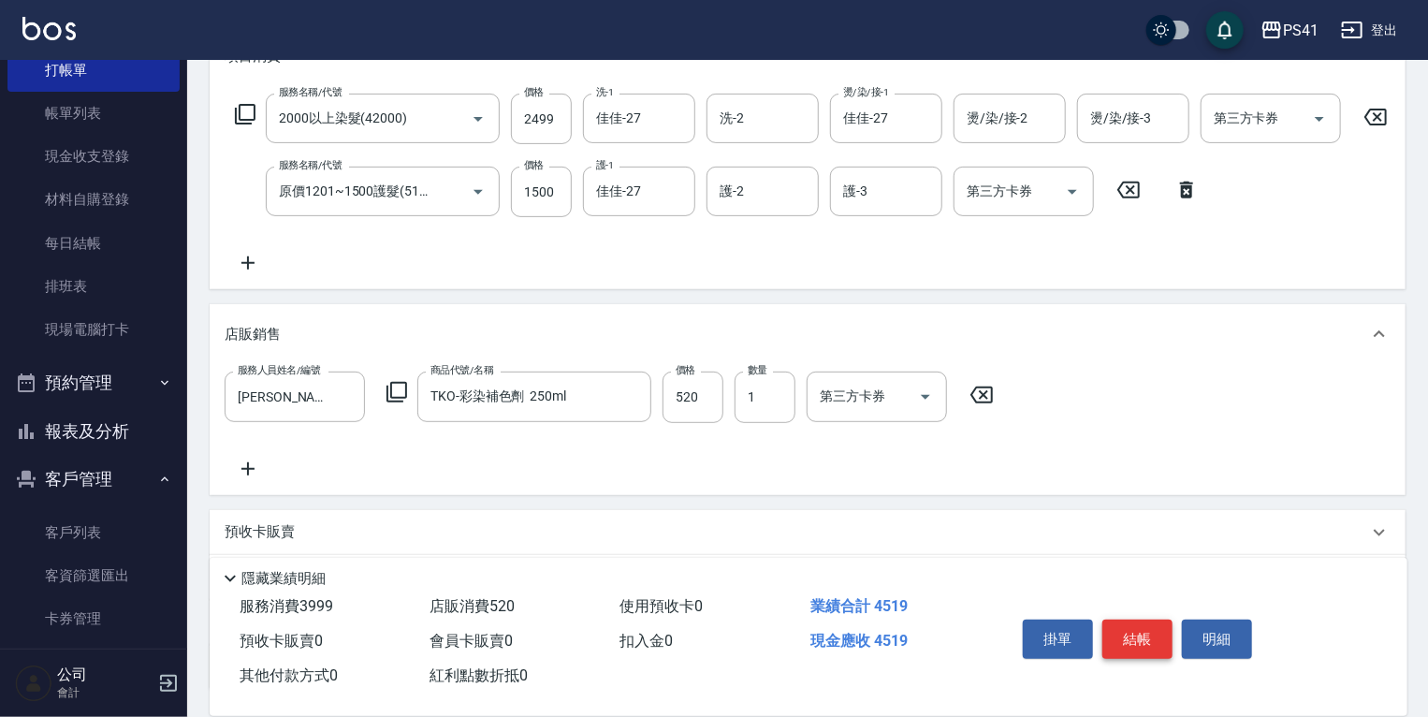
click at [1144, 633] on button "結帳" at bounding box center [1138, 639] width 70 height 39
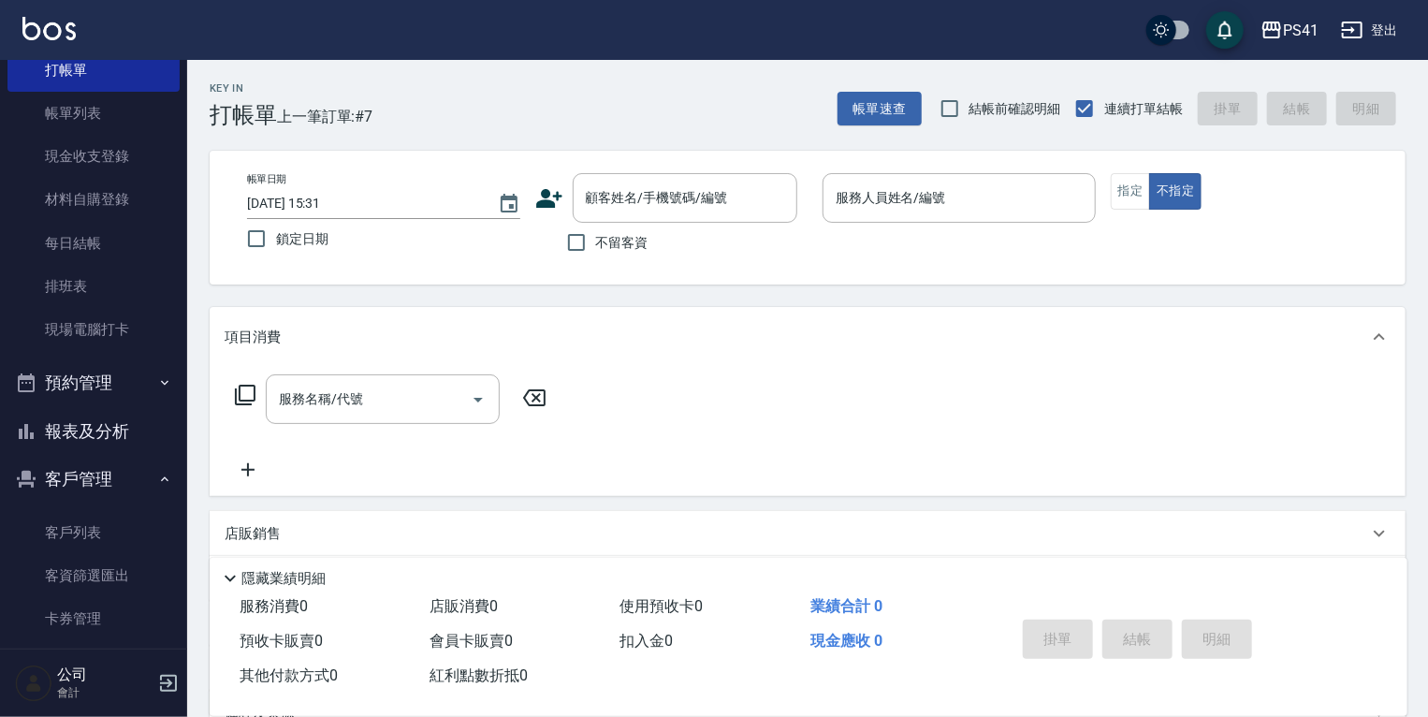
click at [60, 359] on ul "客戶列表 客資篩選匯出 卡券管理" at bounding box center [93, 200] width 172 height 318
click at [60, 523] on link "客戶列表" at bounding box center [93, 532] width 172 height 43
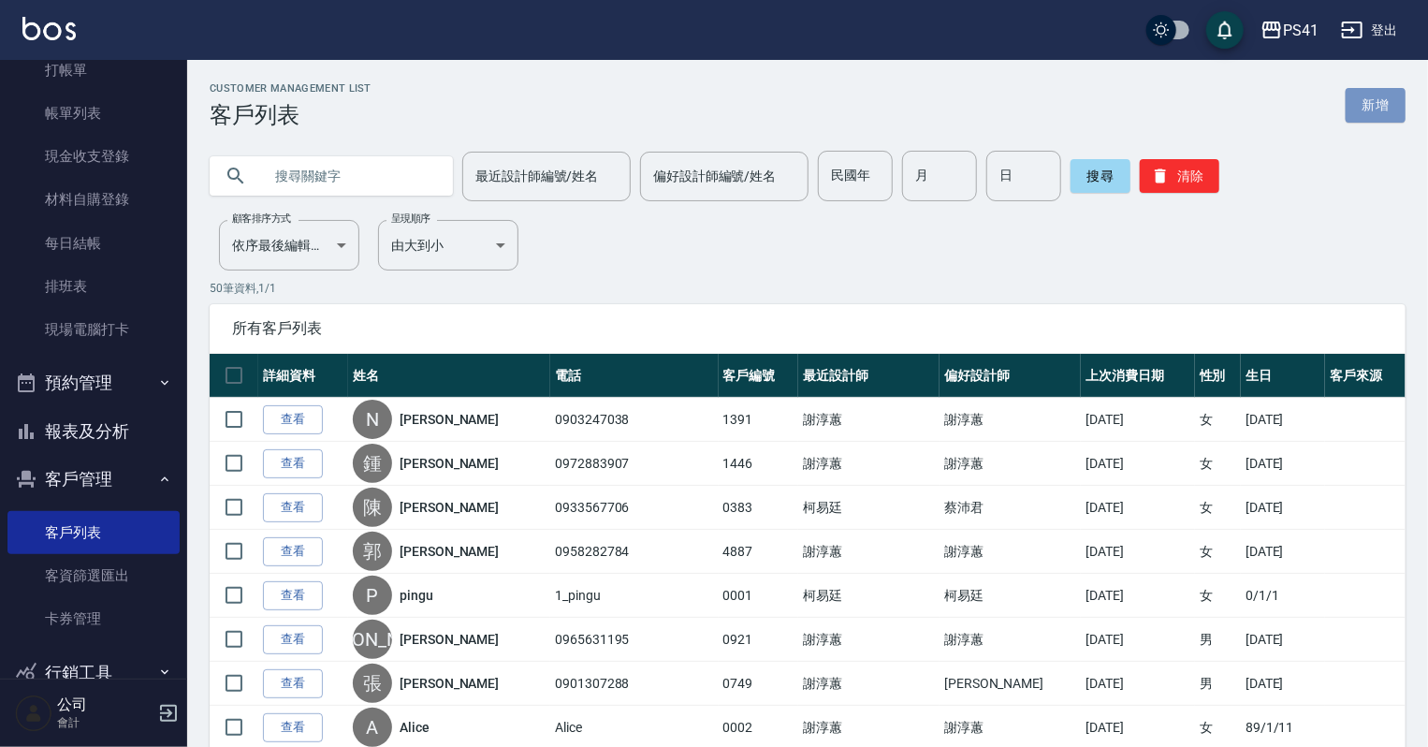
click at [1386, 111] on link "新增" at bounding box center [1376, 105] width 60 height 35
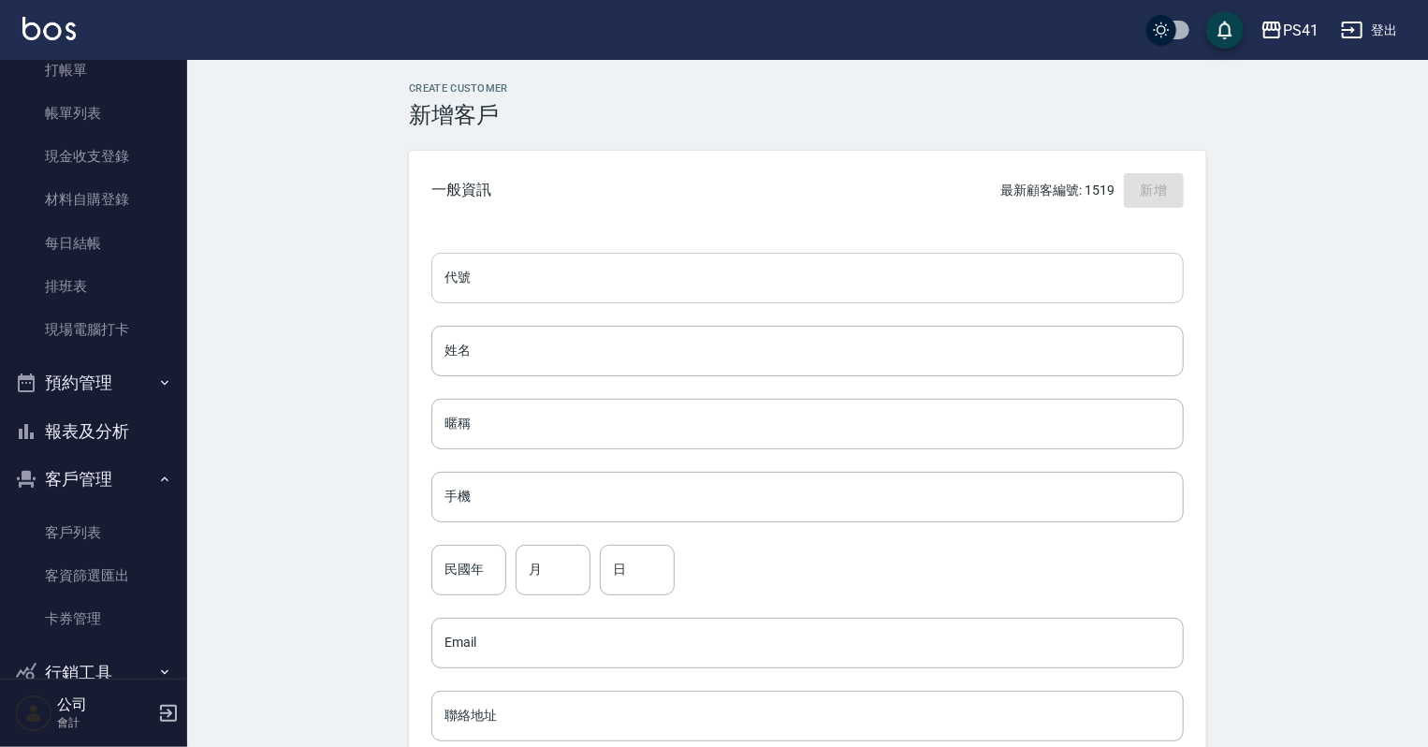
click at [565, 276] on input "代號" at bounding box center [808, 278] width 753 height 51
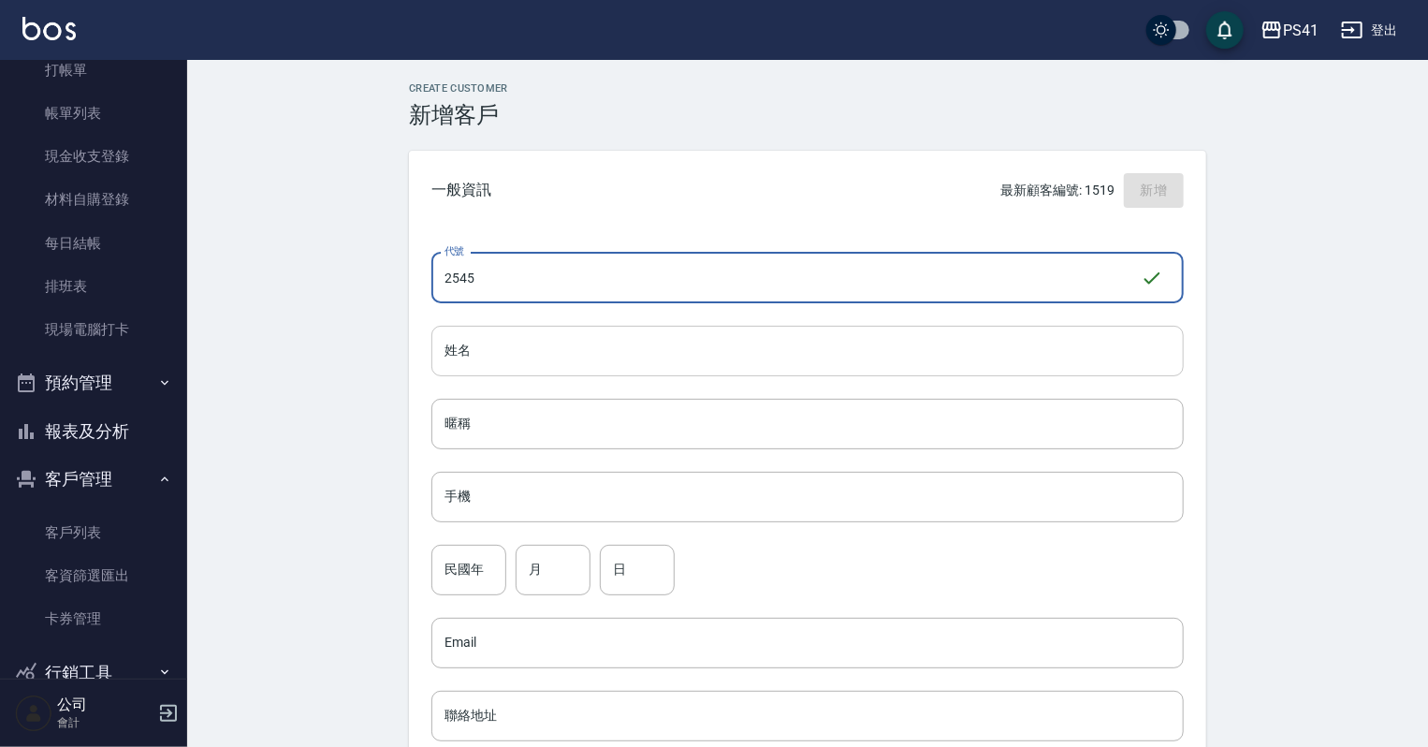
type input "2545"
drag, startPoint x: 501, startPoint y: 352, endPoint x: 501, endPoint y: 338, distance: 14.0
click at [501, 352] on input "姓名" at bounding box center [808, 351] width 753 height 51
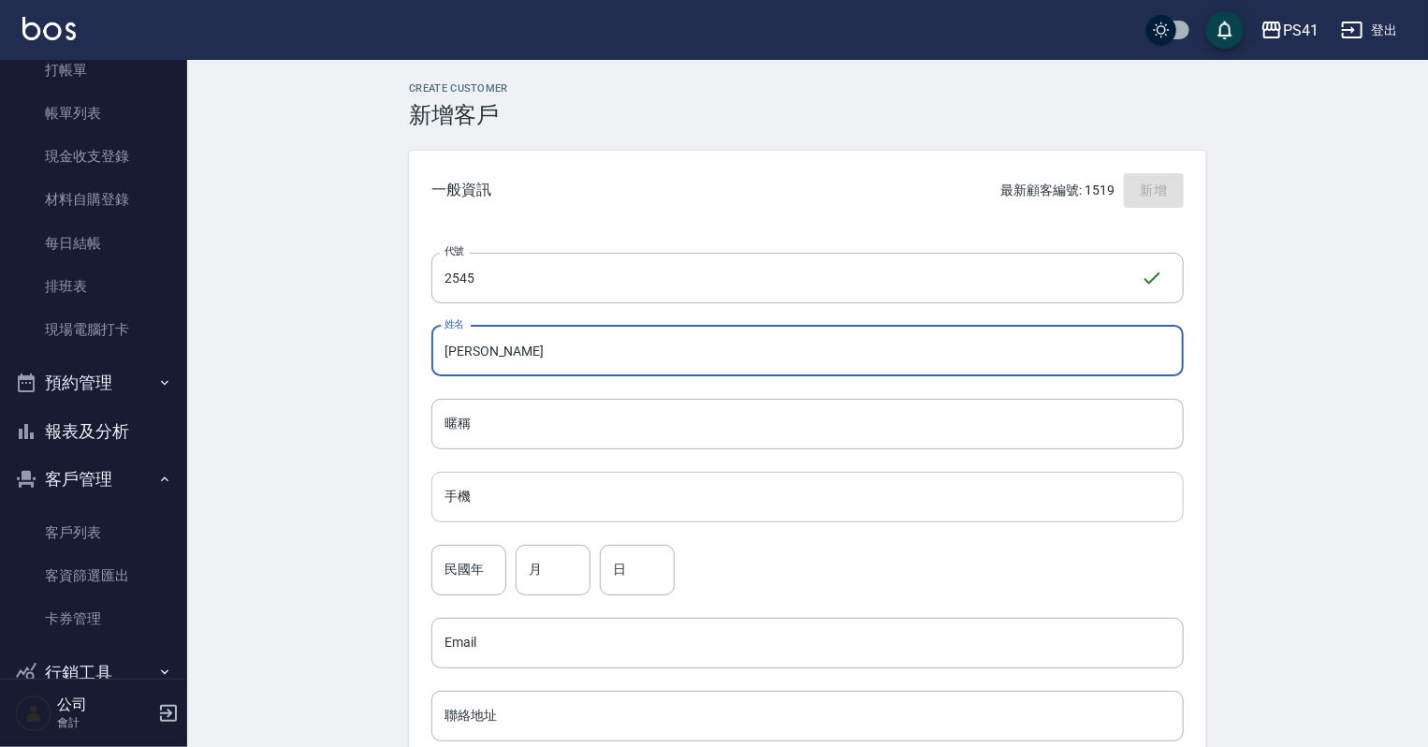
type input "[PERSON_NAME]"
click at [480, 500] on input "手機" at bounding box center [808, 497] width 753 height 51
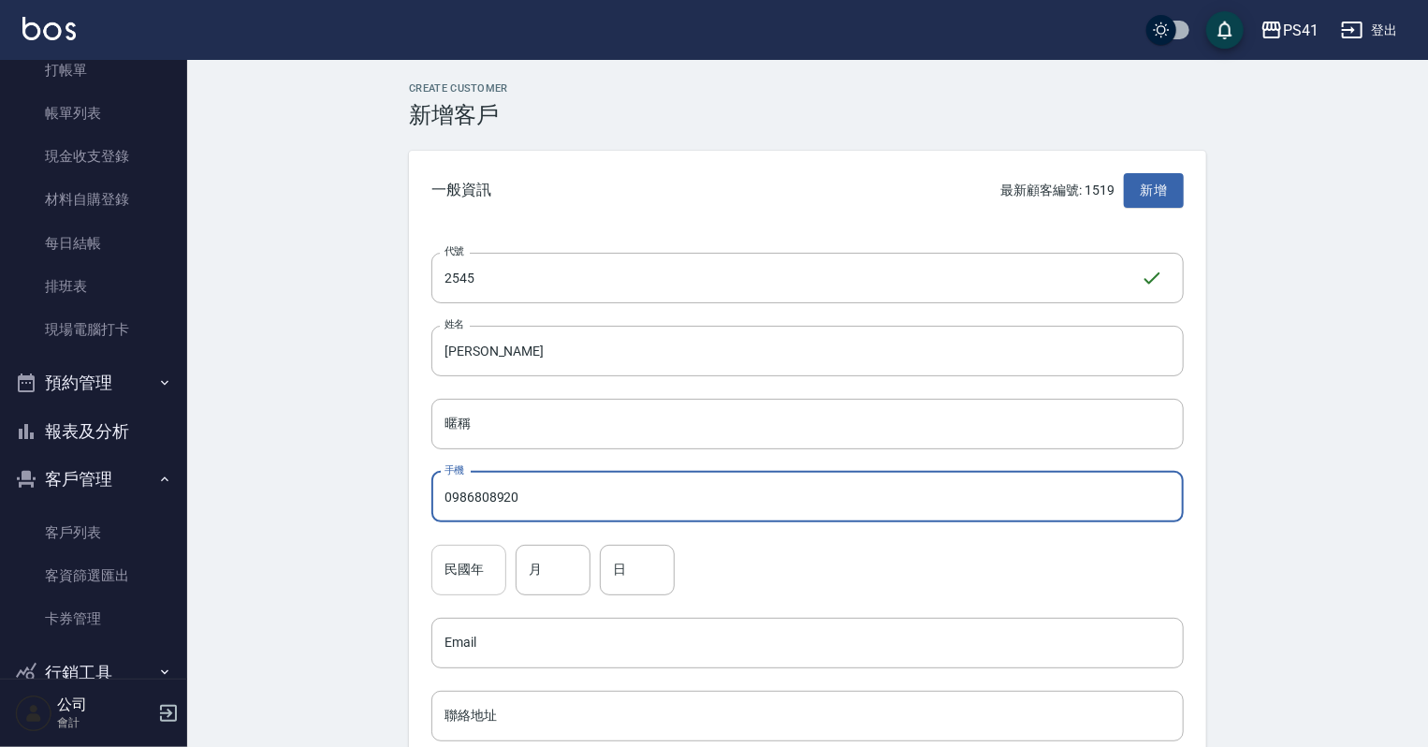
type input "0986808920"
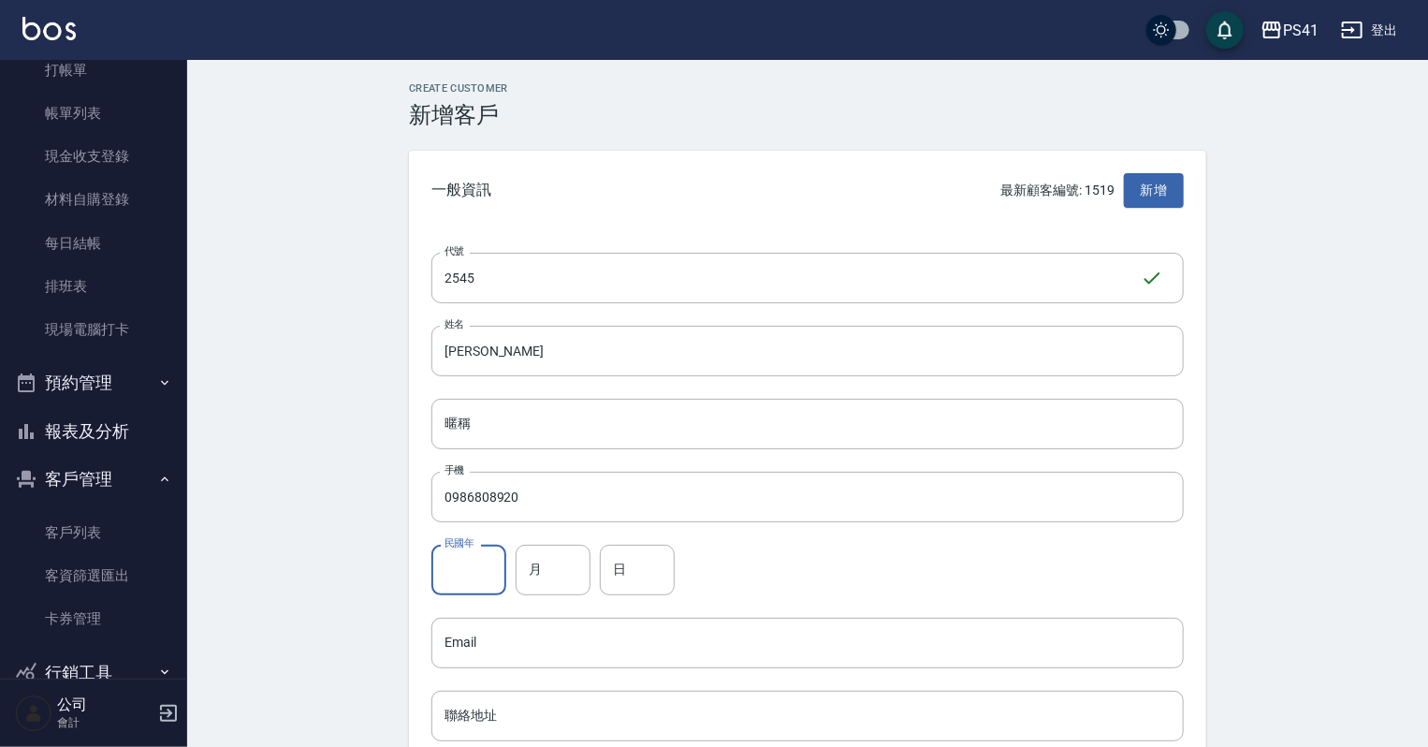
click at [461, 569] on input "民國年" at bounding box center [469, 570] width 75 height 51
type input "97"
drag, startPoint x: 549, startPoint y: 562, endPoint x: 556, endPoint y: 554, distance: 10.0
click at [547, 563] on input "月" at bounding box center [553, 570] width 75 height 51
type input "06"
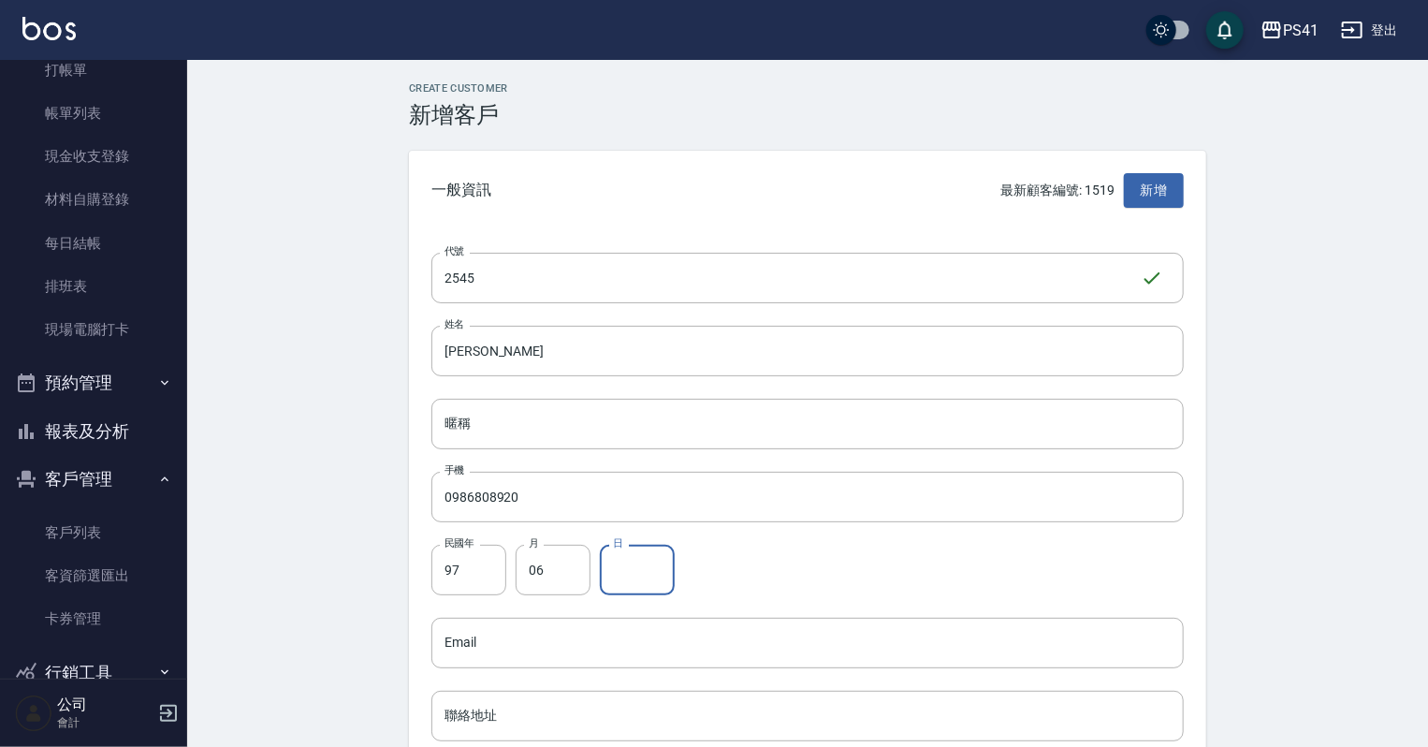
click at [640, 572] on input "日" at bounding box center [637, 570] width 75 height 51
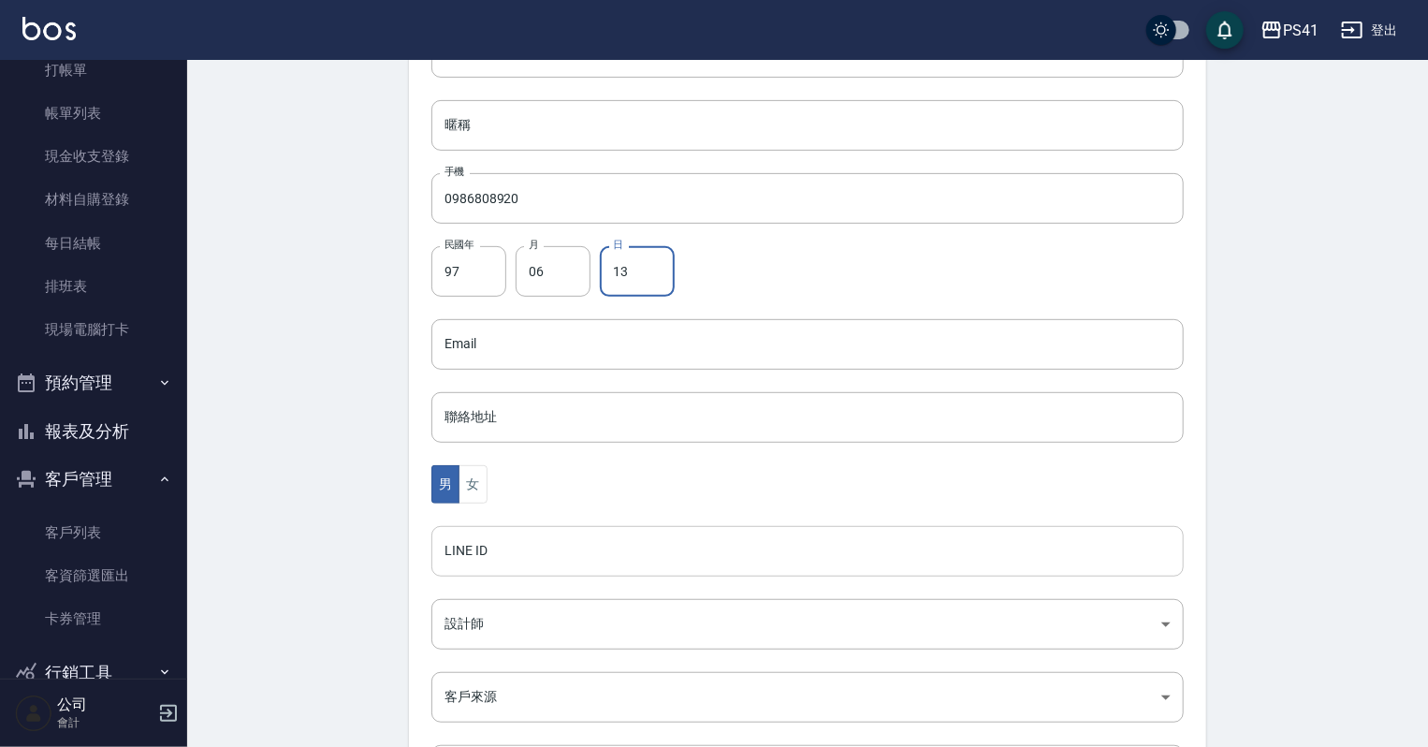
scroll to position [300, 0]
type input "13"
click at [487, 494] on div "男 女" at bounding box center [808, 483] width 753 height 38
click at [480, 495] on button "女" at bounding box center [473, 483] width 28 height 38
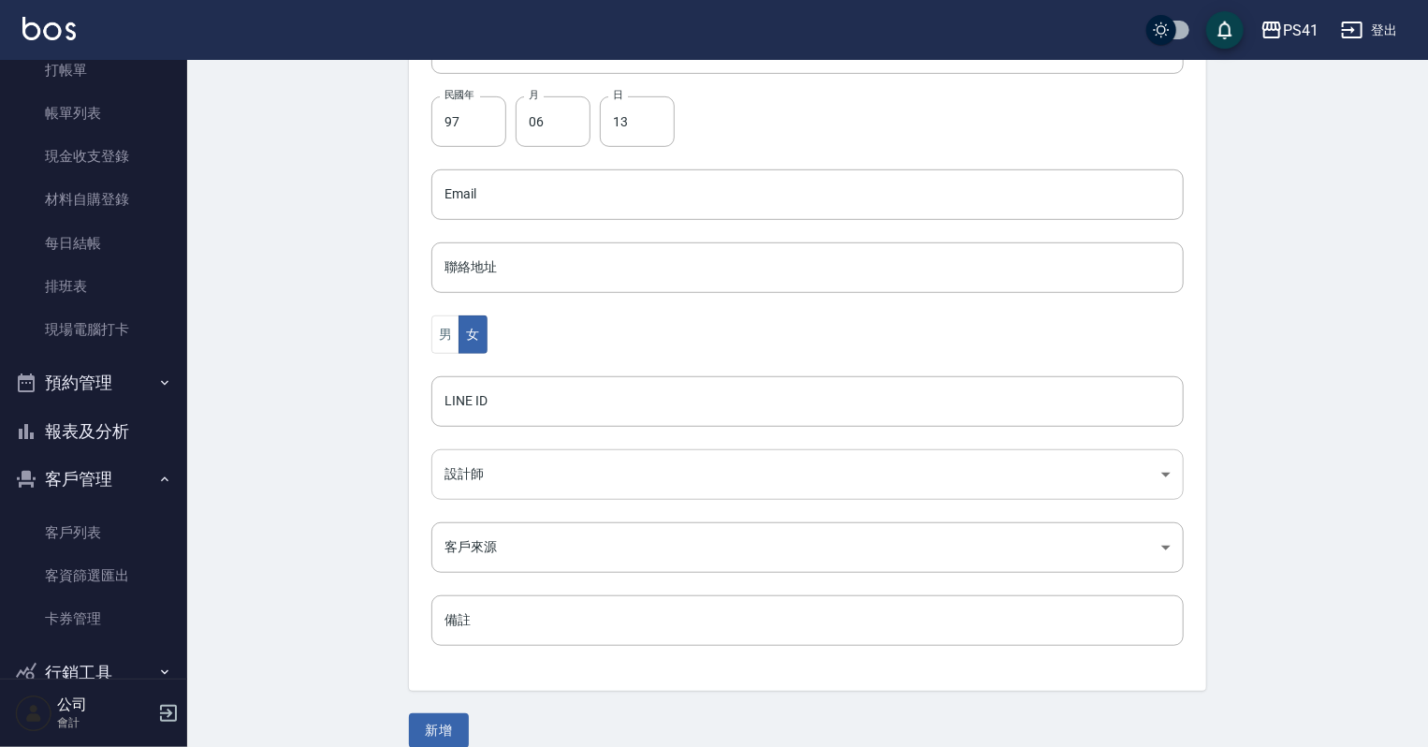
scroll to position [449, 0]
click at [484, 474] on body "PS41 登出 櫃檯作業 打帳單 帳單列表 現金收支登錄 材料自購登錄 每日結帳 排班表 現場電腦打卡 預約管理 預約管理 單日預約紀錄 單週預約紀錄 報表及…" at bounding box center [714, 160] width 1428 height 1219
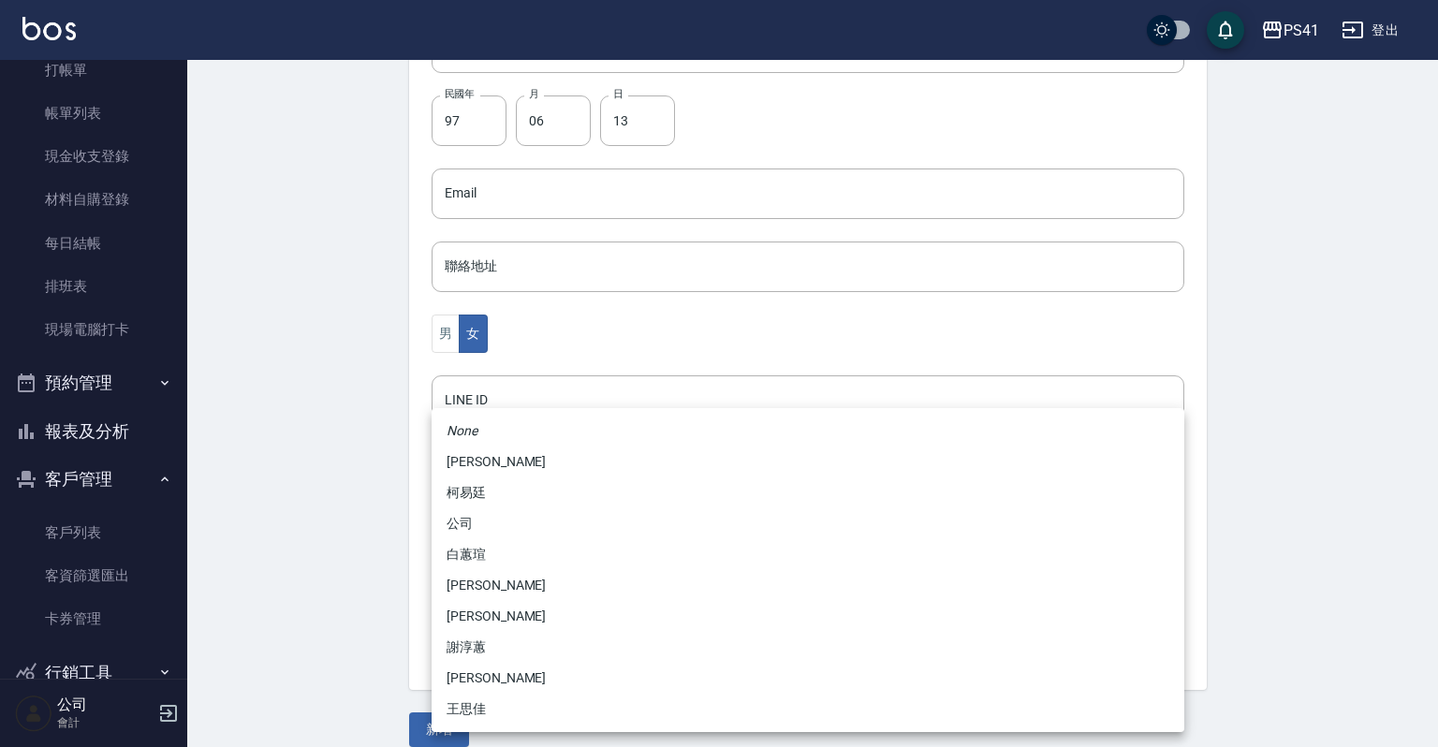
click at [488, 491] on li "柯易廷" at bounding box center [808, 492] width 753 height 31
type input "a4b5a48f-48c4-4a60-a2f1-ef8685389a6a"
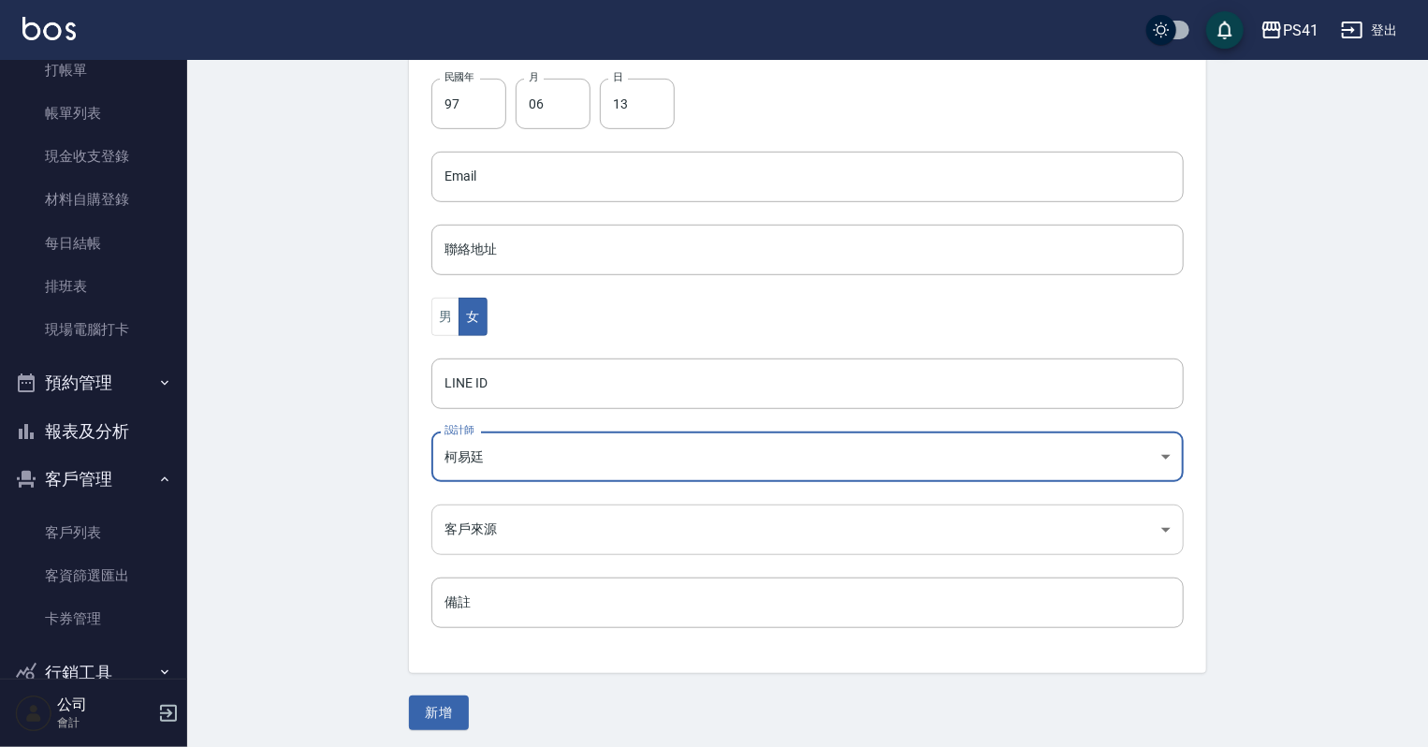
scroll to position [471, 0]
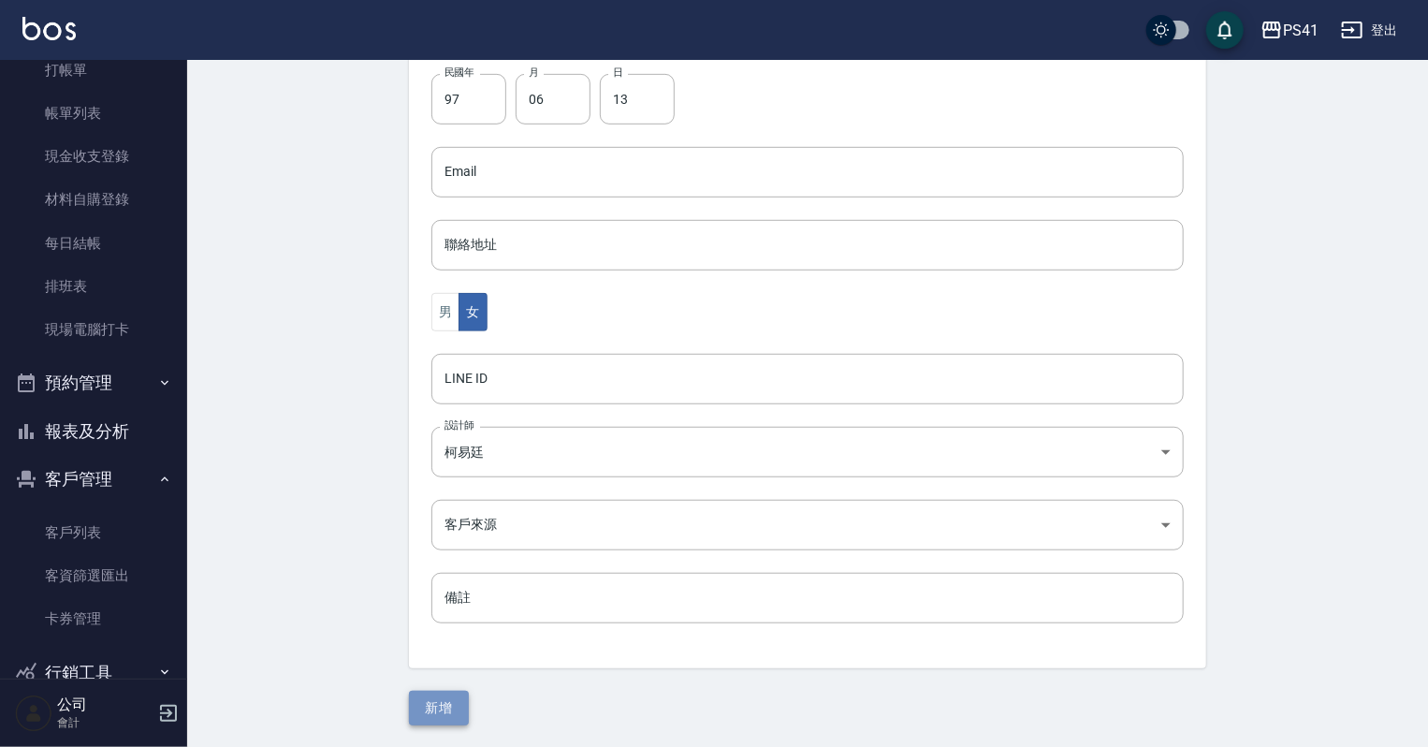
click at [461, 706] on button "新增" at bounding box center [439, 708] width 60 height 35
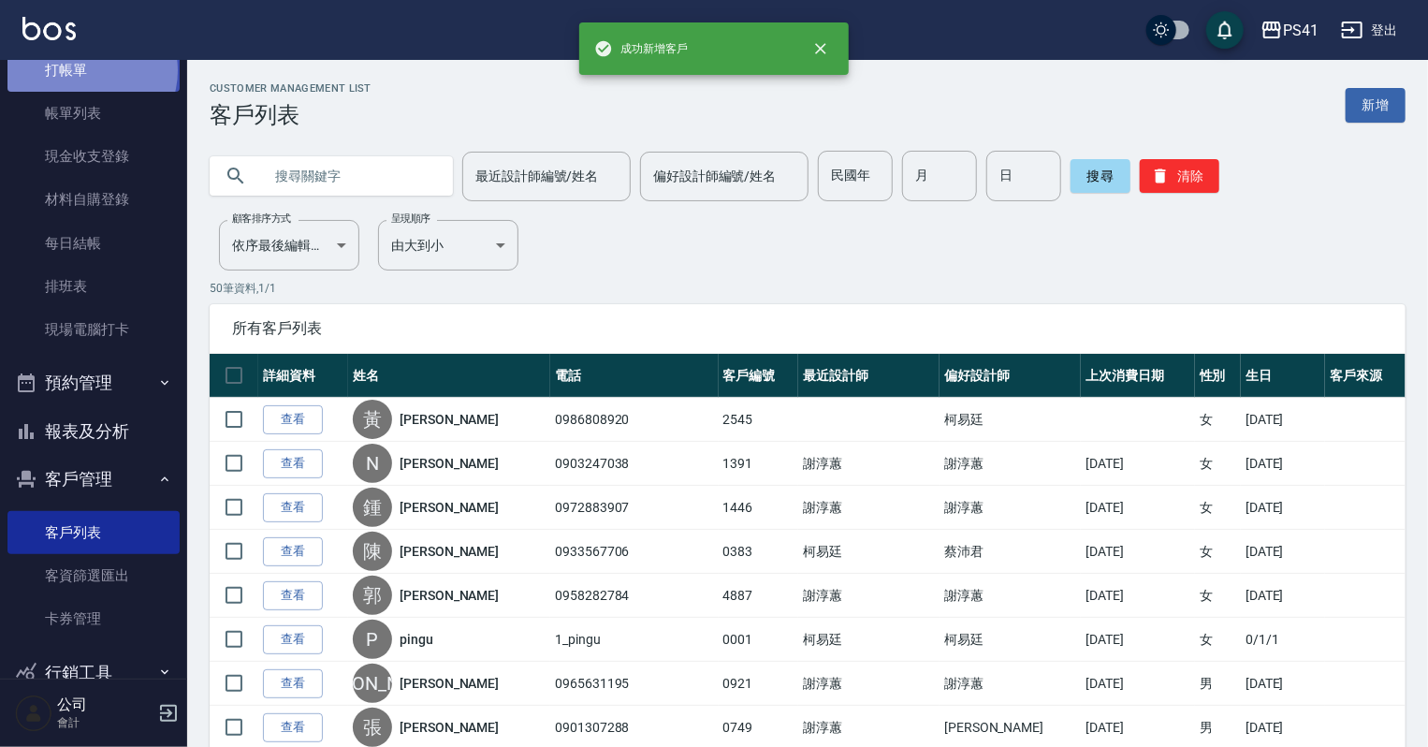
click at [91, 70] on link "打帳單" at bounding box center [93, 70] width 172 height 43
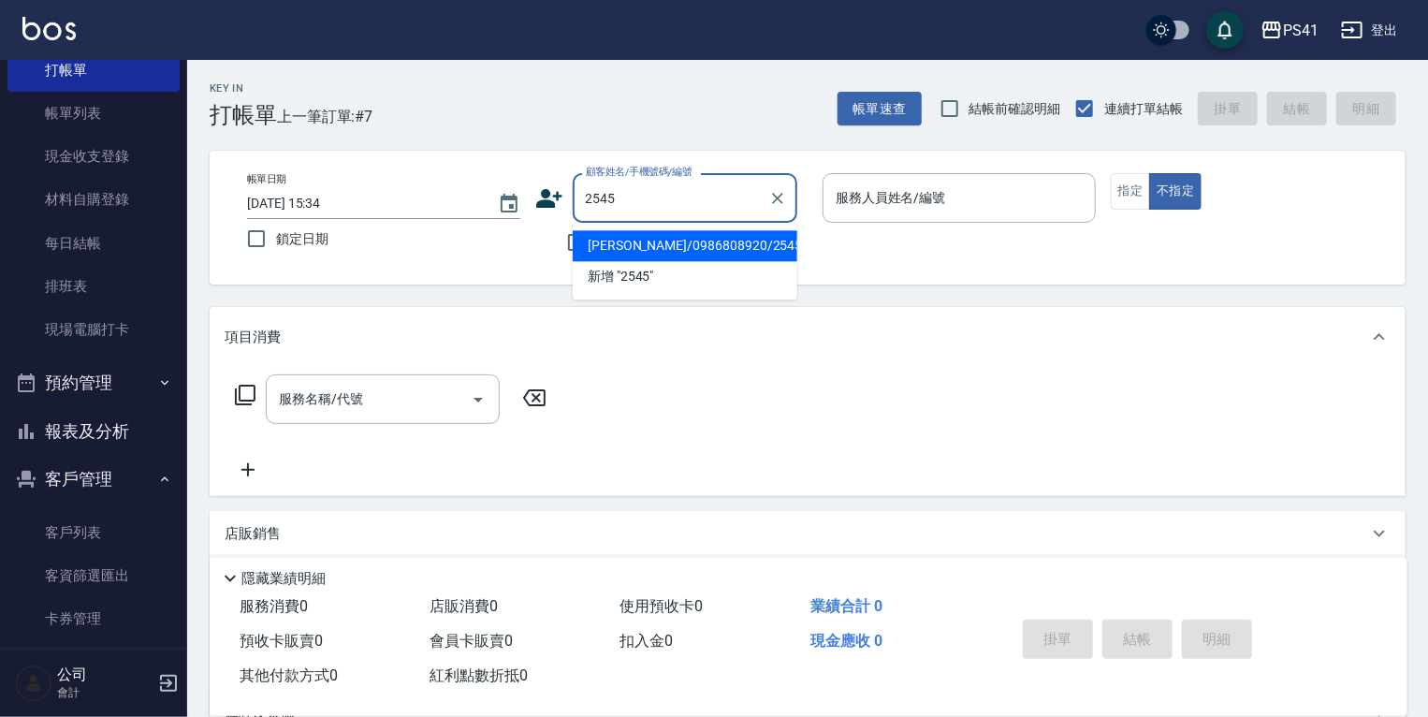
type input "[PERSON_NAME]/0986808920/2545"
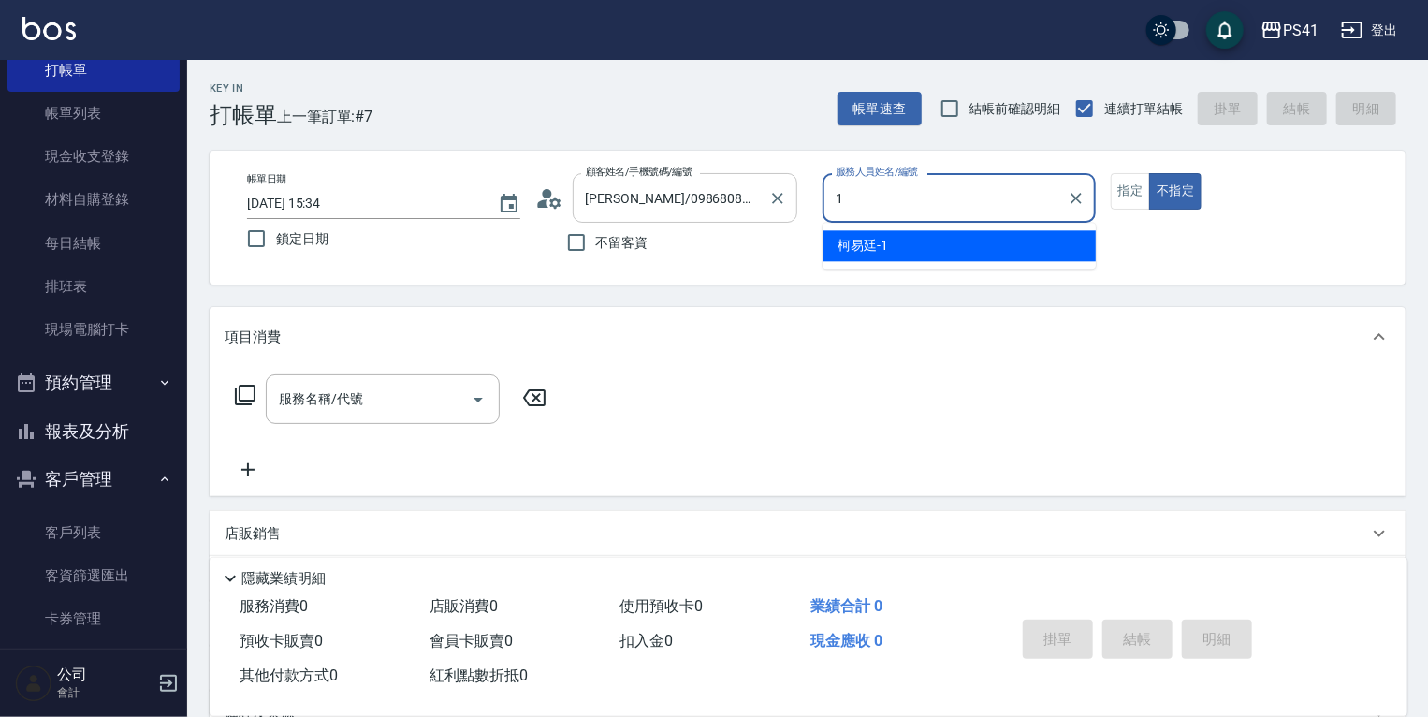
type input "[PERSON_NAME]-1"
type button "false"
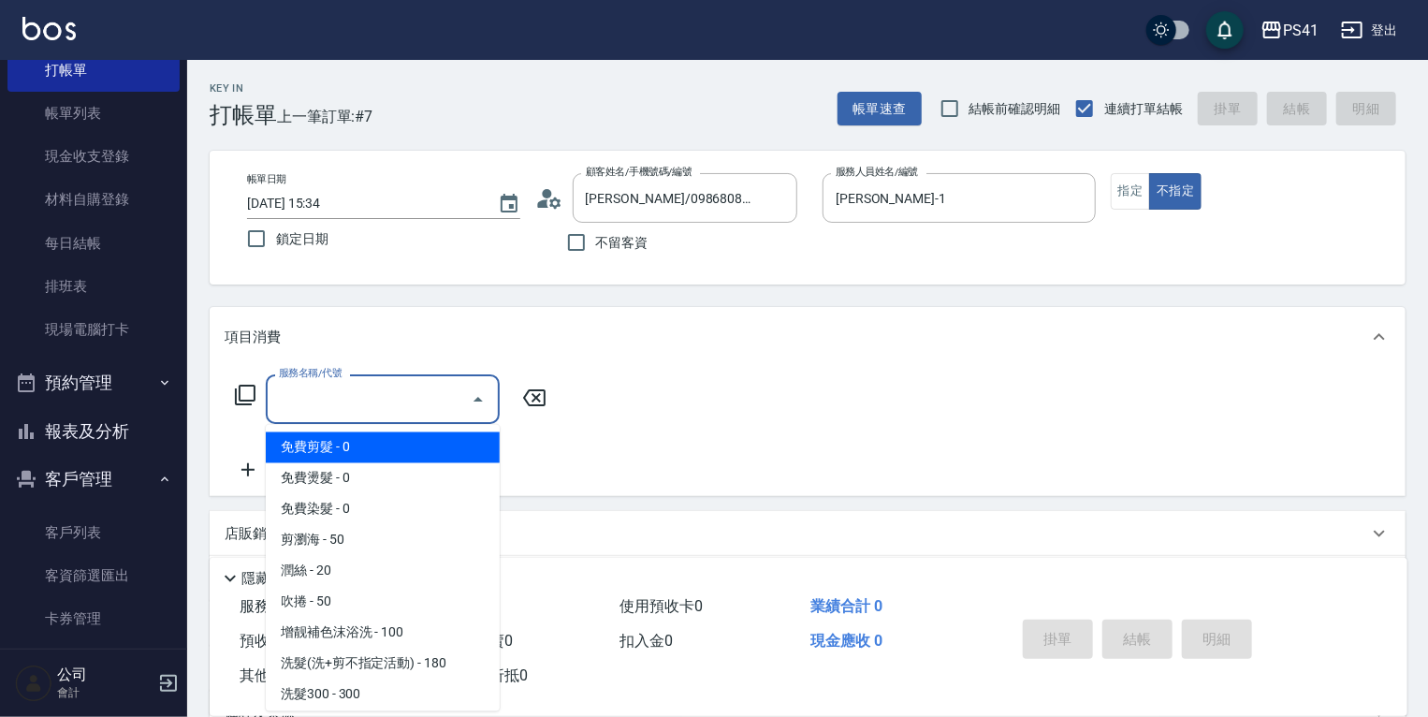
click at [355, 413] on input "服務名稱/代號" at bounding box center [368, 399] width 189 height 33
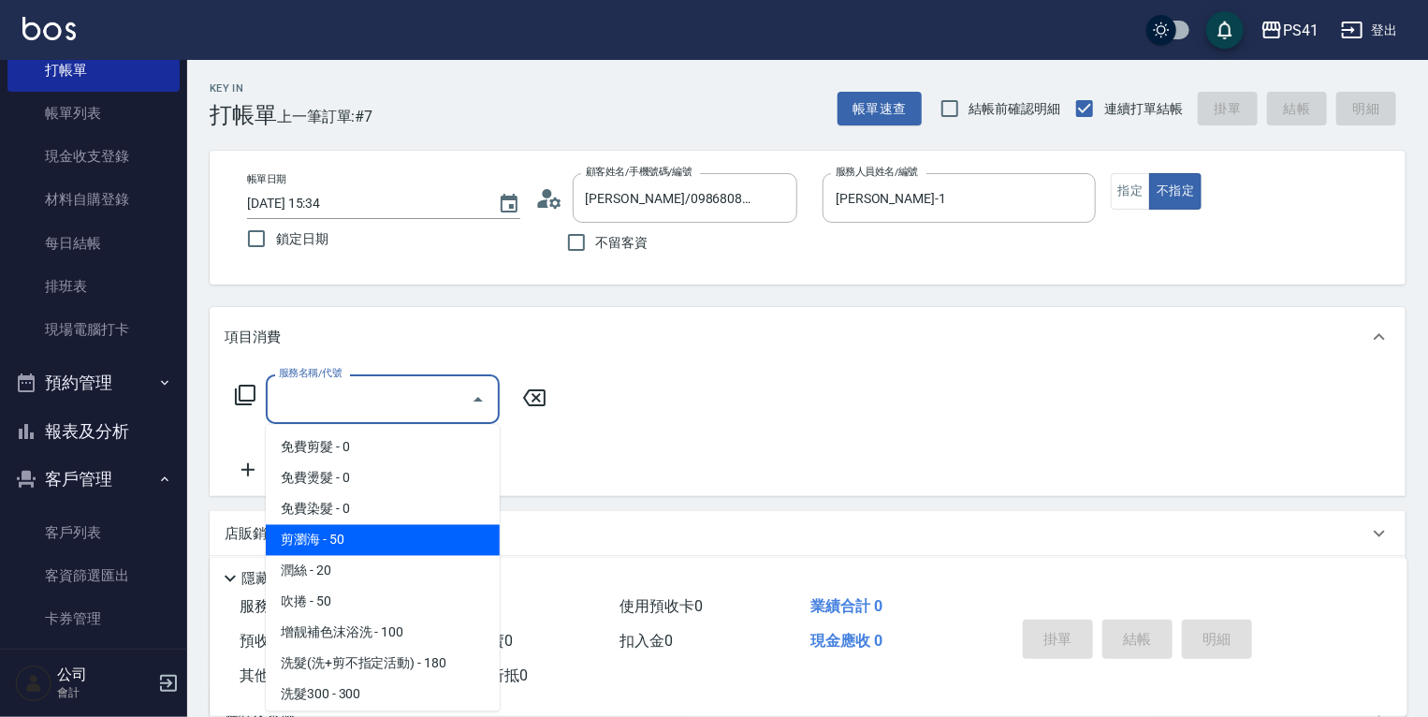
scroll to position [150, 0]
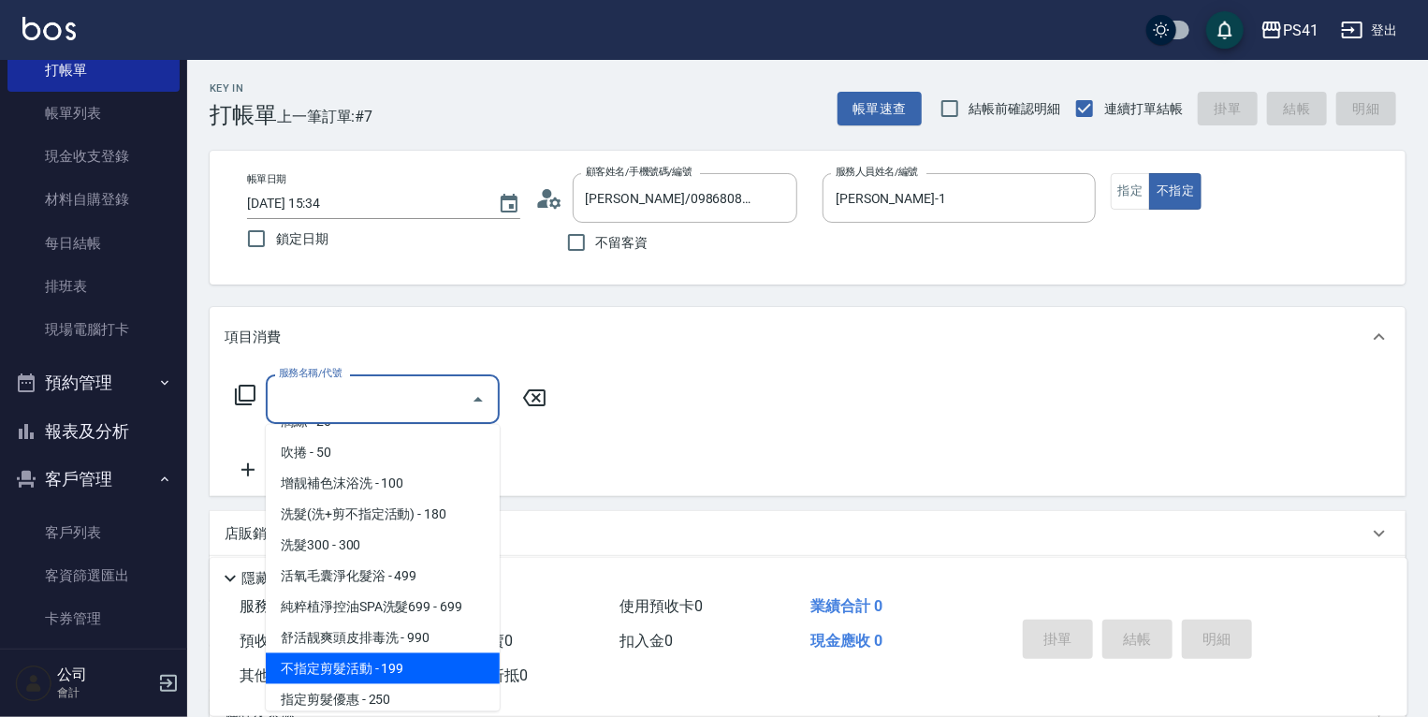
click at [422, 662] on span "不指定剪髮活動 - 199" at bounding box center [383, 668] width 234 height 31
type input "不指定剪髮活動(2199)"
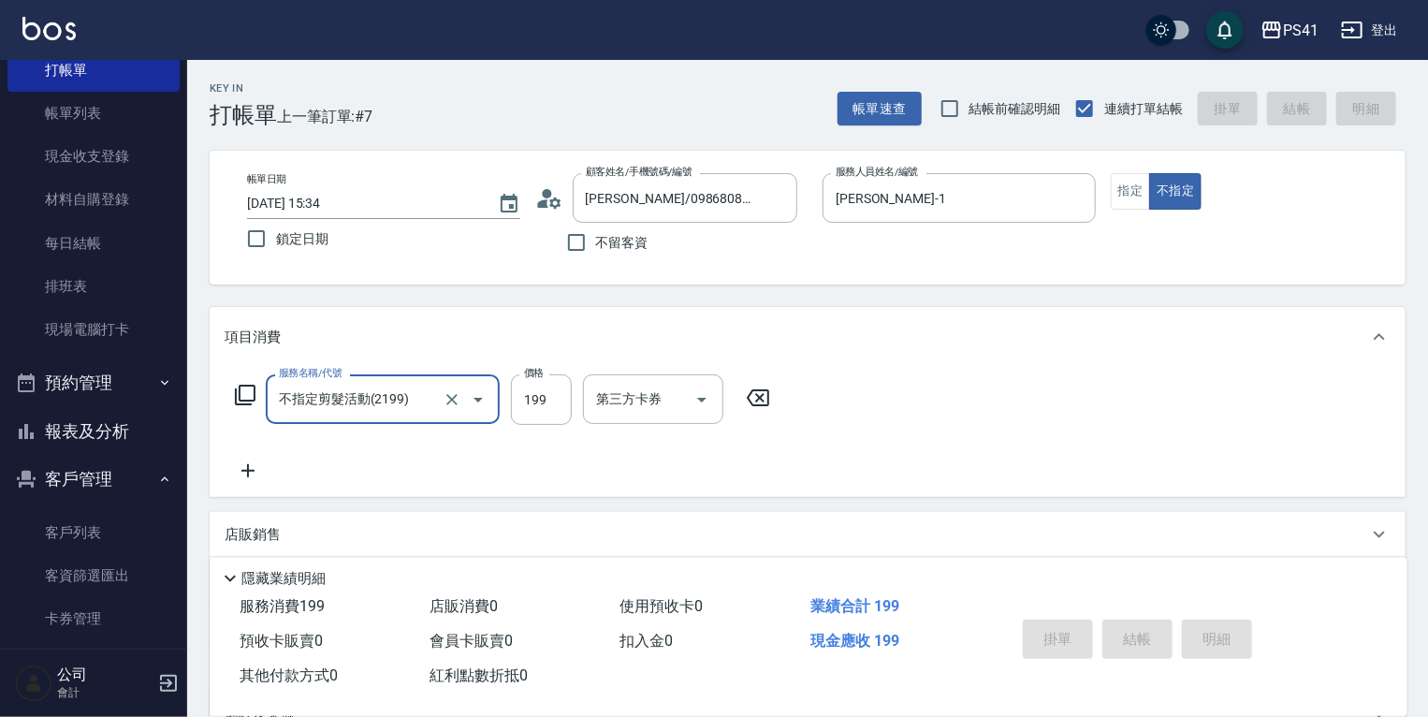
type input "[DATE] 15:35"
